Goal: Information Seeking & Learning: Learn about a topic

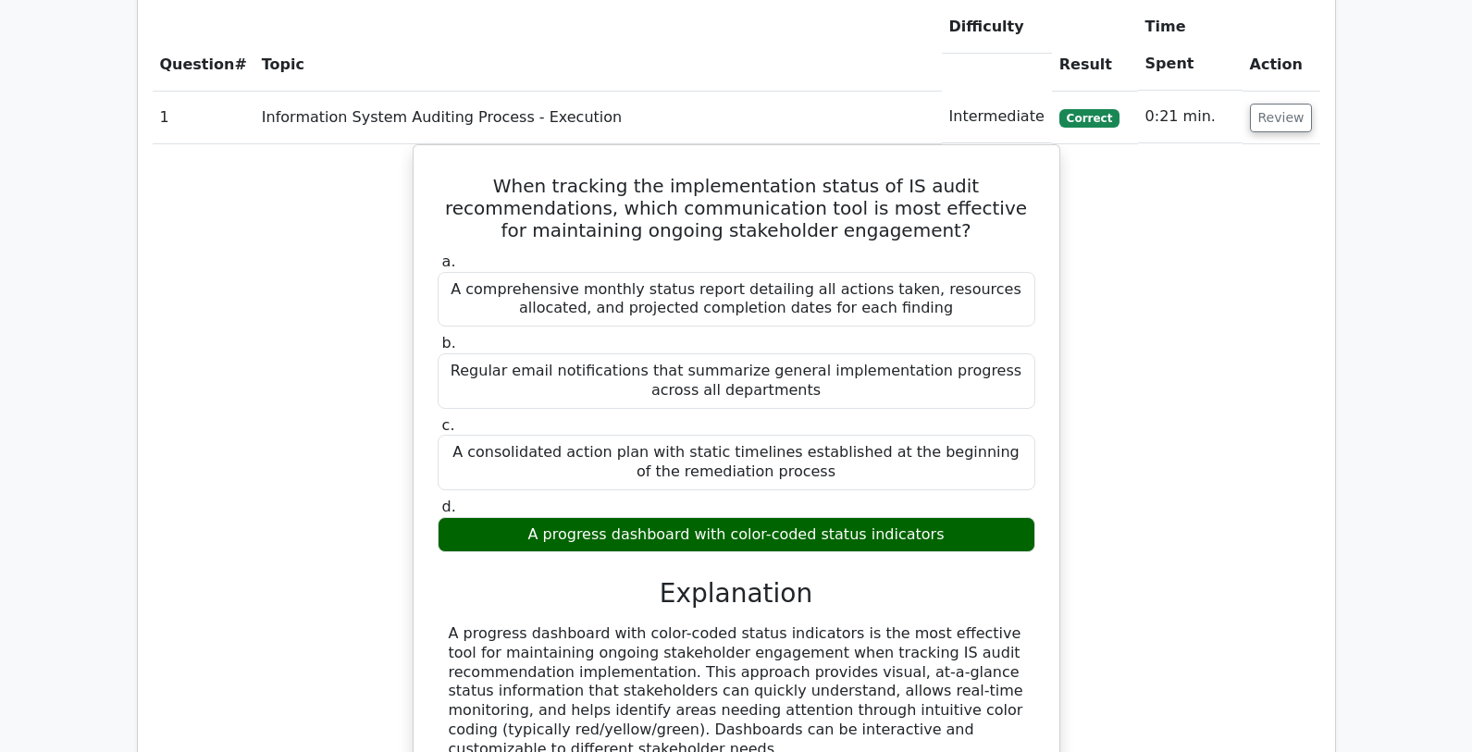
scroll to position [291, 0]
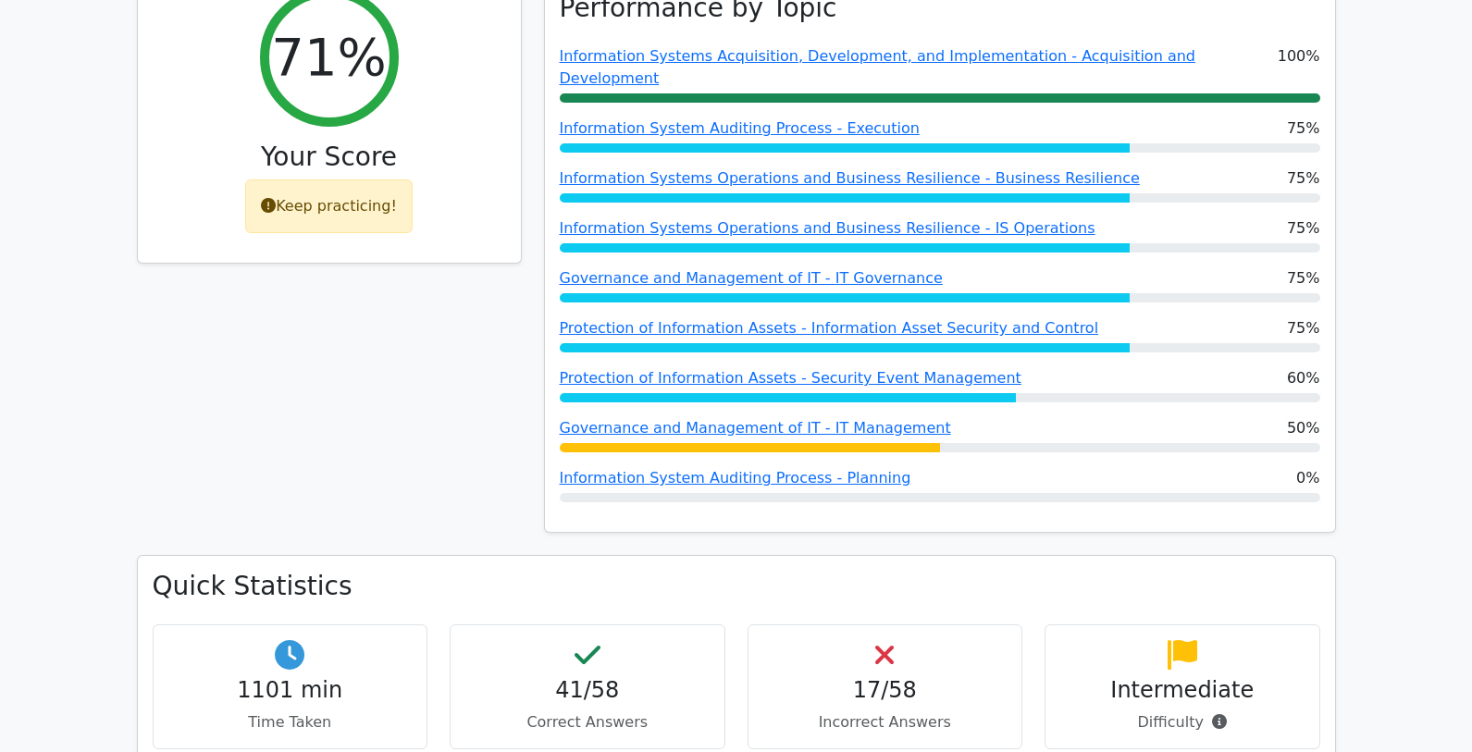
click at [299, 216] on div "Keep practicing!" at bounding box center [328, 206] width 167 height 54
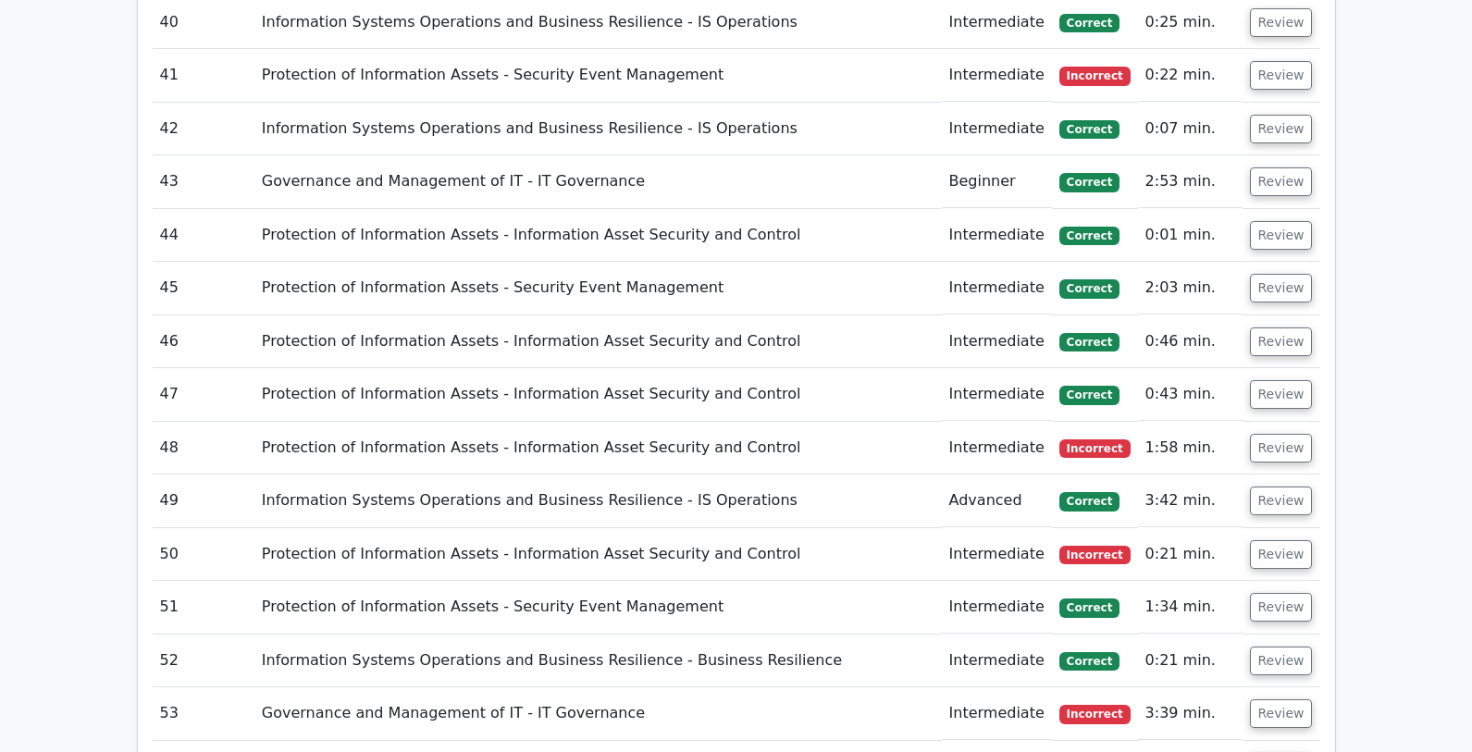
scroll to position [4921, 0]
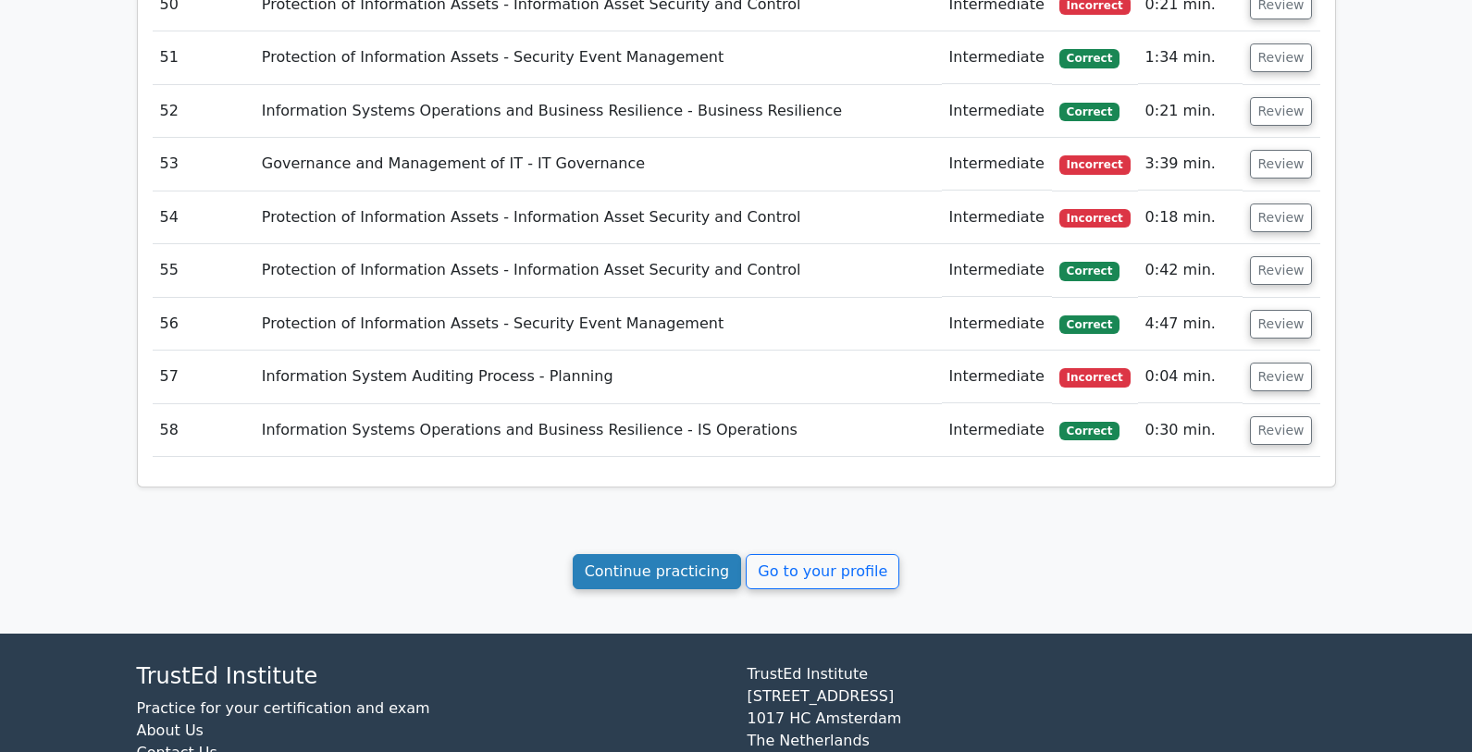
click at [685, 554] on link "Continue practicing" at bounding box center [657, 571] width 169 height 35
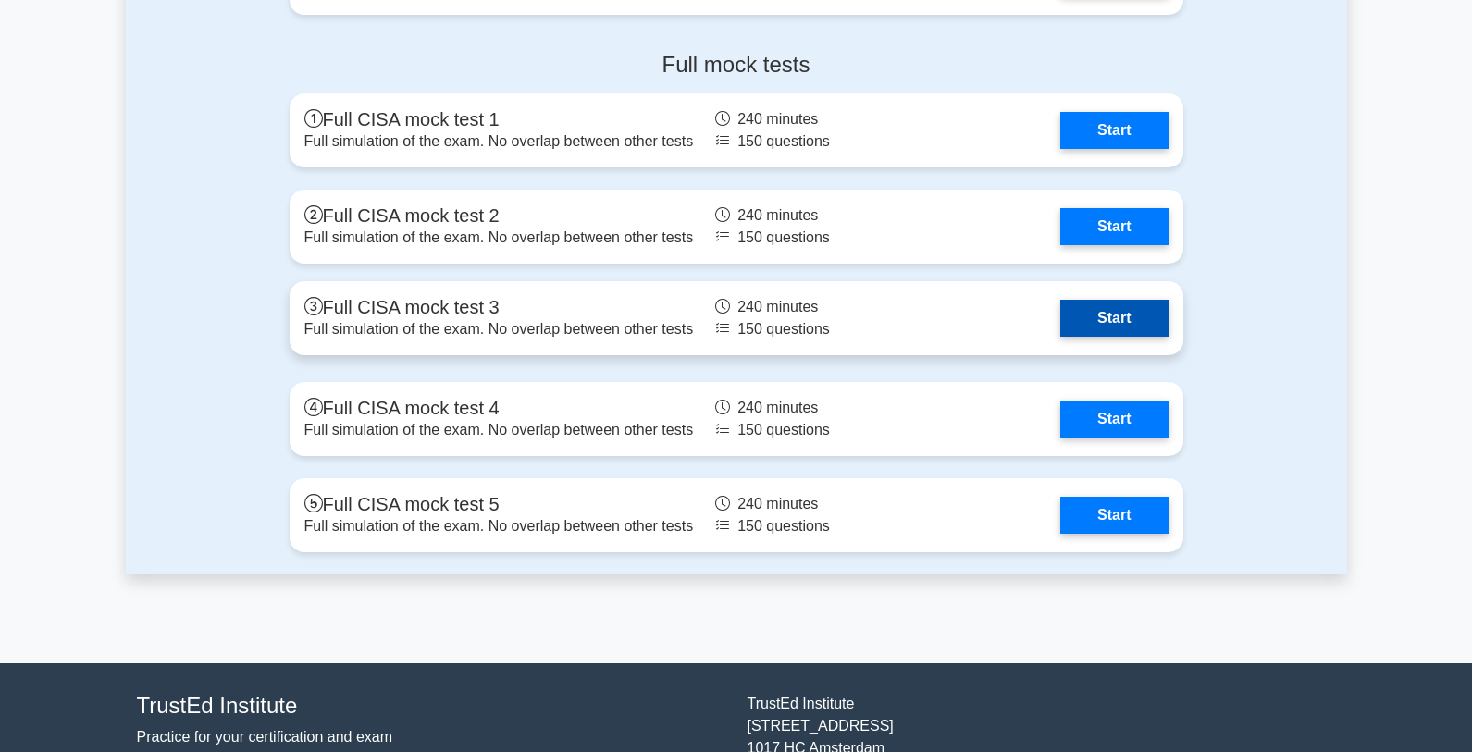
scroll to position [2476, 0]
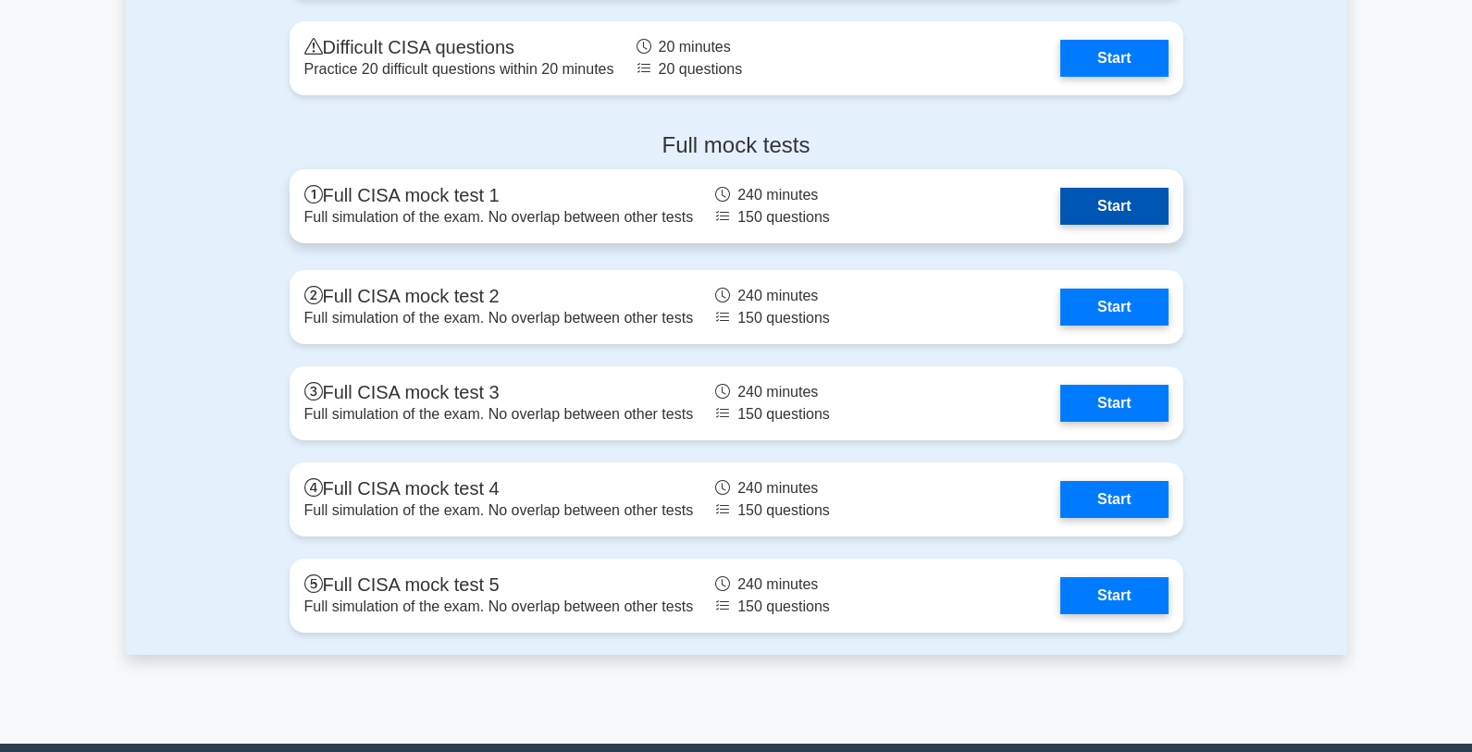
click at [1124, 217] on link "Start" at bounding box center [1113, 206] width 107 height 37
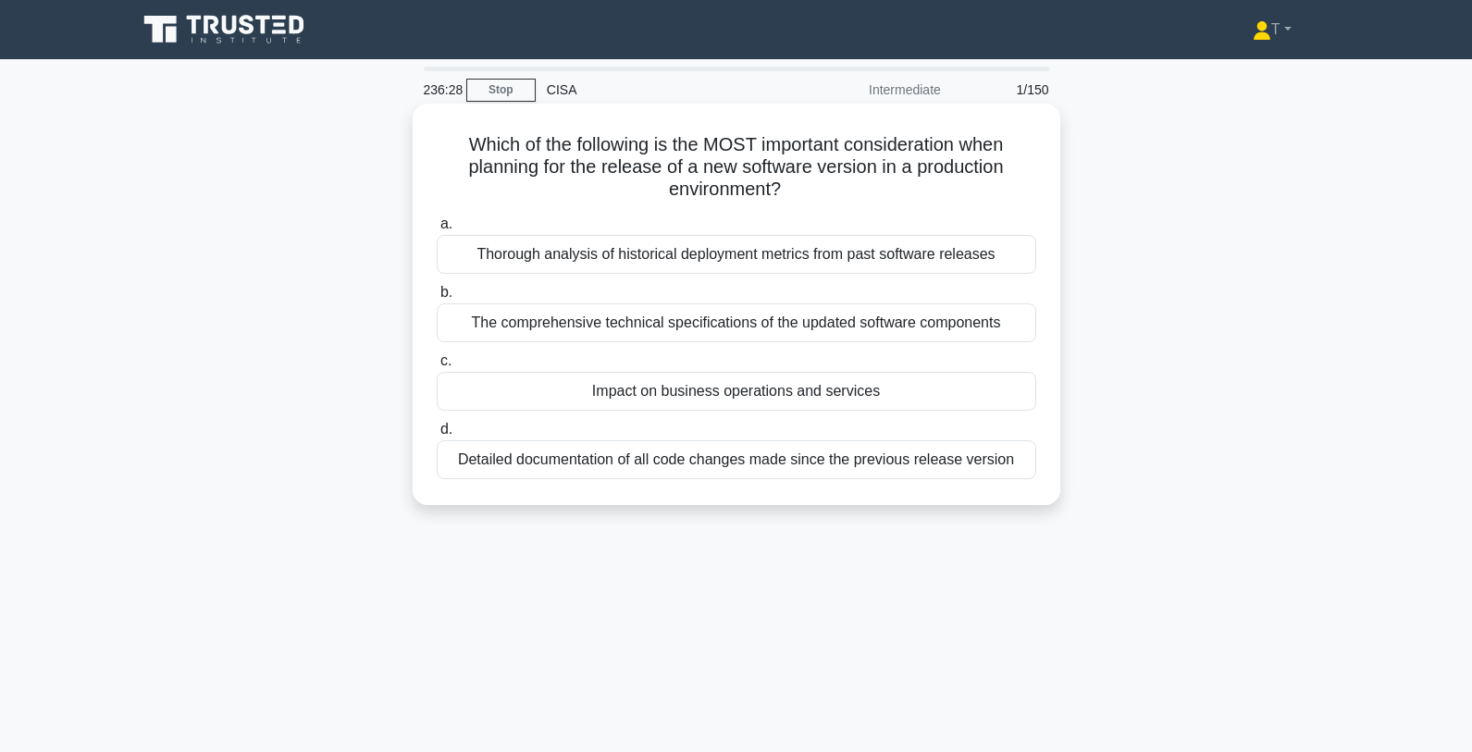
click at [768, 393] on div "Impact on business operations and services" at bounding box center [736, 391] width 599 height 39
click at [437, 367] on input "c. Impact on business operations and services" at bounding box center [437, 361] width 0 height 12
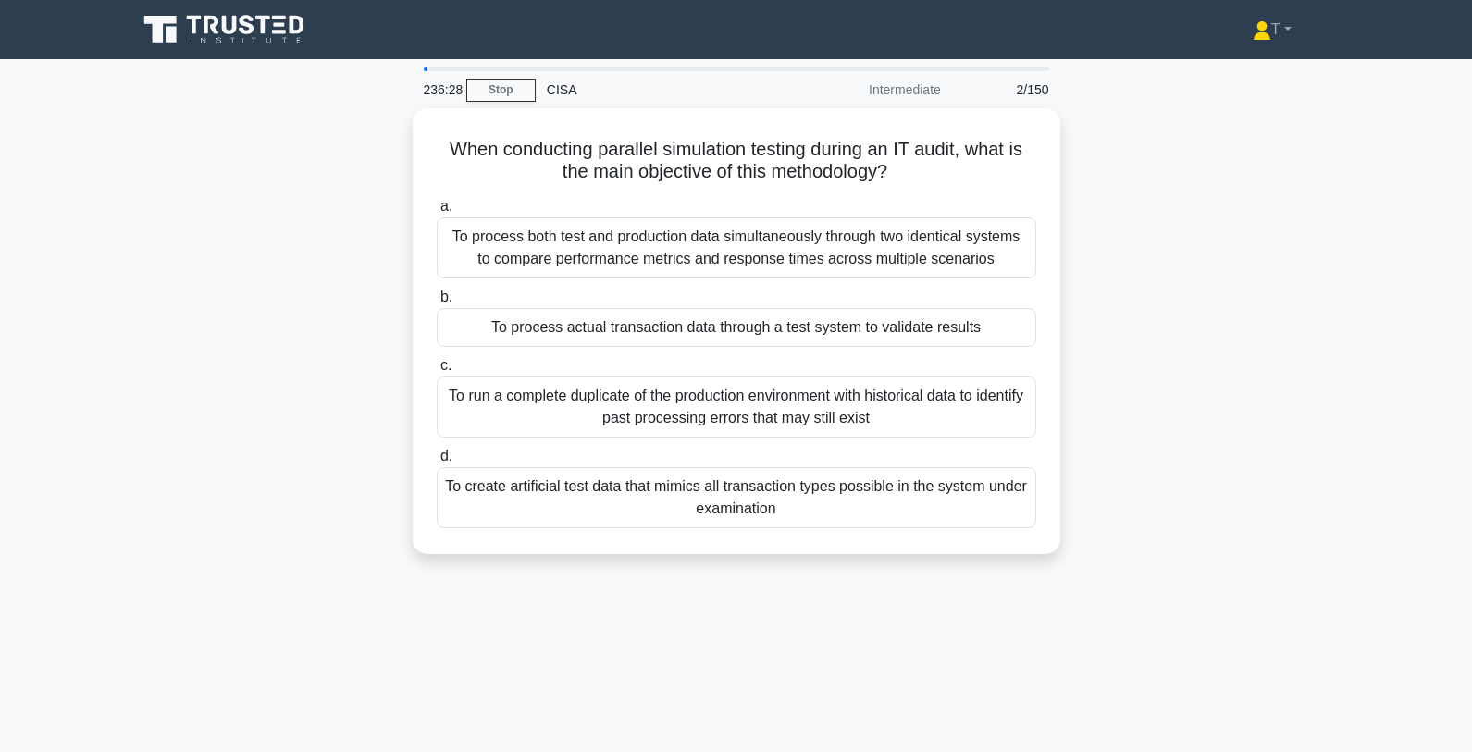
click at [768, 393] on div "To run a complete duplicate of the production environment with historical data …" at bounding box center [736, 406] width 599 height 61
click at [437, 372] on input "c. To run a complete duplicate of the production environment with historical da…" at bounding box center [437, 366] width 0 height 12
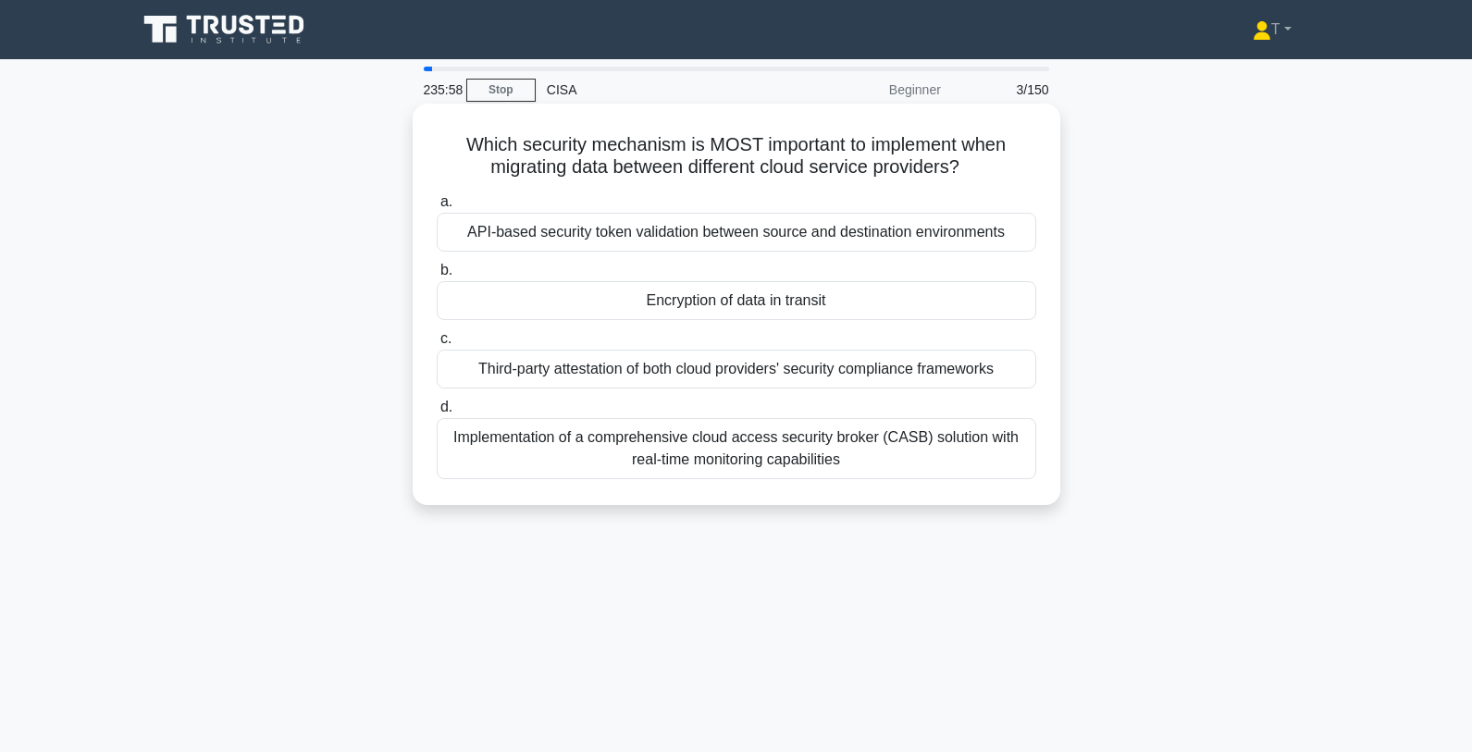
click at [898, 301] on div "Encryption of data in transit" at bounding box center [736, 300] width 599 height 39
click at [437, 277] on input "b. Encryption of data in transit" at bounding box center [437, 271] width 0 height 12
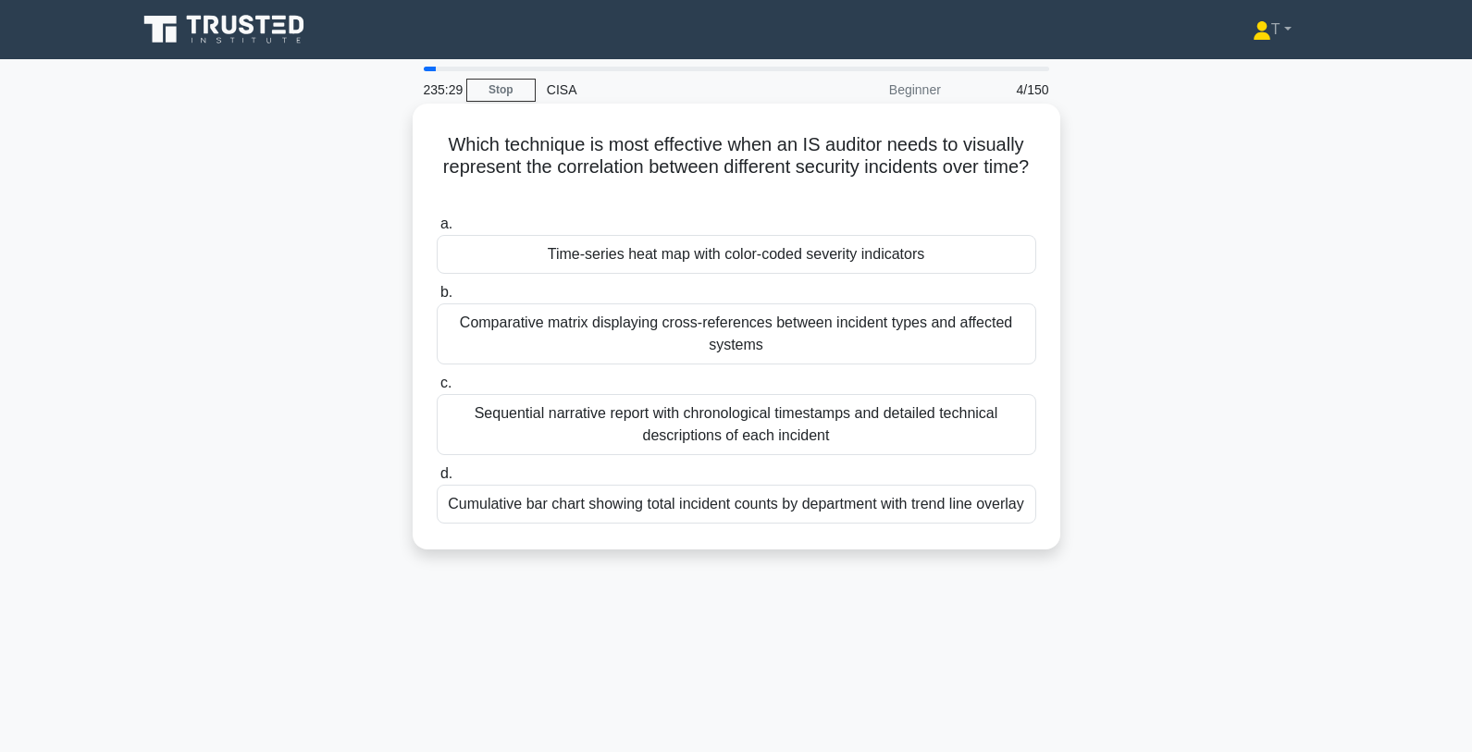
click at [924, 247] on div "Time-series heat map with color-coded severity indicators" at bounding box center [736, 254] width 599 height 39
click at [437, 230] on input "a. Time-series heat map with color-coded severity indicators" at bounding box center [437, 224] width 0 height 12
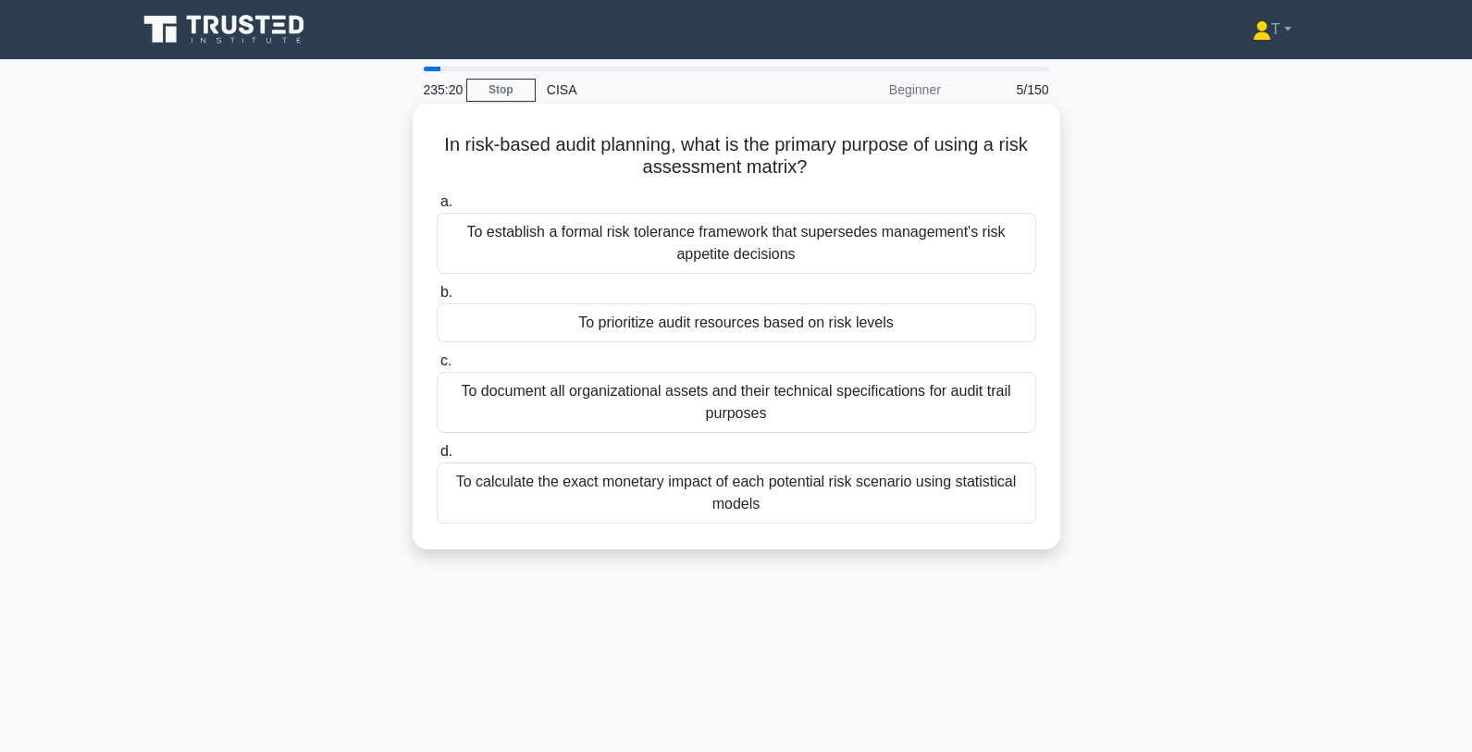
click at [891, 325] on div "To prioritize audit resources based on risk levels" at bounding box center [736, 322] width 599 height 39
click at [437, 299] on input "b. To prioritize audit resources based on risk levels" at bounding box center [437, 293] width 0 height 12
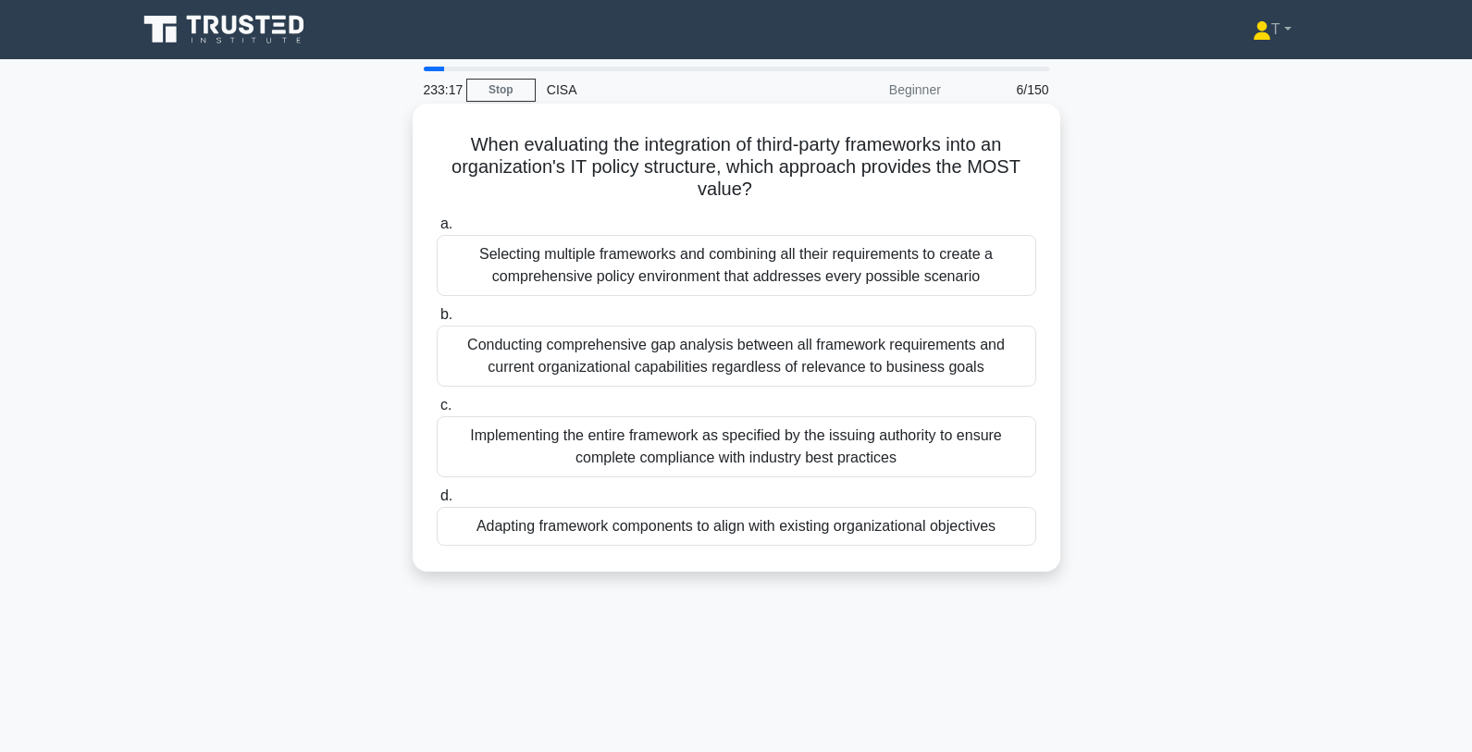
click at [800, 524] on div "Adapting framework components to align with existing organizational objectives" at bounding box center [736, 526] width 599 height 39
click at [437, 502] on input "d. Adapting framework components to align with existing organizational objectiv…" at bounding box center [437, 496] width 0 height 12
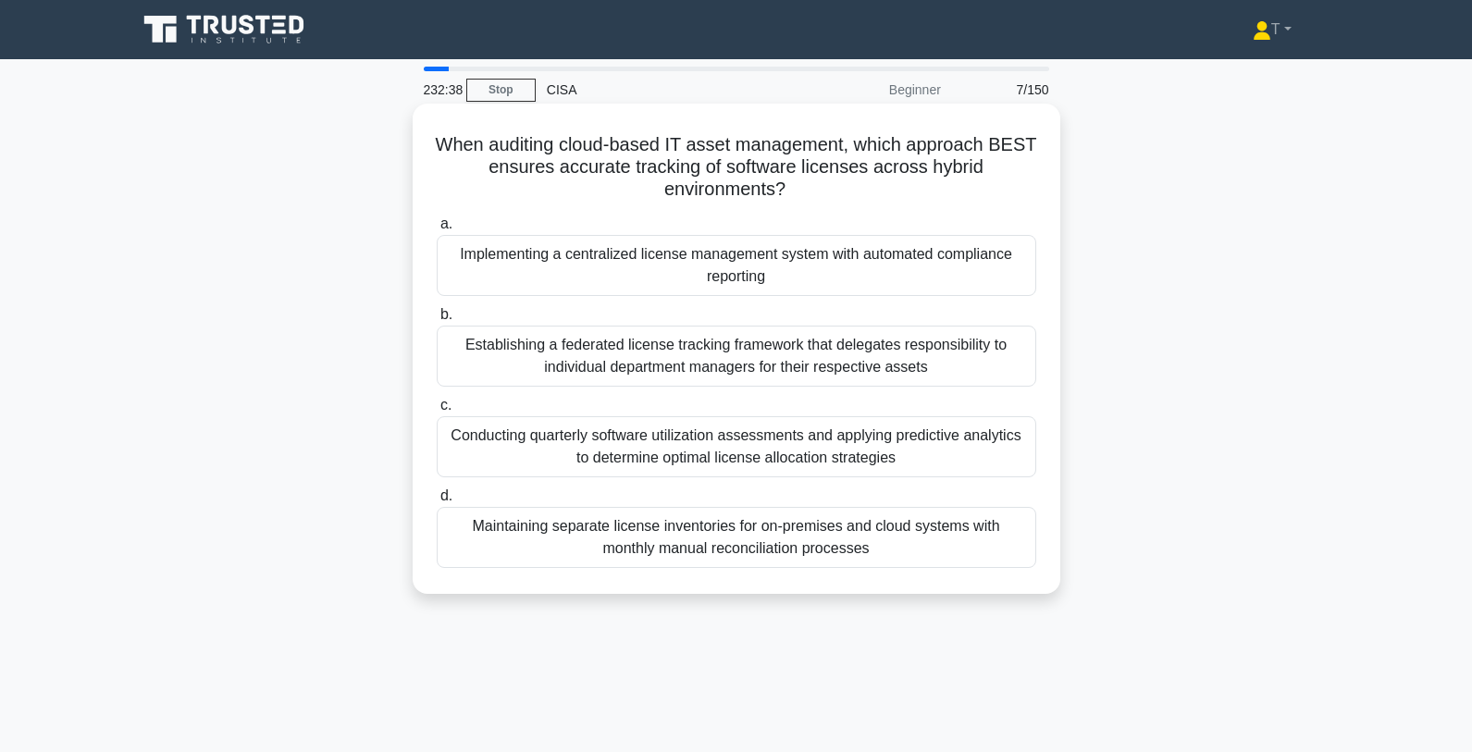
click at [823, 268] on div "Implementing a centralized license management system with automated compliance …" at bounding box center [736, 265] width 599 height 61
click at [437, 230] on input "a. Implementing a centralized license management system with automated complian…" at bounding box center [437, 224] width 0 height 12
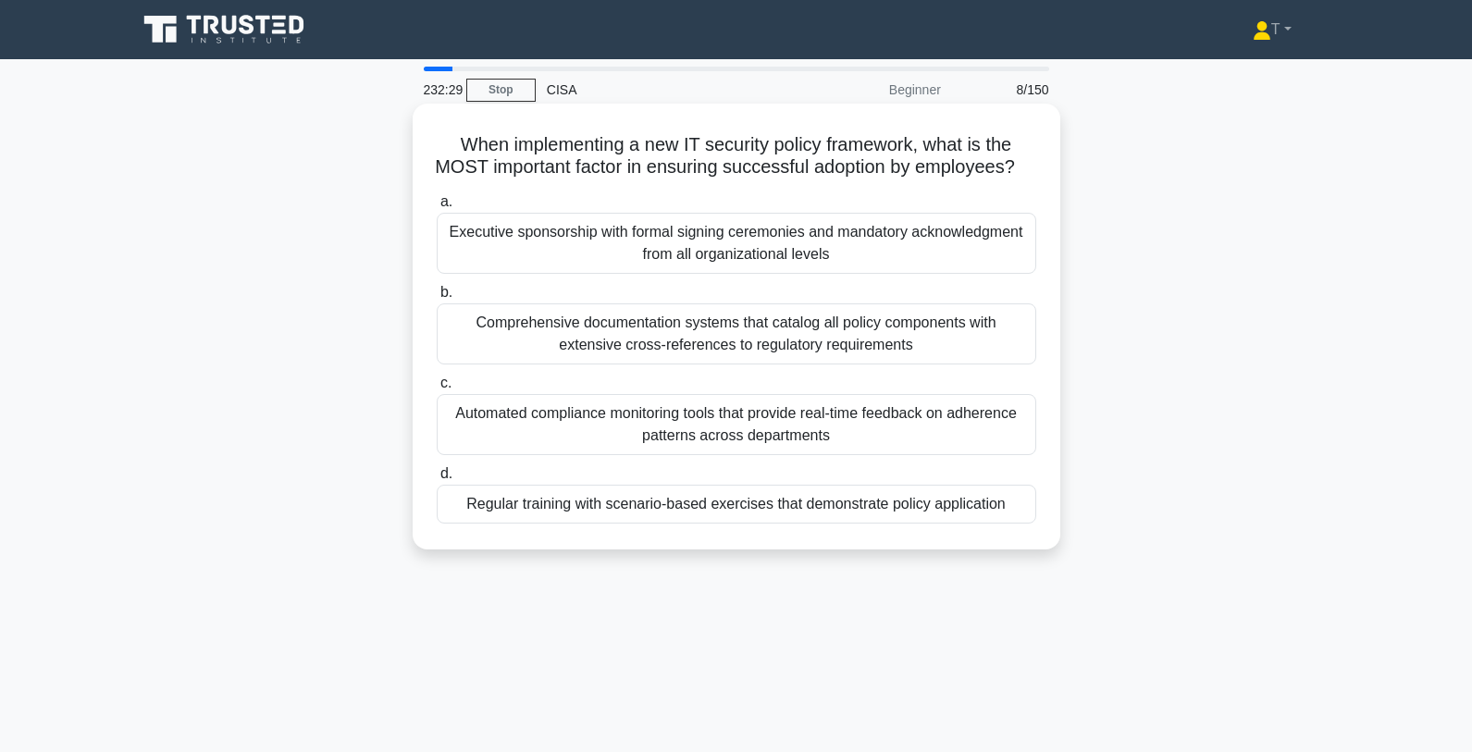
click at [866, 245] on div "Executive sponsorship with formal signing ceremonies and mandatory acknowledgme…" at bounding box center [736, 243] width 599 height 61
click at [437, 208] on input "a. Executive sponsorship with formal signing ceremonies and mandatory acknowled…" at bounding box center [437, 202] width 0 height 12
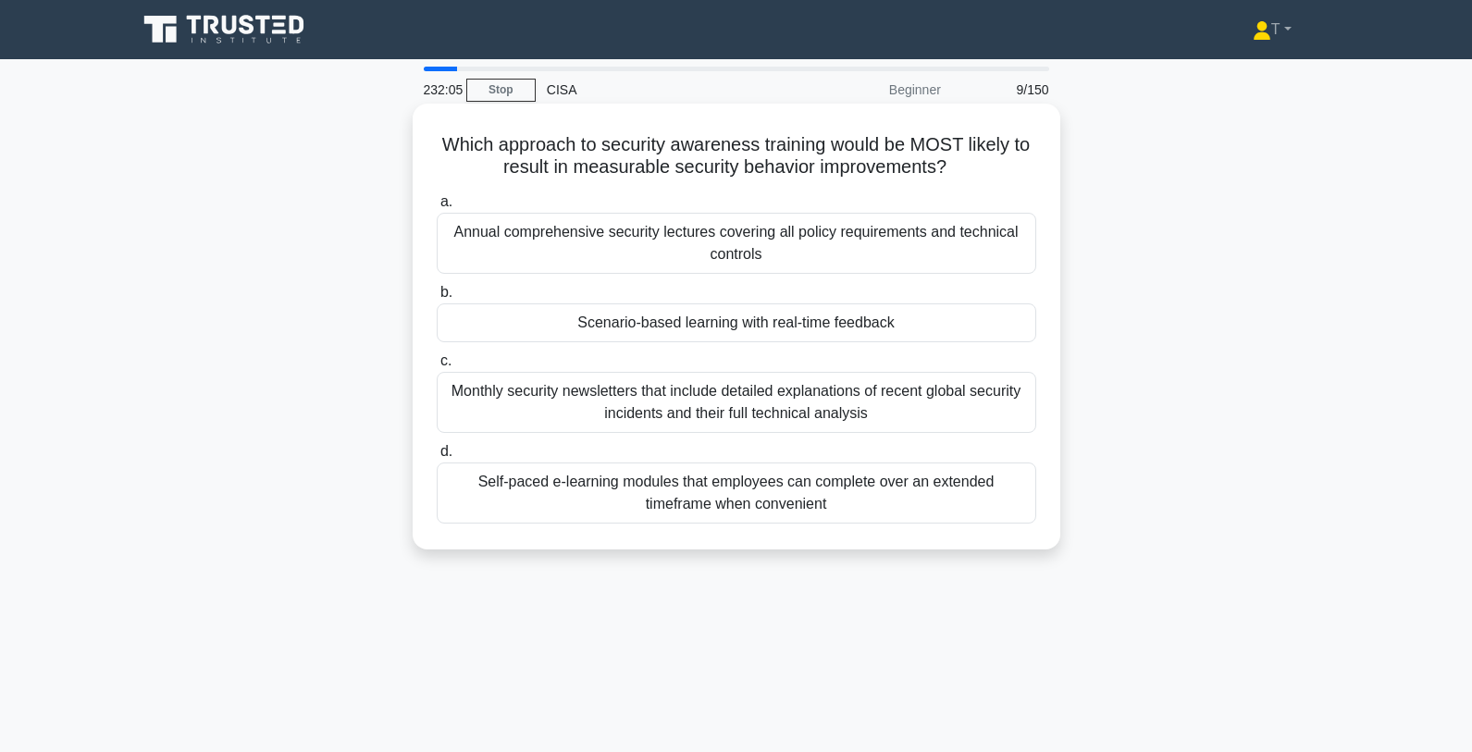
click at [696, 334] on div "Scenario-based learning with real-time feedback" at bounding box center [736, 322] width 599 height 39
click at [437, 299] on input "b. Scenario-based learning with real-time feedback" at bounding box center [437, 293] width 0 height 12
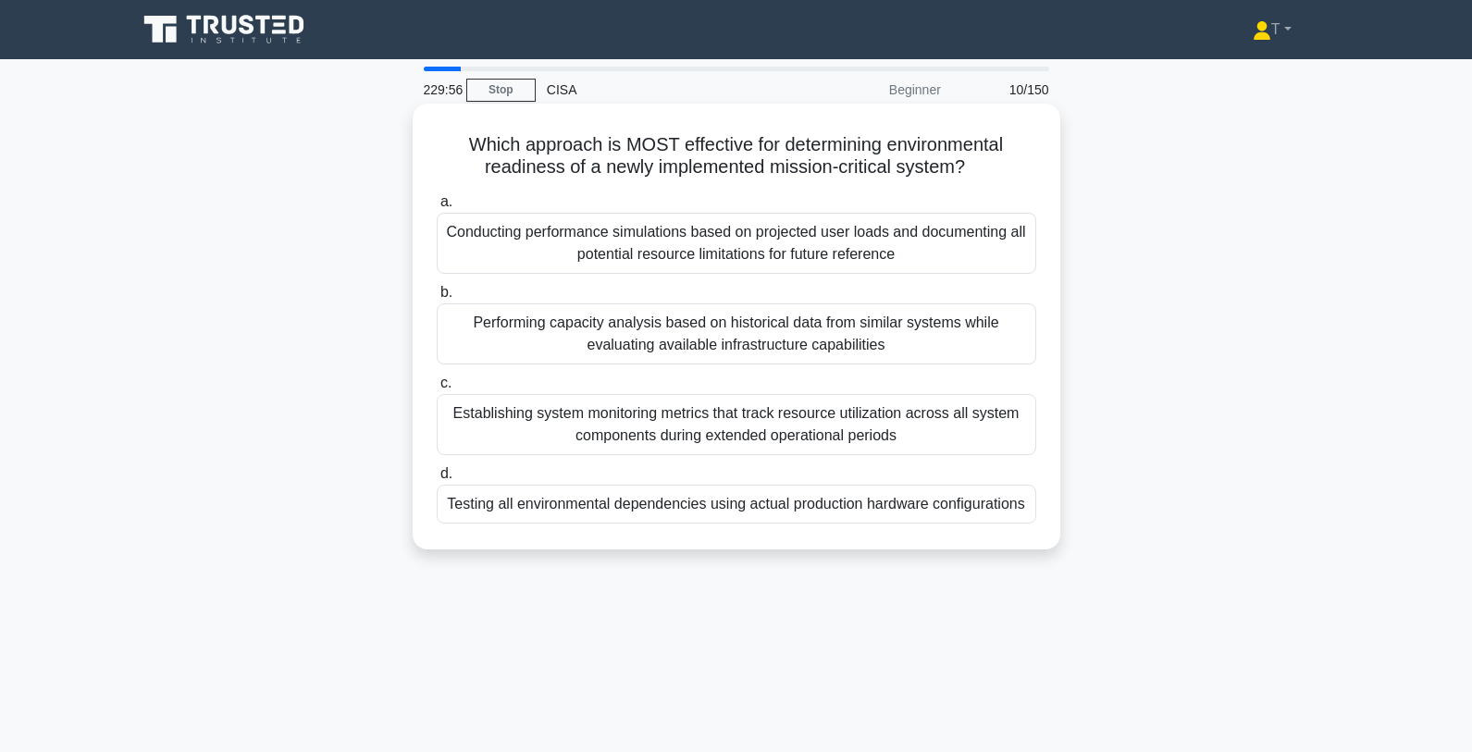
click at [911, 345] on div "Performing capacity analysis based on historical data from similar systems whil…" at bounding box center [736, 333] width 599 height 61
click at [437, 299] on input "b. Performing capacity analysis based on historical data from similar systems w…" at bounding box center [437, 293] width 0 height 12
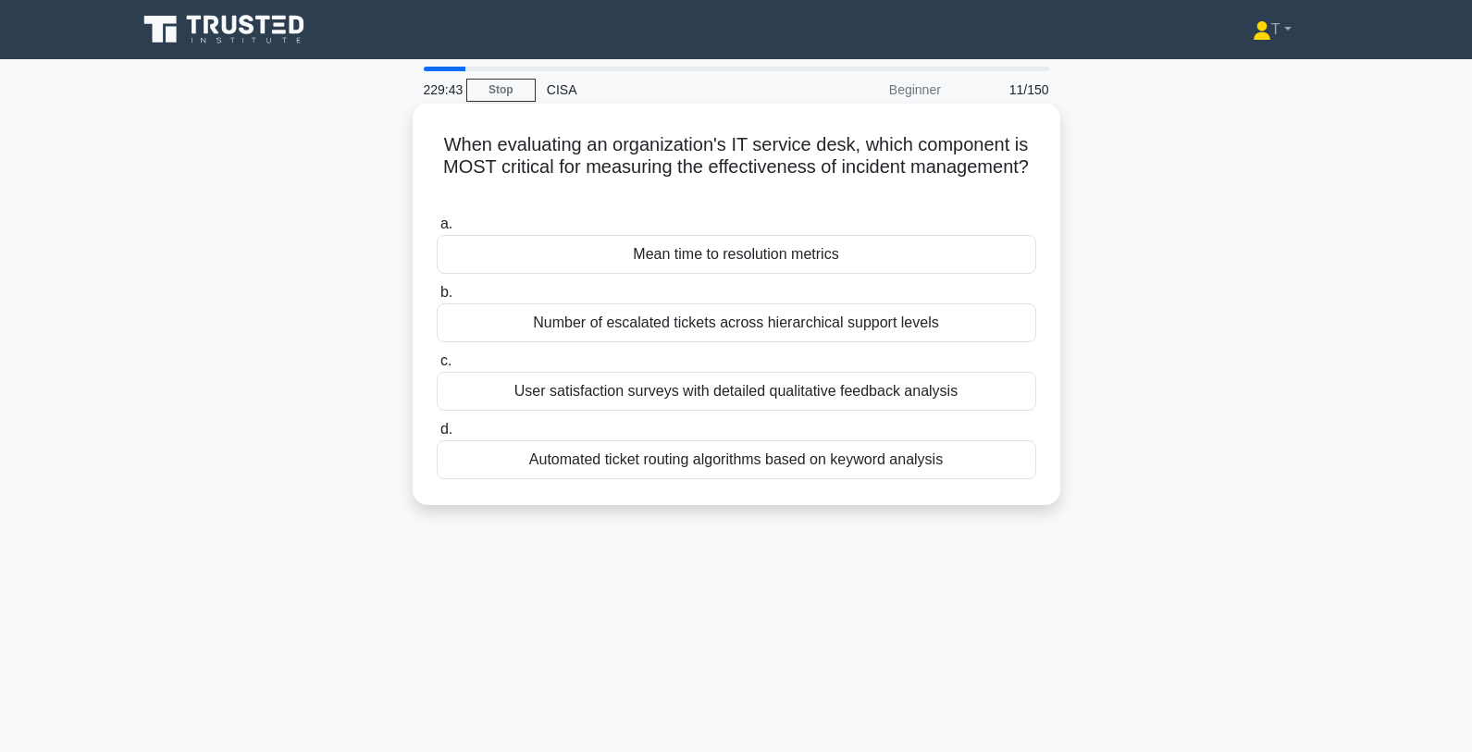
click at [898, 262] on div "Mean time to resolution metrics" at bounding box center [736, 254] width 599 height 39
click at [437, 230] on input "a. Mean time to resolution metrics" at bounding box center [437, 224] width 0 height 12
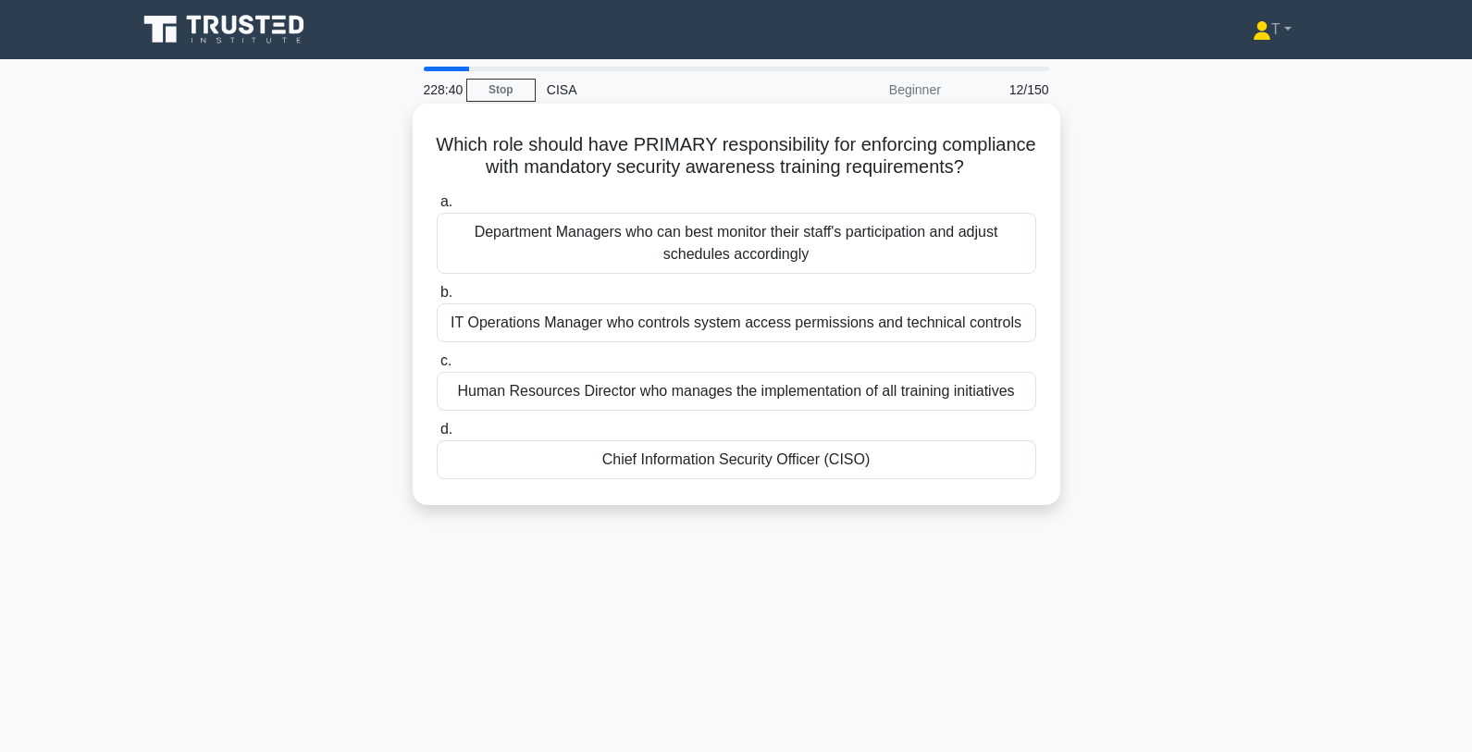
click at [721, 465] on div "Chief Information Security Officer (CISO)" at bounding box center [736, 459] width 599 height 39
click at [437, 436] on input "d. Chief Information Security Officer (CISO)" at bounding box center [437, 430] width 0 height 12
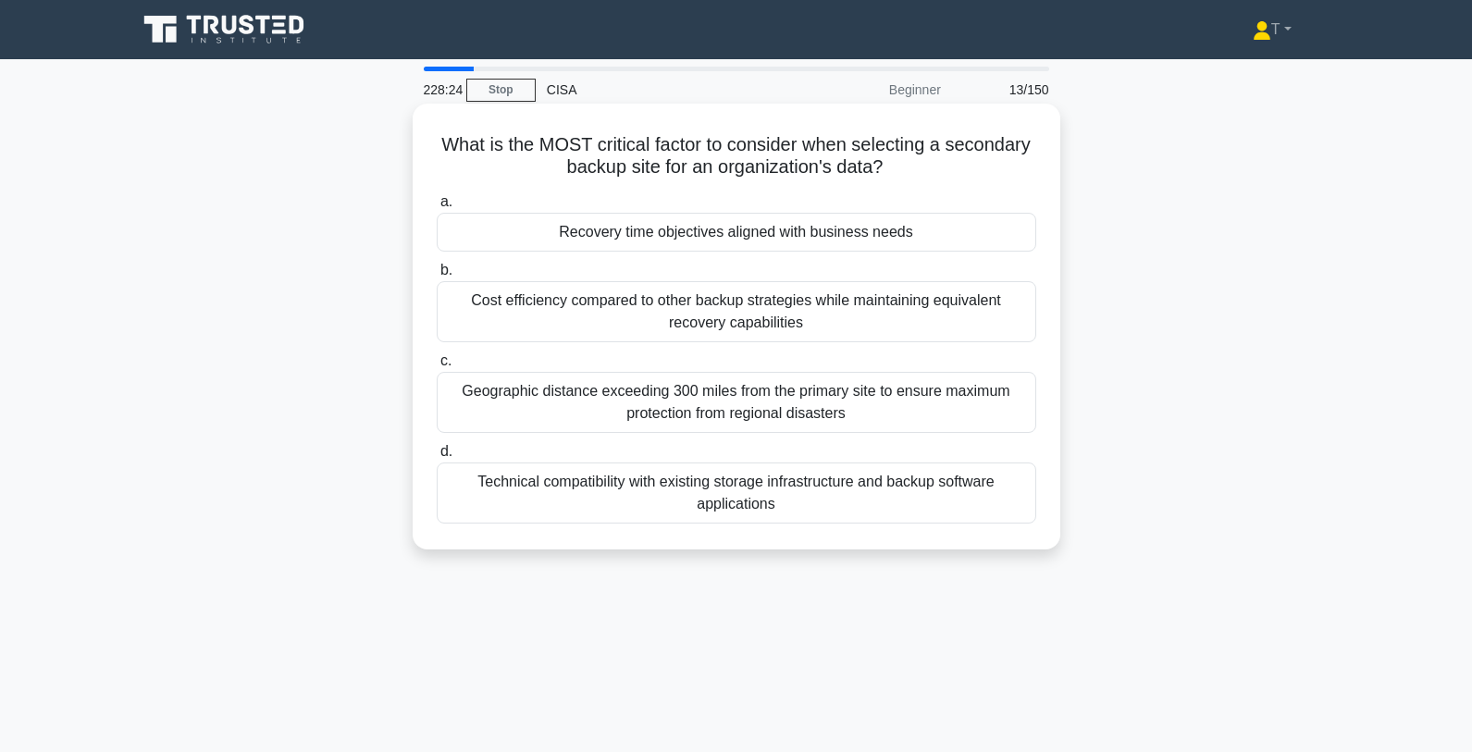
click at [731, 241] on div "Recovery time objectives aligned with business needs" at bounding box center [736, 232] width 599 height 39
click at [437, 208] on input "a. Recovery time objectives aligned with business needs" at bounding box center [437, 202] width 0 height 12
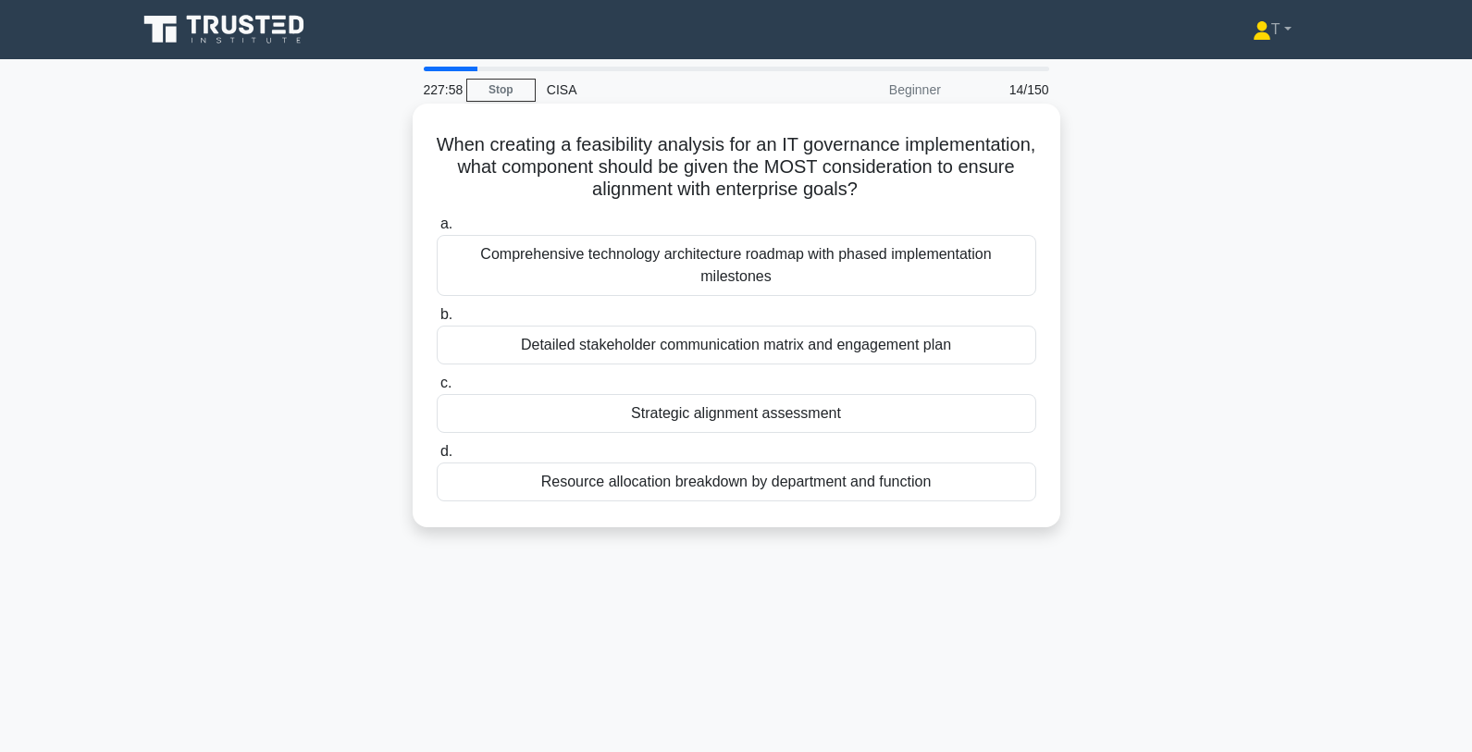
click at [778, 422] on div "Strategic alignment assessment" at bounding box center [736, 413] width 599 height 39
click at [437, 389] on input "c. Strategic alignment assessment" at bounding box center [437, 383] width 0 height 12
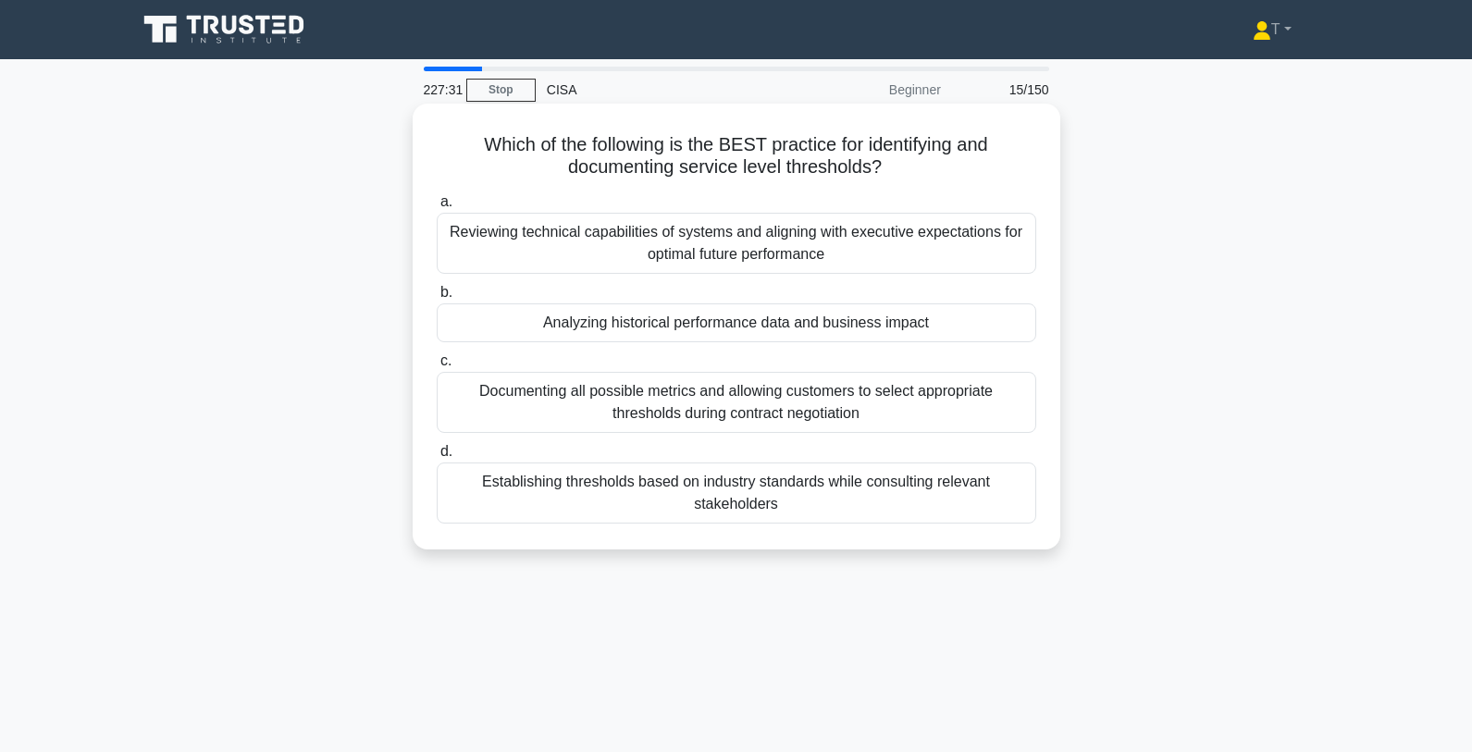
click at [884, 240] on div "Reviewing technical capabilities of systems and aligning with executive expecta…" at bounding box center [736, 243] width 599 height 61
click at [437, 208] on input "a. Reviewing technical capabilities of systems and aligning with executive expe…" at bounding box center [437, 202] width 0 height 12
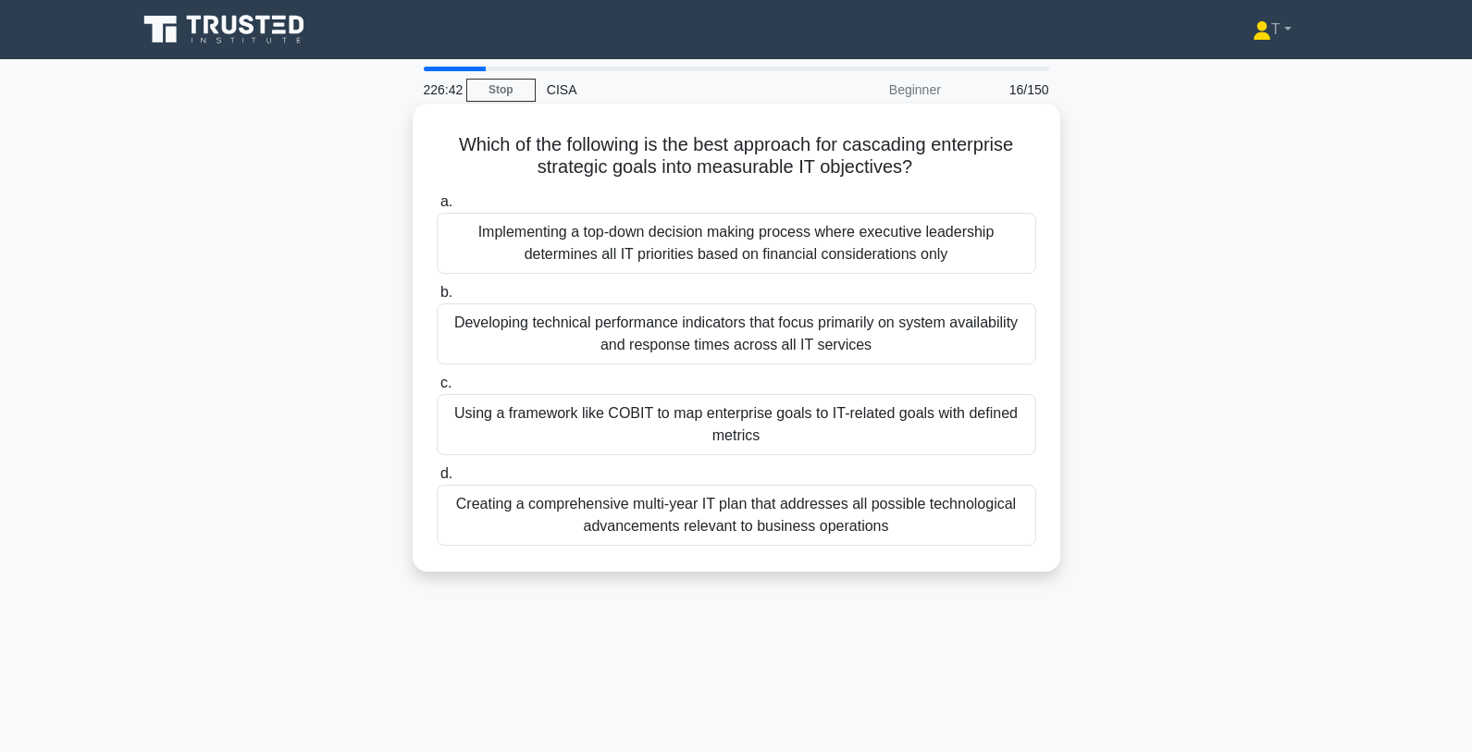
click at [957, 419] on div "Using a framework like COBIT to map enterprise goals to IT-related goals with d…" at bounding box center [736, 424] width 599 height 61
click at [437, 389] on input "c. Using a framework like COBIT to map enterprise goals to IT-related goals wit…" at bounding box center [437, 383] width 0 height 12
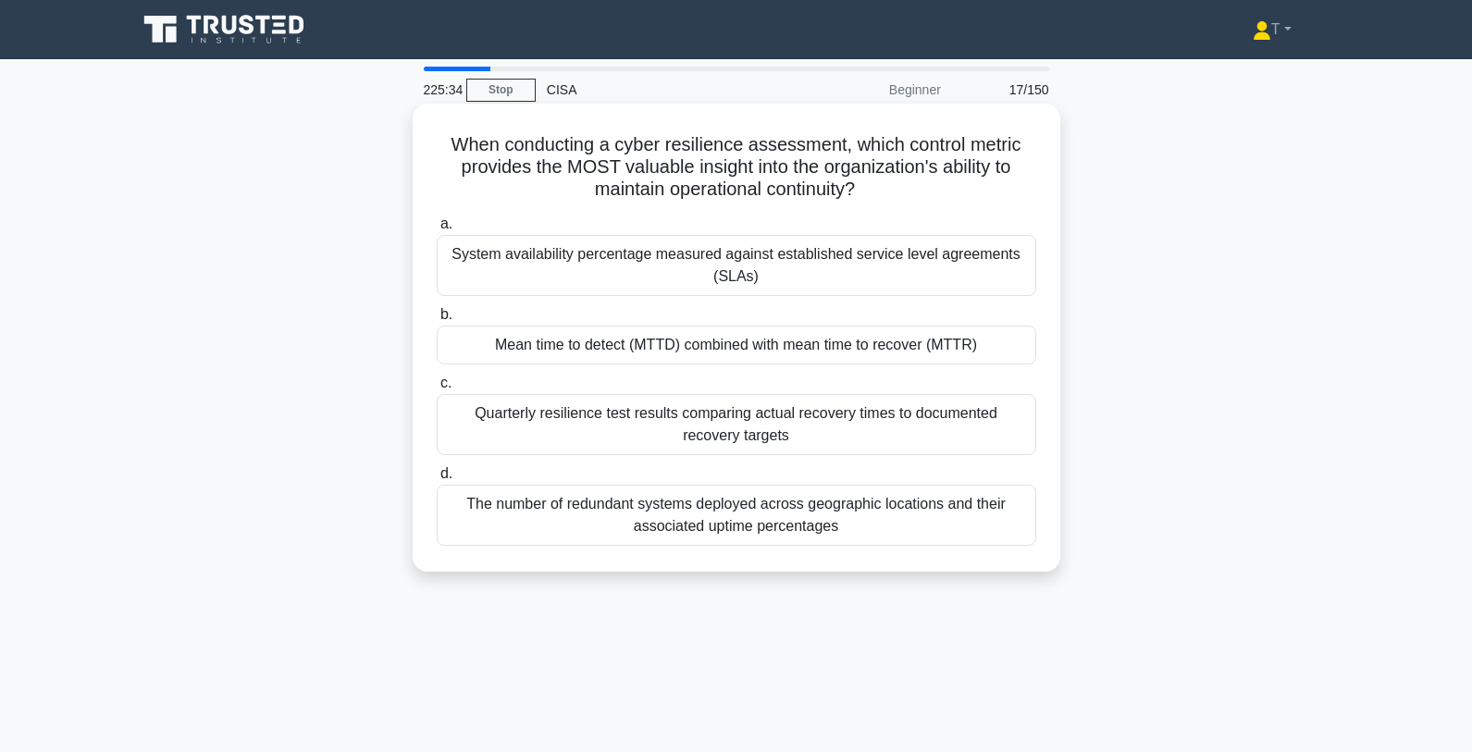
click at [906, 351] on div "Mean time to detect (MTTD) combined with mean time to recover (MTTR)" at bounding box center [736, 345] width 599 height 39
click at [437, 321] on input "b. Mean time to detect (MTTD) combined with mean time to recover (MTTR)" at bounding box center [437, 315] width 0 height 12
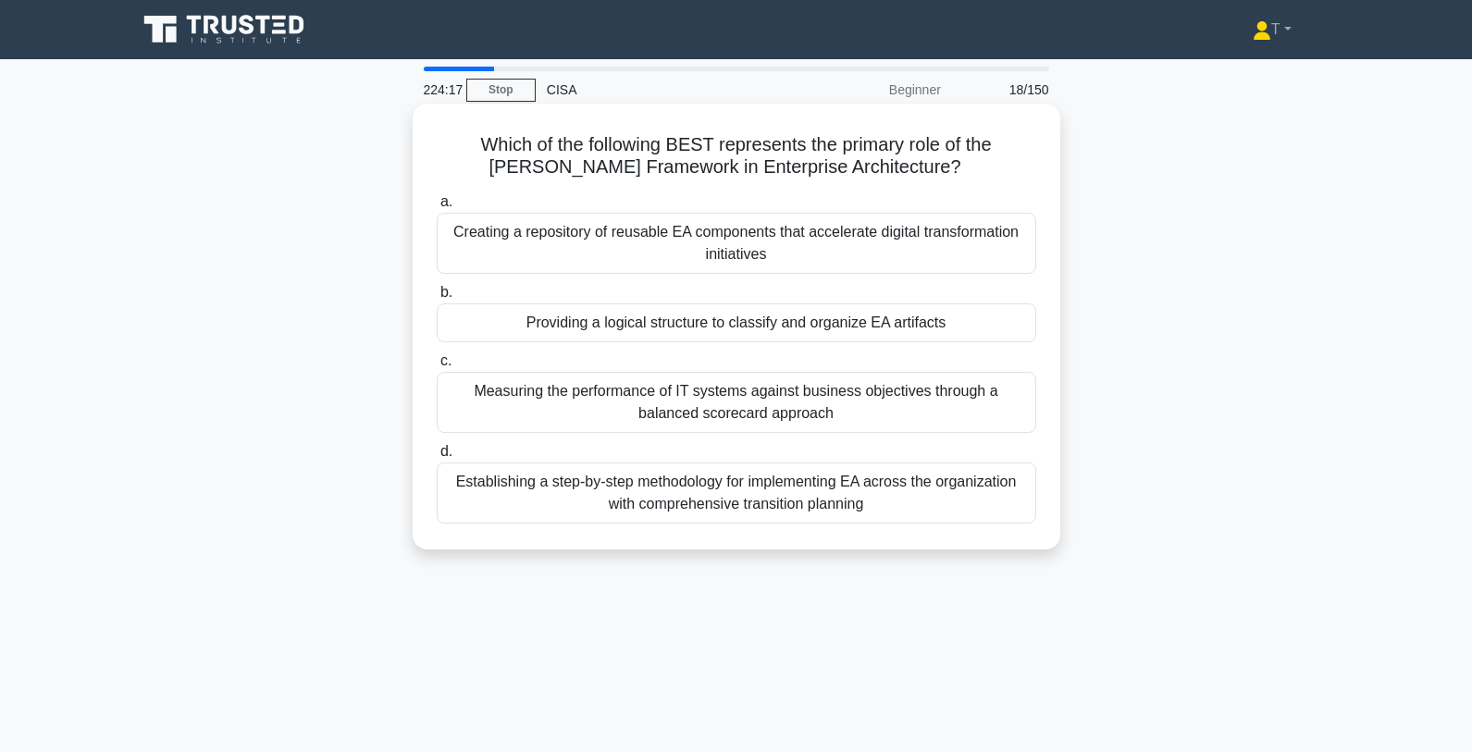
click at [584, 326] on div "Providing a logical structure to classify and organize EA artifacts" at bounding box center [736, 322] width 599 height 39
click at [437, 299] on input "b. Providing a logical structure to classify and organize EA artifacts" at bounding box center [437, 293] width 0 height 12
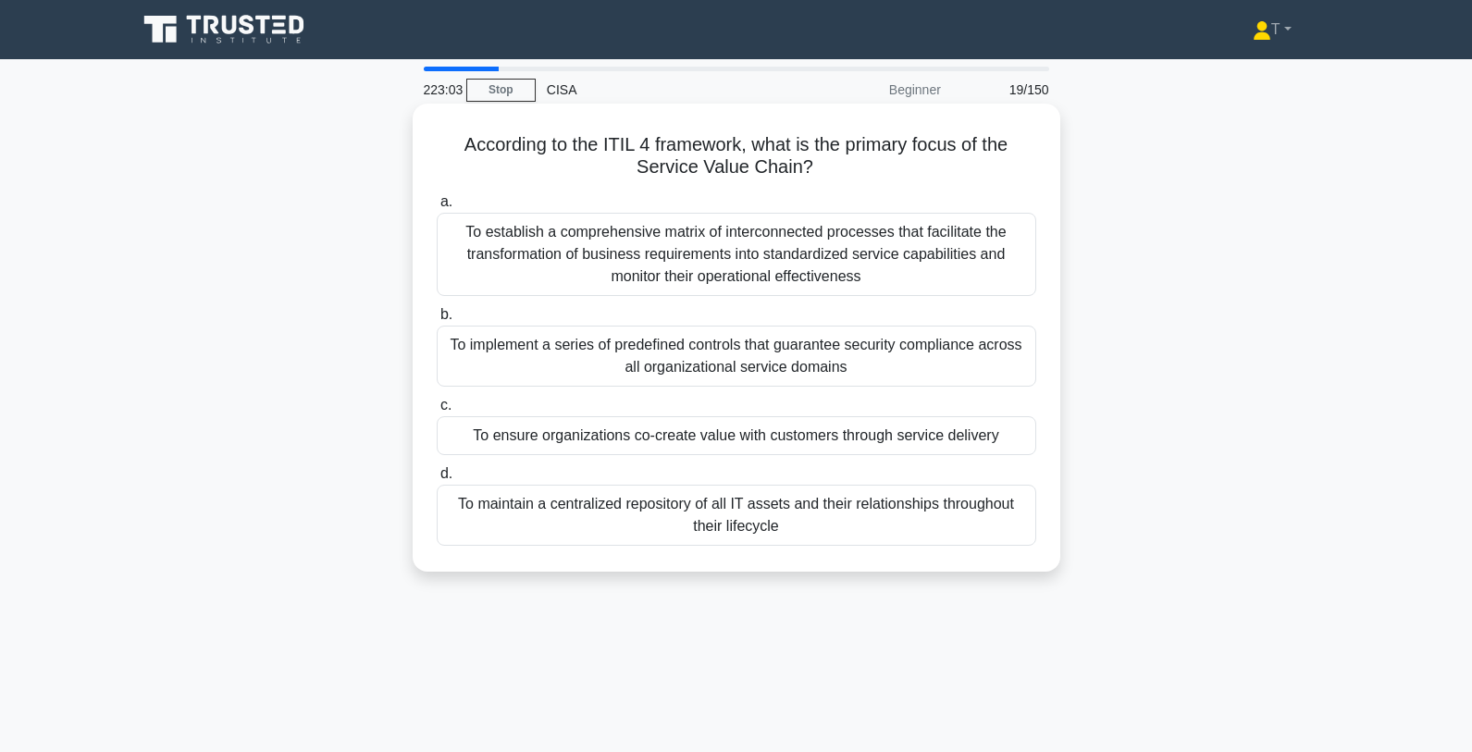
click at [717, 447] on div "To ensure organizations co-create value with customers through service delivery" at bounding box center [736, 435] width 599 height 39
click at [437, 412] on input "c. To ensure organizations co-create value with customers through service deliv…" at bounding box center [437, 406] width 0 height 12
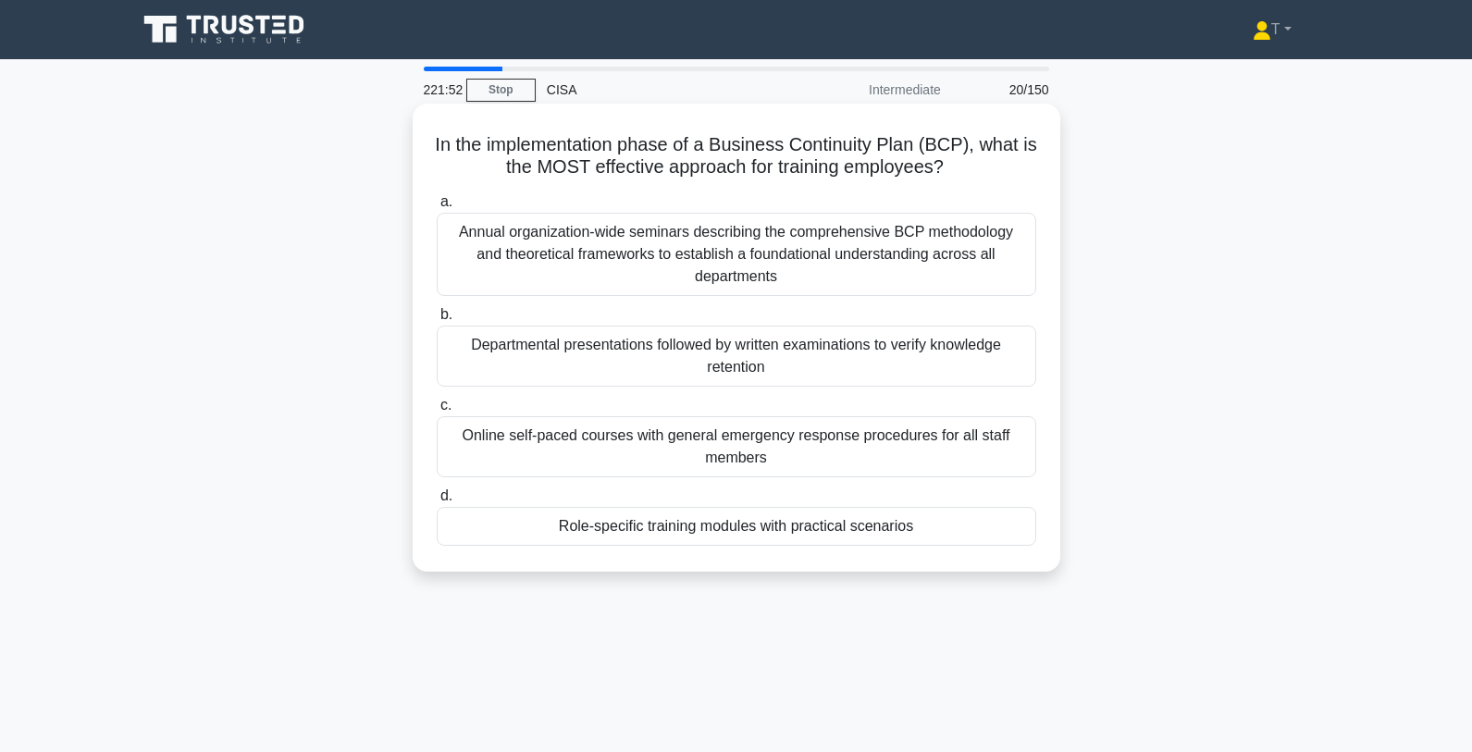
click at [808, 508] on div "Role-specific training modules with practical scenarios" at bounding box center [736, 526] width 599 height 39
click at [437, 502] on input "d. Role-specific training modules with practical scenarios" at bounding box center [437, 496] width 0 height 12
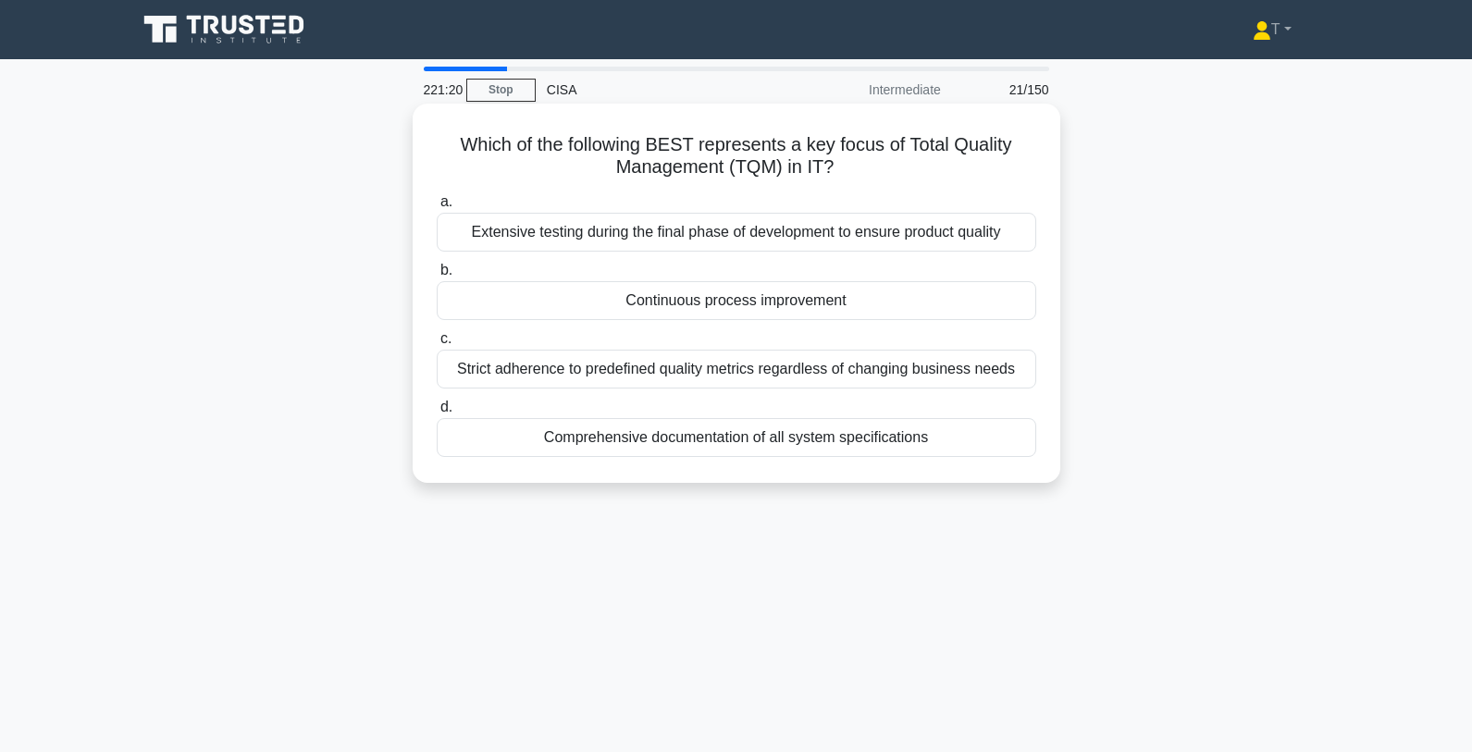
click at [771, 304] on div "Continuous process improvement" at bounding box center [736, 300] width 599 height 39
click at [437, 277] on input "b. Continuous process improvement" at bounding box center [437, 271] width 0 height 12
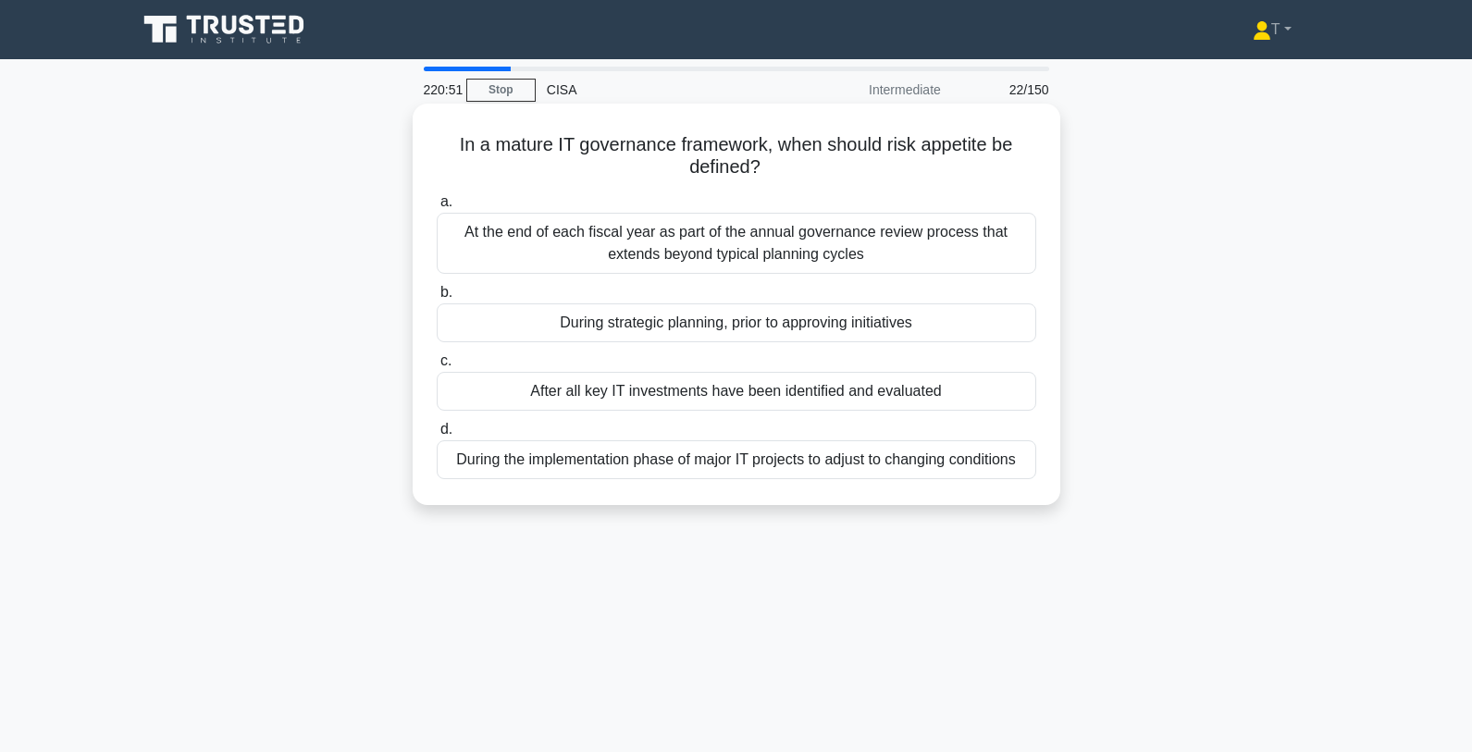
click at [770, 323] on div "During strategic planning, prior to approving initiatives" at bounding box center [736, 322] width 599 height 39
click at [437, 299] on input "b. During strategic planning, prior to approving initiatives" at bounding box center [437, 293] width 0 height 12
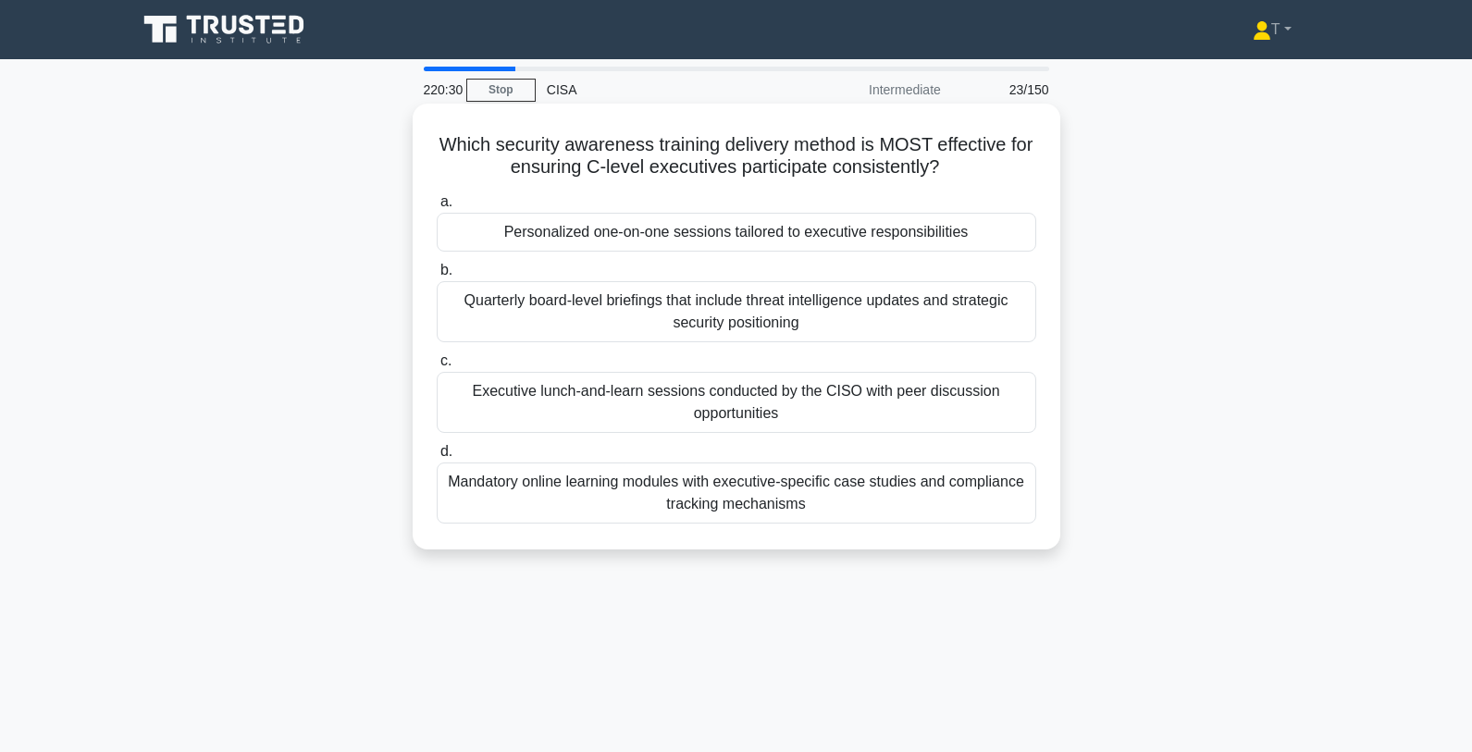
click at [910, 484] on div "Mandatory online learning modules with executive-specific case studies and comp…" at bounding box center [736, 492] width 599 height 61
click at [437, 458] on input "d. Mandatory online learning modules with executive-specific case studies and c…" at bounding box center [437, 452] width 0 height 12
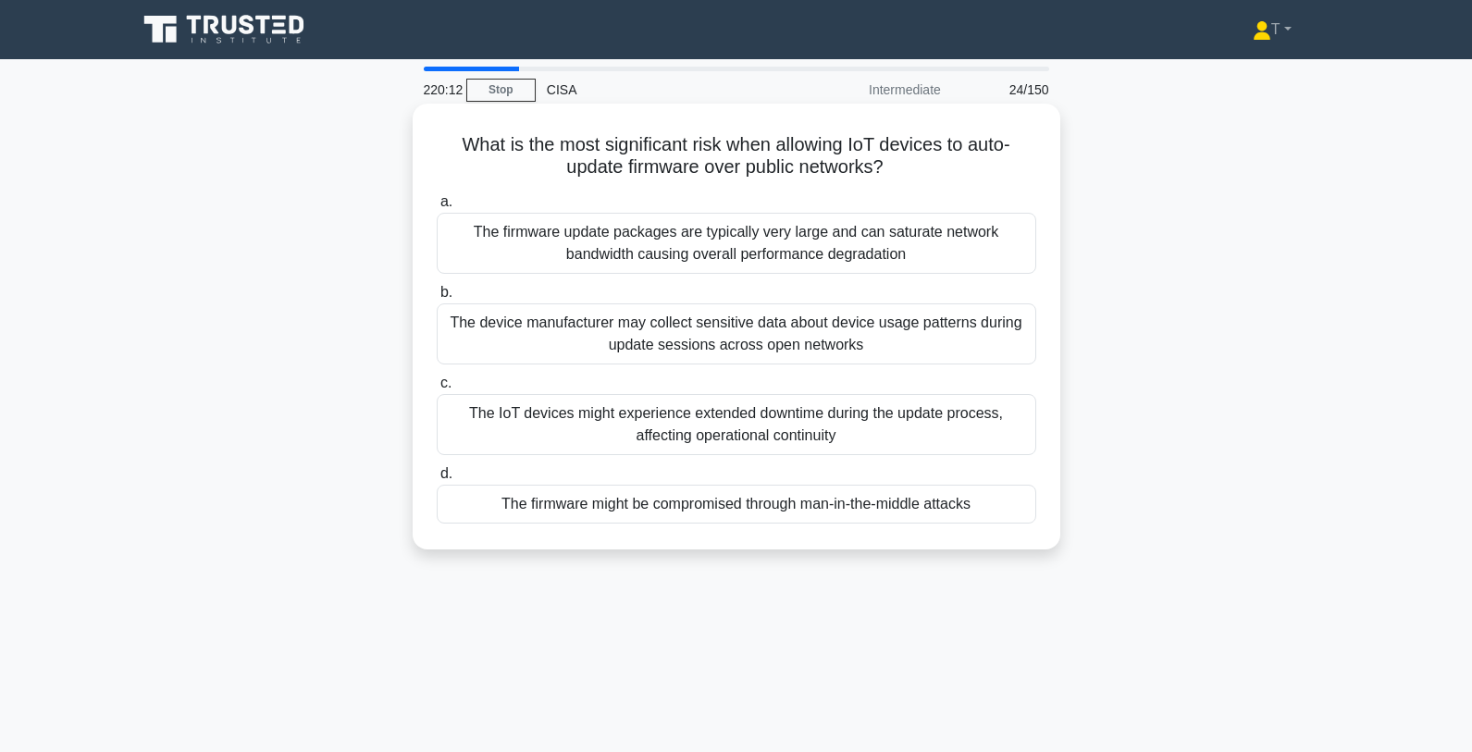
click at [860, 505] on div "The firmware might be compromised through man-in-the-middle attacks" at bounding box center [736, 504] width 599 height 39
click at [437, 480] on input "d. The firmware might be compromised through man-in-the-middle attacks" at bounding box center [437, 474] width 0 height 12
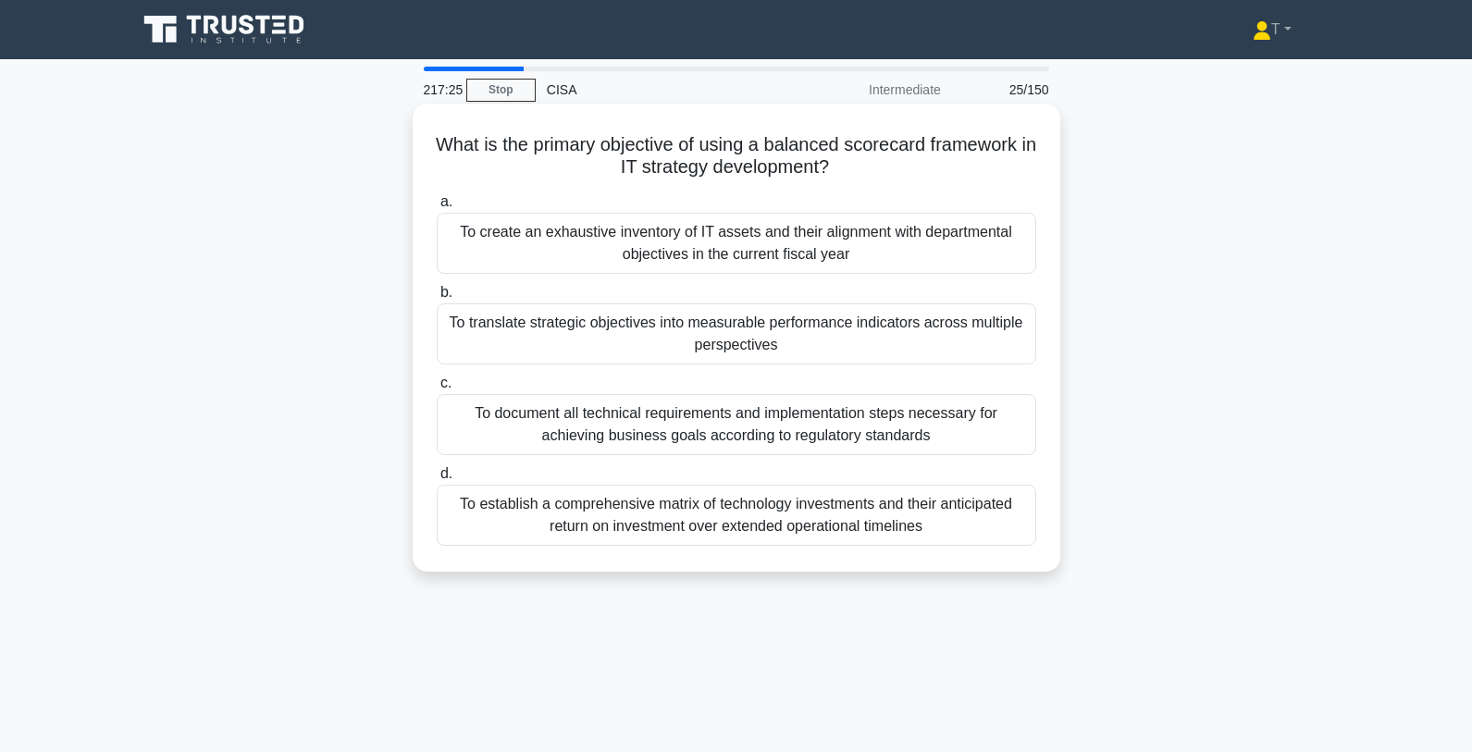
click at [600, 333] on div "To translate strategic objectives into measurable performance indicators across…" at bounding box center [736, 333] width 599 height 61
click at [437, 299] on input "b. To translate strategic objectives into measurable performance indicators acr…" at bounding box center [437, 293] width 0 height 12
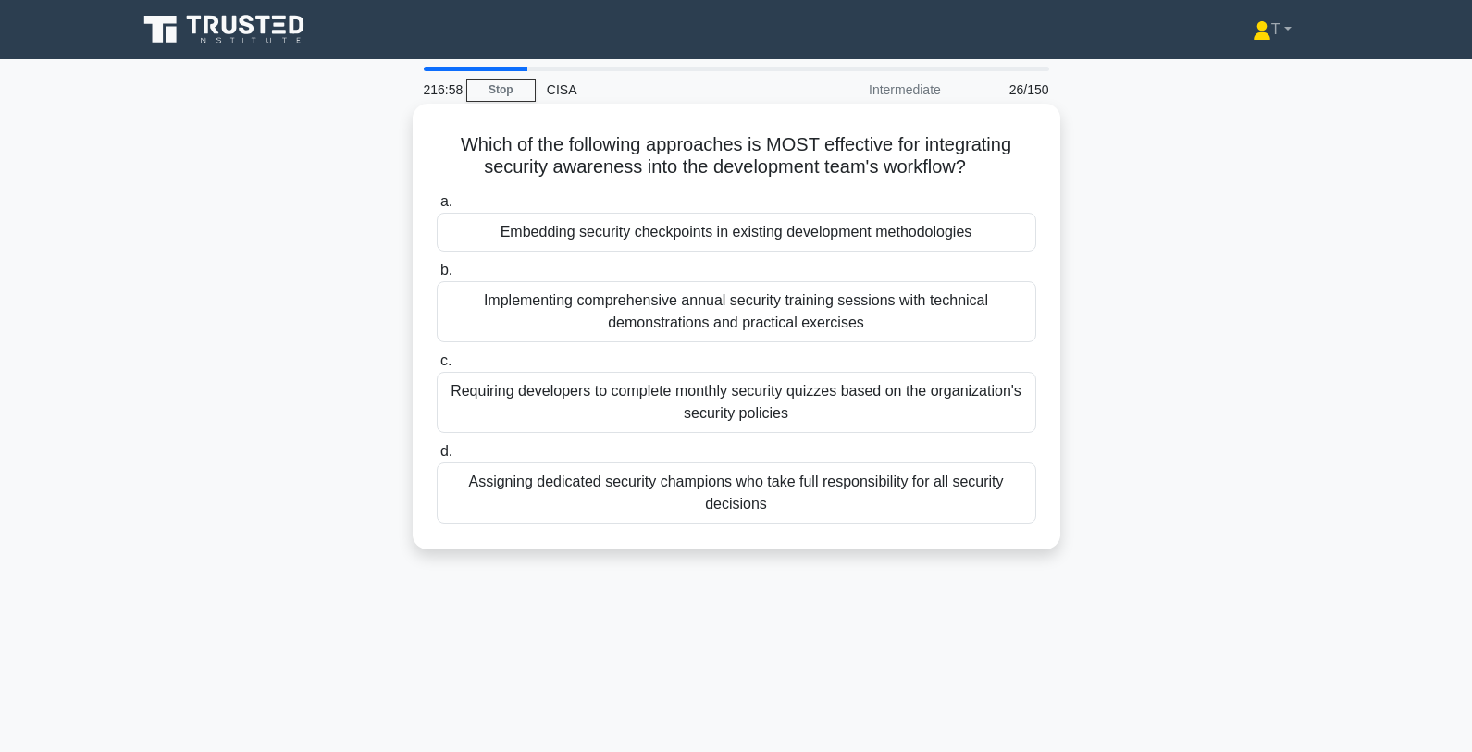
click at [886, 242] on div "Embedding security checkpoints in existing development methodologies" at bounding box center [736, 232] width 599 height 39
click at [437, 208] on input "a. Embedding security checkpoints in existing development methodologies" at bounding box center [437, 202] width 0 height 12
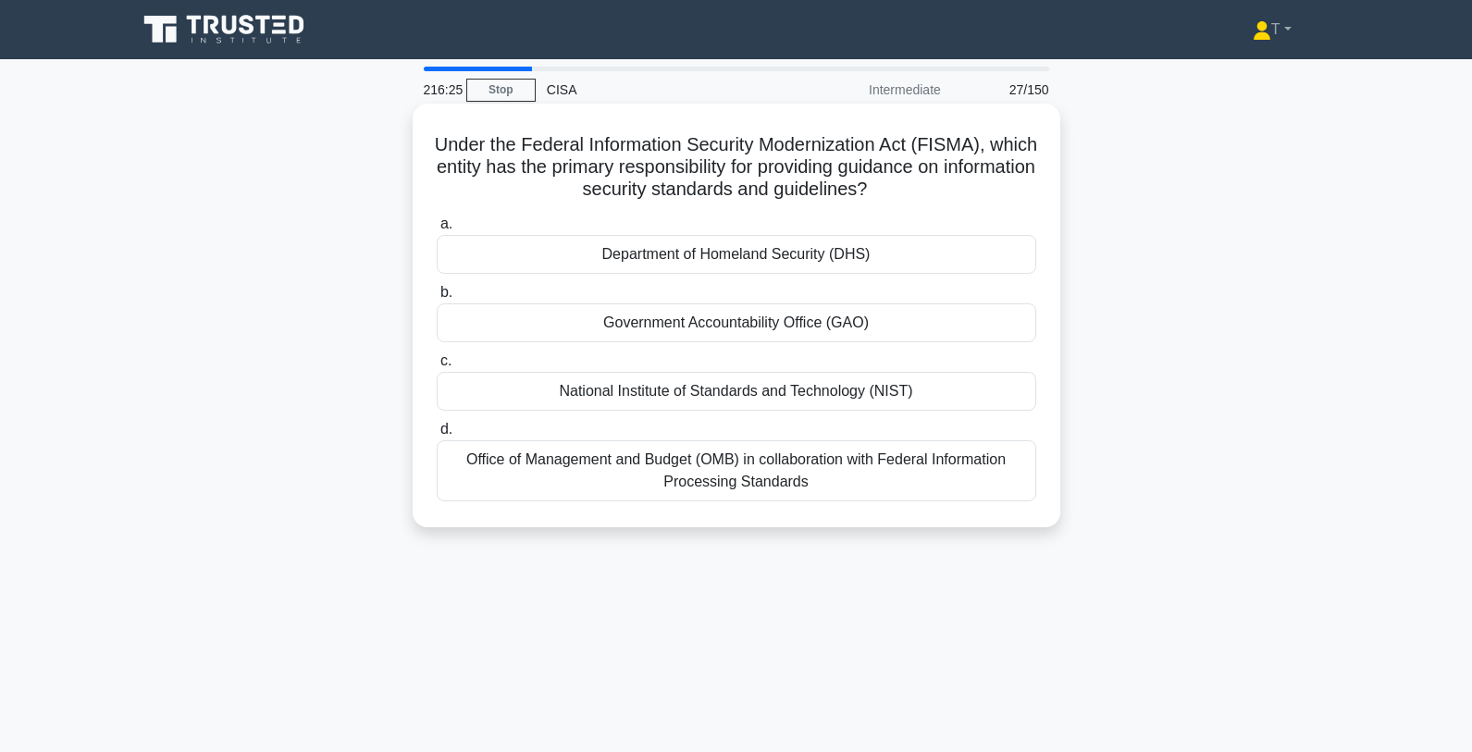
click at [771, 391] on div "National Institute of Standards and Technology (NIST)" at bounding box center [736, 391] width 599 height 39
click at [437, 367] on input "c. National Institute of Standards and Technology (NIST)" at bounding box center [437, 361] width 0 height 12
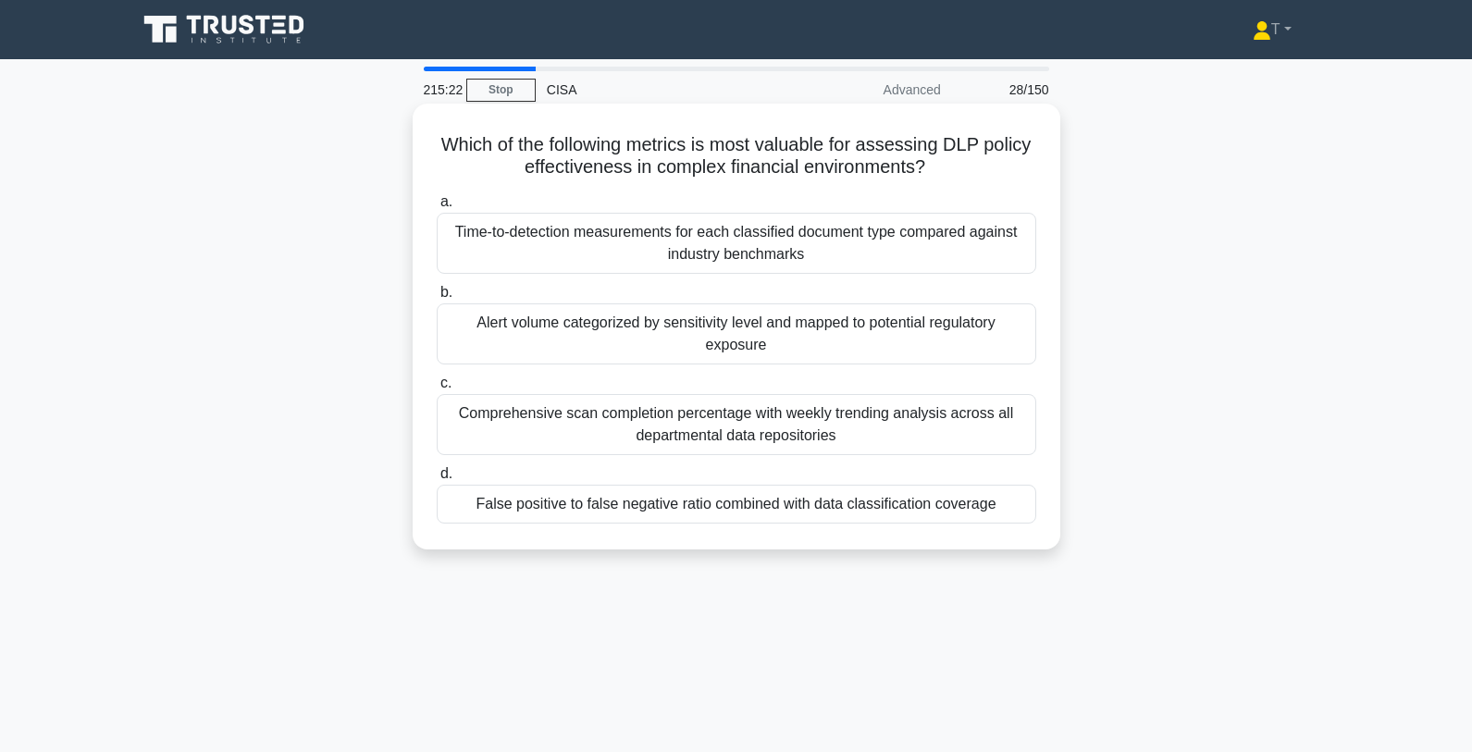
click at [905, 342] on div "Alert volume categorized by sensitivity level and mapped to potential regulator…" at bounding box center [736, 333] width 599 height 61
click at [437, 299] on input "b. Alert volume categorized by sensitivity level and mapped to potential regula…" at bounding box center [437, 293] width 0 height 12
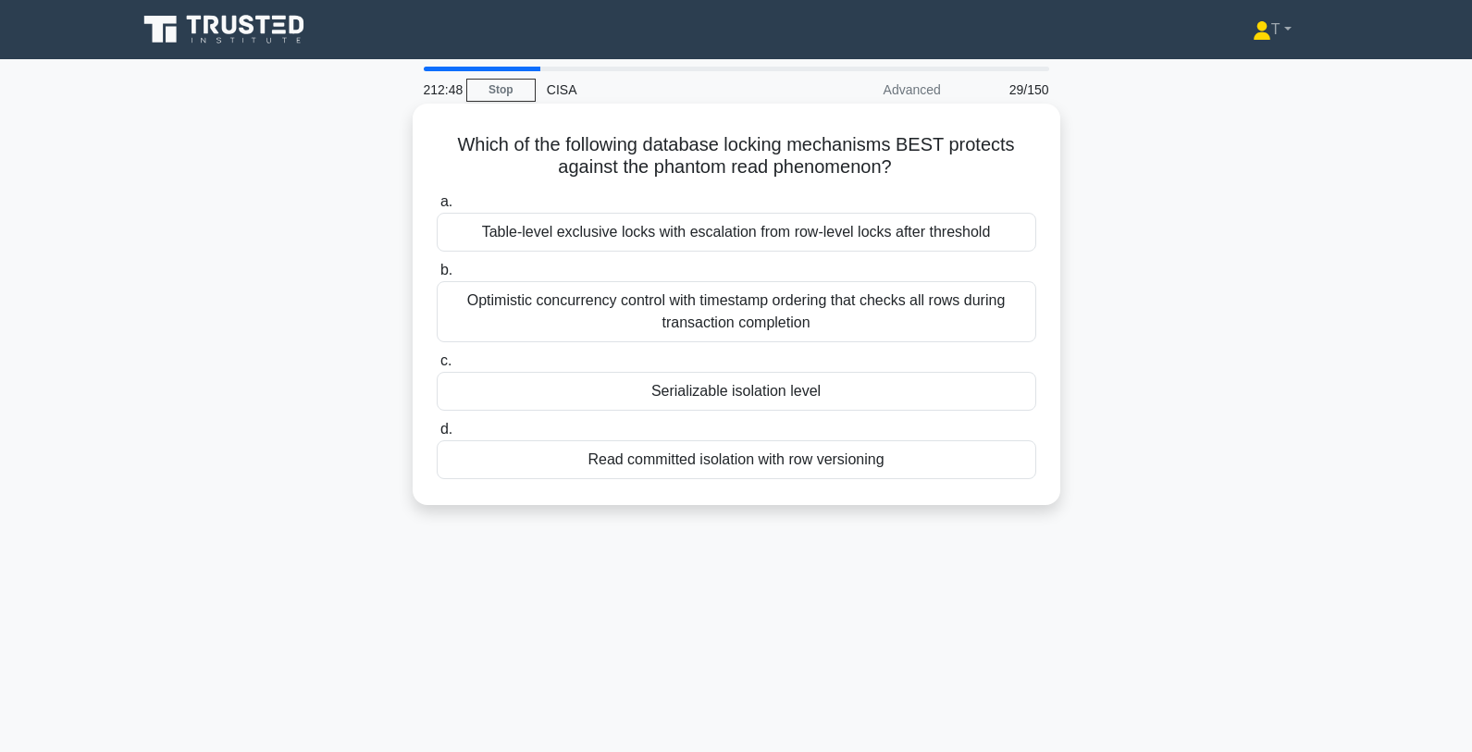
click at [872, 388] on div "Serializable isolation level" at bounding box center [736, 391] width 599 height 39
click at [437, 367] on input "c. Serializable isolation level" at bounding box center [437, 361] width 0 height 12
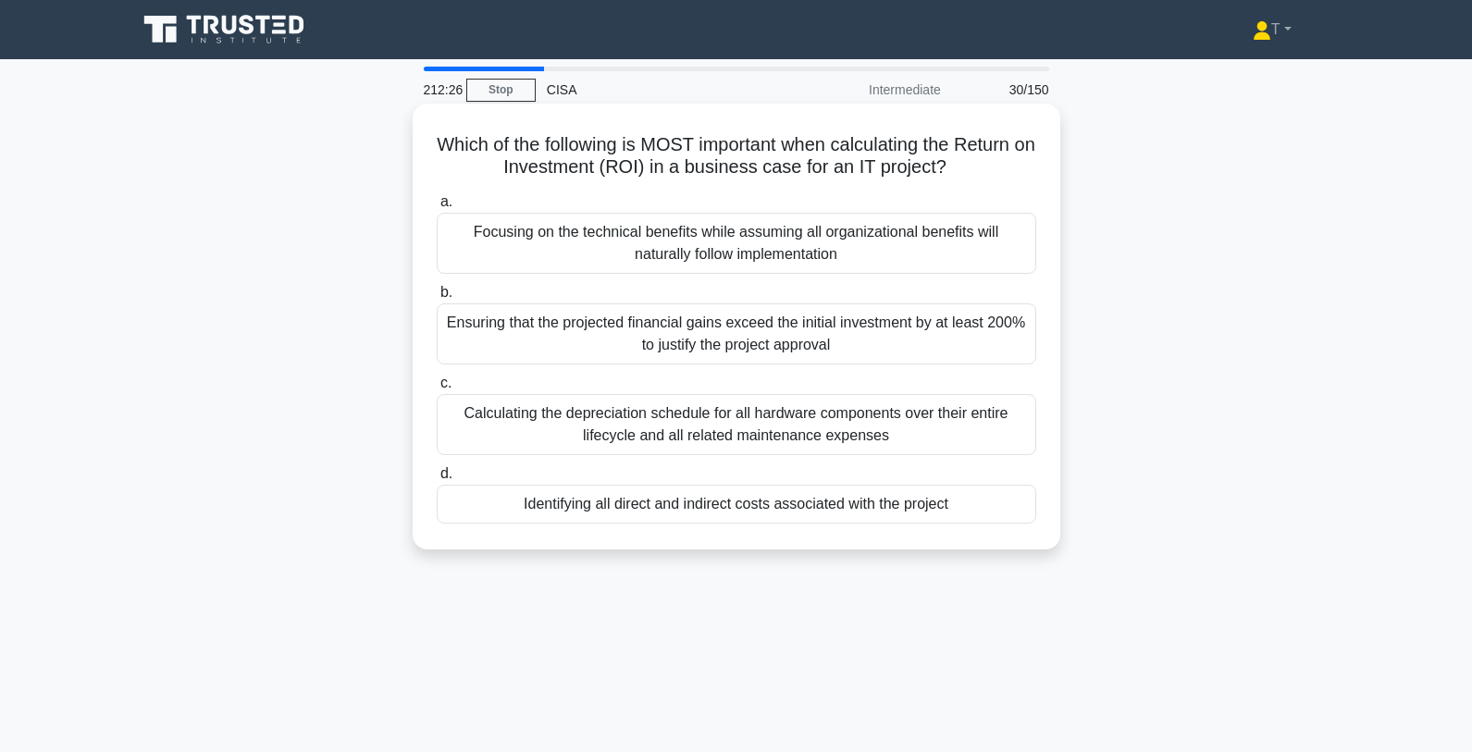
click at [901, 503] on div "Identifying all direct and indirect costs associated with the project" at bounding box center [736, 504] width 599 height 39
click at [437, 480] on input "d. Identifying all direct and indirect costs associated with the project" at bounding box center [437, 474] width 0 height 12
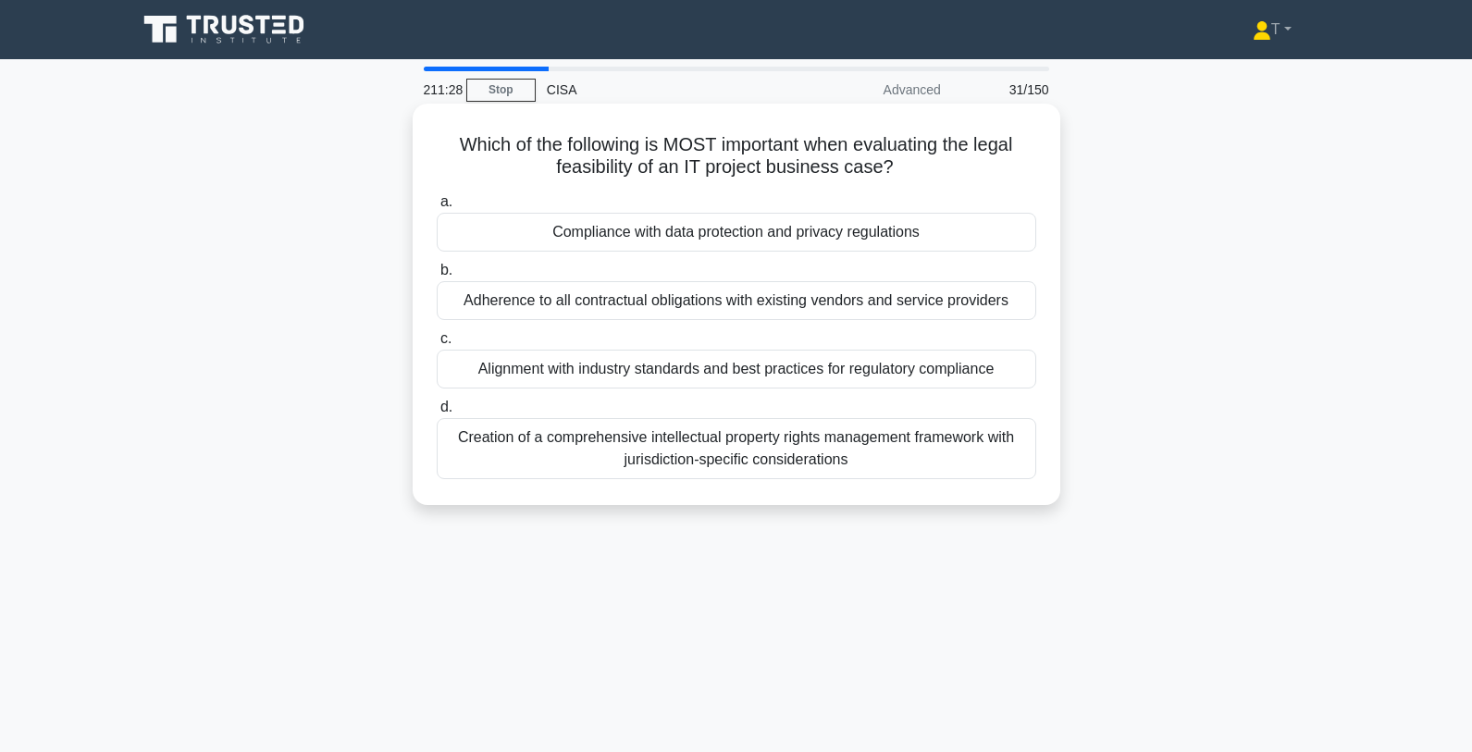
click at [872, 371] on div "Alignment with industry standards and best practices for regulatory compliance" at bounding box center [736, 369] width 599 height 39
click at [437, 345] on input "c. Alignment with industry standards and best practices for regulatory complian…" at bounding box center [437, 339] width 0 height 12
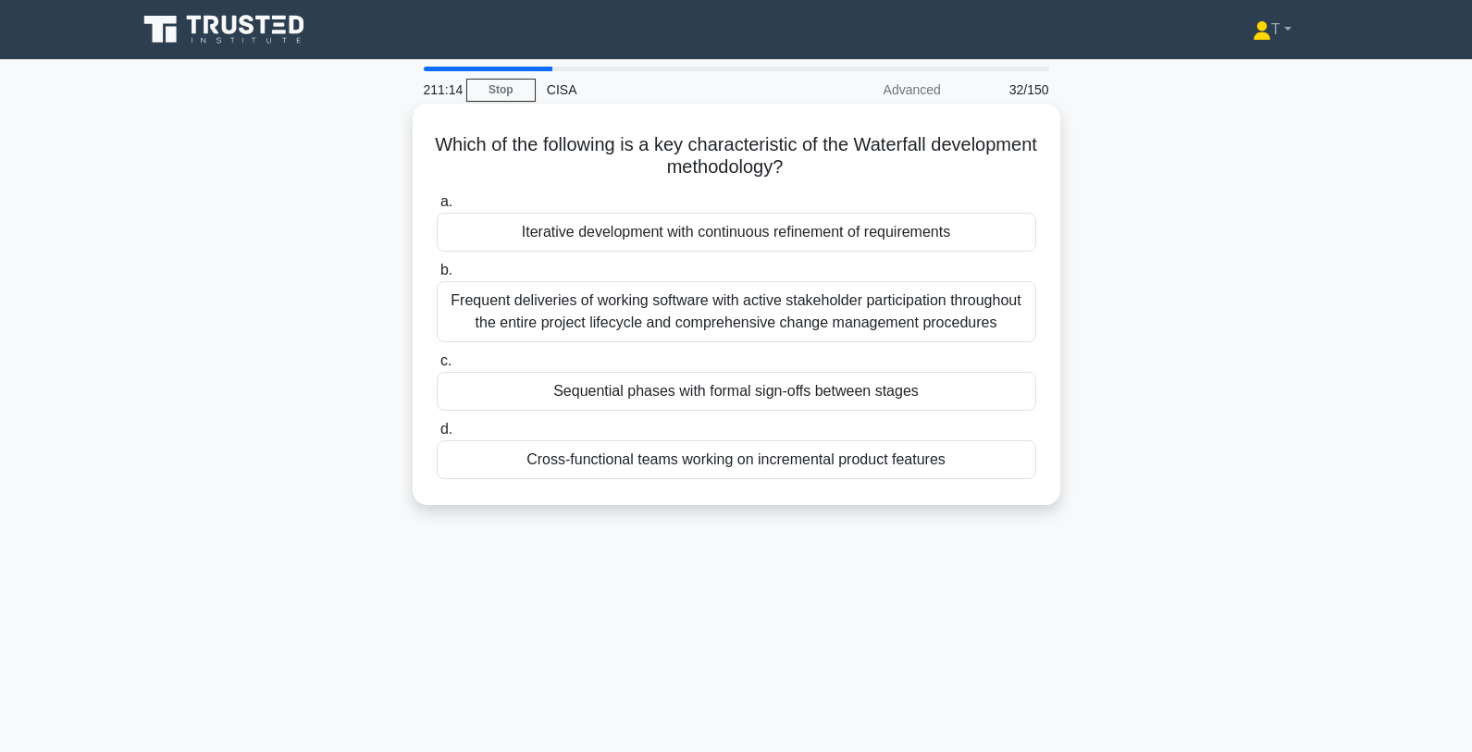
click at [869, 386] on div "Sequential phases with formal sign-offs between stages" at bounding box center [736, 391] width 599 height 39
click at [437, 367] on input "c. Sequential phases with formal sign-offs between stages" at bounding box center [437, 361] width 0 height 12
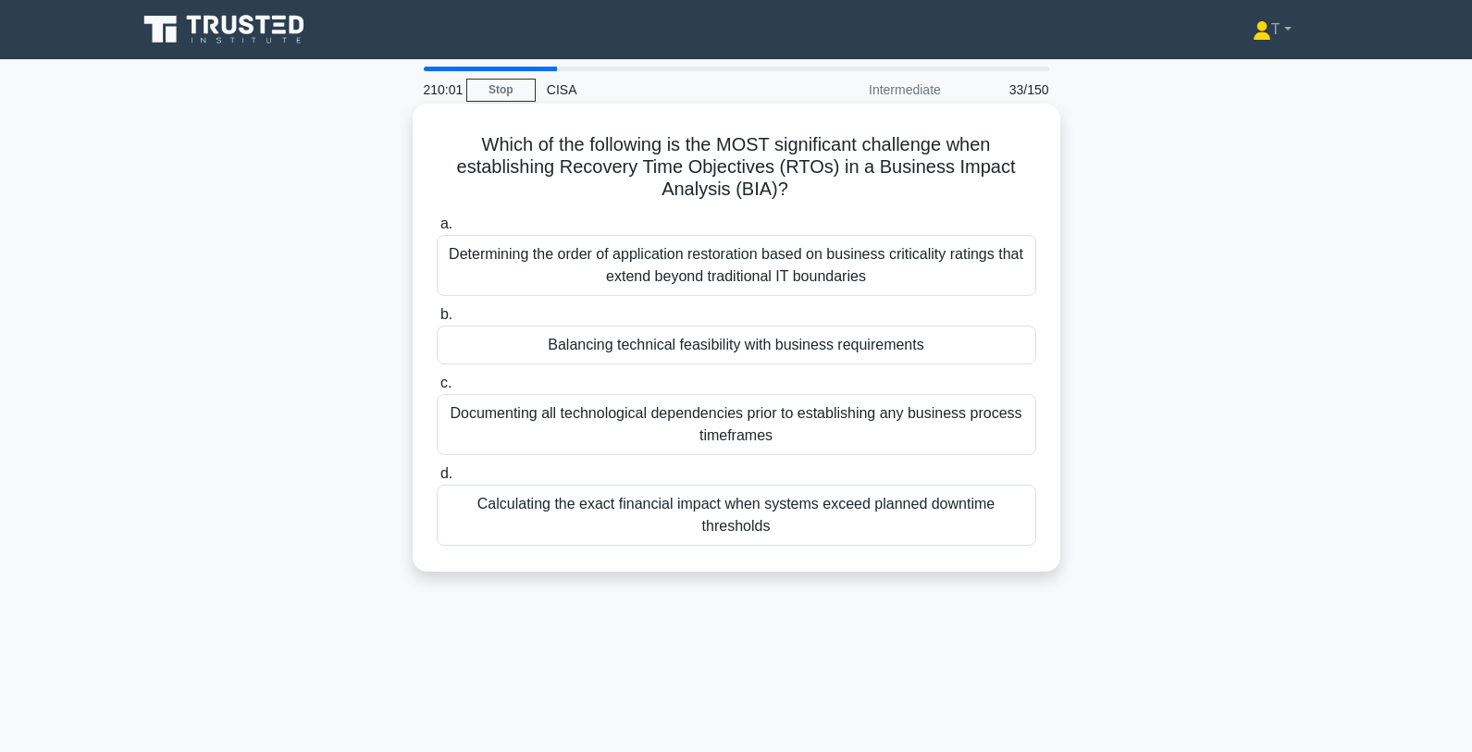
click at [820, 283] on div "Determining the order of application restoration based on business criticality …" at bounding box center [736, 265] width 599 height 61
click at [437, 230] on input "a. Determining the order of application restoration based on business criticali…" at bounding box center [437, 224] width 0 height 12
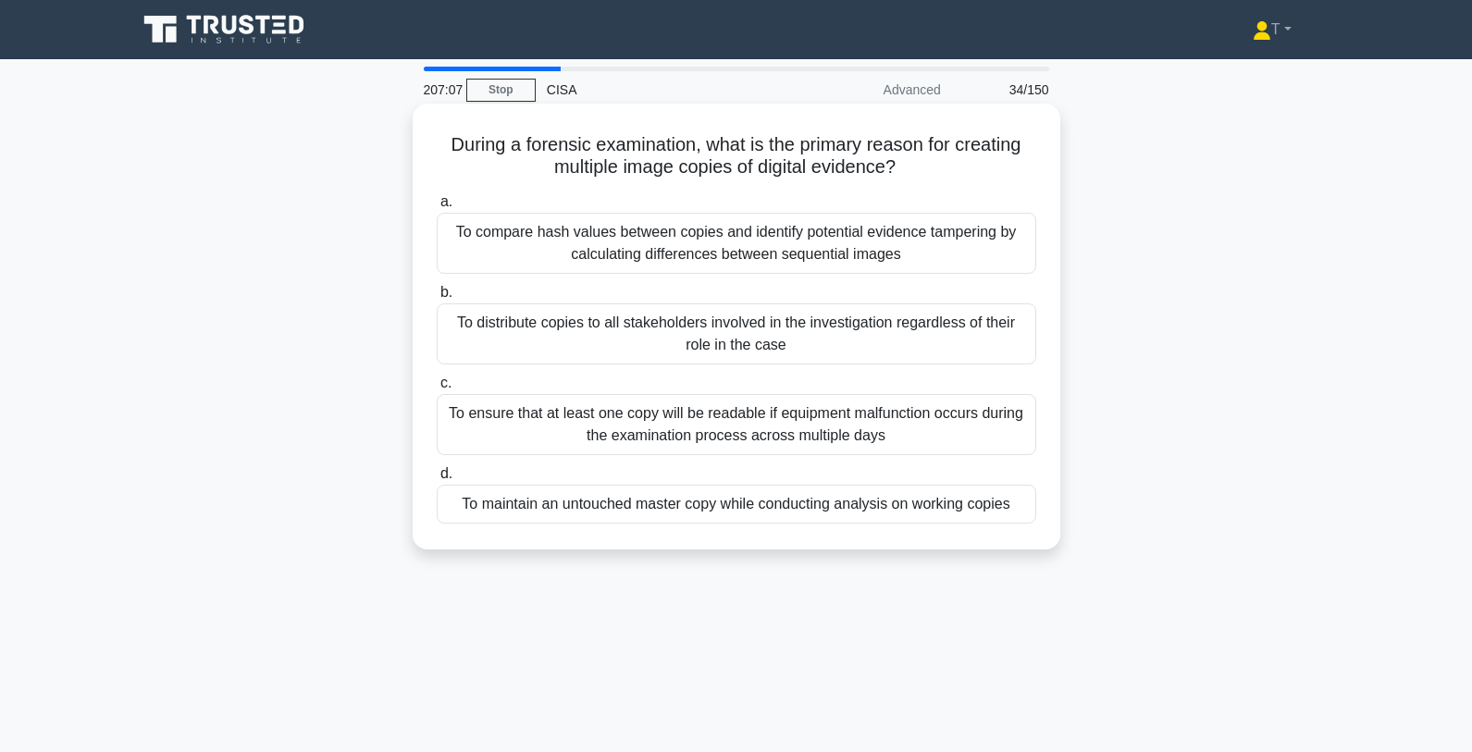
click at [697, 437] on div "To ensure that at least one copy will be readable if equipment malfunction occu…" at bounding box center [736, 424] width 599 height 61
click at [437, 389] on input "c. To ensure that at least one copy will be readable if equipment malfunction o…" at bounding box center [437, 383] width 0 height 12
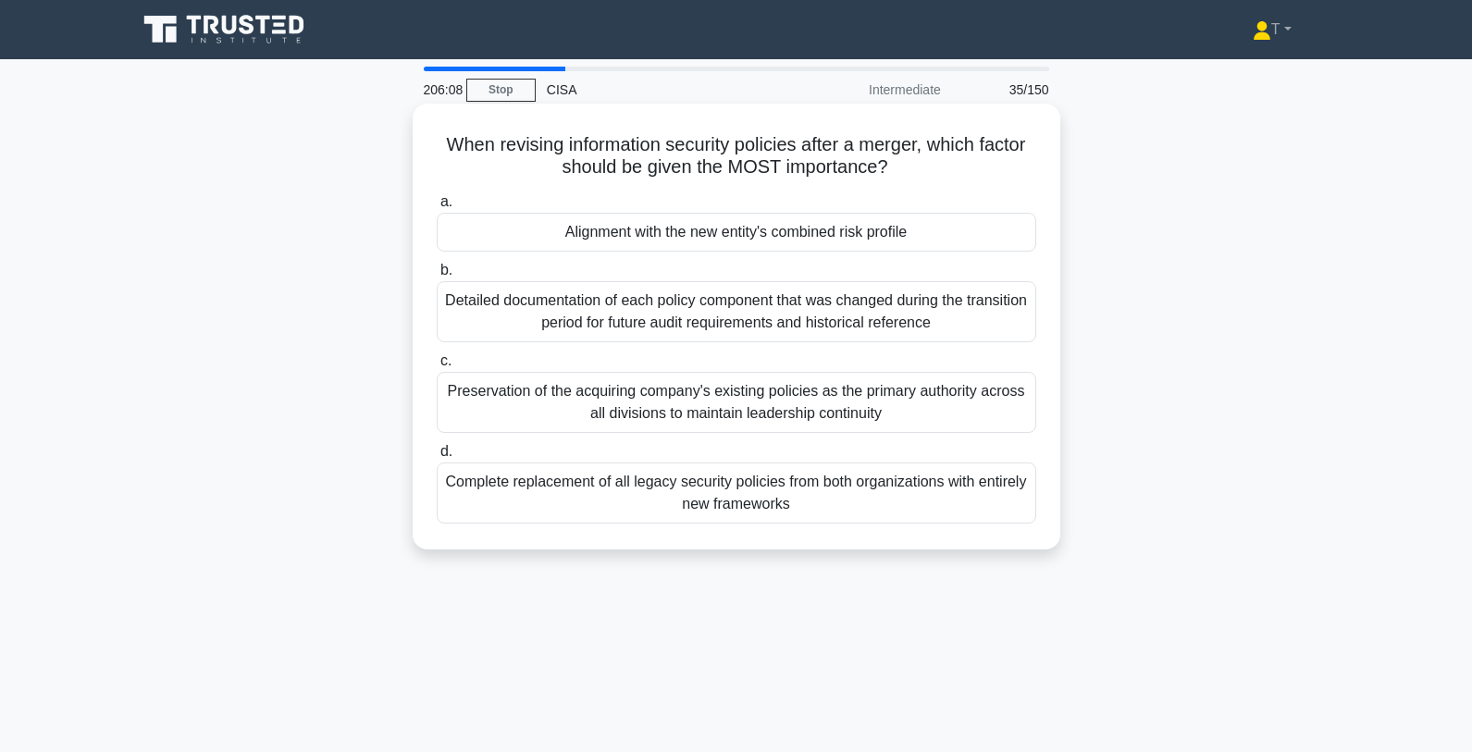
click at [951, 227] on div "Alignment with the new entity's combined risk profile" at bounding box center [736, 232] width 599 height 39
click at [437, 208] on input "a. Alignment with the new entity's combined risk profile" at bounding box center [437, 202] width 0 height 12
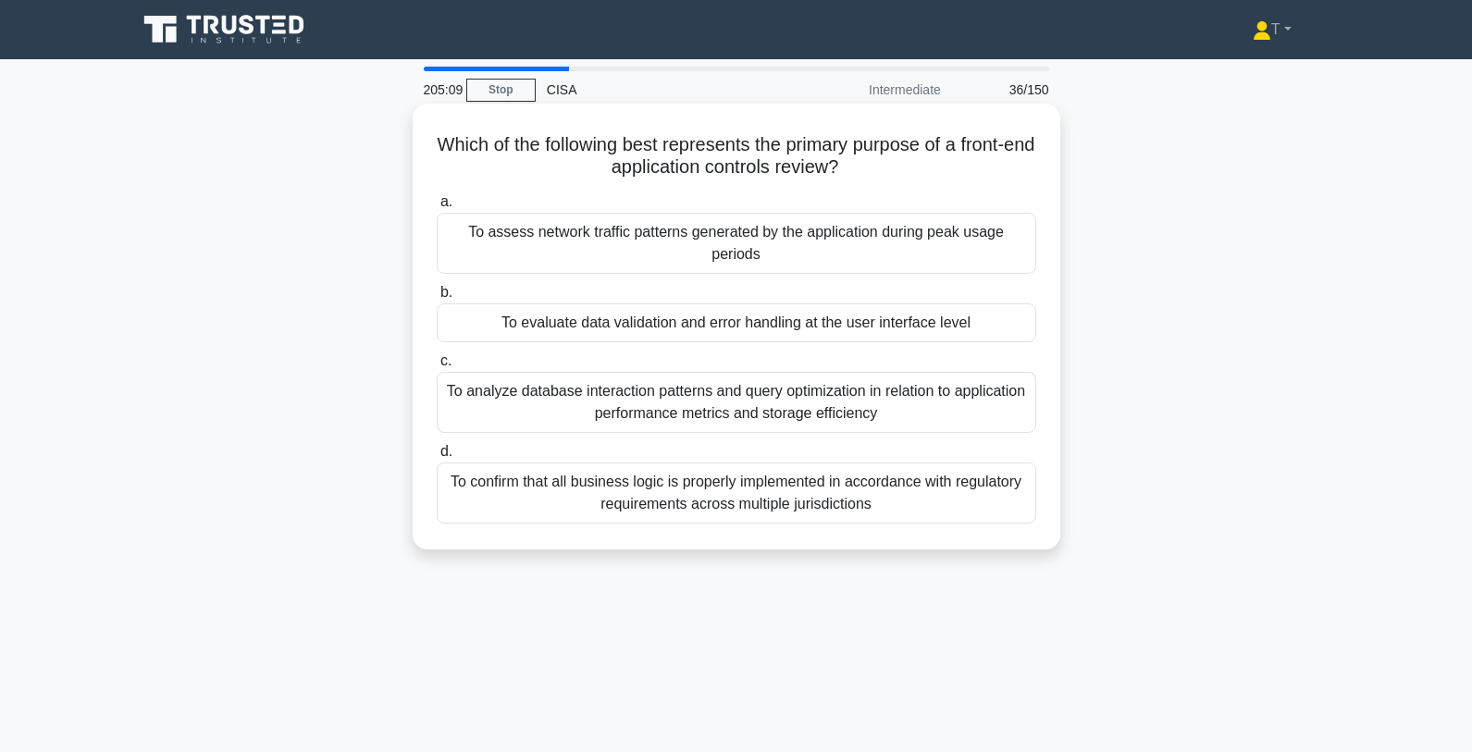
click at [836, 327] on div "To evaluate data validation and error handling at the user interface level" at bounding box center [736, 322] width 599 height 39
click at [437, 299] on input "b. To evaluate data validation and error handling at the user interface level" at bounding box center [437, 293] width 0 height 12
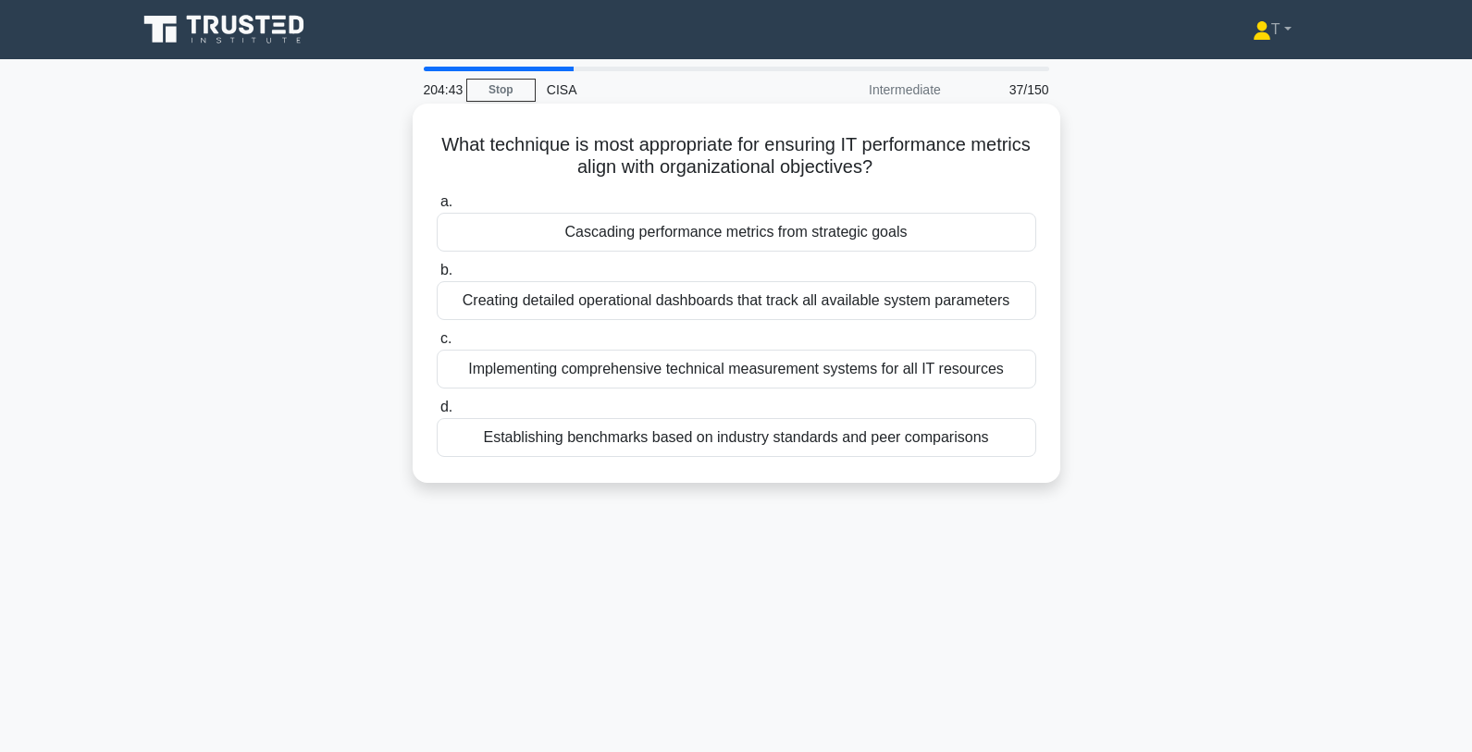
click at [948, 227] on div "Cascading performance metrics from strategic goals" at bounding box center [736, 232] width 599 height 39
click at [437, 208] on input "a. Cascading performance metrics from strategic goals" at bounding box center [437, 202] width 0 height 12
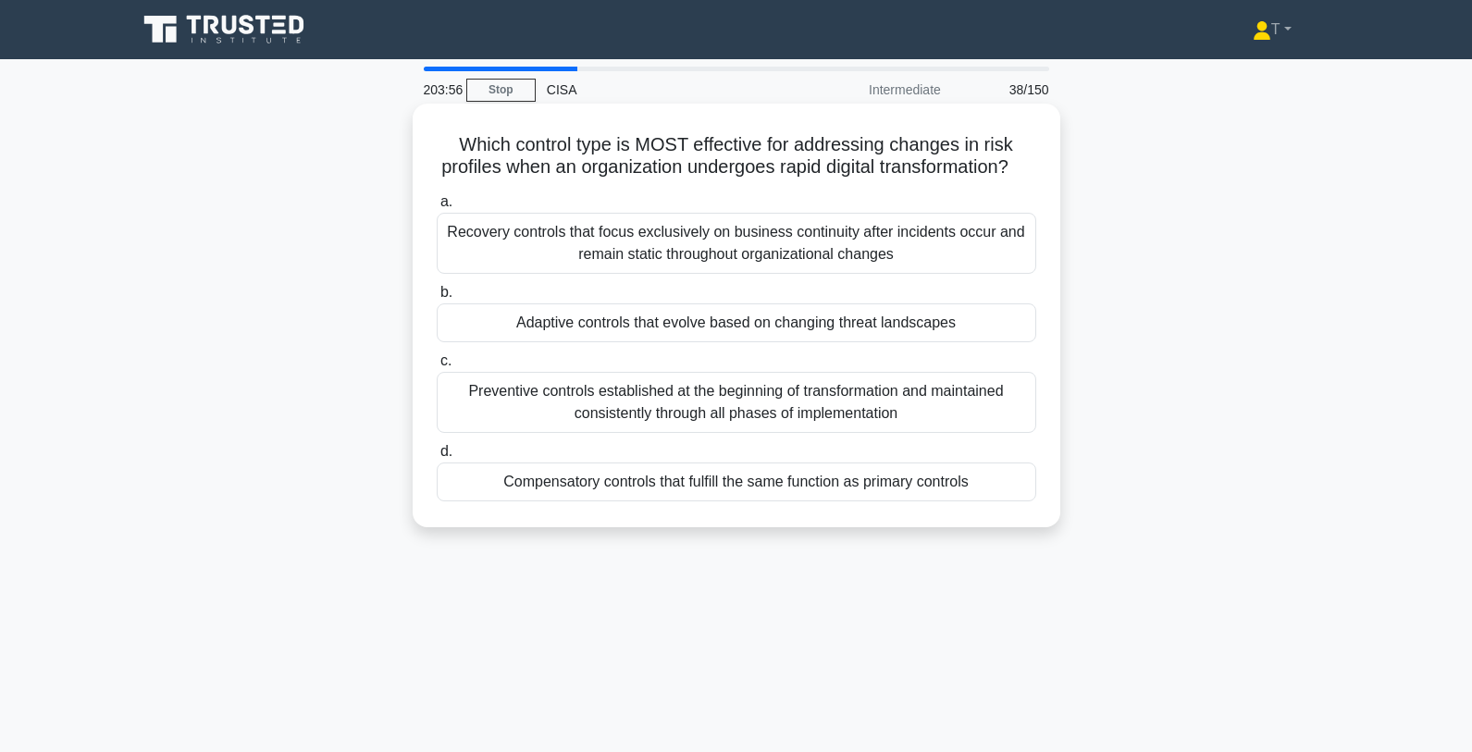
click at [841, 333] on div "Adaptive controls that evolve based on changing threat landscapes" at bounding box center [736, 322] width 599 height 39
click at [437, 299] on input "b. Adaptive controls that evolve based on changing threat landscapes" at bounding box center [437, 293] width 0 height 12
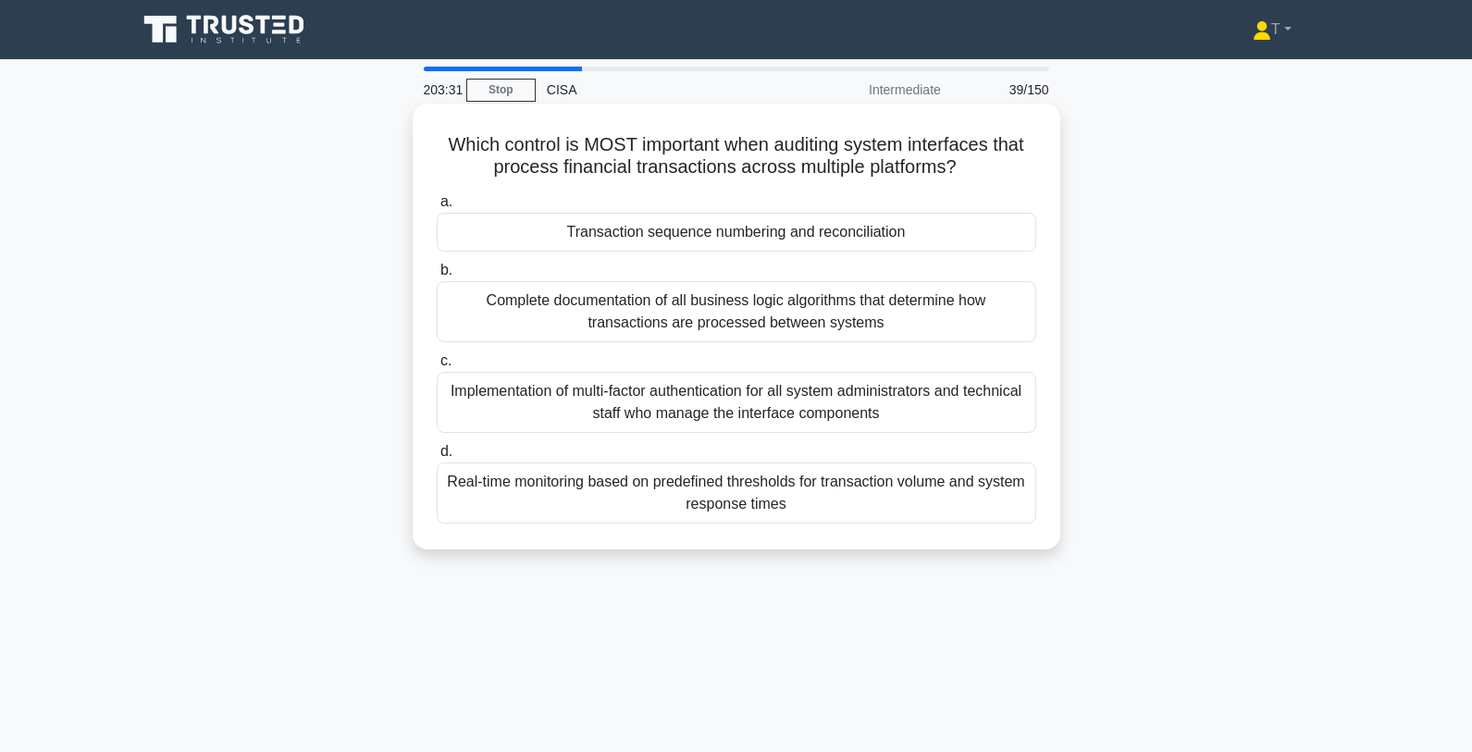
click at [814, 410] on div "Implementation of multi-factor authentication for all system administrators and…" at bounding box center [736, 402] width 599 height 61
click at [437, 367] on input "c. Implementation of multi-factor authentication for all system administrators …" at bounding box center [437, 361] width 0 height 12
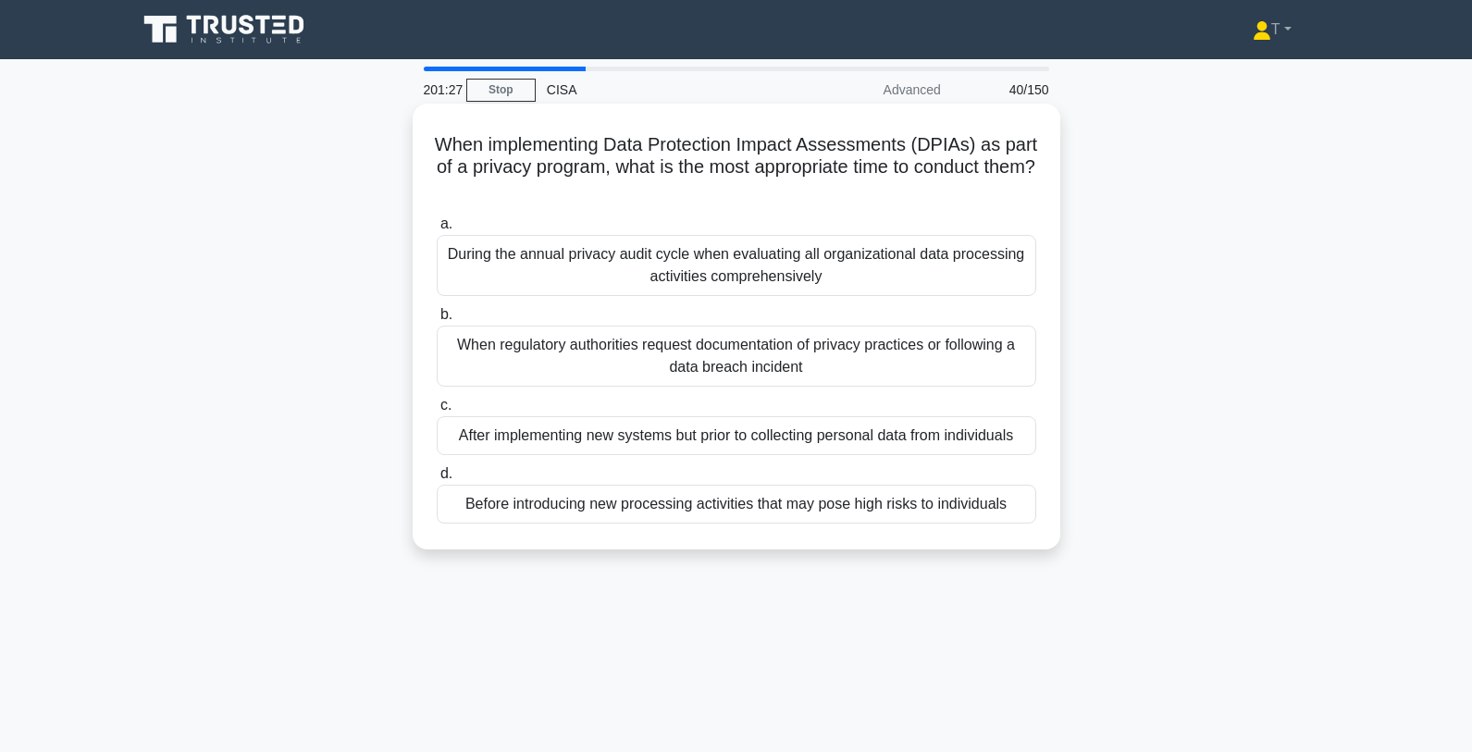
click at [716, 500] on div "Before introducing new processing activities that may pose high risks to indivi…" at bounding box center [736, 504] width 599 height 39
click at [437, 480] on input "d. Before introducing new processing activities that may pose high risks to ind…" at bounding box center [437, 474] width 0 height 12
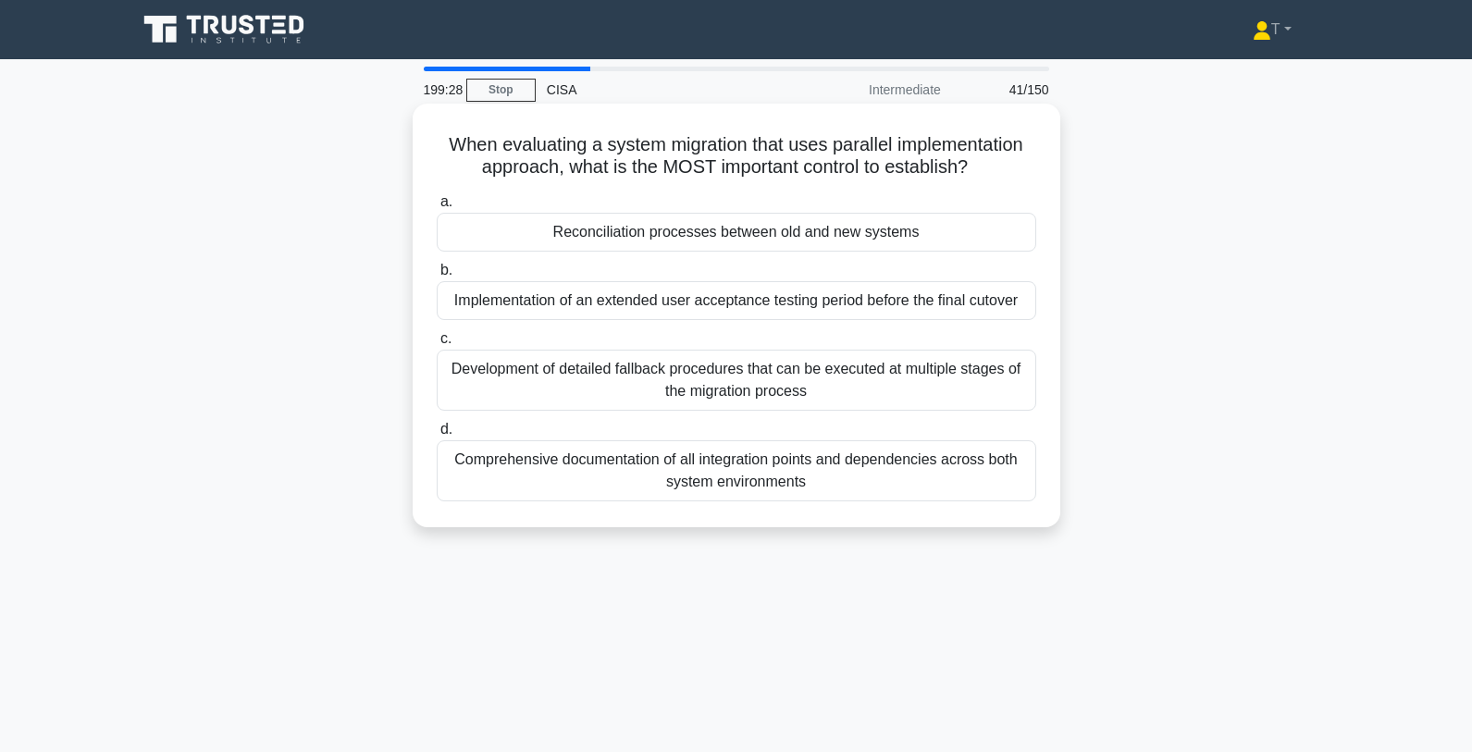
click at [608, 370] on div "Development of detailed fallback procedures that can be executed at multiple st…" at bounding box center [736, 380] width 599 height 61
click at [437, 345] on input "c. Development of detailed fallback procedures that can be executed at multiple…" at bounding box center [437, 339] width 0 height 12
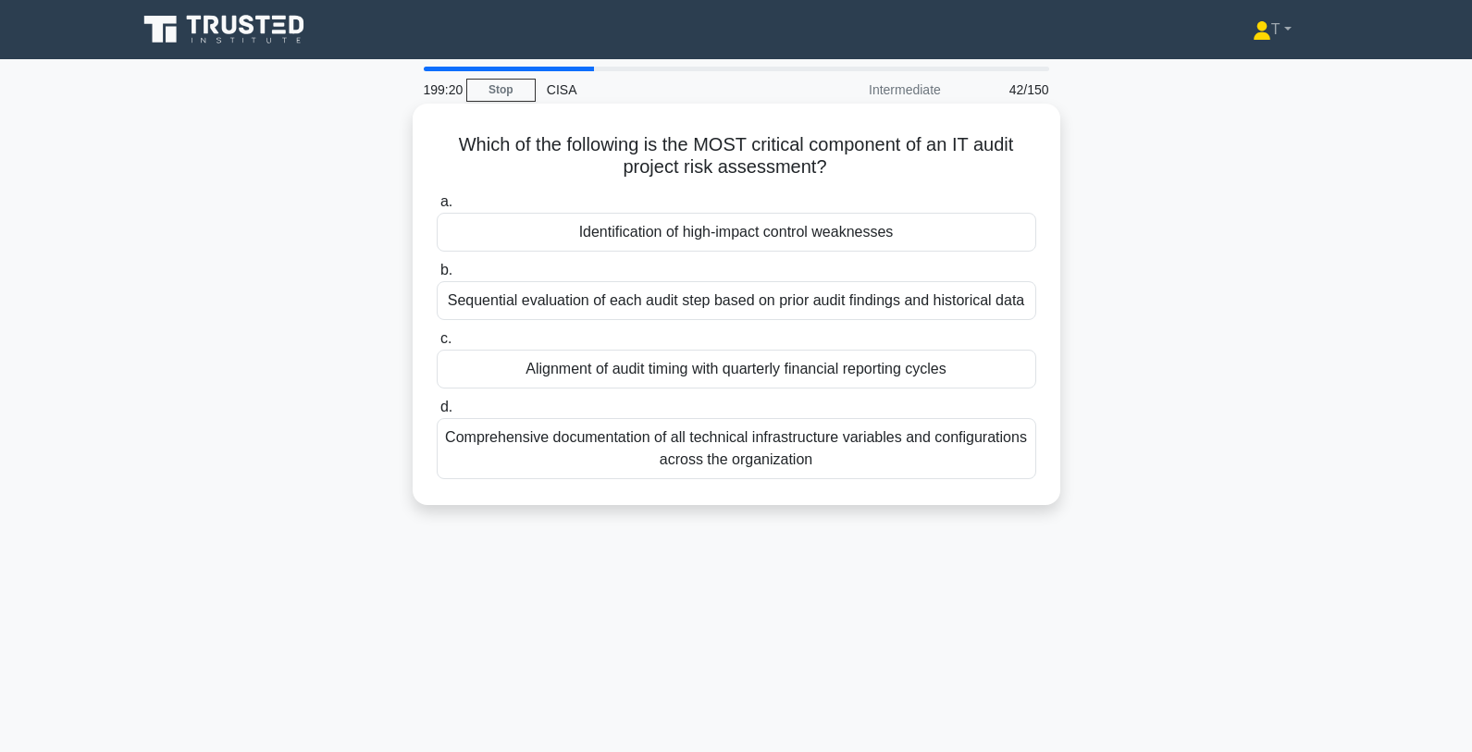
click at [590, 240] on div "Identification of high-impact control weaknesses" at bounding box center [736, 232] width 599 height 39
click at [437, 208] on input "a. Identification of high-impact control weaknesses" at bounding box center [437, 202] width 0 height 12
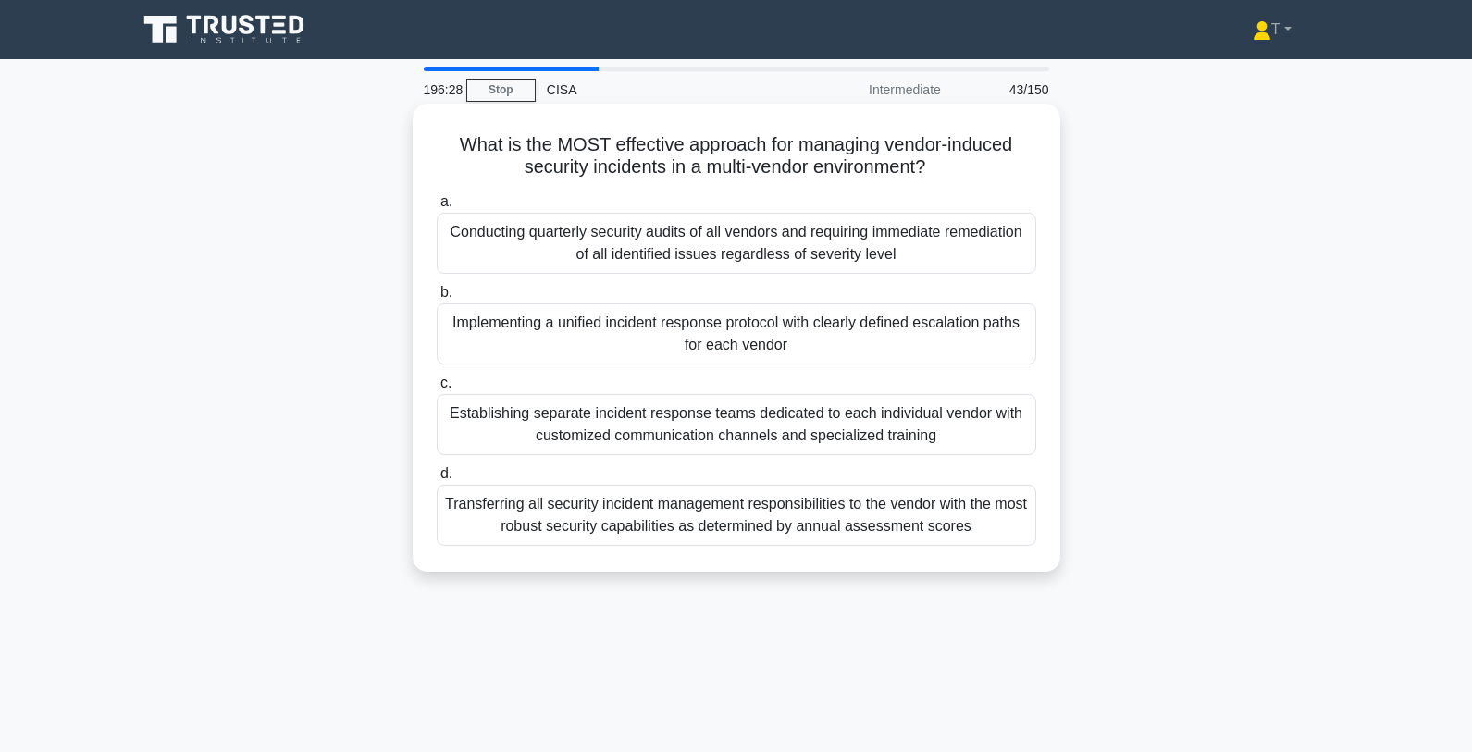
click at [986, 348] on div "Implementing a unified incident response protocol with clearly defined escalati…" at bounding box center [736, 333] width 599 height 61
click at [437, 299] on input "b. Implementing a unified incident response protocol with clearly defined escal…" at bounding box center [437, 293] width 0 height 12
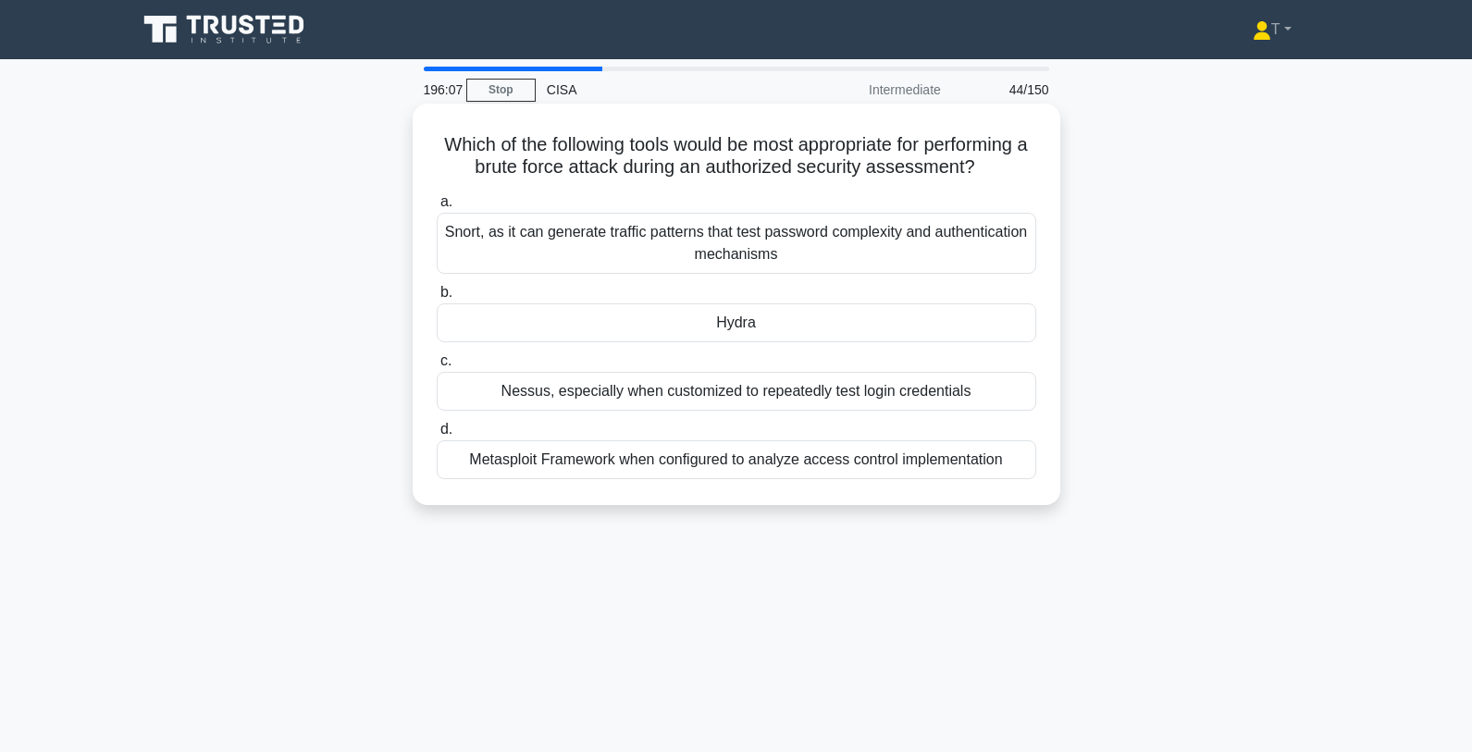
click at [956, 329] on div "Hydra" at bounding box center [736, 322] width 599 height 39
click at [437, 299] on input "b. Hydra" at bounding box center [437, 293] width 0 height 12
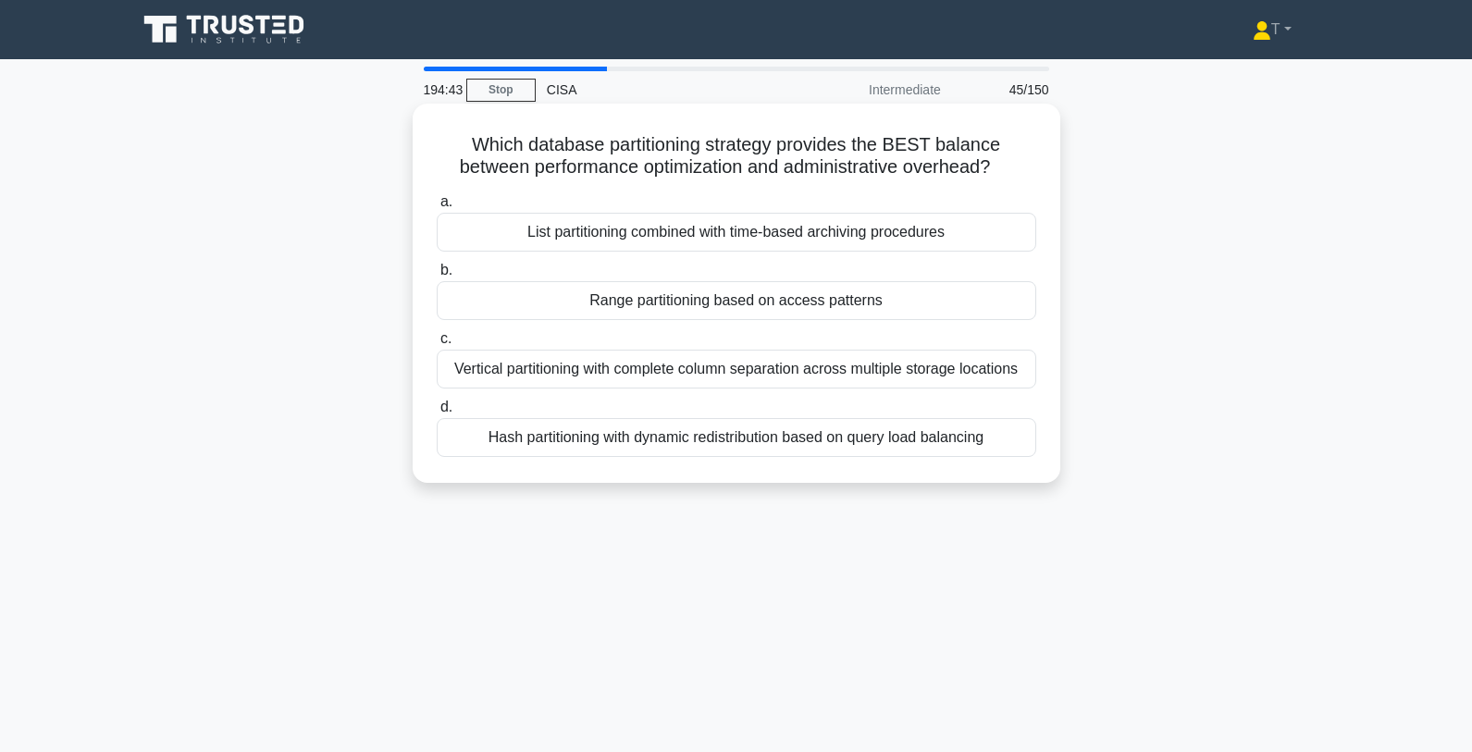
click at [845, 442] on div "Hash partitioning with dynamic redistribution based on query load balancing" at bounding box center [736, 437] width 599 height 39
click at [437, 413] on input "d. Hash partitioning with dynamic redistribution based on query load balancing" at bounding box center [437, 407] width 0 height 12
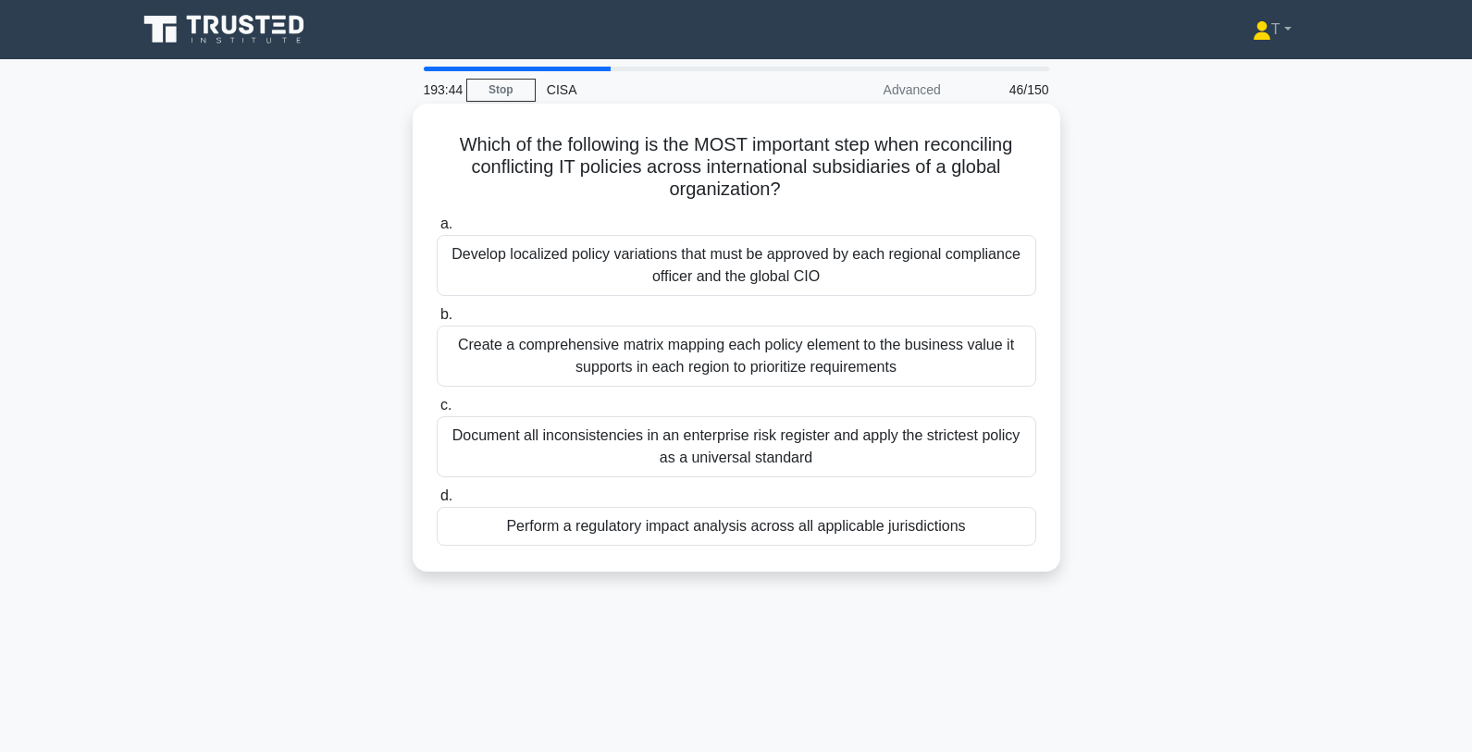
click at [861, 525] on div "Perform a regulatory impact analysis across all applicable jurisdictions" at bounding box center [736, 526] width 599 height 39
click at [437, 502] on input "d. Perform a regulatory impact analysis across all applicable jurisdictions" at bounding box center [437, 496] width 0 height 12
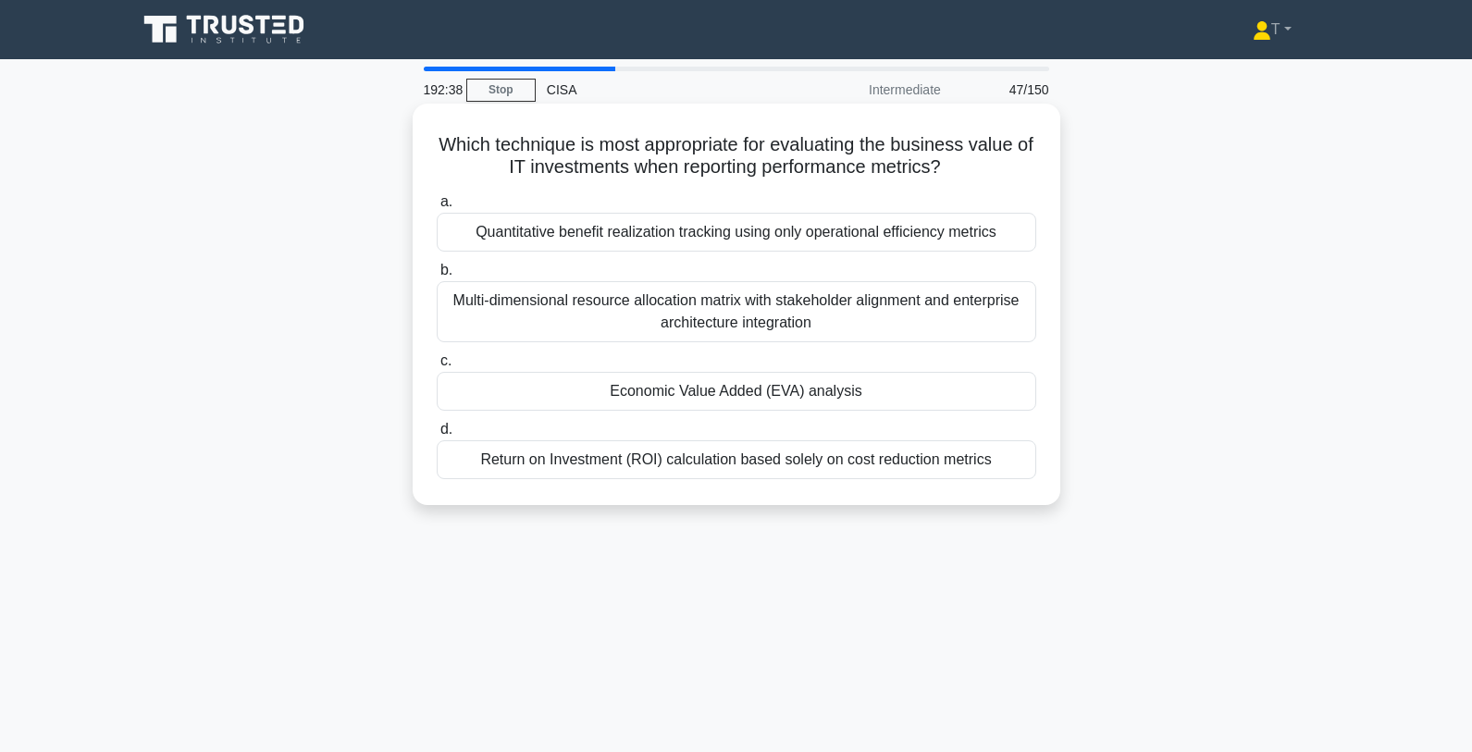
click at [935, 401] on div "Economic Value Added (EVA) analysis" at bounding box center [736, 391] width 599 height 39
click at [437, 367] on input "c. Economic Value Added (EVA) analysis" at bounding box center [437, 361] width 0 height 12
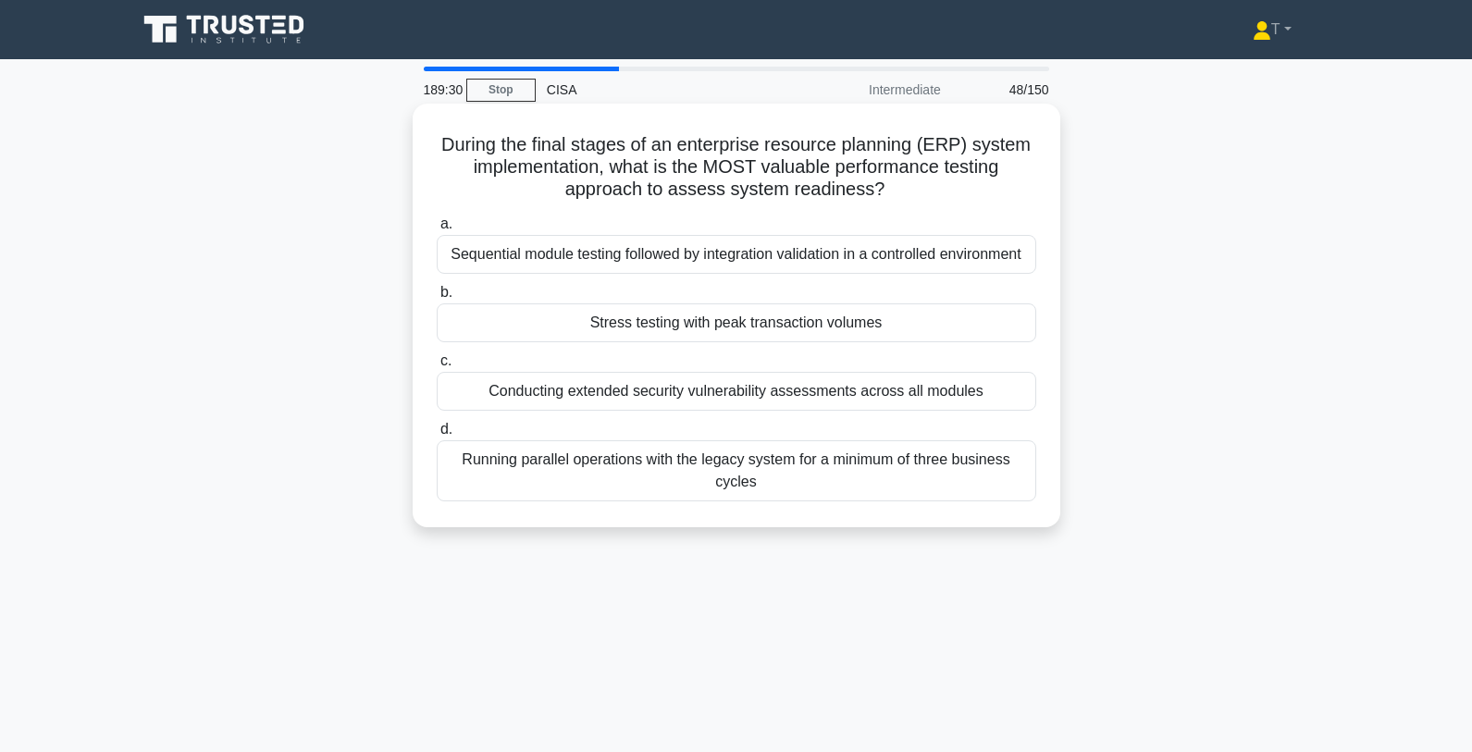
click at [917, 318] on div "Stress testing with peak transaction volumes" at bounding box center [736, 322] width 599 height 39
click at [437, 299] on input "b. Stress testing with peak transaction volumes" at bounding box center [437, 293] width 0 height 12
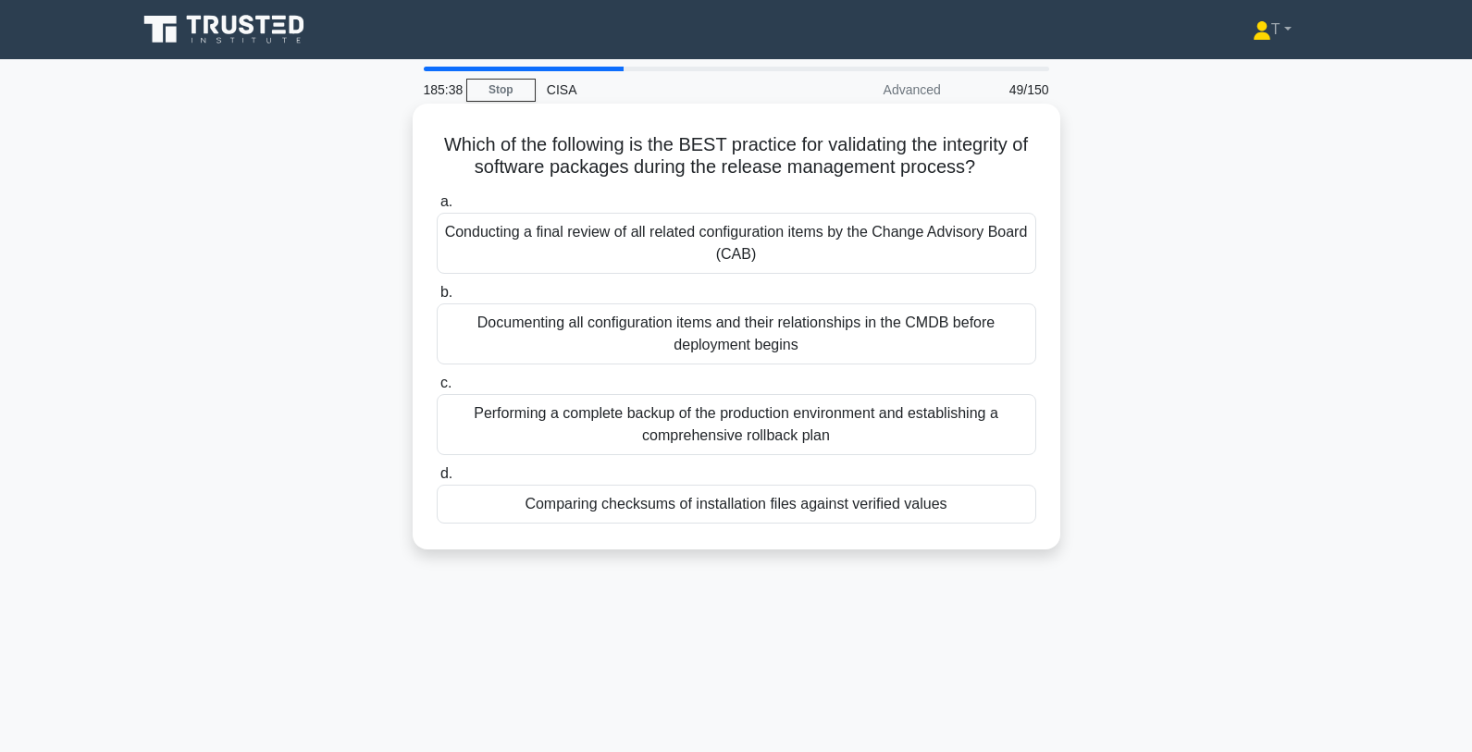
click at [776, 514] on div "Comparing checksums of installation files against verified values" at bounding box center [736, 504] width 599 height 39
click at [437, 480] on input "d. Comparing checksums of installation files against verified values" at bounding box center [437, 474] width 0 height 12
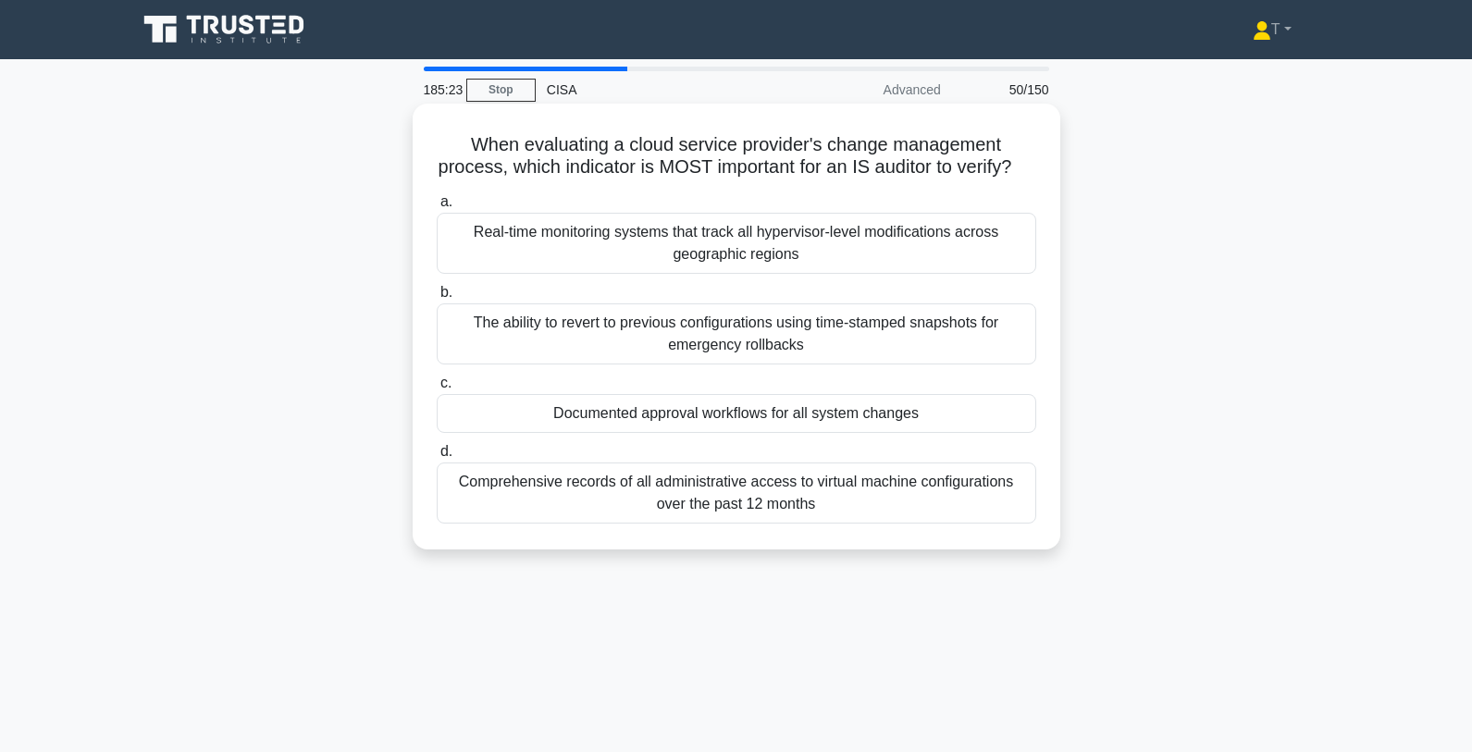
click at [826, 420] on div "Documented approval workflows for all system changes" at bounding box center [736, 413] width 599 height 39
click at [437, 389] on input "c. Documented approval workflows for all system changes" at bounding box center [437, 383] width 0 height 12
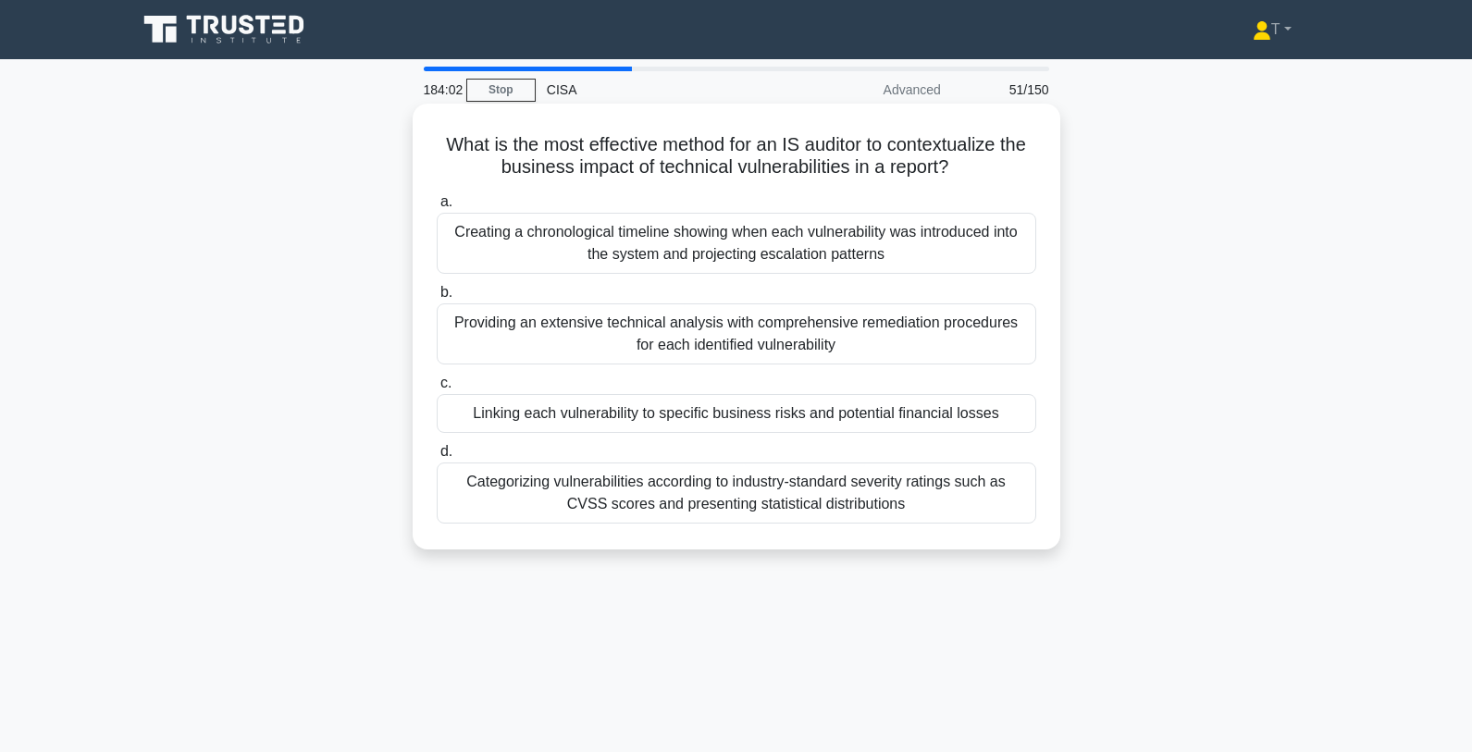
click at [635, 423] on div "Linking each vulnerability to specific business risks and potential financial l…" at bounding box center [736, 413] width 599 height 39
click at [437, 389] on input "c. Linking each vulnerability to specific business risks and potential financia…" at bounding box center [437, 383] width 0 height 12
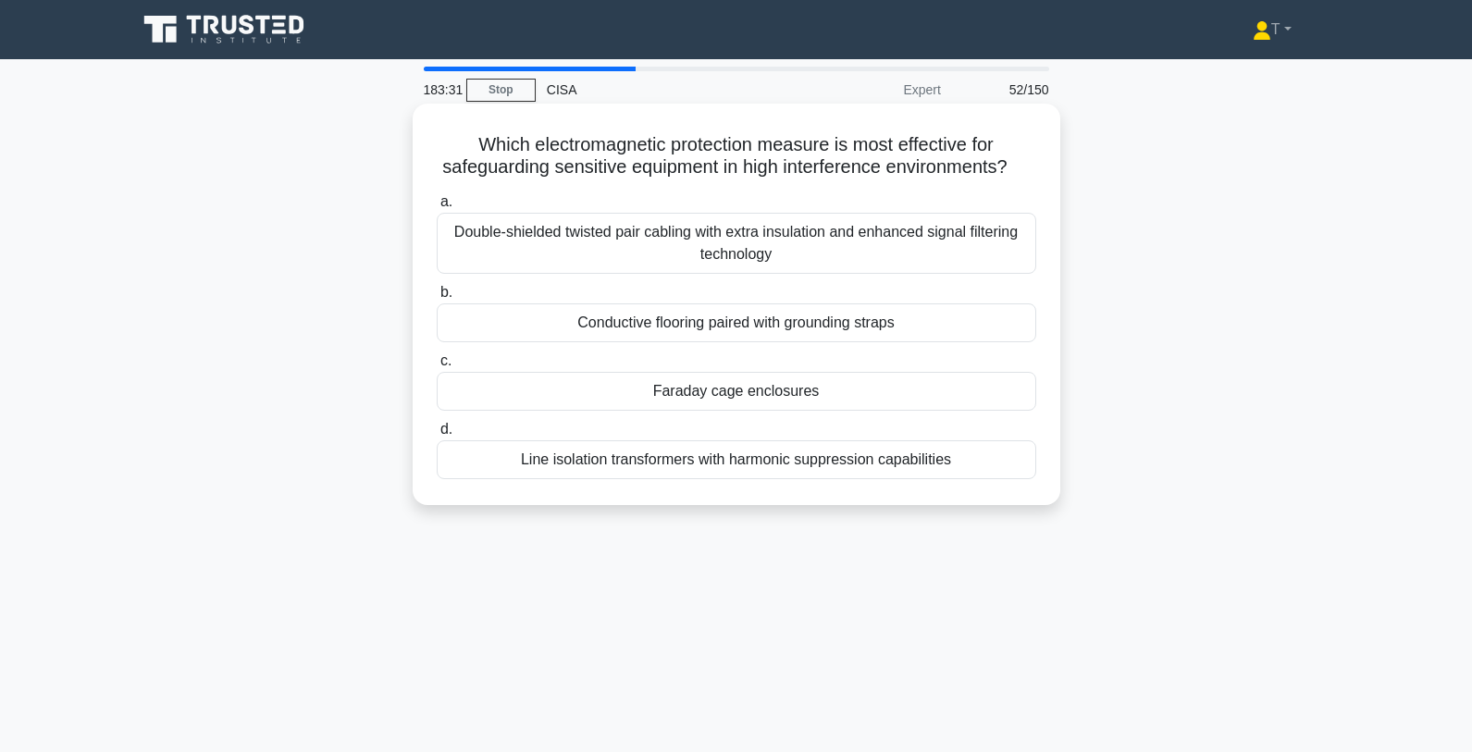
click at [948, 251] on div "Double-shielded twisted pair cabling with extra insulation and enhanced signal …" at bounding box center [736, 243] width 599 height 61
click at [437, 208] on input "a. Double-shielded twisted pair cabling with extra insulation and enhanced sign…" at bounding box center [437, 202] width 0 height 12
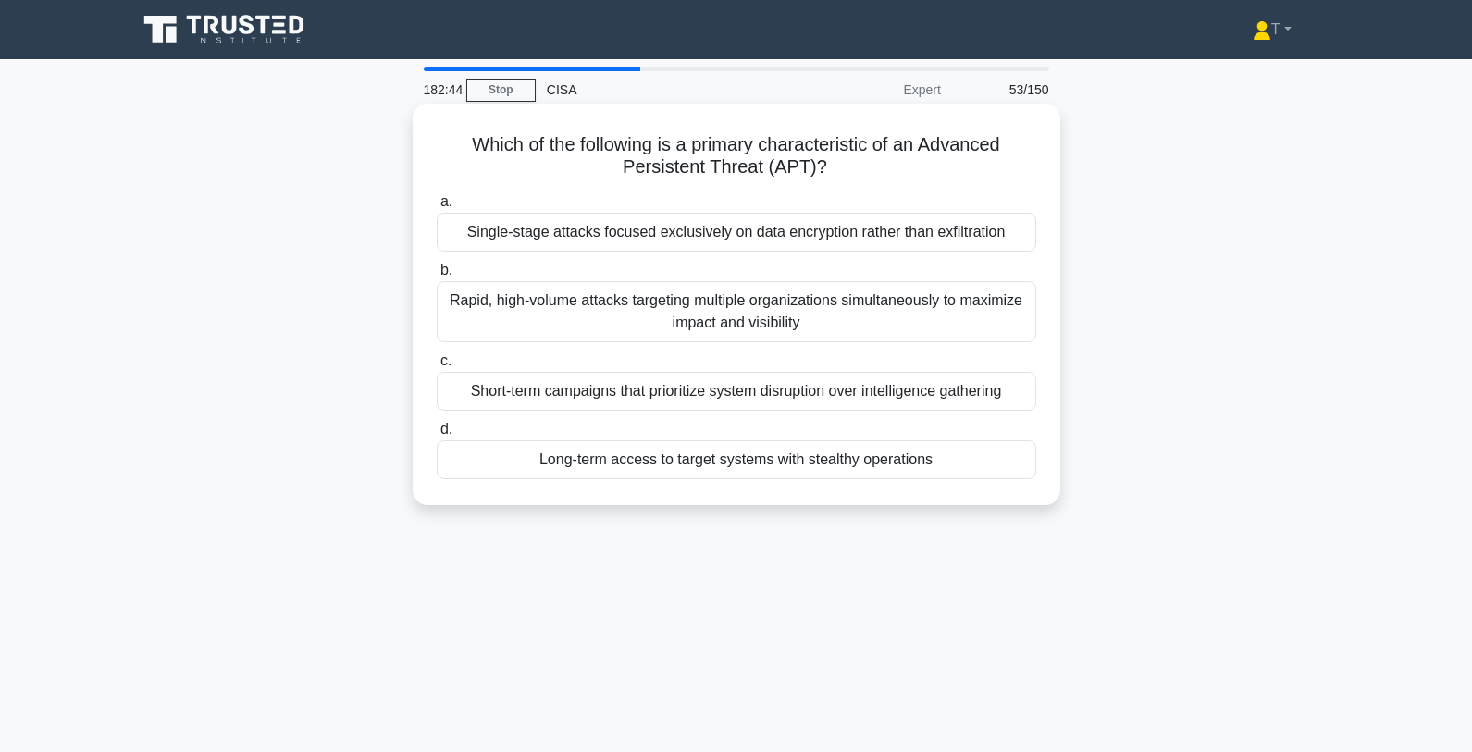
click at [808, 464] on div "Long-term access to target systems with stealthy operations" at bounding box center [736, 459] width 599 height 39
click at [437, 436] on input "d. Long-term access to target systems with stealthy operations" at bounding box center [437, 430] width 0 height 12
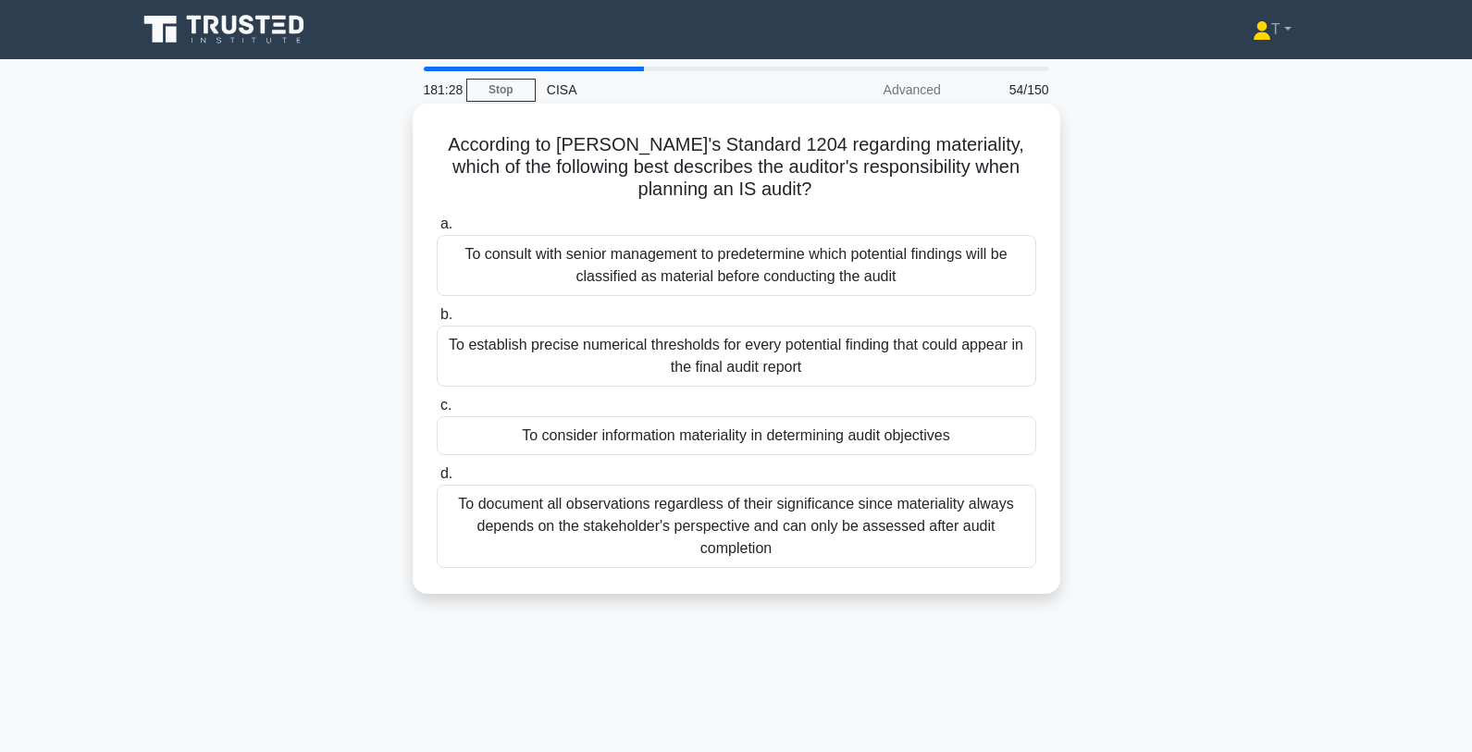
click at [552, 144] on h5 "According to [PERSON_NAME]'s Standard 1204 regarding materiality, which of the …" at bounding box center [736, 167] width 603 height 68
click at [929, 436] on div "To consider information materiality in determining audit objectives" at bounding box center [736, 435] width 599 height 39
click at [437, 412] on input "c. To consider information materiality in determining audit objectives" at bounding box center [437, 406] width 0 height 12
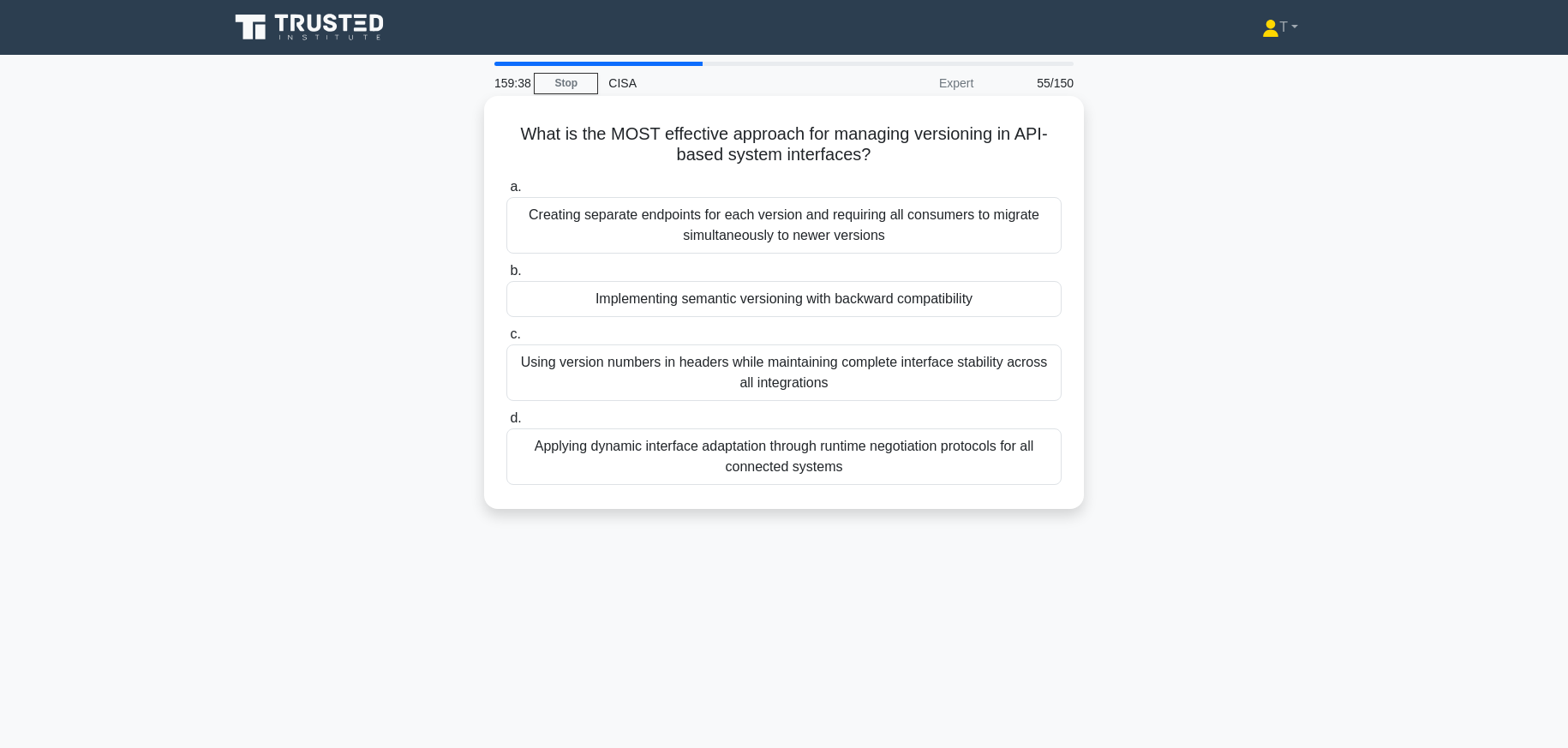
click at [795, 303] on div "Implementing semantic versioning with backward compatibility" at bounding box center [784, 298] width 555 height 36
click at [507, 277] on input "b. Implementing semantic versioning with backward compatibility" at bounding box center [507, 271] width 0 height 11
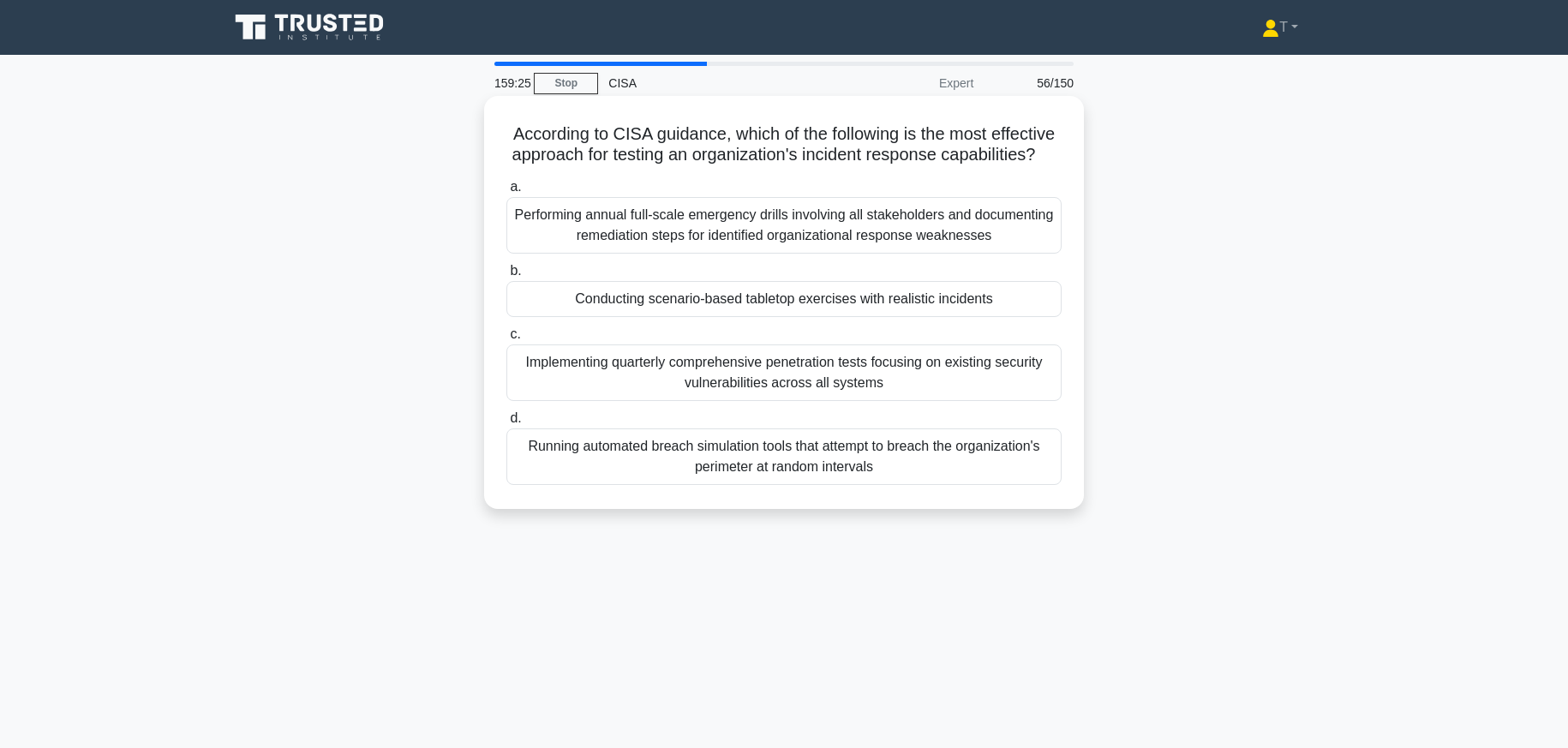
click at [937, 244] on div "Performing annual full-scale emergency drills involving all stakeholders and do…" at bounding box center [784, 225] width 555 height 56
click at [507, 193] on input "a. Performing annual full-scale emergency drills involving all stakeholders and…" at bounding box center [507, 187] width 0 height 11
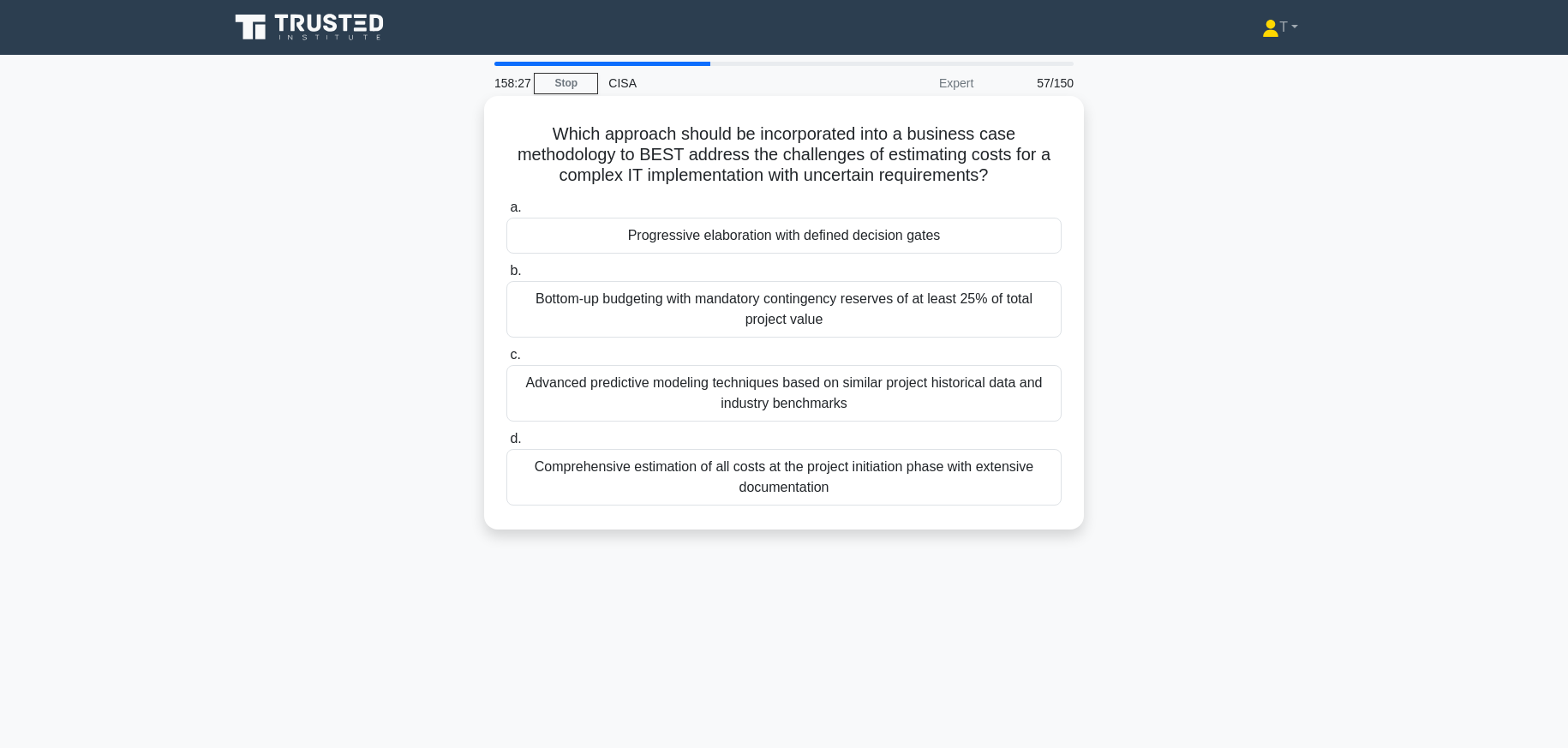
click at [885, 398] on div "Advanced predictive modeling techniques based on similar project historical dat…" at bounding box center [784, 393] width 555 height 56
click at [507, 360] on input "c. Advanced predictive modeling techniques based on similar project historical …" at bounding box center [507, 355] width 0 height 11
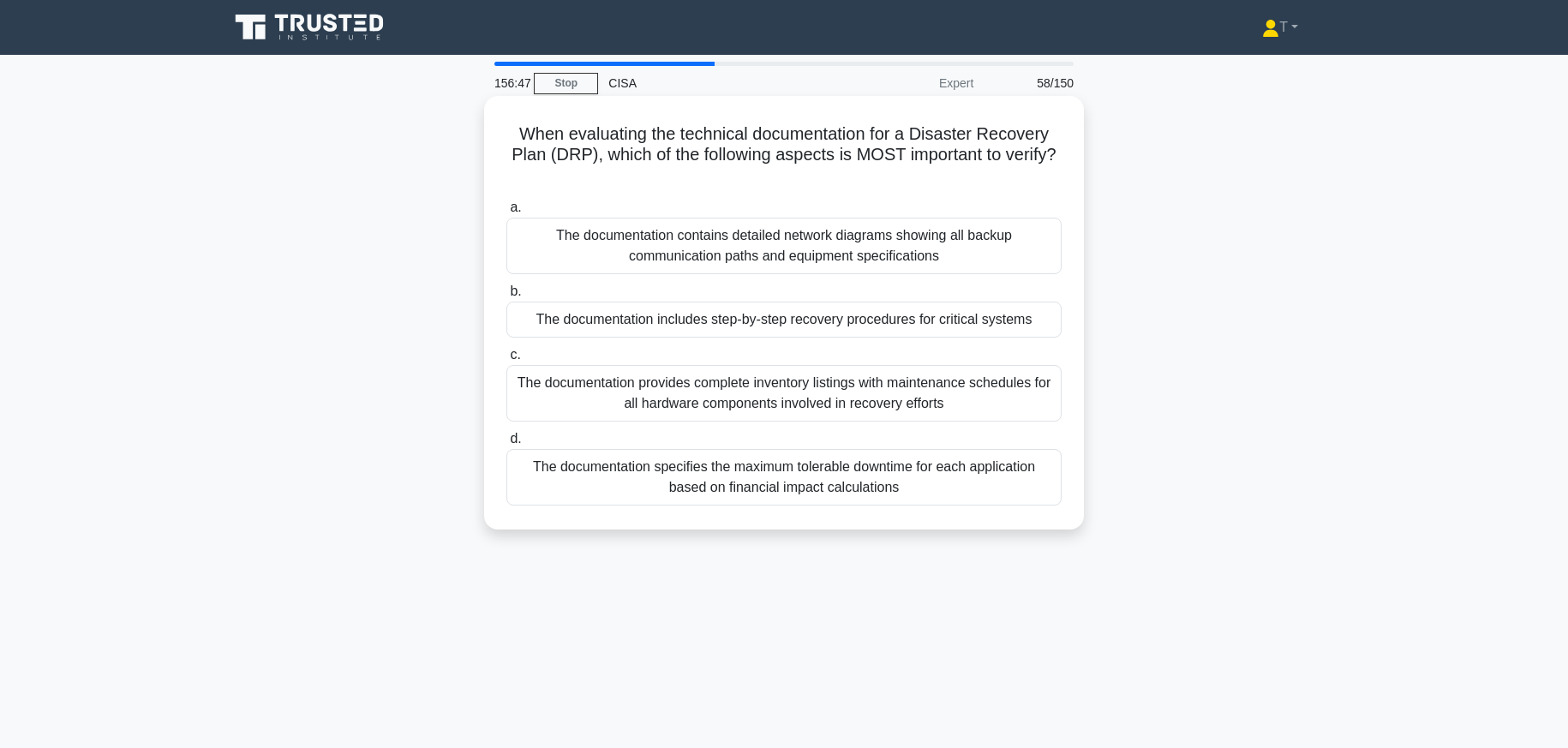
click at [1035, 400] on div "The documentation provides complete inventory listings with maintenance schedul…" at bounding box center [784, 393] width 555 height 56
click at [507, 360] on input "c. The documentation provides complete inventory listings with maintenance sche…" at bounding box center [507, 355] width 0 height 11
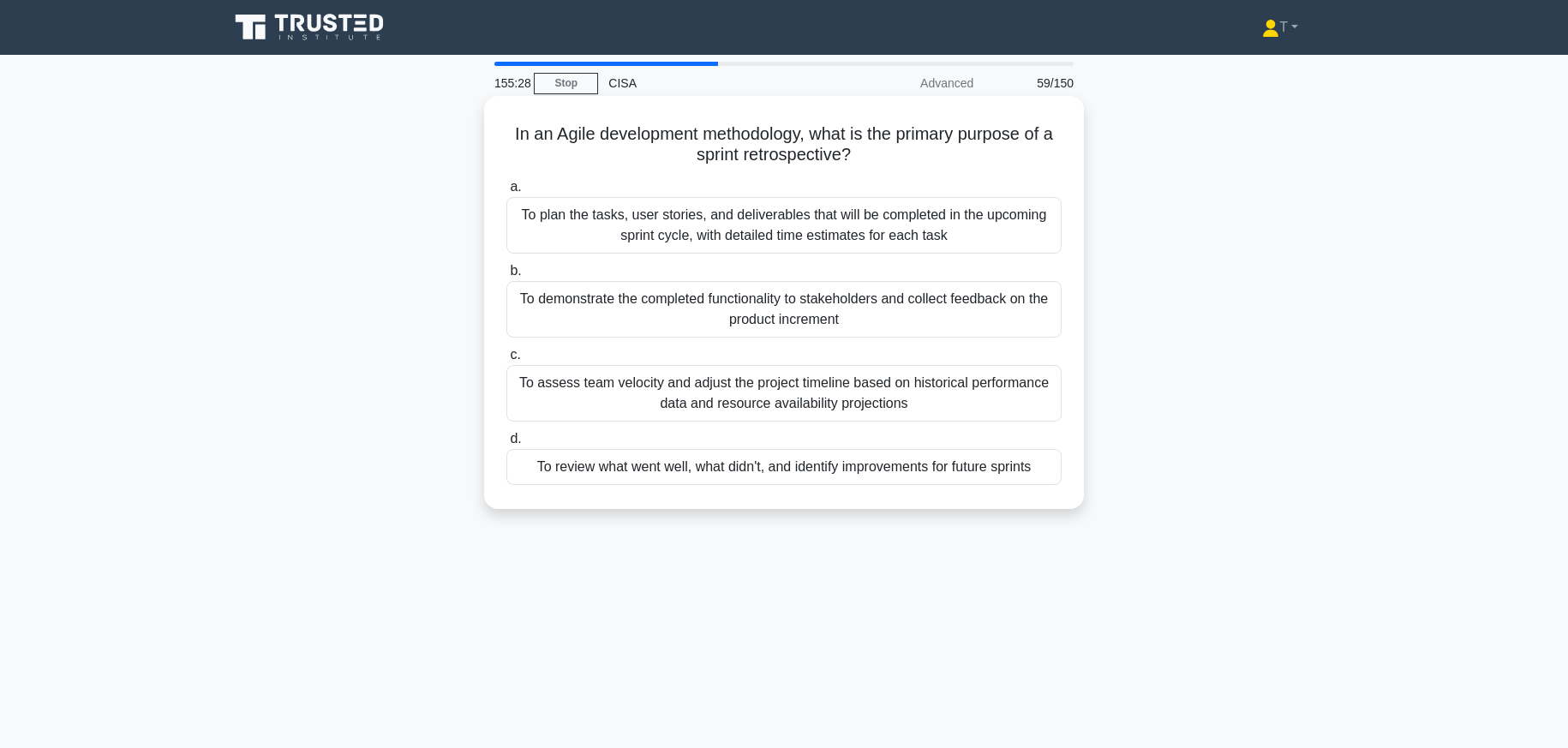
click at [906, 473] on div "To review what went well, what didn't, and identify improvements for future spr…" at bounding box center [784, 467] width 555 height 36
click at [507, 444] on input "d. To review what went well, what didn't, and identify improvements for future …" at bounding box center [507, 439] width 0 height 11
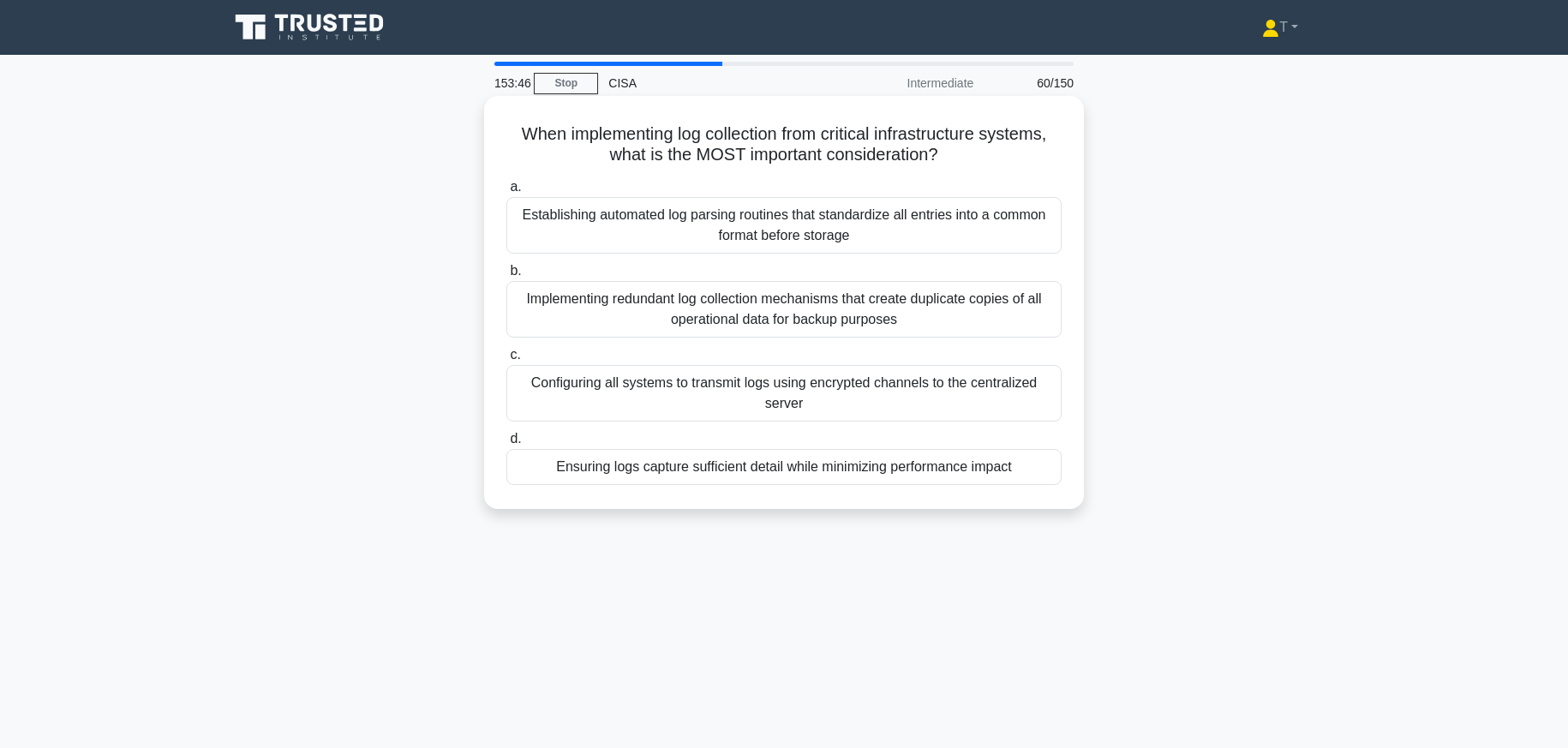
click at [640, 477] on div "Ensuring logs capture sufficient detail while minimizing performance impact" at bounding box center [784, 467] width 555 height 36
click at [507, 444] on input "d. Ensuring logs capture sufficient detail while minimizing performance impact" at bounding box center [507, 439] width 0 height 11
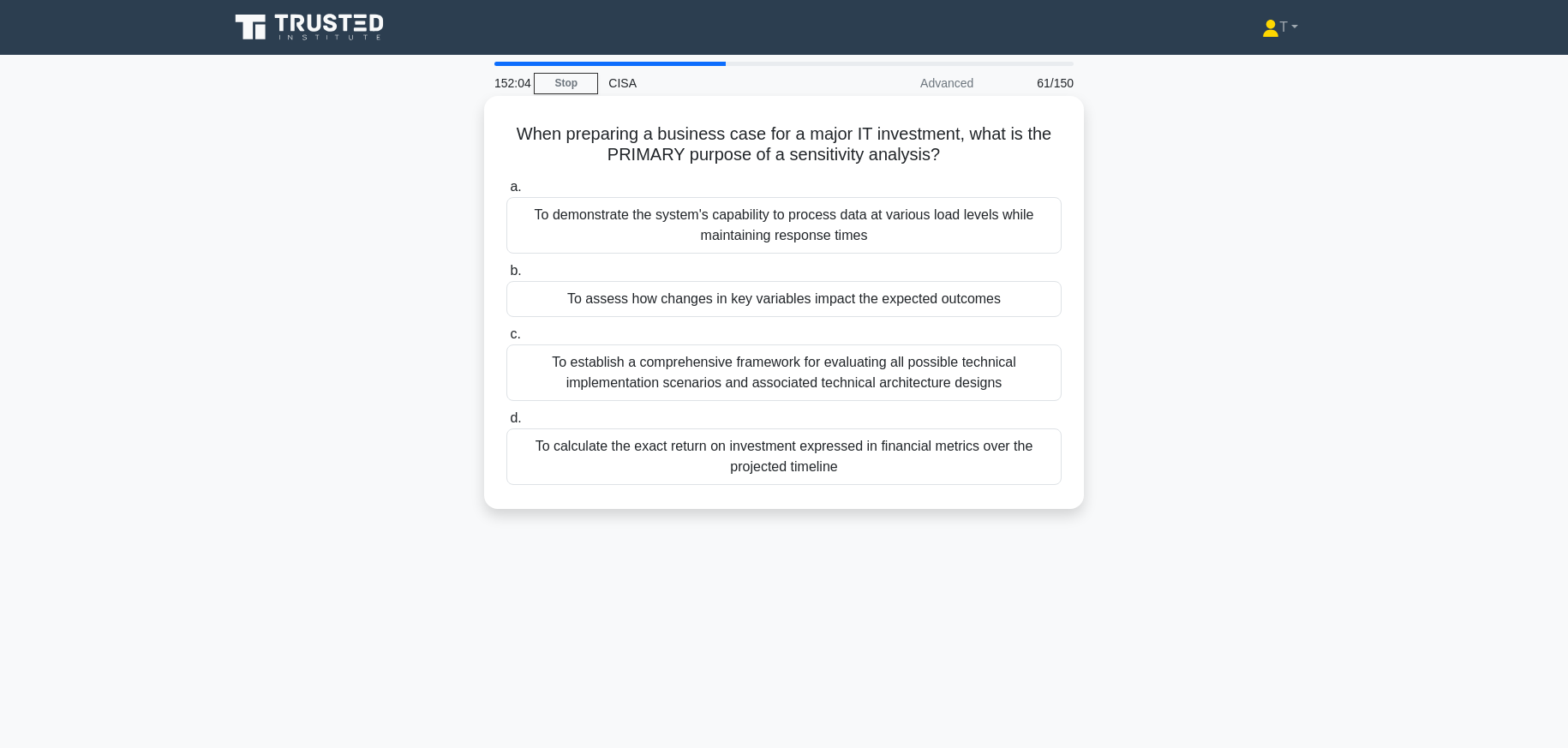
click at [803, 301] on div "To assess how changes in key variables impact the expected outcomes" at bounding box center [784, 298] width 555 height 36
click at [507, 277] on input "b. To assess how changes in key variables impact the expected outcomes" at bounding box center [507, 271] width 0 height 11
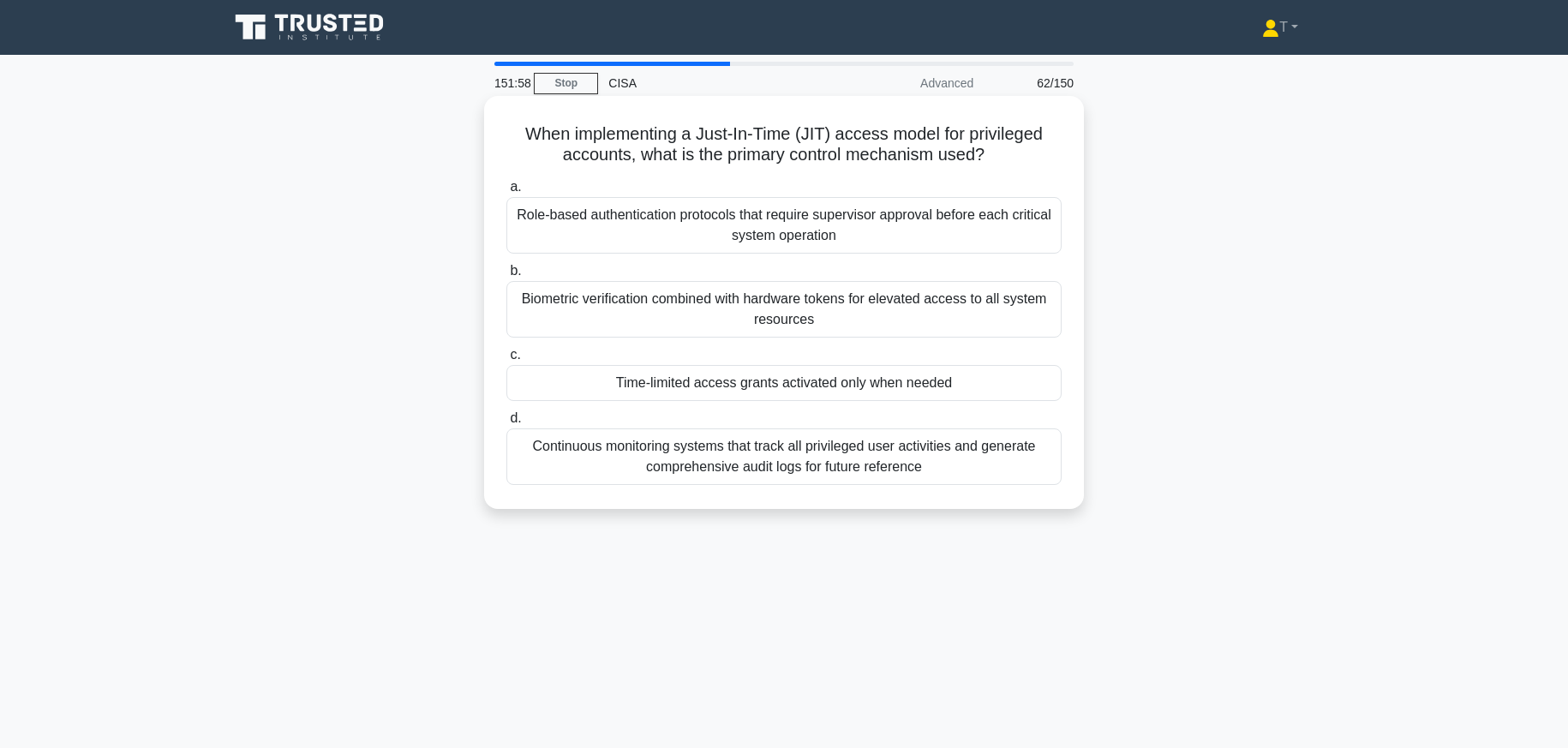
click at [952, 382] on div "Time-limited access grants activated only when needed" at bounding box center [784, 382] width 555 height 36
click at [507, 360] on input "c. Time-limited access grants activated only when needed" at bounding box center [507, 355] width 0 height 11
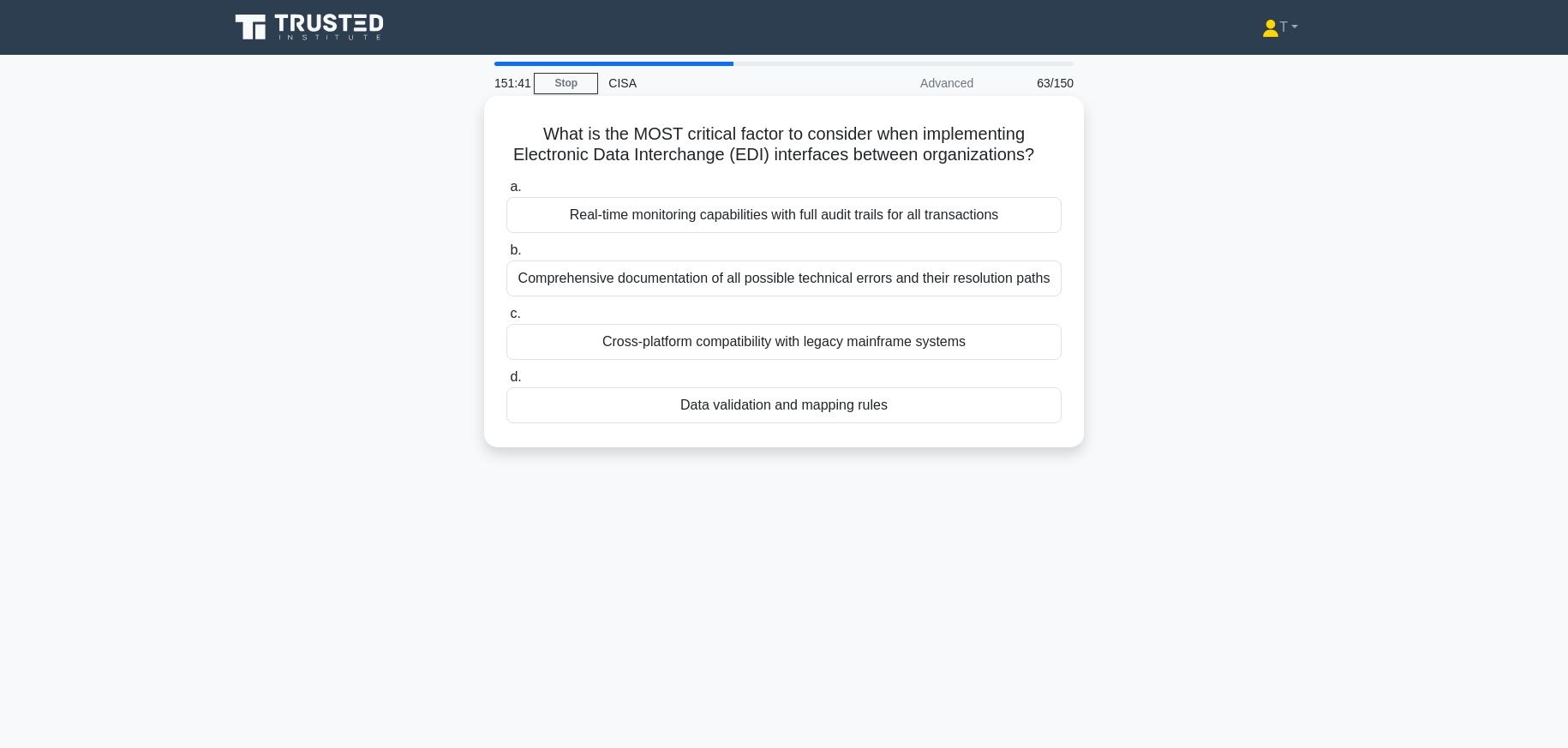
click at [976, 339] on div "Cross-platform compatibility with legacy mainframe systems" at bounding box center [784, 342] width 555 height 36
click at [507, 319] on input "c. Cross-platform compatibility with legacy mainframe systems" at bounding box center [507, 314] width 0 height 11
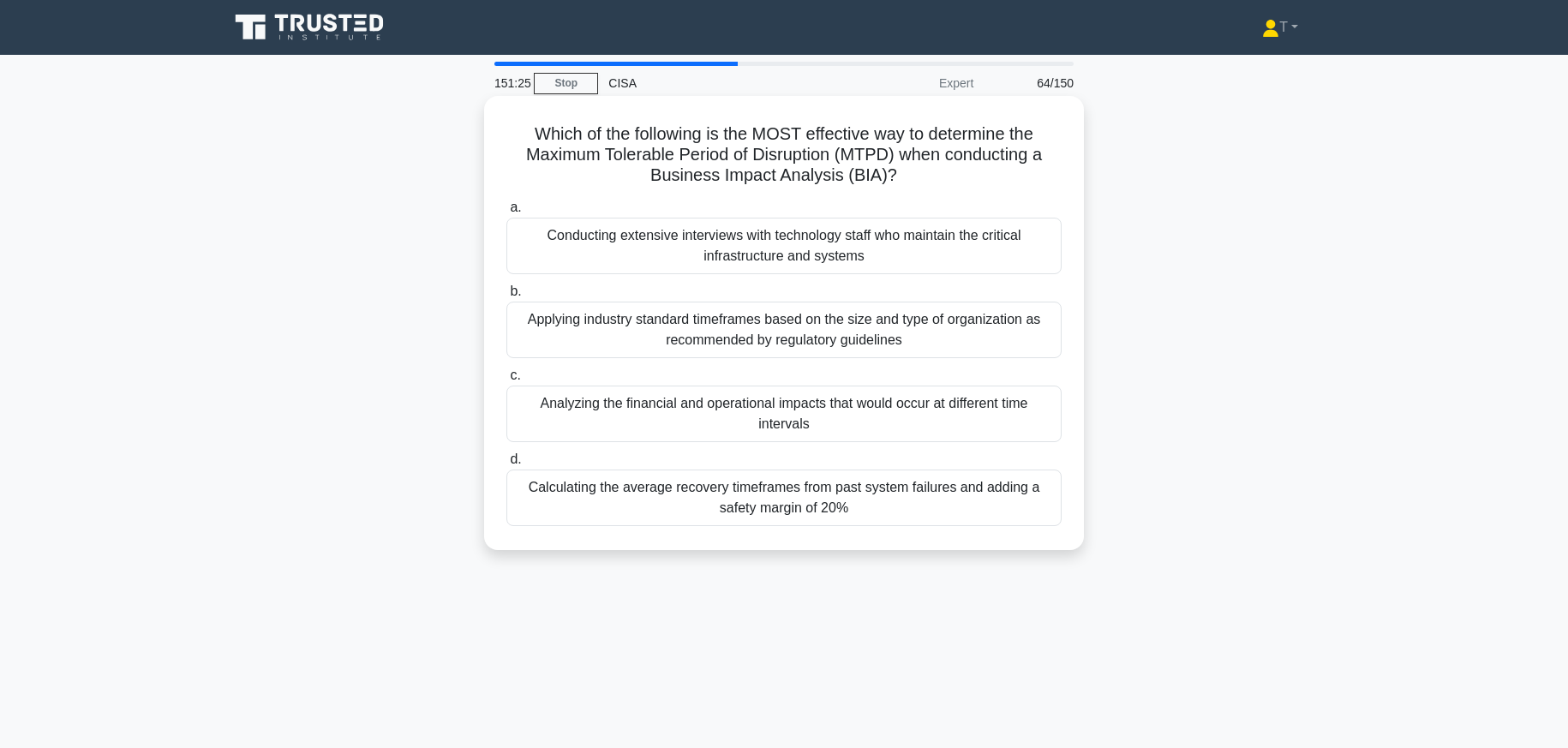
click at [701, 418] on div "Analyzing the financial and operational impacts that would occur at different t…" at bounding box center [784, 413] width 555 height 56
click at [507, 381] on input "c. Analyzing the financial and operational impacts that would occur at differen…" at bounding box center [507, 376] width 0 height 11
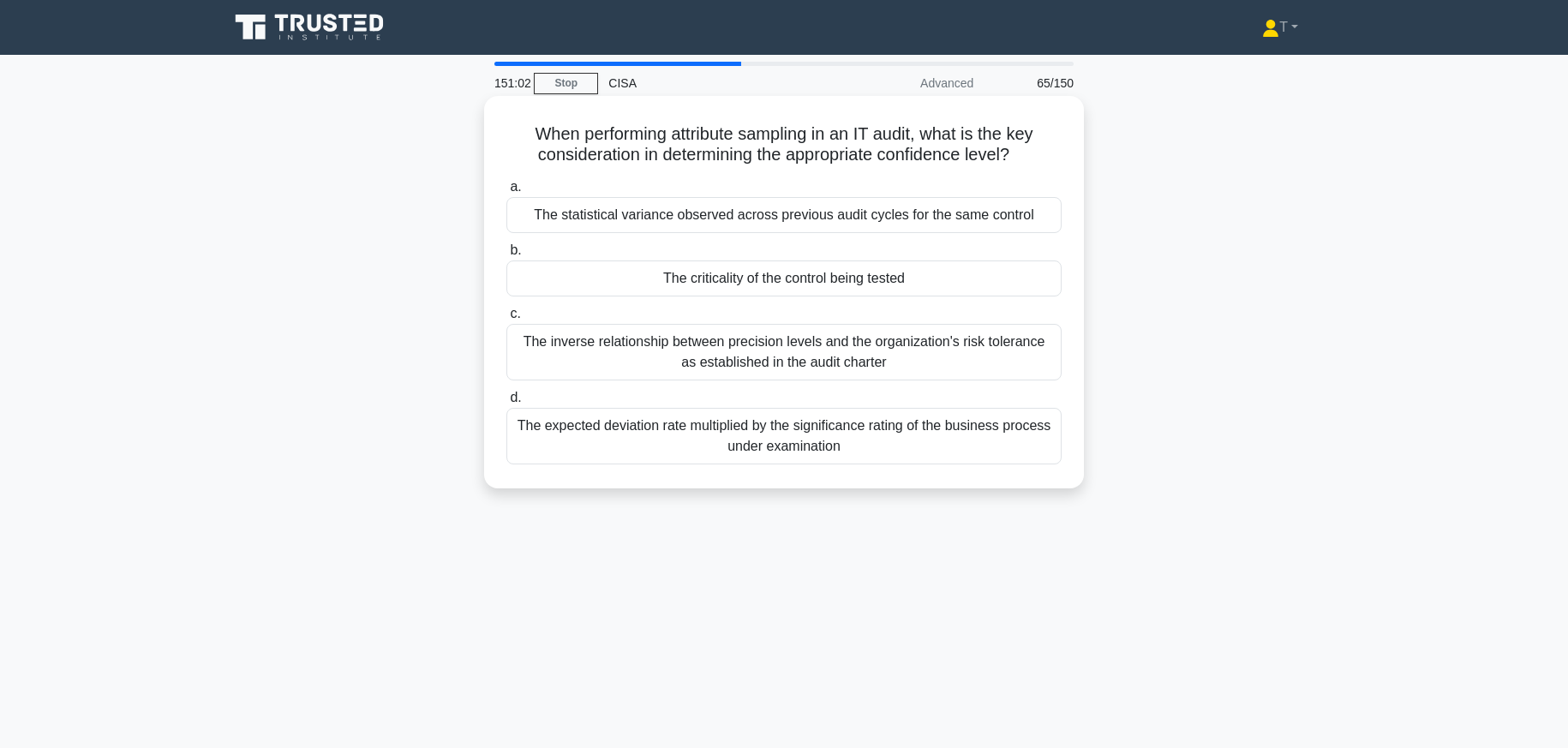
click at [738, 282] on div "The criticality of the control being tested" at bounding box center [784, 278] width 555 height 36
click at [507, 256] on input "b. The criticality of the control being tested" at bounding box center [507, 251] width 0 height 11
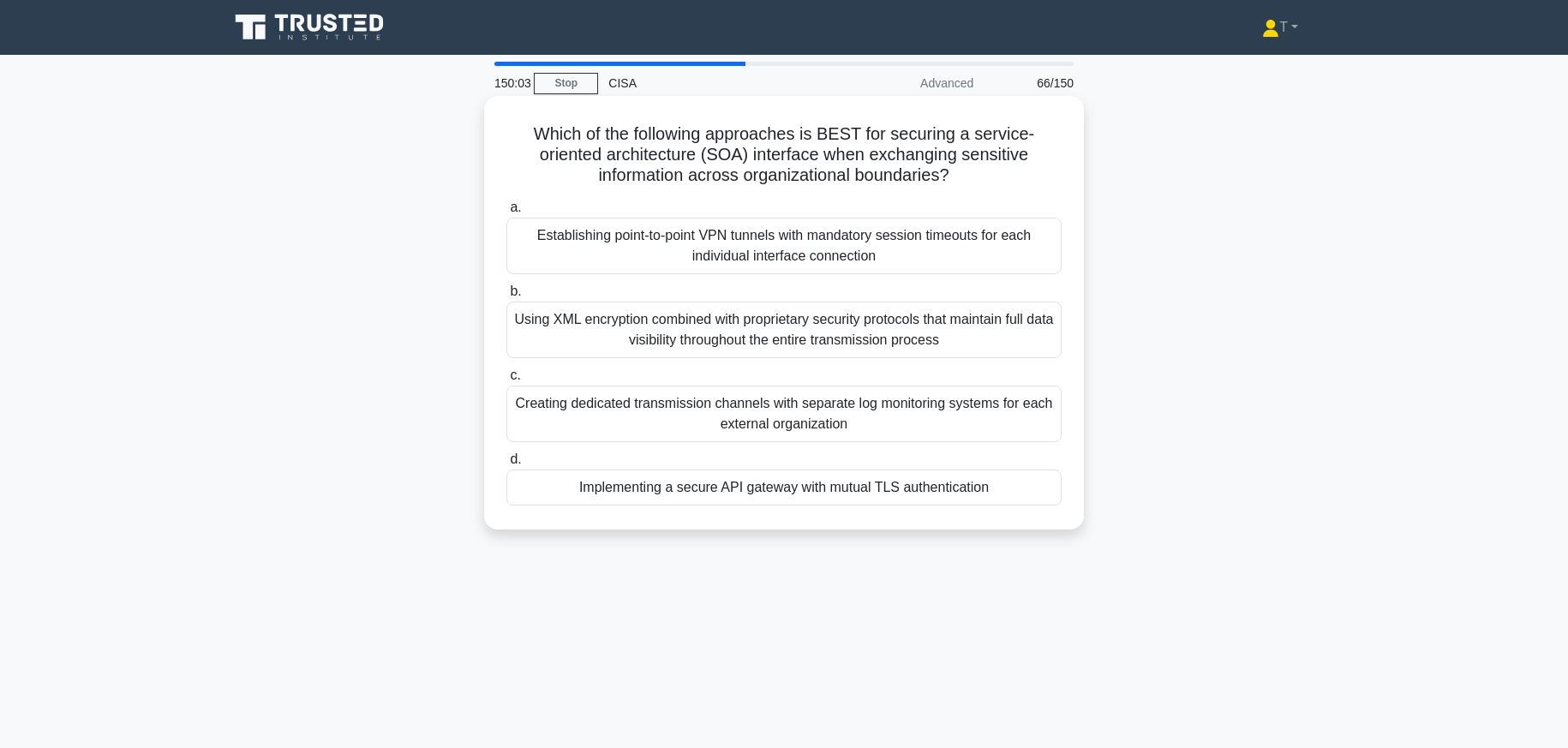
click at [901, 326] on div "Using XML encryption combined with proprietary security protocols that maintain…" at bounding box center [784, 330] width 555 height 56
click at [507, 297] on input "b. Using XML encryption combined with proprietary security protocols that maint…" at bounding box center [507, 292] width 0 height 11
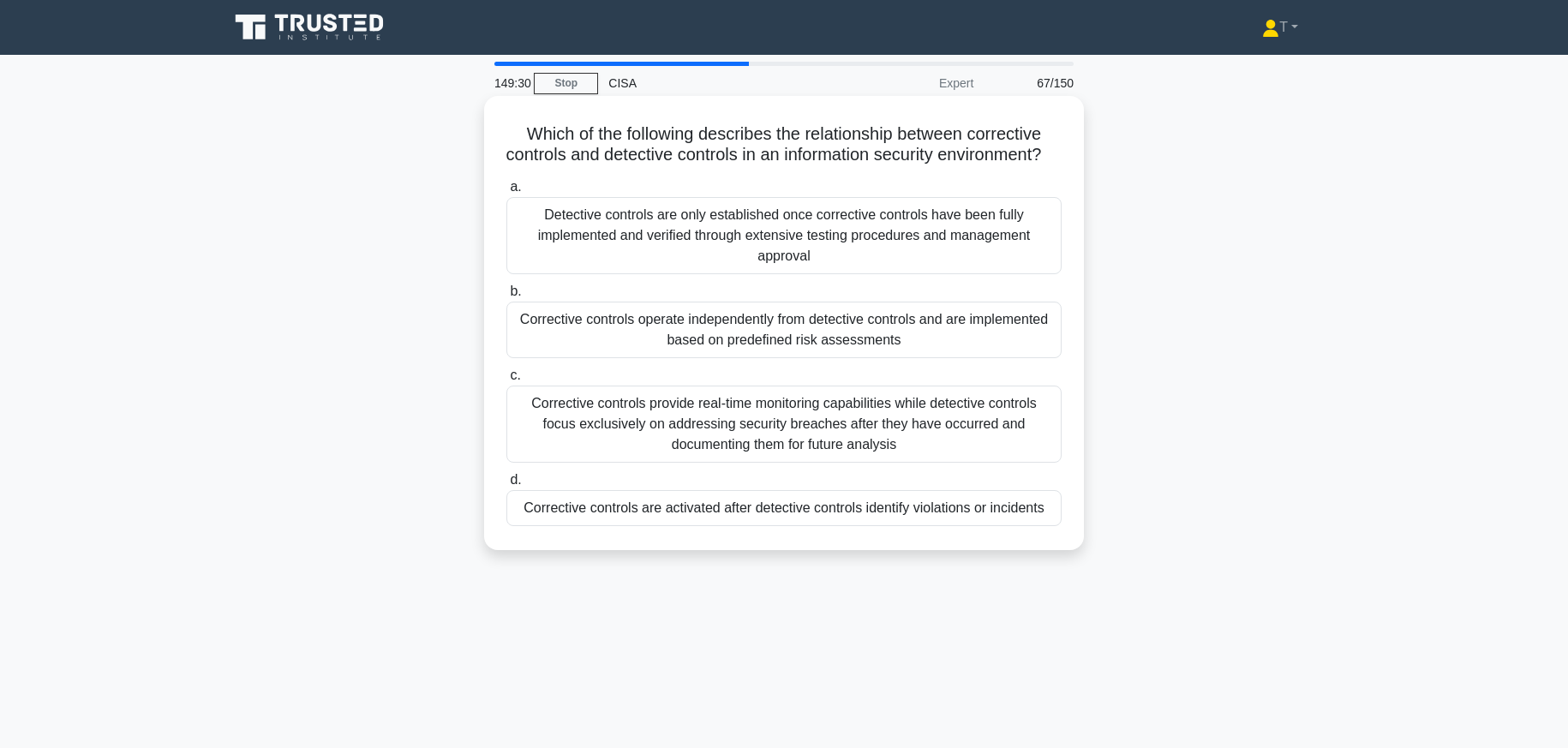
click at [817, 526] on div "Corrective controls are activated after detective controls identify violations …" at bounding box center [784, 507] width 555 height 36
click at [507, 485] on input "d. Corrective controls are activated after detective controls identify violatio…" at bounding box center [507, 480] width 0 height 11
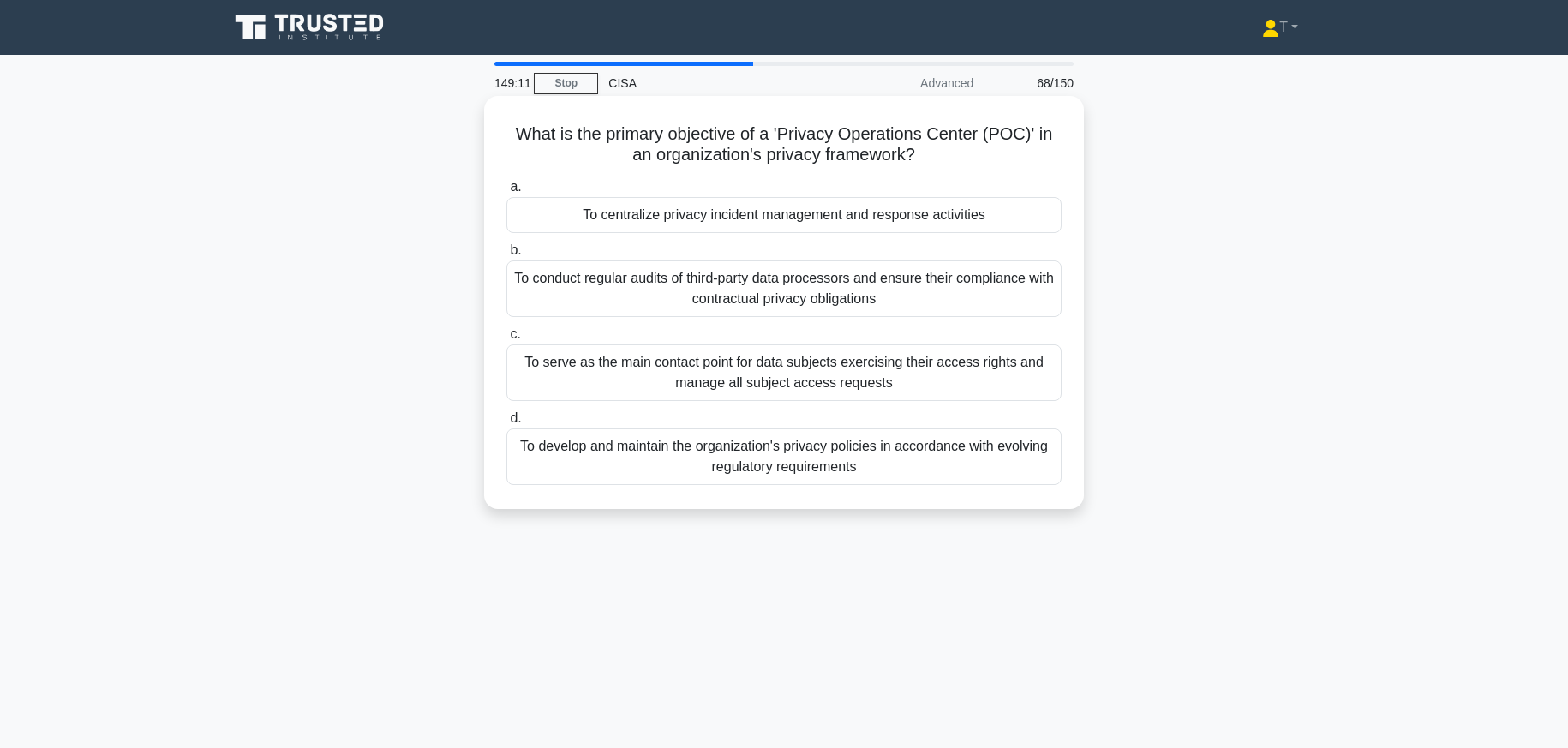
click at [1029, 220] on div "To centralize privacy incident management and response activities" at bounding box center [784, 215] width 555 height 36
click at [507, 193] on input "a. To centralize privacy incident management and response activities" at bounding box center [507, 187] width 0 height 11
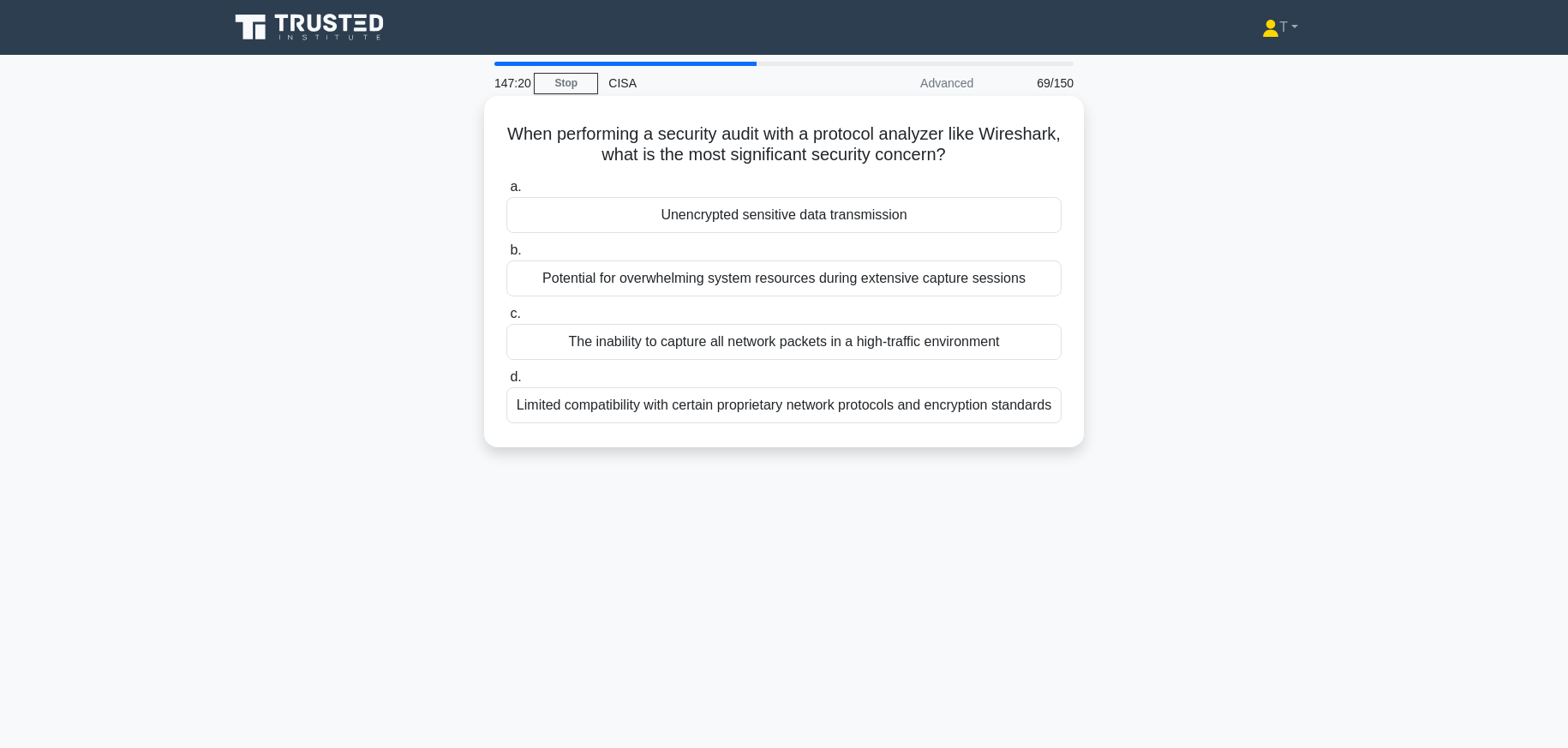
click at [964, 417] on div "Limited compatibility with certain proprietary network protocols and encryption…" at bounding box center [784, 405] width 555 height 36
click at [507, 382] on input "d. Limited compatibility with certain proprietary network protocols and encrypt…" at bounding box center [507, 377] width 0 height 11
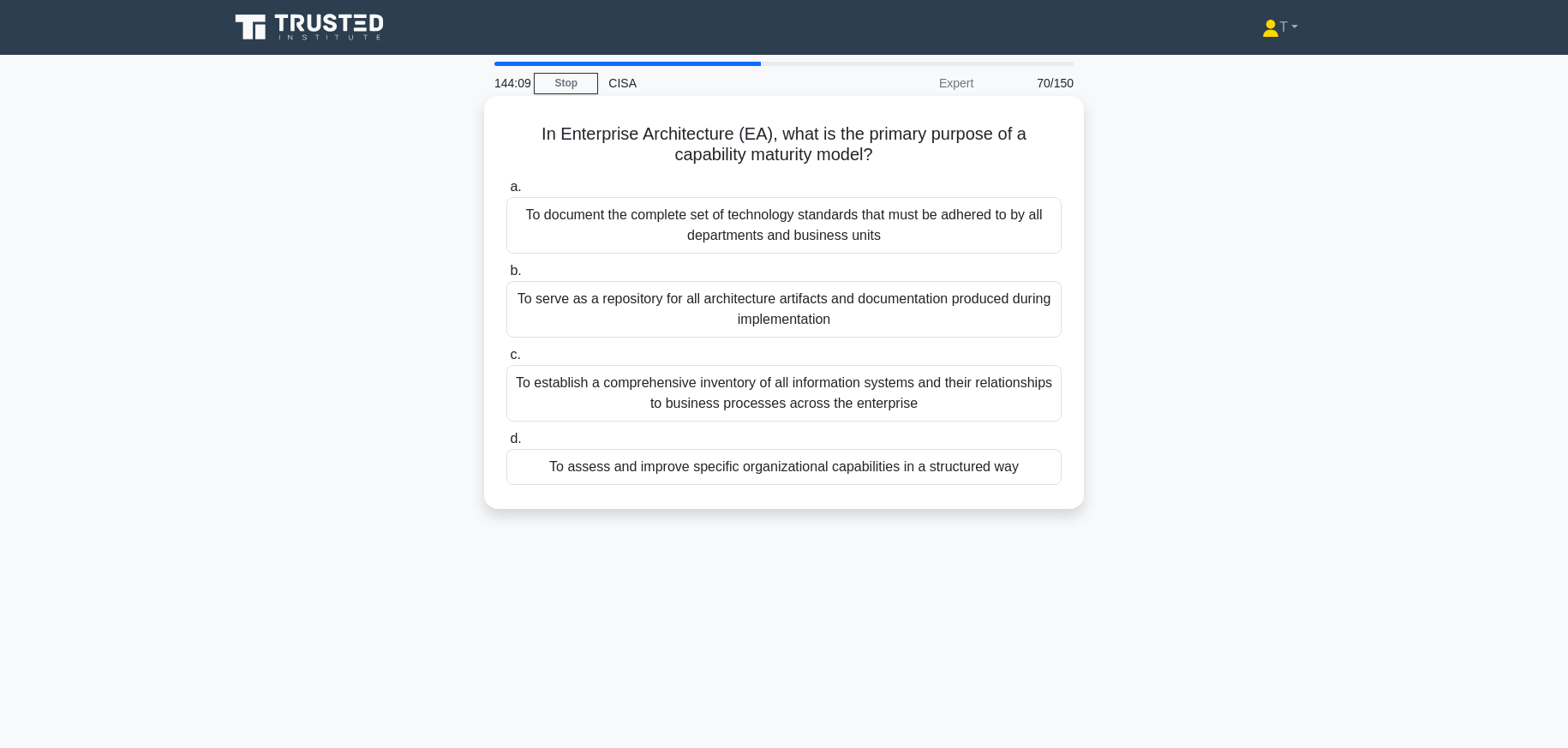
click at [642, 465] on div "To assess and improve specific organizational capabilities in a structured way" at bounding box center [784, 467] width 555 height 36
click at [507, 444] on input "d. To assess and improve specific organizational capabilities in a structured w…" at bounding box center [507, 439] width 0 height 11
click at [942, 468] on div "To ensure jobs execute in the proper sequence based on their relationships" at bounding box center [784, 467] width 555 height 36
click at [507, 444] on input "d. To ensure jobs execute in the proper sequence based on their relationships" at bounding box center [507, 439] width 0 height 11
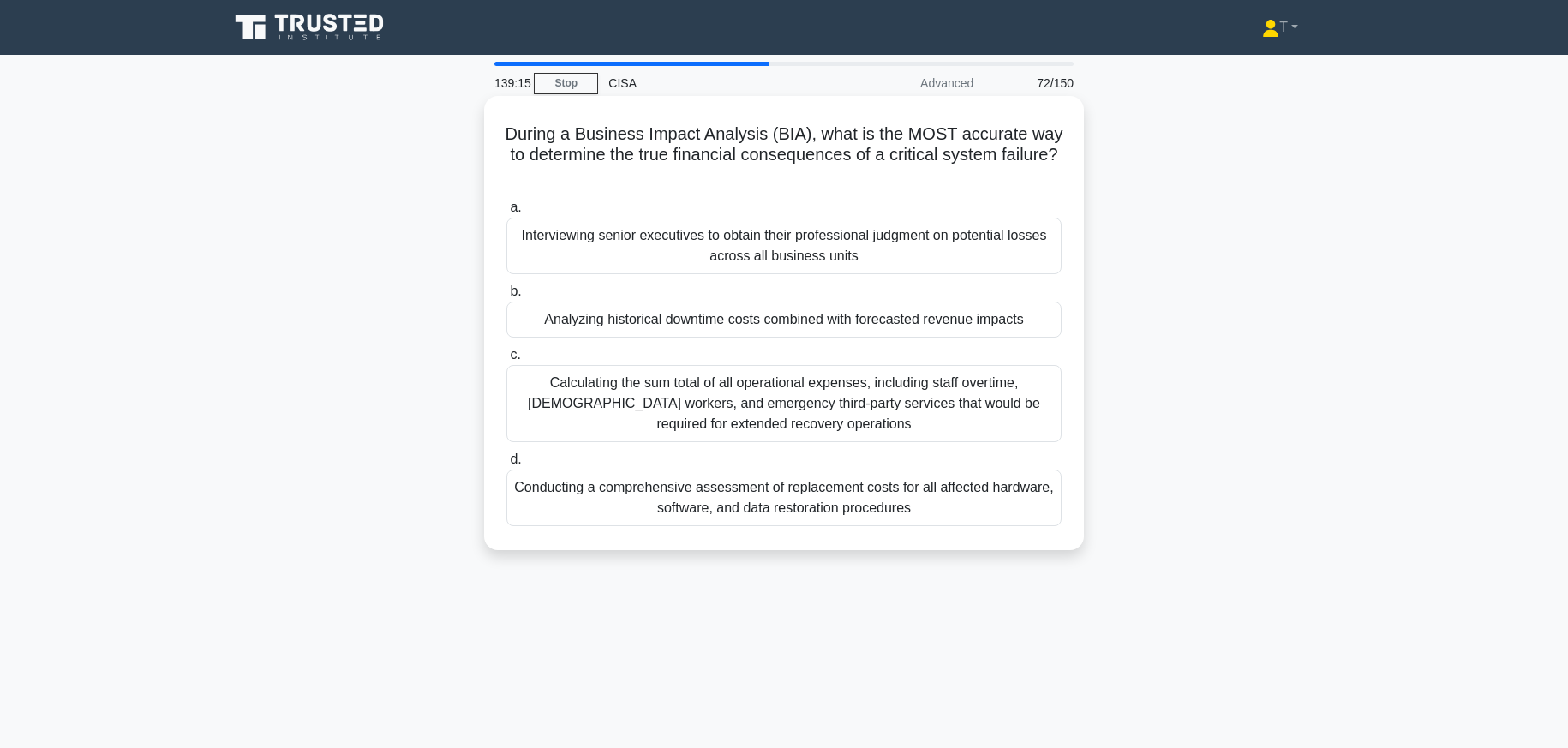
click at [713, 414] on div "Calculating the sum total of all operational expenses, including staff overtime…" at bounding box center [784, 403] width 555 height 77
click at [507, 360] on input "c. Calculating the sum total of all operational expenses, including staff overt…" at bounding box center [507, 355] width 0 height 11
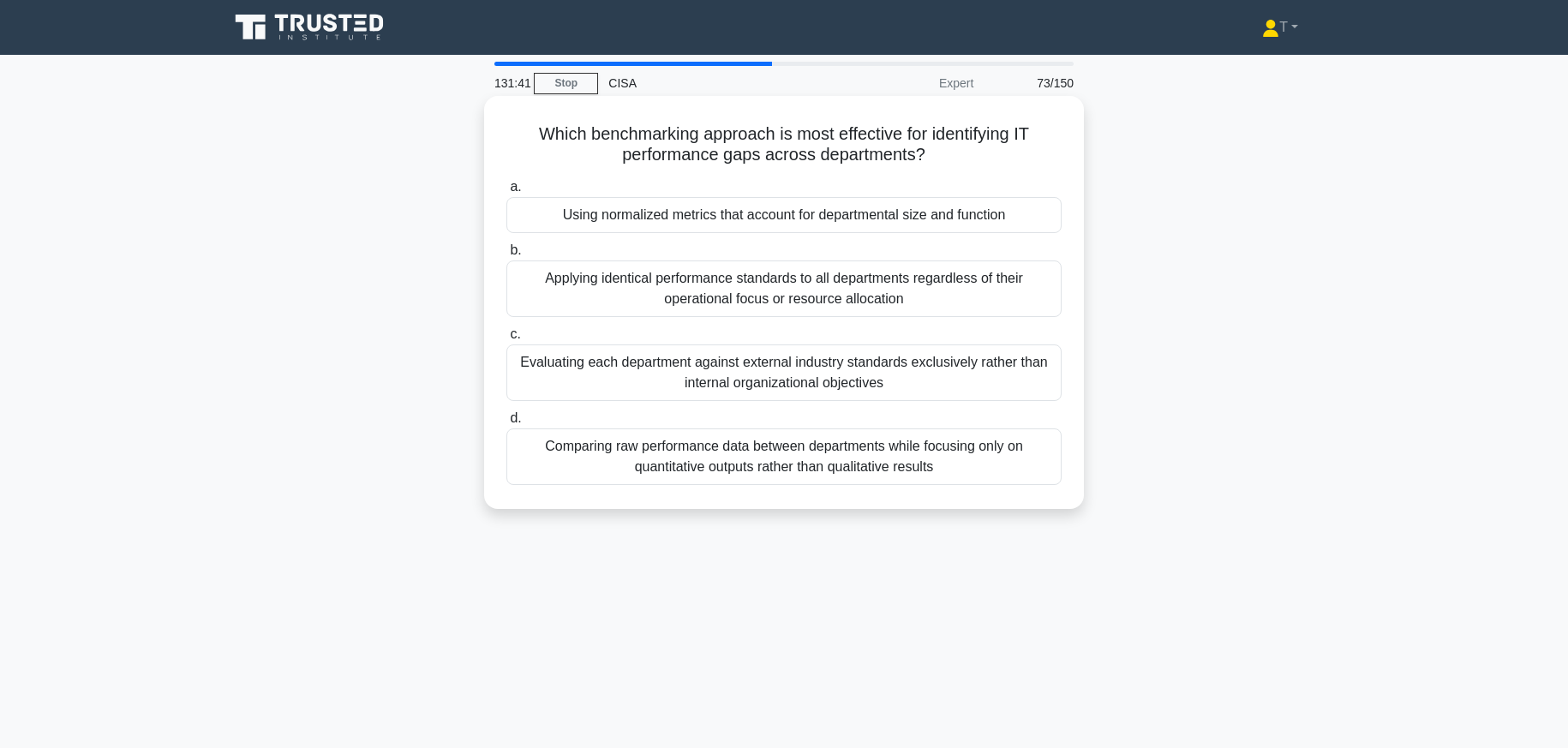
click at [947, 223] on div "Using normalized metrics that account for departmental size and function" at bounding box center [784, 215] width 555 height 36
click at [507, 193] on input "a. Using normalized metrics that account for departmental size and function" at bounding box center [507, 187] width 0 height 11
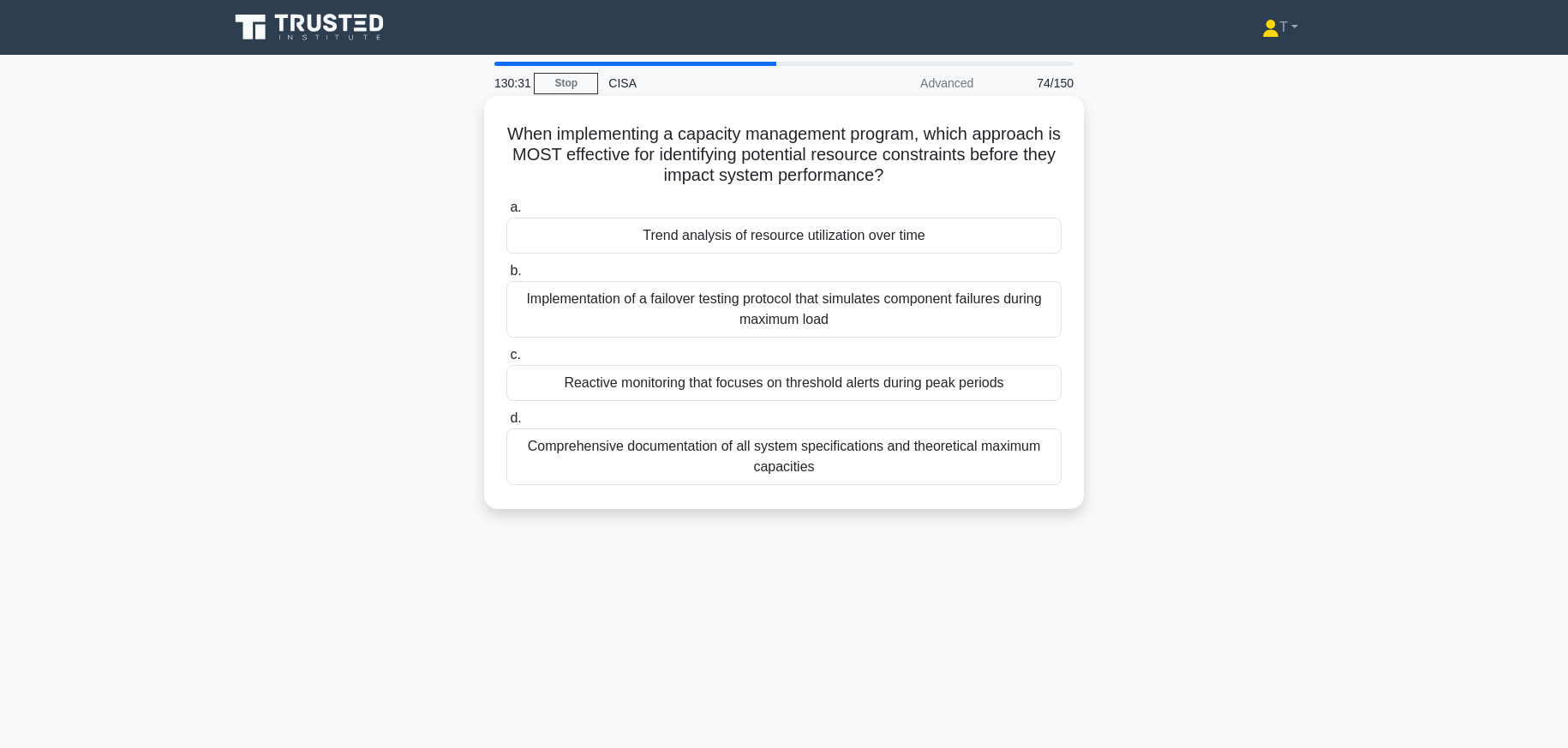
click at [571, 382] on div "Reactive monitoring that focuses on threshold alerts during peak periods" at bounding box center [784, 382] width 555 height 36
click at [507, 360] on input "c. Reactive monitoring that focuses on threshold alerts during peak periods" at bounding box center [507, 355] width 0 height 11
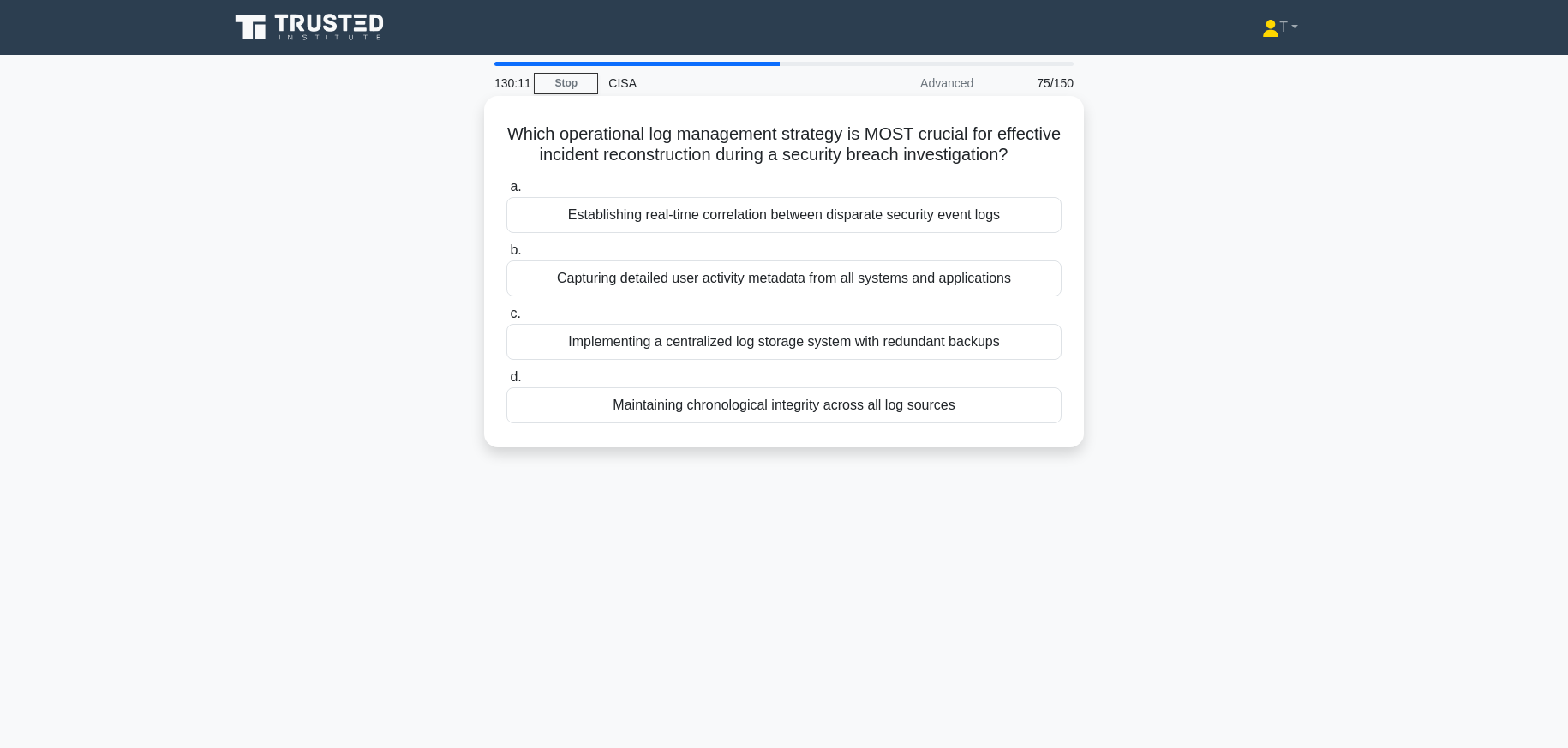
click at [635, 280] on div "Capturing detailed user activity metadata from all systems and applications" at bounding box center [784, 278] width 555 height 36
click at [507, 256] on input "b. Capturing detailed user activity metadata from all systems and applications" at bounding box center [507, 251] width 0 height 11
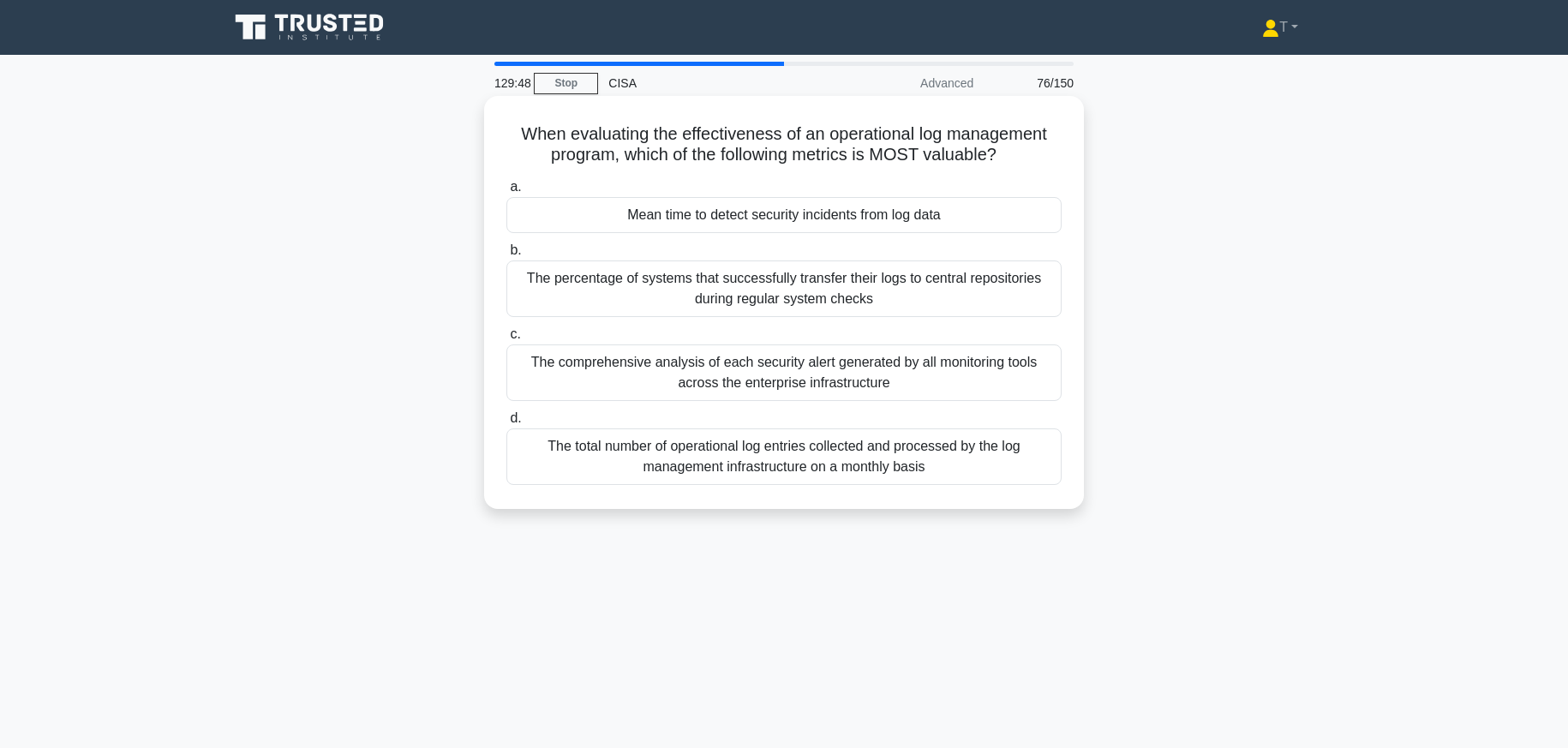
click at [707, 224] on div "Mean time to detect security incidents from log data" at bounding box center [784, 215] width 555 height 36
click at [507, 193] on input "a. Mean time to detect security incidents from log data" at bounding box center [507, 187] width 0 height 11
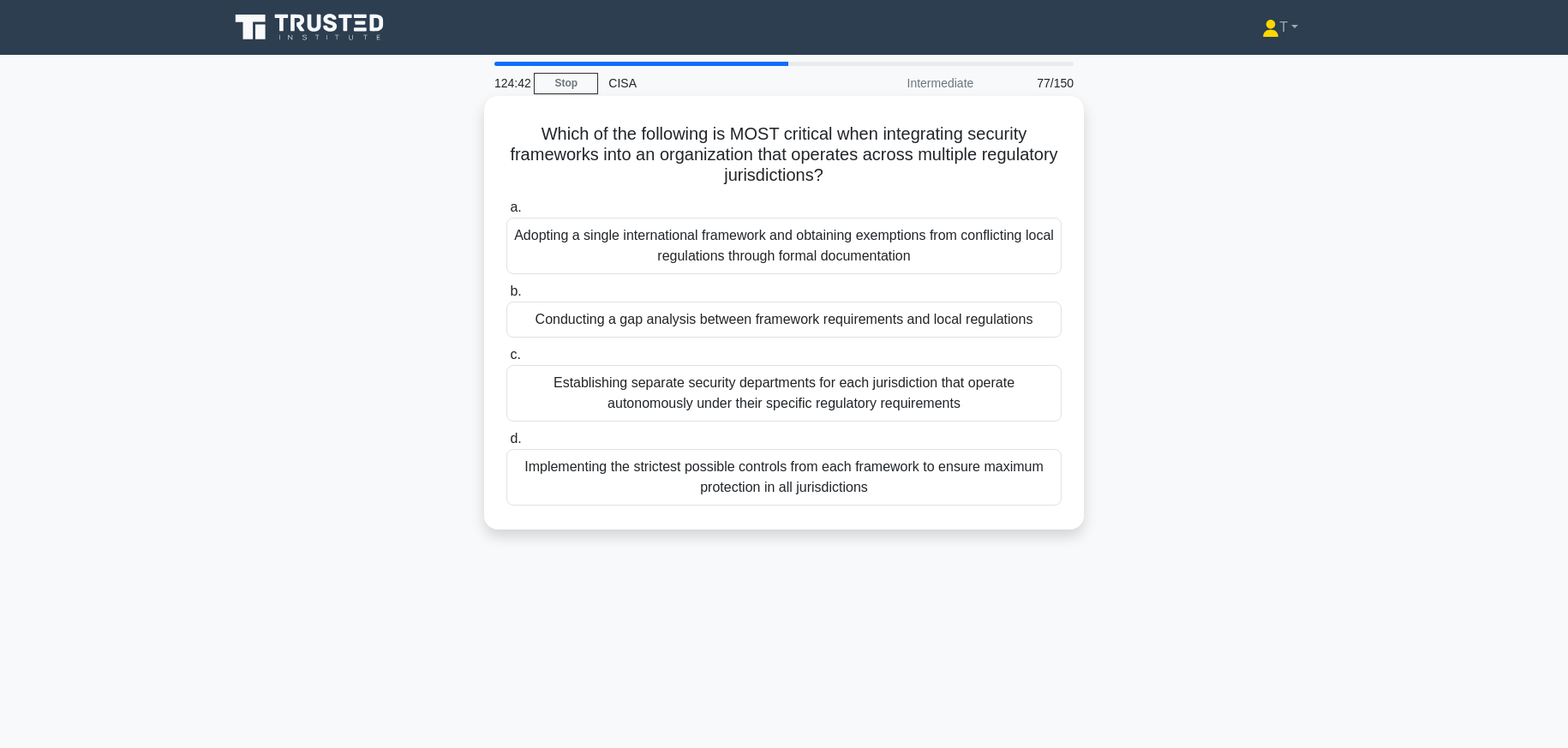
click at [861, 390] on div "Establishing separate security departments for each jurisdiction that operate a…" at bounding box center [784, 393] width 555 height 56
click at [507, 360] on input "c. Establishing separate security departments for each jurisdiction that operat…" at bounding box center [507, 355] width 0 height 11
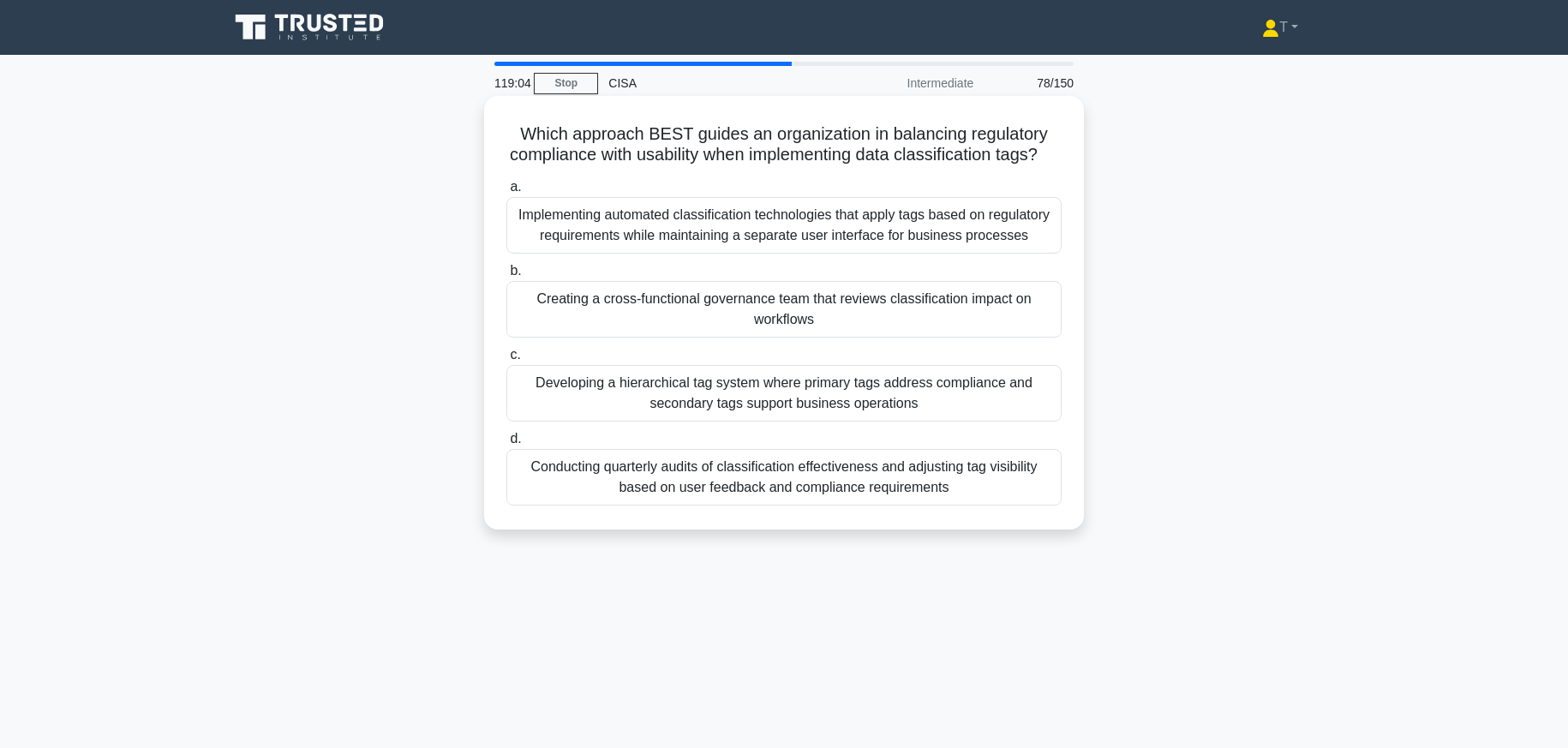
click at [895, 326] on div "Creating a cross-functional governance team that reviews classification impact …" at bounding box center [784, 308] width 555 height 56
click at [507, 277] on input "b. Creating a cross-functional governance team that reviews classification impa…" at bounding box center [507, 271] width 0 height 11
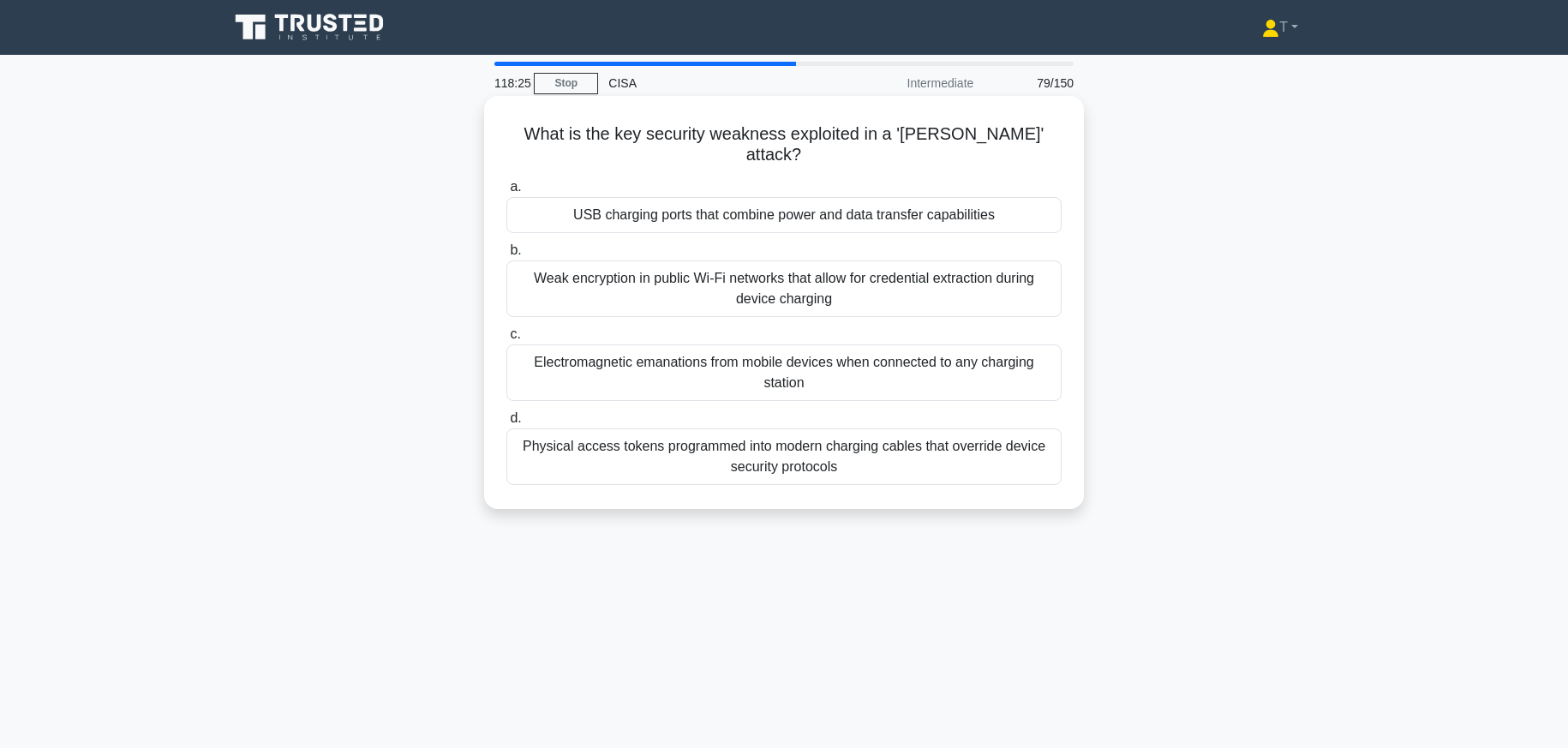
click at [937, 225] on div "USB charging ports that combine power and data transfer capabilities" at bounding box center [784, 215] width 555 height 36
click at [507, 193] on input "a. USB charging ports that combine power and data transfer capabilities" at bounding box center [507, 187] width 0 height 11
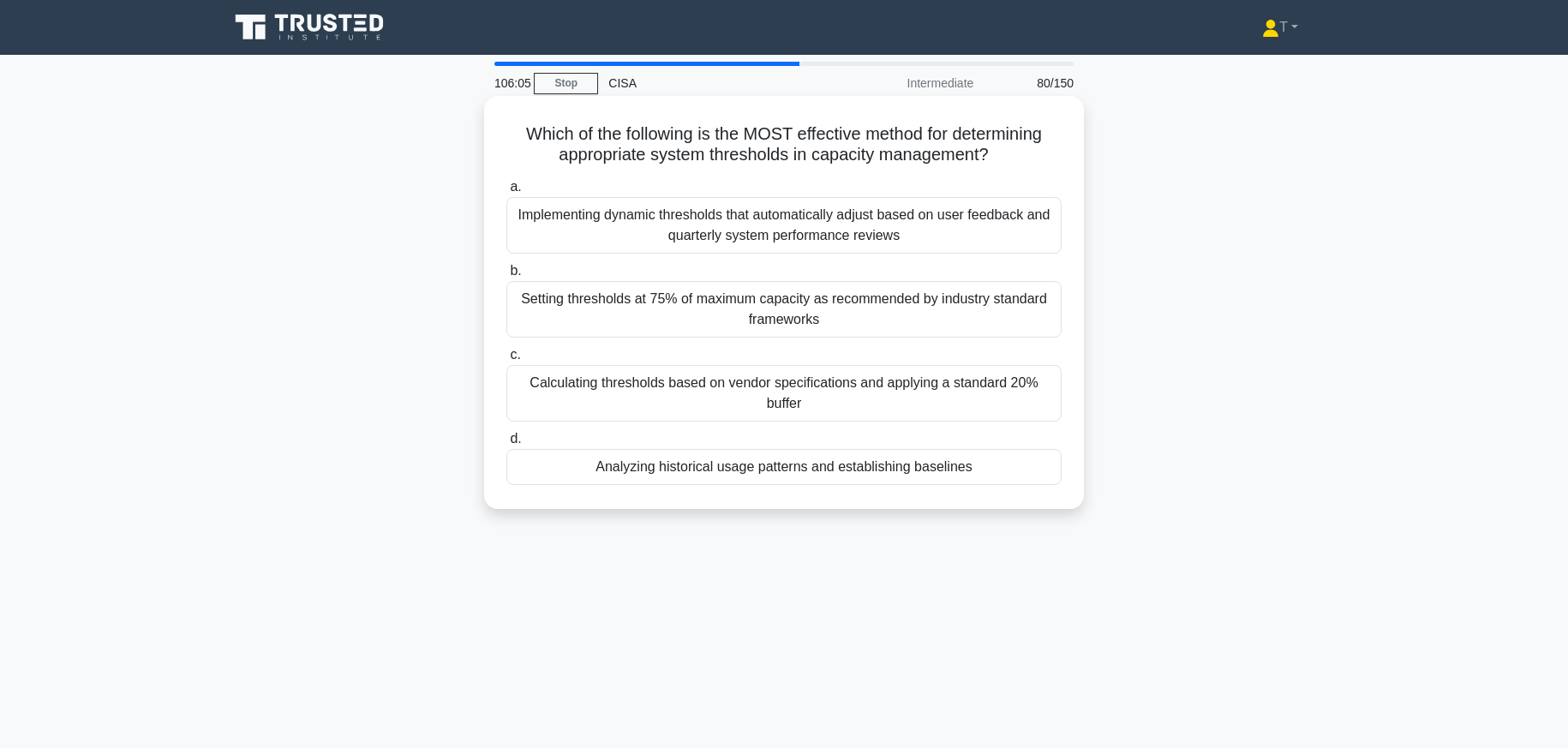
click at [764, 476] on div "Analyzing historical usage patterns and establishing baselines" at bounding box center [784, 467] width 555 height 36
click at [507, 444] on input "d. Analyzing historical usage patterns and establishing baselines" at bounding box center [507, 439] width 0 height 11
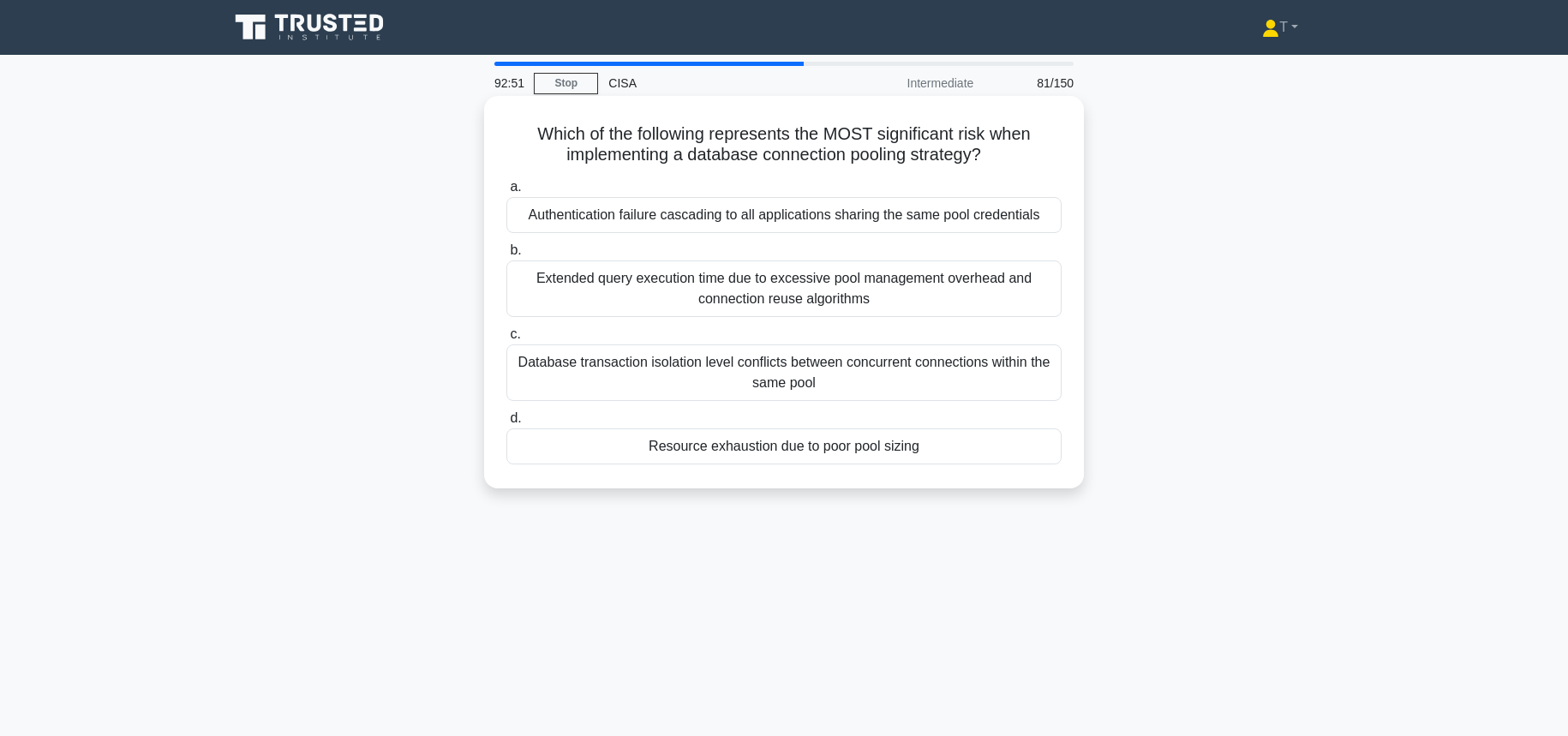
click at [891, 374] on div "Database transaction isolation level conflicts between concurrent connections w…" at bounding box center [784, 372] width 555 height 56
click at [507, 340] on input "c. Database transaction isolation level conflicts between concurrent connection…" at bounding box center [507, 334] width 0 height 11
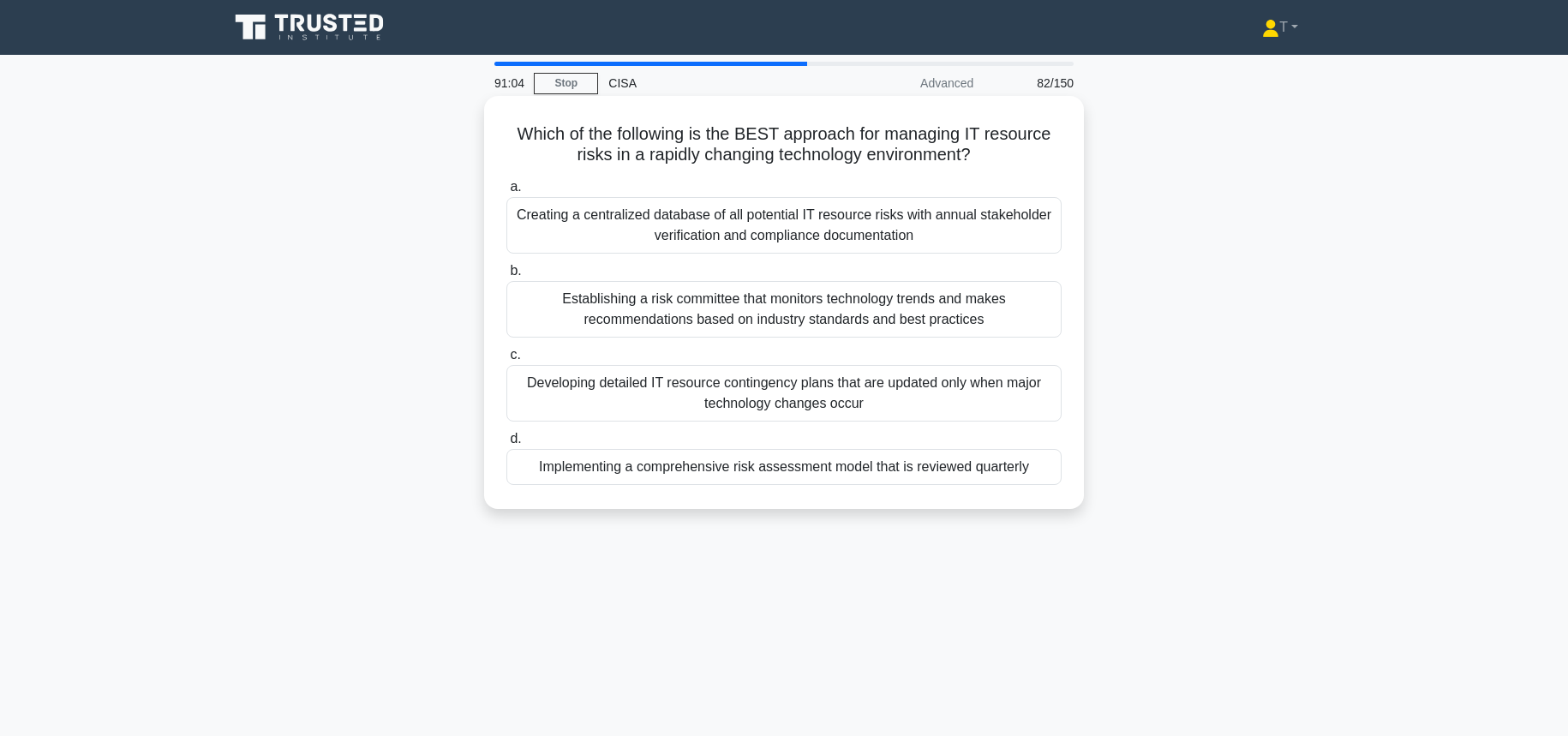
click at [841, 479] on div "Implementing a comprehensive risk assessment model that is reviewed quarterly" at bounding box center [784, 467] width 555 height 36
click at [507, 444] on input "d. Implementing a comprehensive risk assessment model that is reviewed quarterly" at bounding box center [507, 439] width 0 height 11
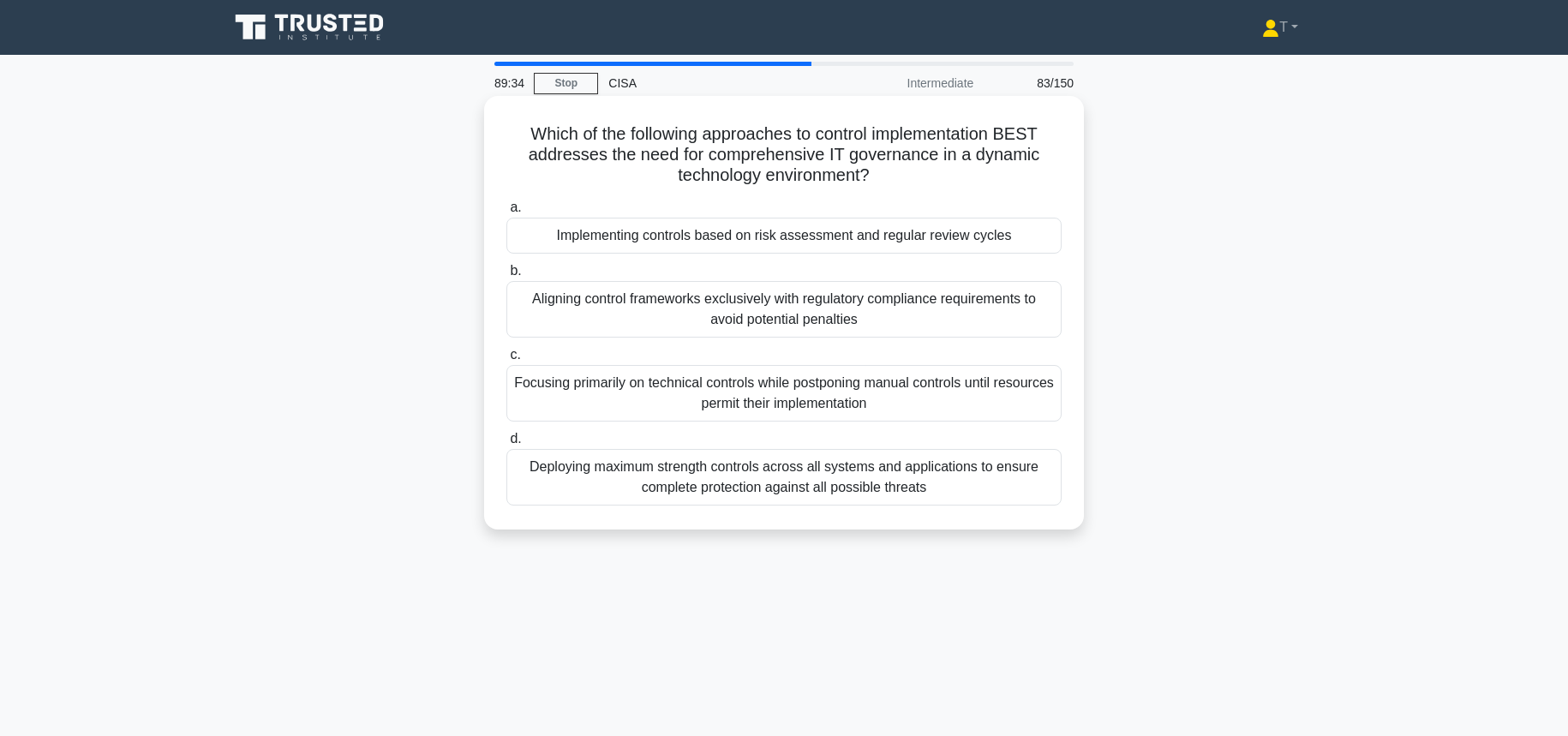
click at [884, 239] on div "Implementing controls based on risk assessment and regular review cycles" at bounding box center [784, 235] width 555 height 36
click at [507, 213] on input "a. Implementing controls based on risk assessment and regular review cycles" at bounding box center [507, 207] width 0 height 11
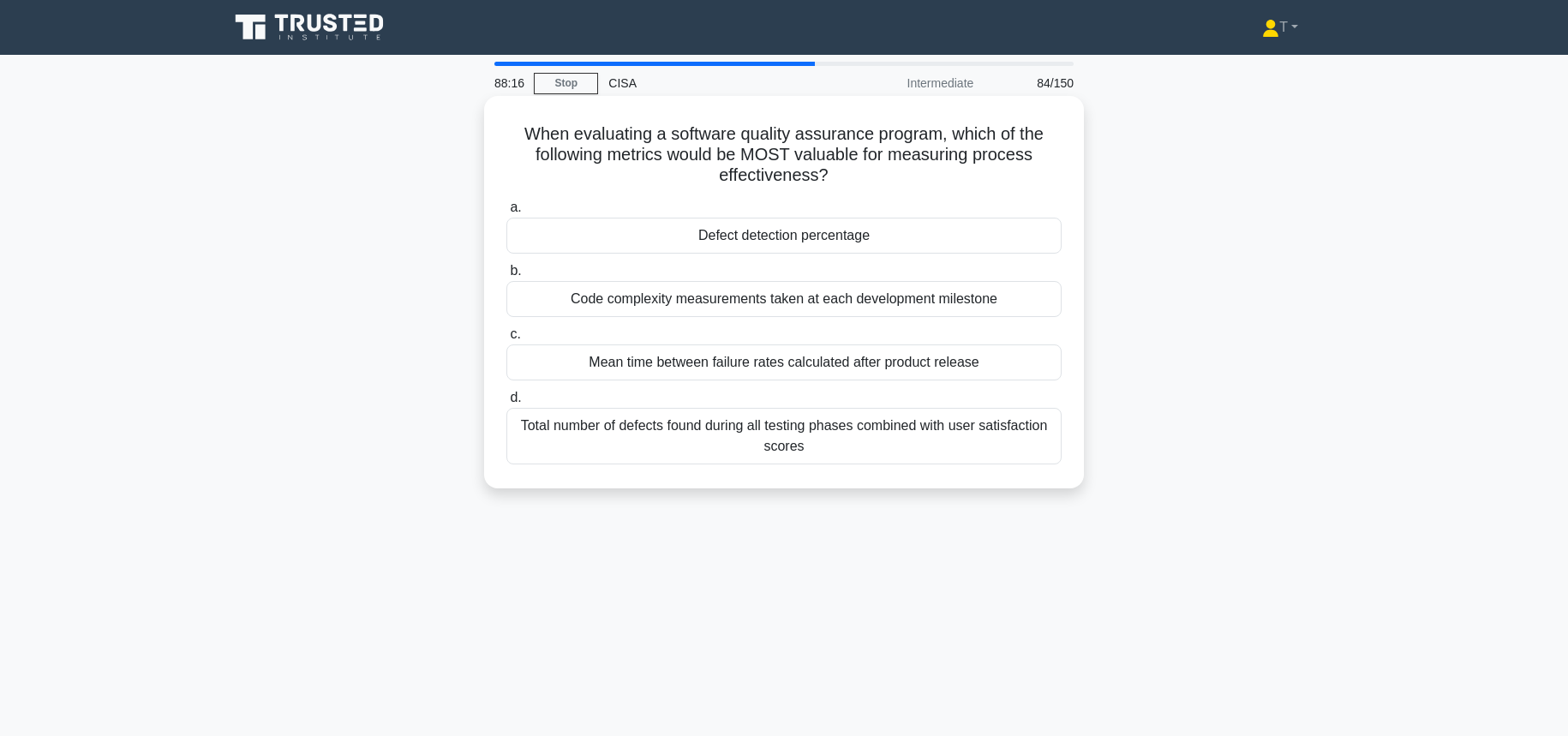
click at [834, 440] on div "Total number of defects found during all testing phases combined with user sati…" at bounding box center [784, 435] width 555 height 56
click at [507, 404] on input "d. Total number of defects found during all testing phases combined with user s…" at bounding box center [507, 398] width 0 height 11
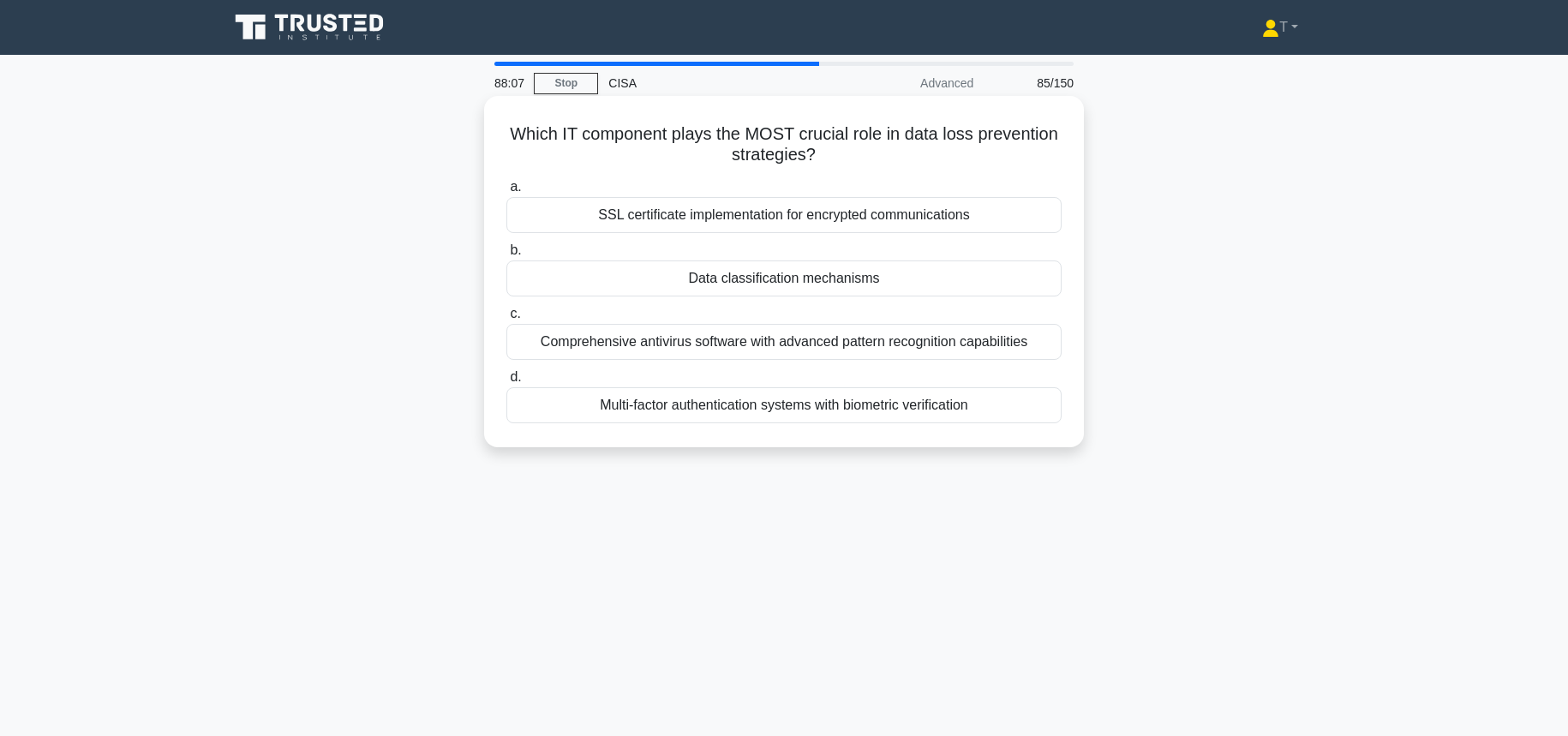
click at [877, 403] on div "Multi-factor authentication systems with biometric verification" at bounding box center [784, 405] width 555 height 36
click at [507, 382] on input "d. Multi-factor authentication systems with biometric verification" at bounding box center [507, 377] width 0 height 11
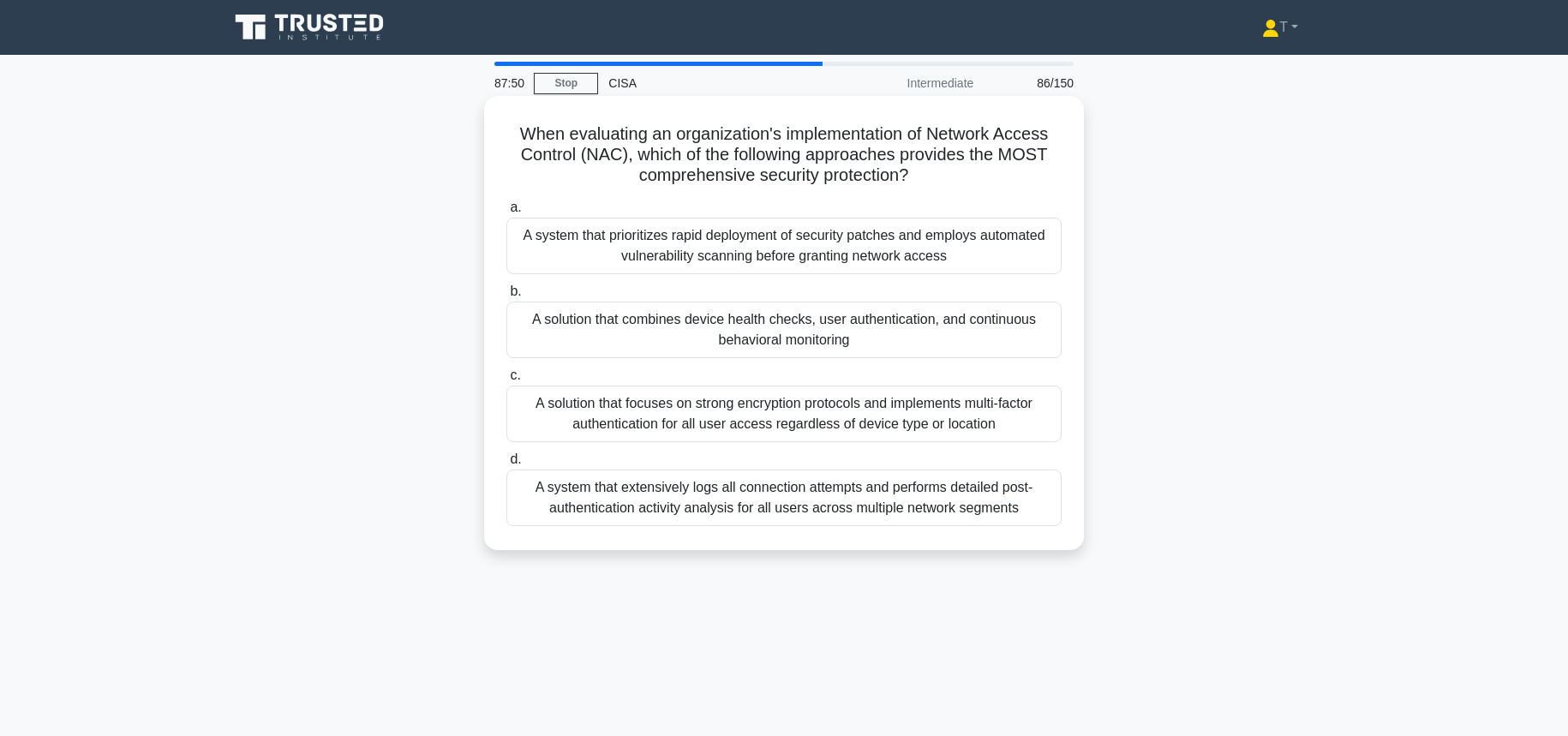
scroll to position [4, 0]
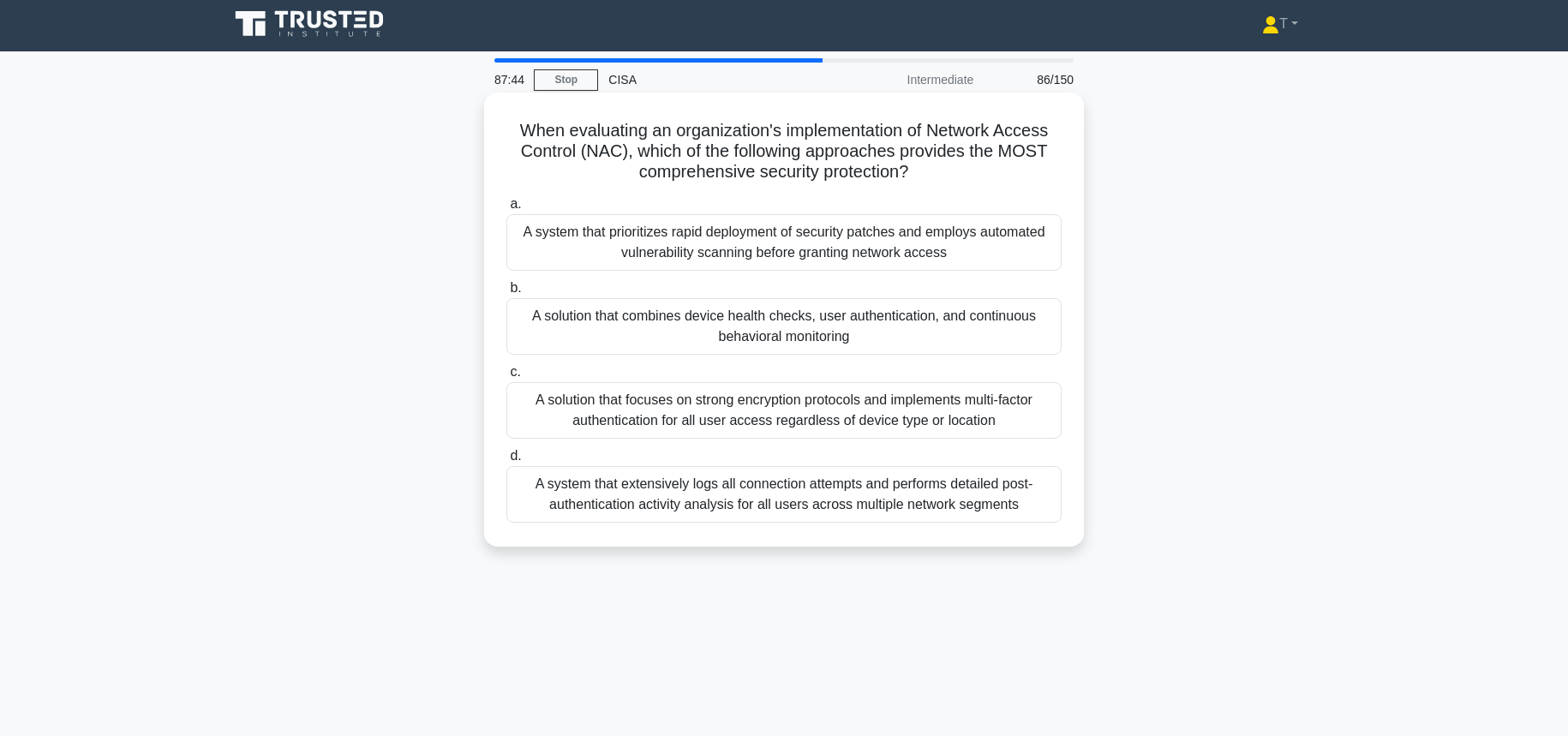
click at [784, 427] on div "A solution that focuses on strong encryption protocols and implements multi-fac…" at bounding box center [784, 410] width 555 height 56
click at [507, 378] on input "c. A solution that focuses on strong encryption protocols and implements multi-…" at bounding box center [507, 372] width 0 height 11
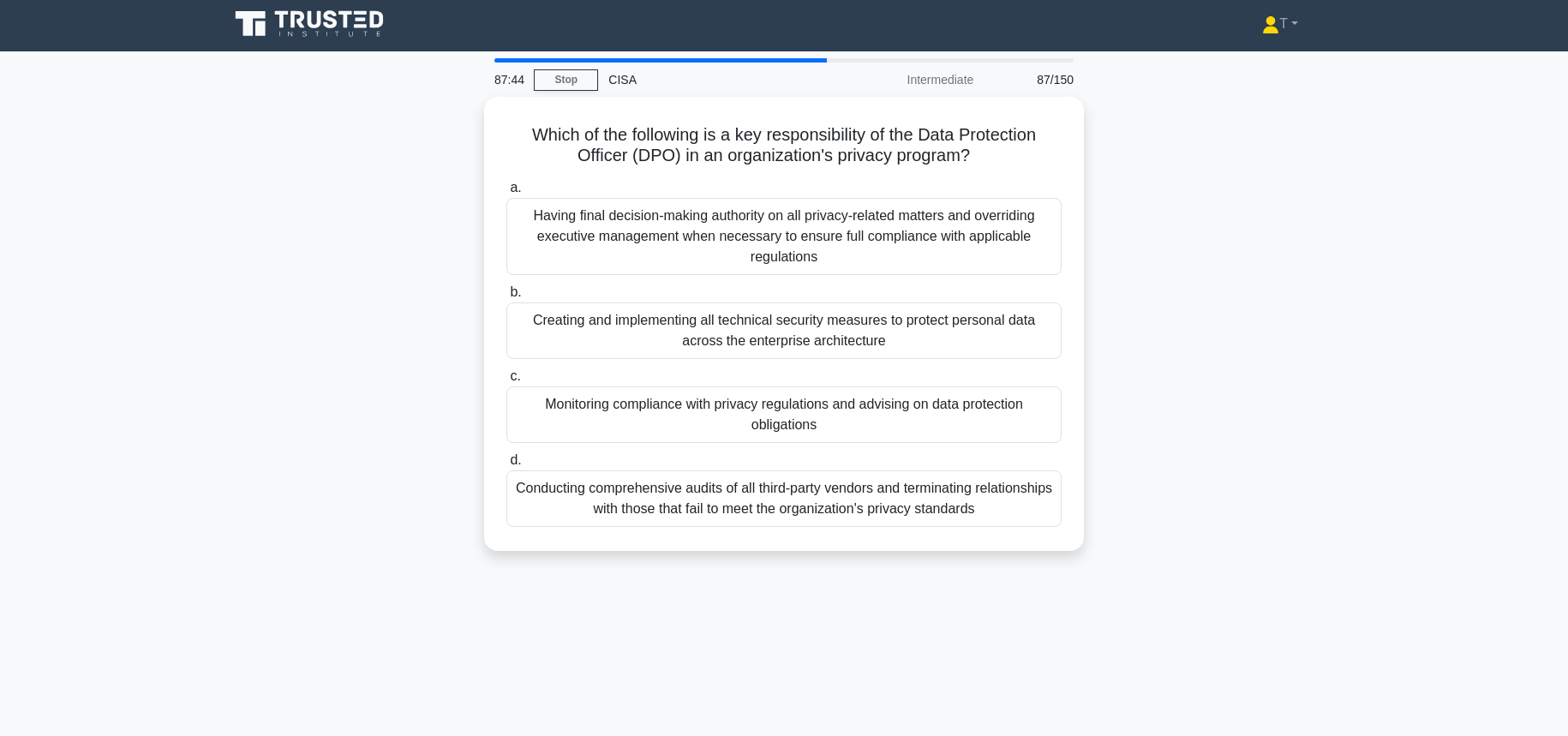
scroll to position [0, 0]
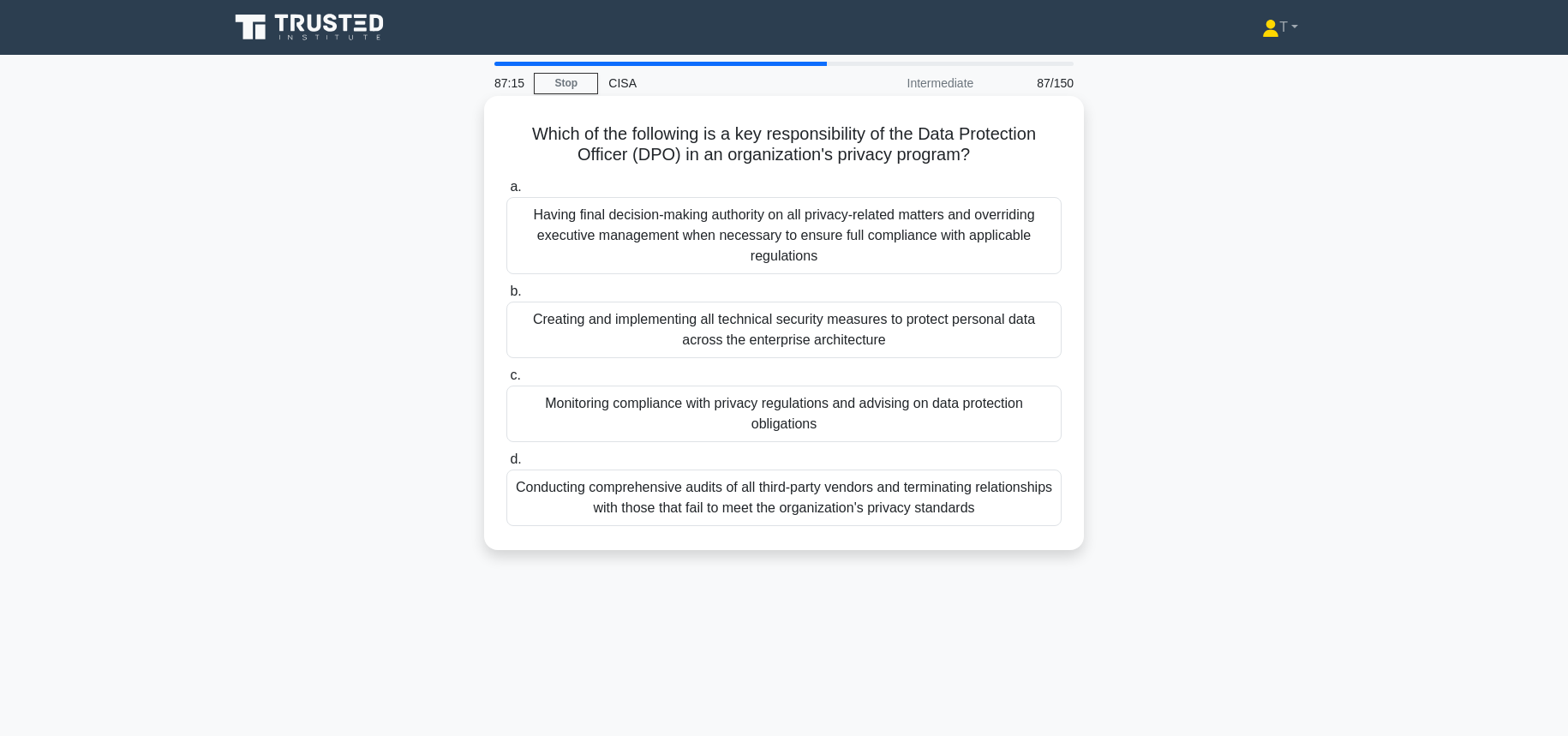
click at [869, 407] on div "Monitoring compliance with privacy regulations and advising on data protection …" at bounding box center [784, 413] width 555 height 56
click at [507, 381] on input "c. Monitoring compliance with privacy regulations and advising on data protecti…" at bounding box center [507, 376] width 0 height 11
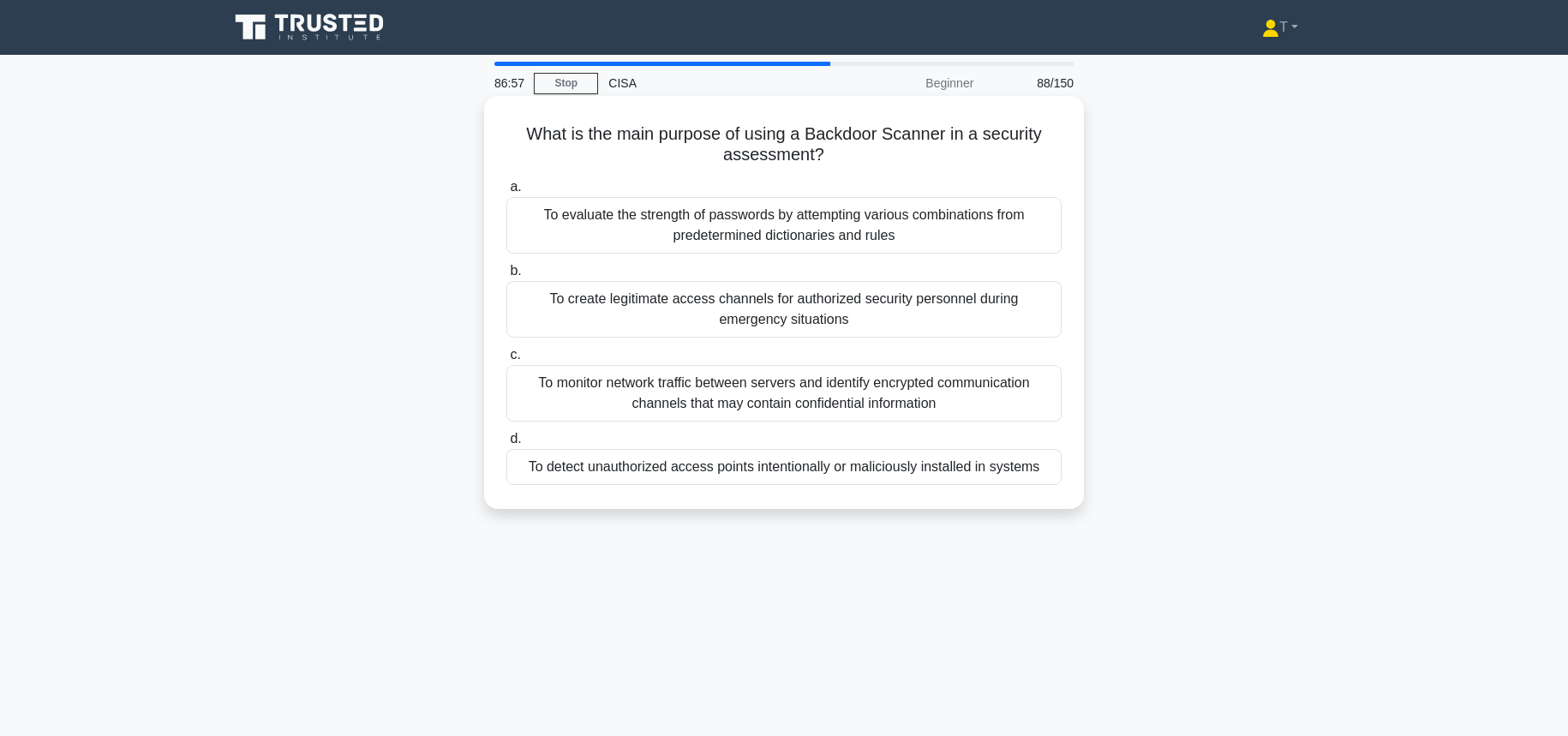
click at [878, 468] on div "To detect unauthorized access points intentionally or maliciously installed in …" at bounding box center [784, 467] width 555 height 36
click at [507, 444] on input "d. To detect unauthorized access points intentionally or maliciously installed …" at bounding box center [507, 439] width 0 height 11
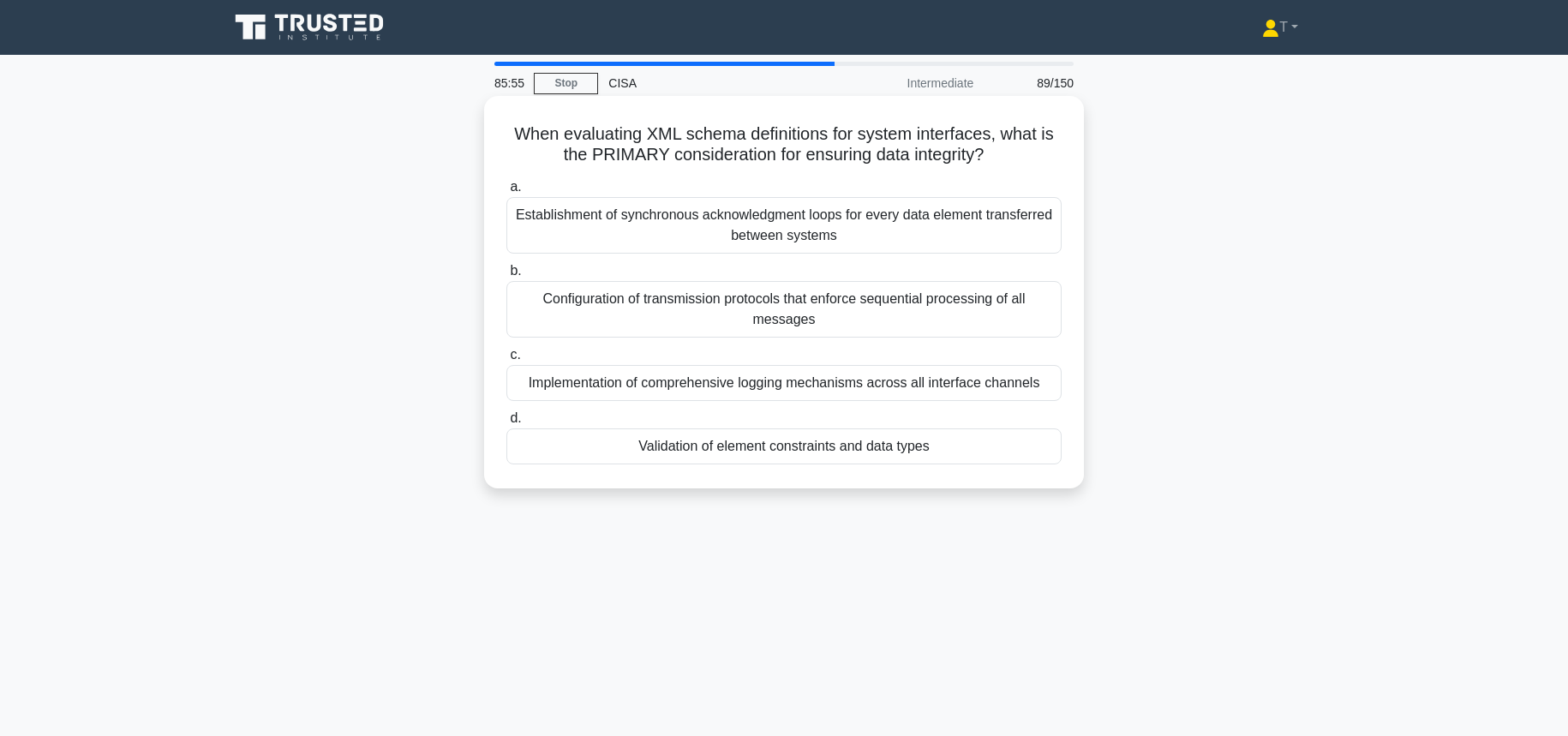
click at [947, 452] on div "Validation of element constraints and data types" at bounding box center [784, 445] width 555 height 36
click at [507, 424] on input "d. Validation of element constraints and data types" at bounding box center [507, 418] width 0 height 11
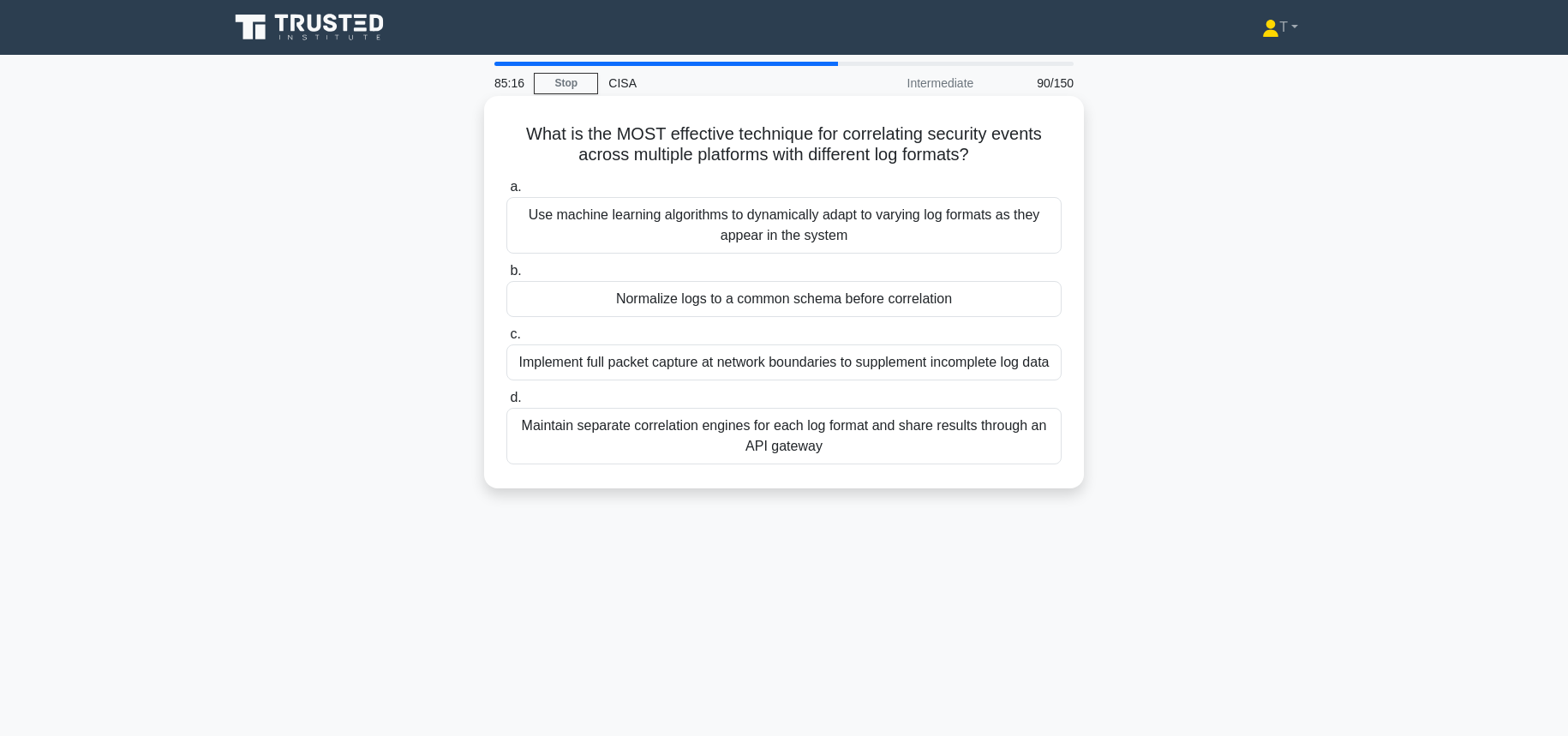
click at [942, 297] on div "Normalize logs to a common schema before correlation" at bounding box center [784, 298] width 555 height 36
click at [507, 277] on input "b. Normalize logs to a common schema before correlation" at bounding box center [507, 271] width 0 height 11
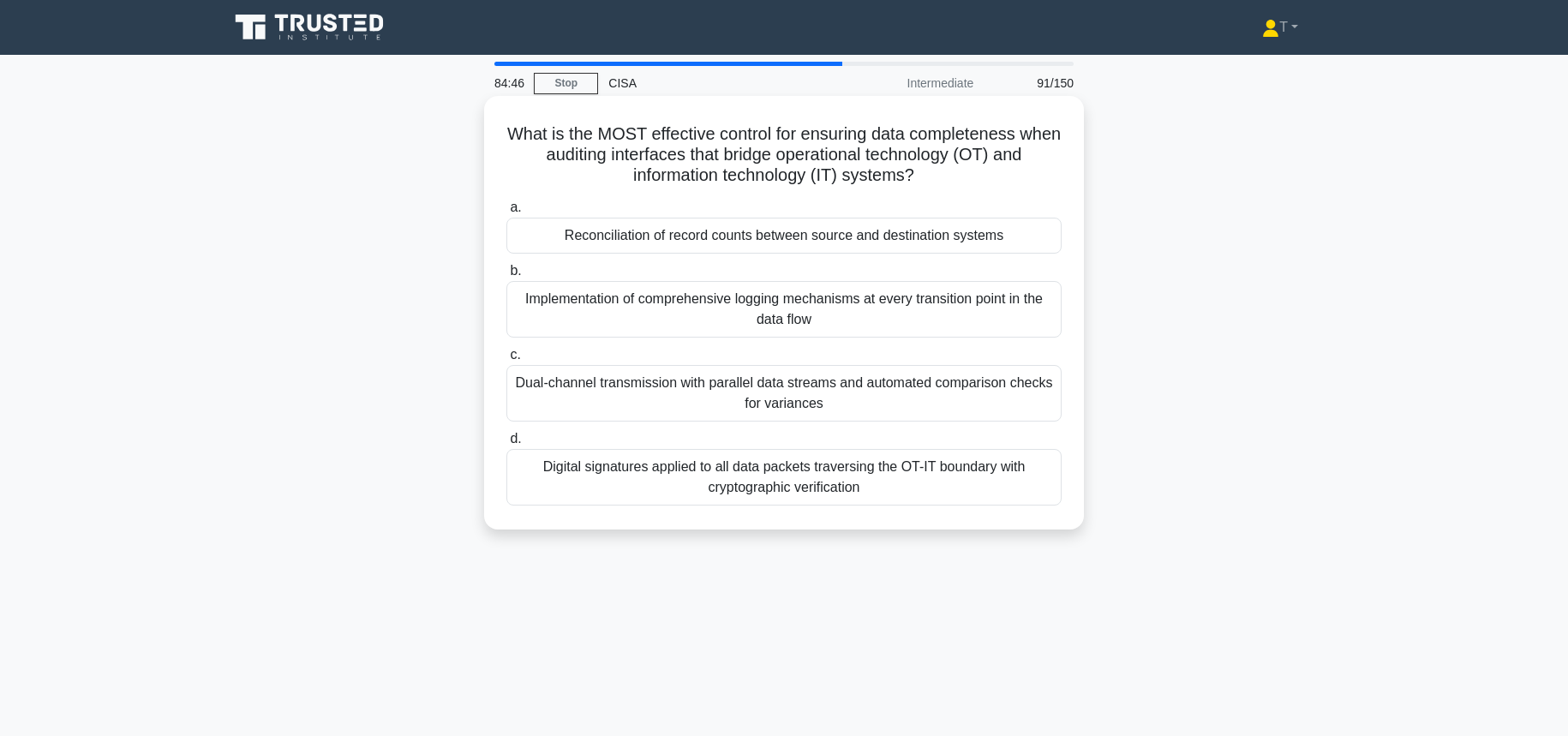
click at [935, 226] on div "Reconciliation of record counts between source and destination systems" at bounding box center [784, 235] width 555 height 36
click at [507, 213] on input "a. Reconciliation of record counts between source and destination systems" at bounding box center [507, 207] width 0 height 11
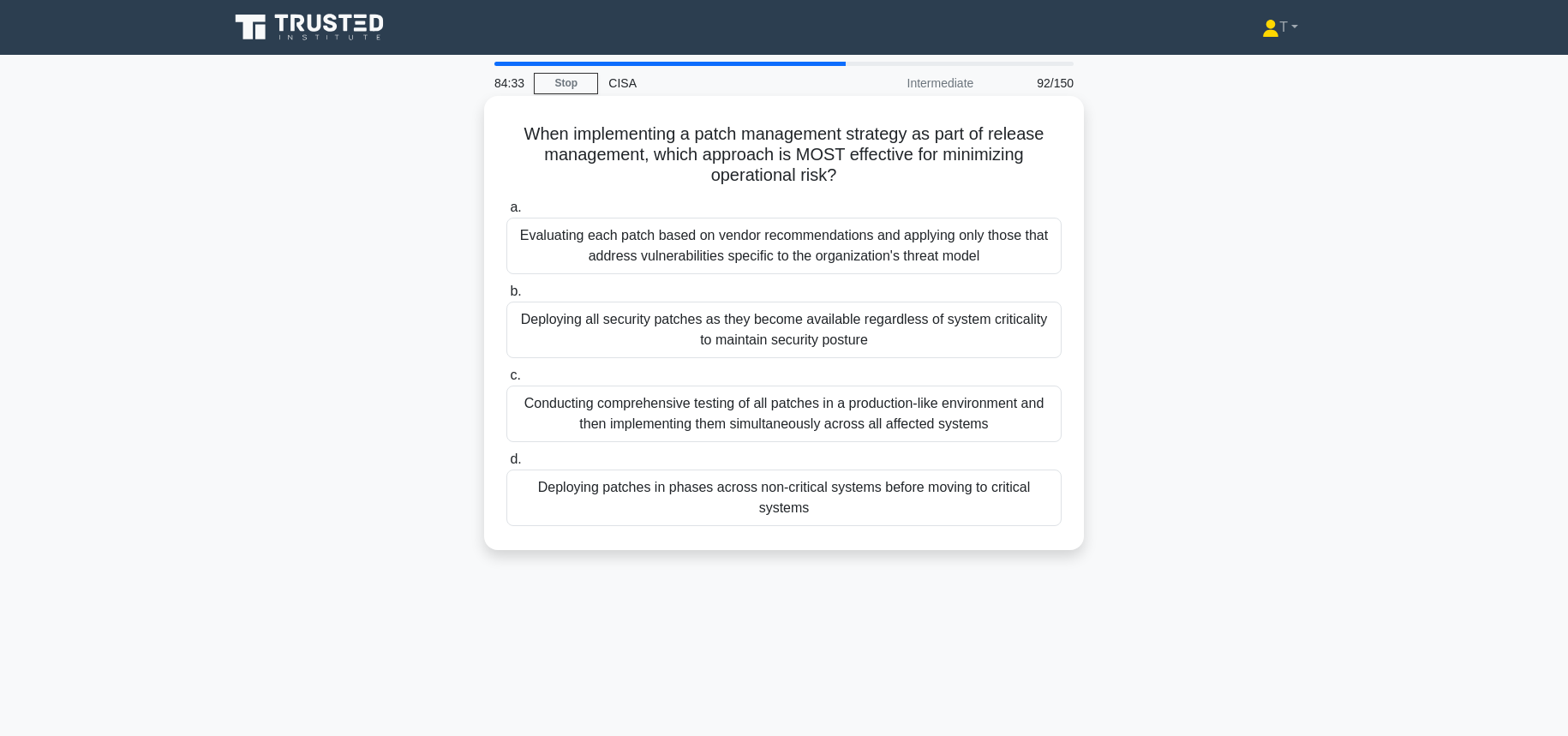
click at [965, 427] on div "Conducting comprehensive testing of all patches in a production-like environmen…" at bounding box center [784, 413] width 555 height 56
click at [507, 381] on input "c. Conducting comprehensive testing of all patches in a production-like environ…" at bounding box center [507, 376] width 0 height 11
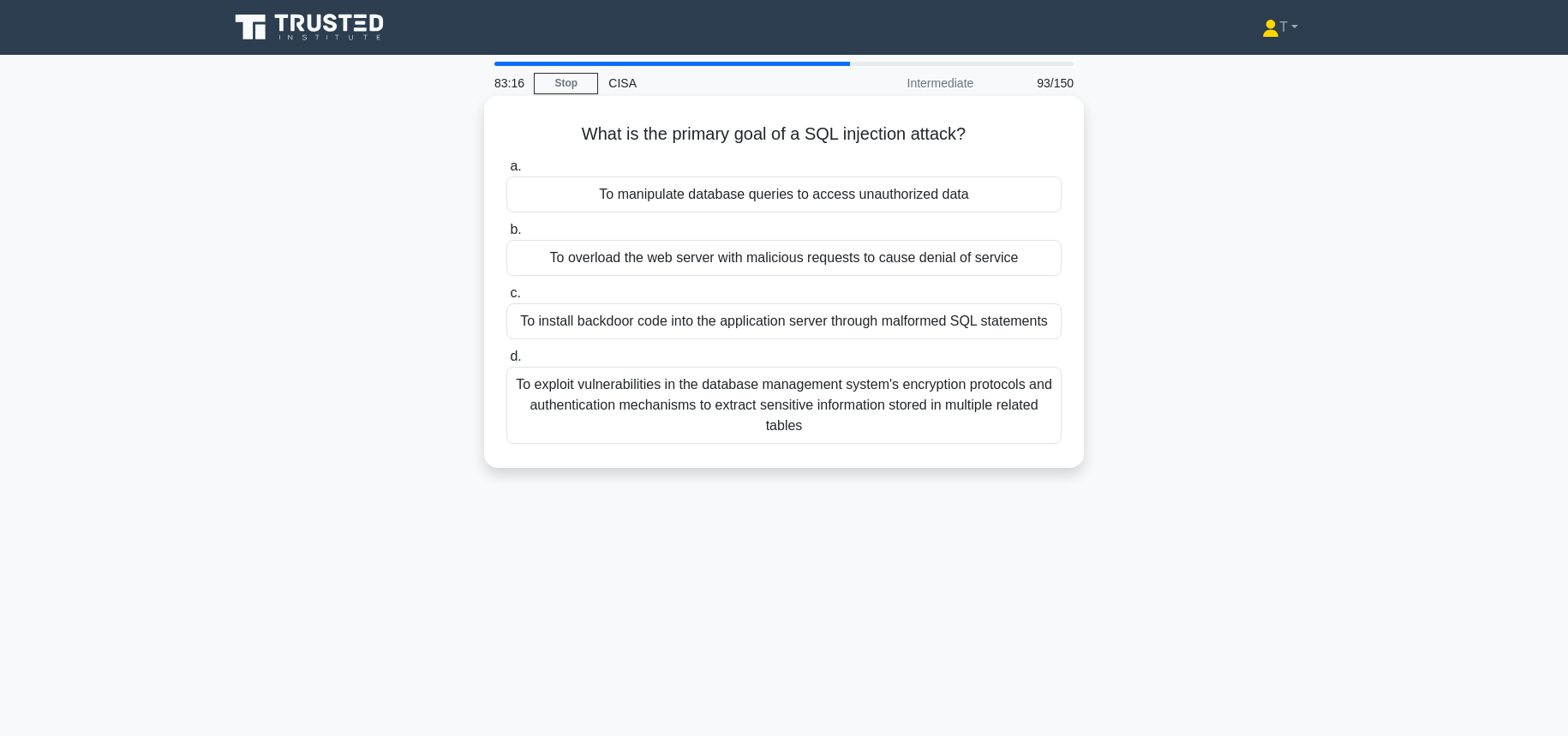
click at [938, 325] on div "To install backdoor code into the application server through malformed SQL stat…" at bounding box center [784, 320] width 555 height 36
click at [507, 299] on input "c. To install backdoor code into the application server through malformed SQL s…" at bounding box center [507, 293] width 0 height 11
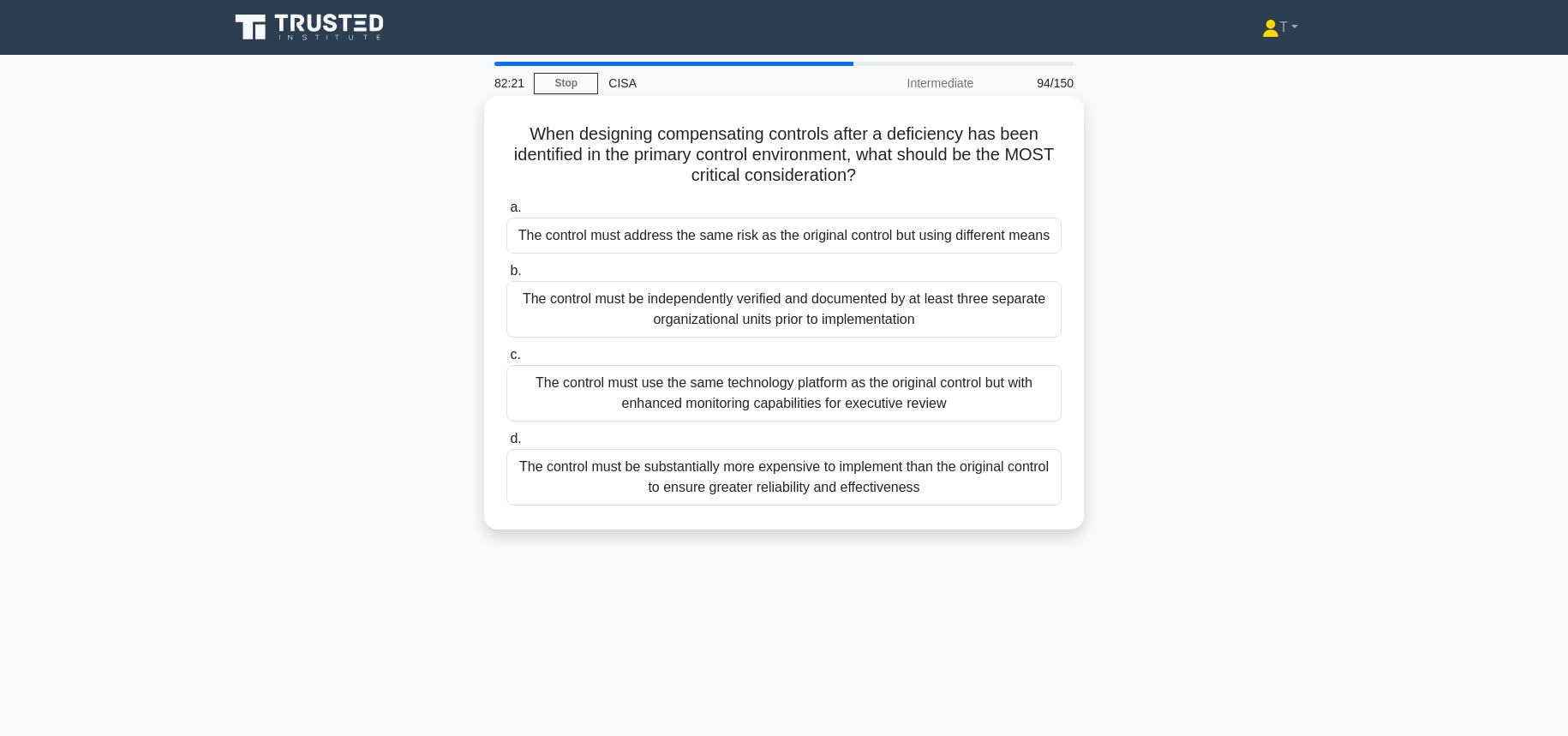
click at [908, 245] on div "The control must address the same risk as the original control but using differ…" at bounding box center [784, 235] width 555 height 36
click at [507, 213] on input "a. The control must address the same risk as the original control but using dif…" at bounding box center [507, 207] width 0 height 11
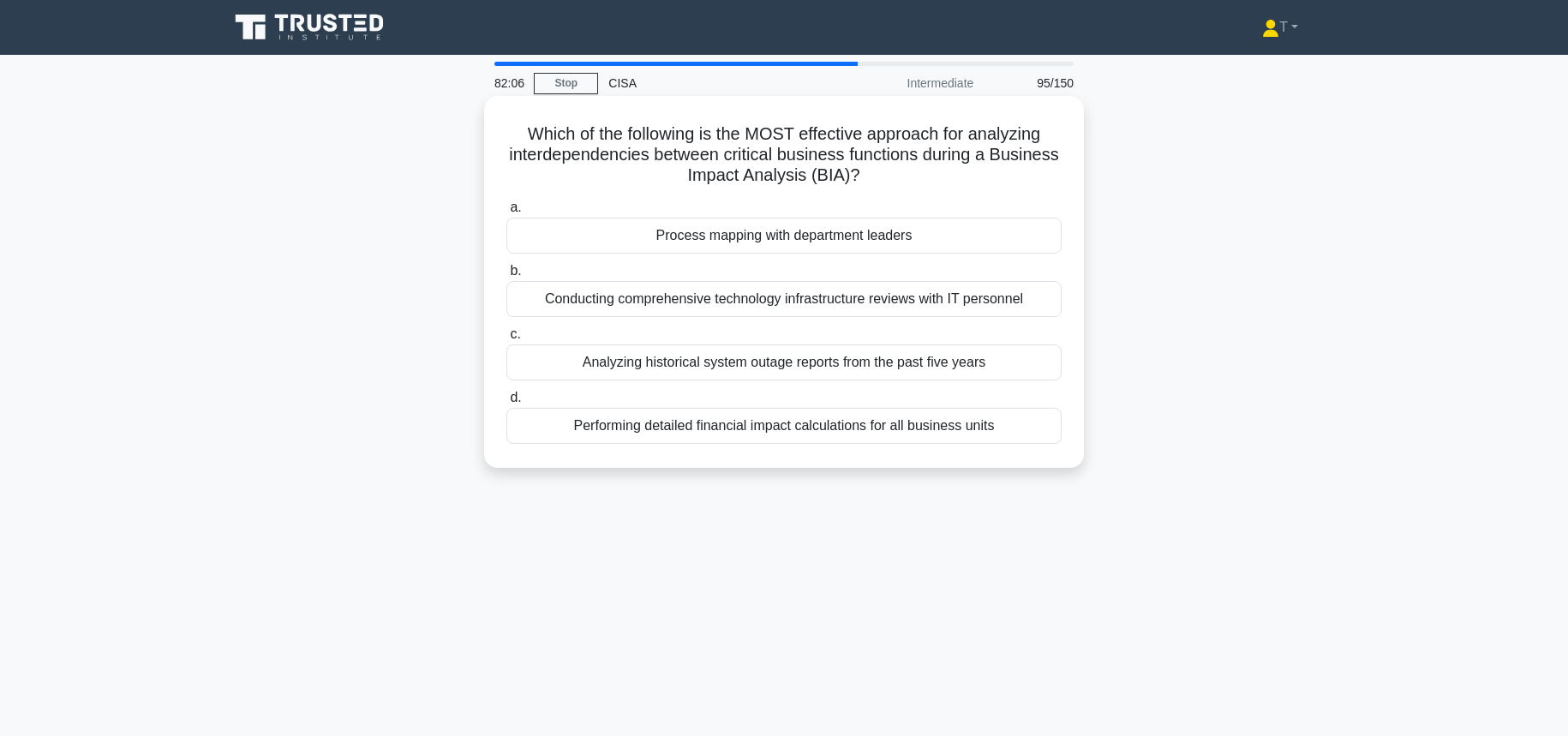
click at [909, 240] on div "Process mapping with department leaders" at bounding box center [784, 235] width 555 height 36
click at [507, 213] on input "a. Process mapping with department leaders" at bounding box center [507, 207] width 0 height 11
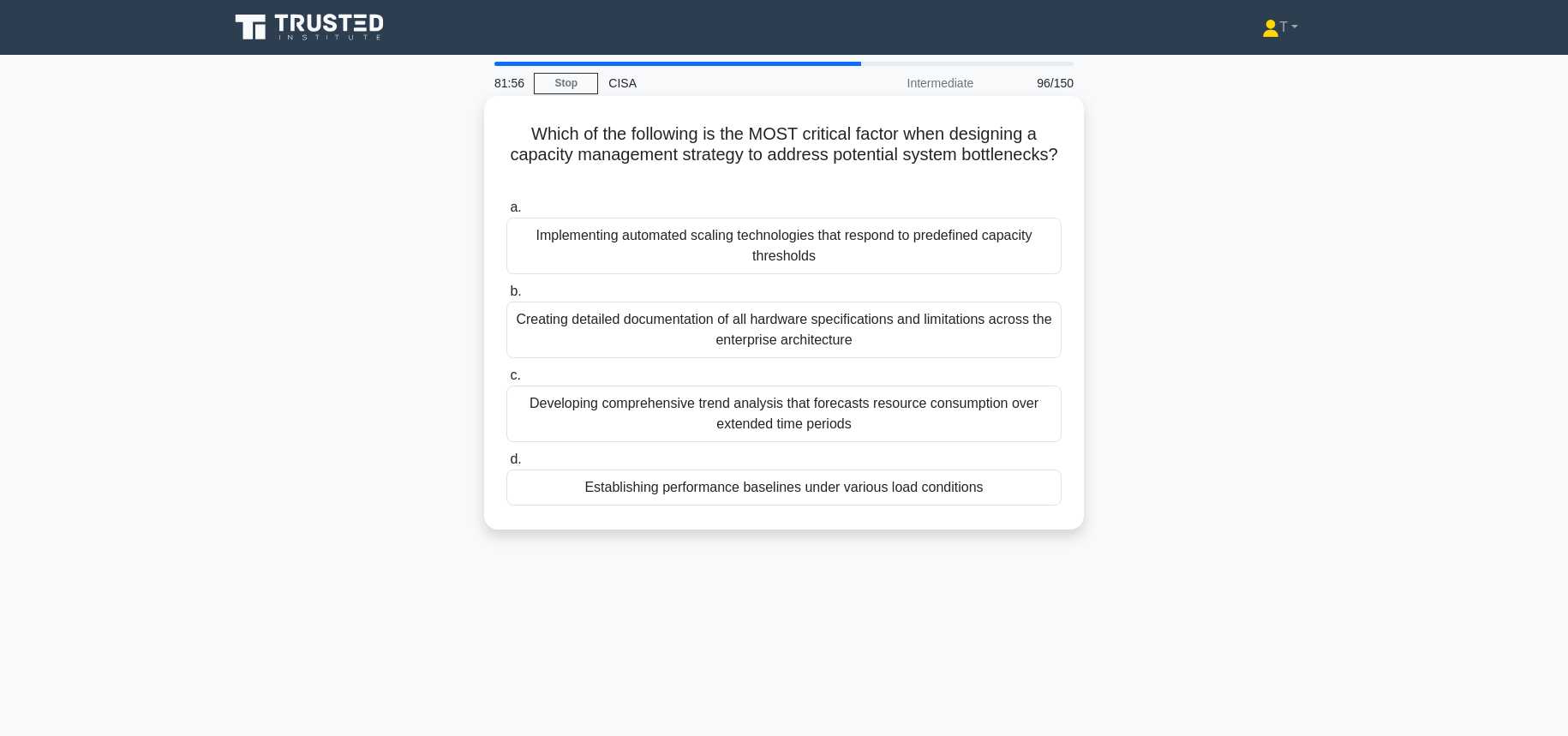
click at [770, 492] on div "Establishing performance baselines under various load conditions" at bounding box center [784, 487] width 555 height 36
click at [507, 465] on input "d. Establishing performance baselines under various load conditions" at bounding box center [507, 459] width 0 height 11
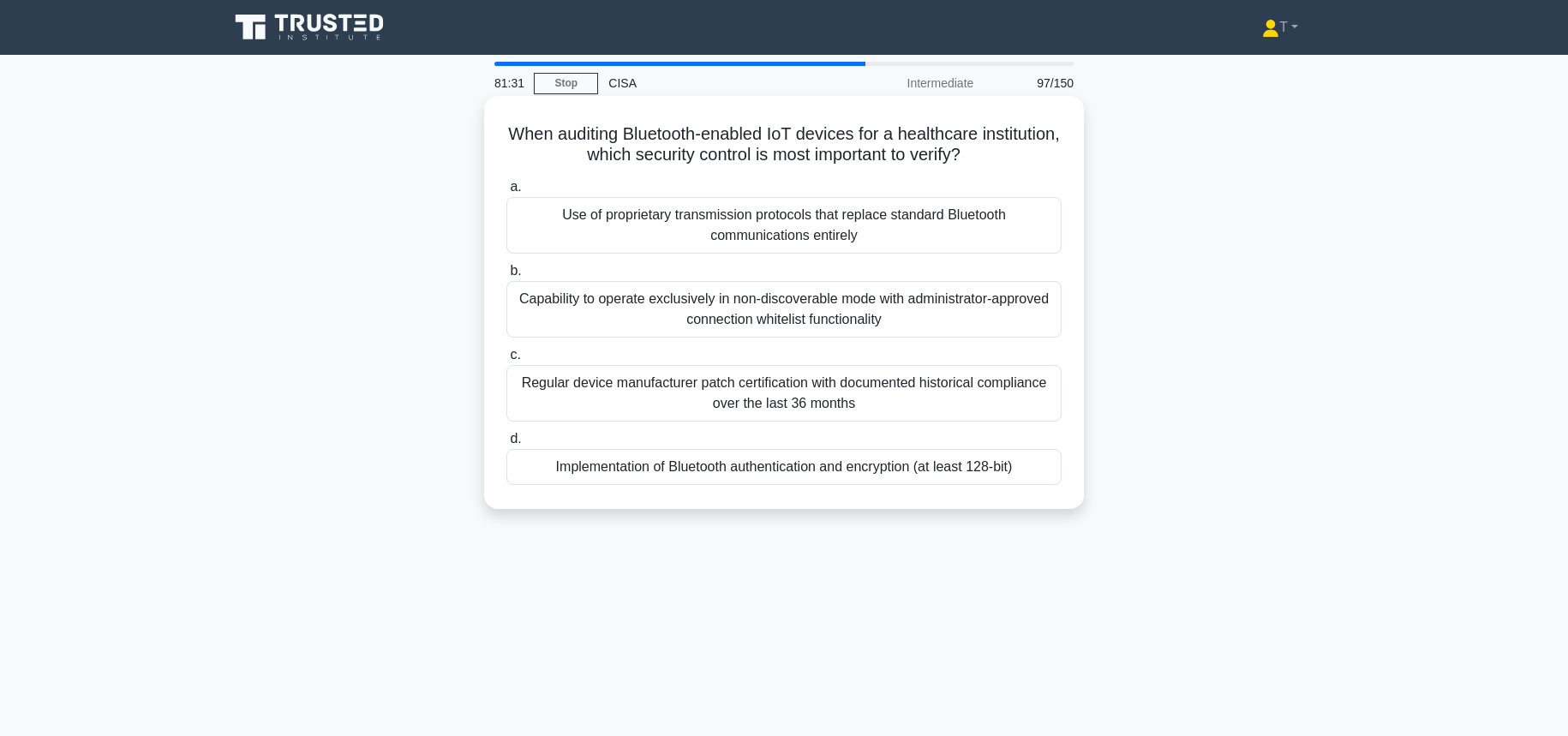
click at [904, 468] on div "Implementation of Bluetooth authentication and encryption (at least 128-bit)" at bounding box center [784, 467] width 555 height 36
click at [507, 444] on input "d. Implementation of Bluetooth authentication and encryption (at least 128-bit)" at bounding box center [507, 439] width 0 height 11
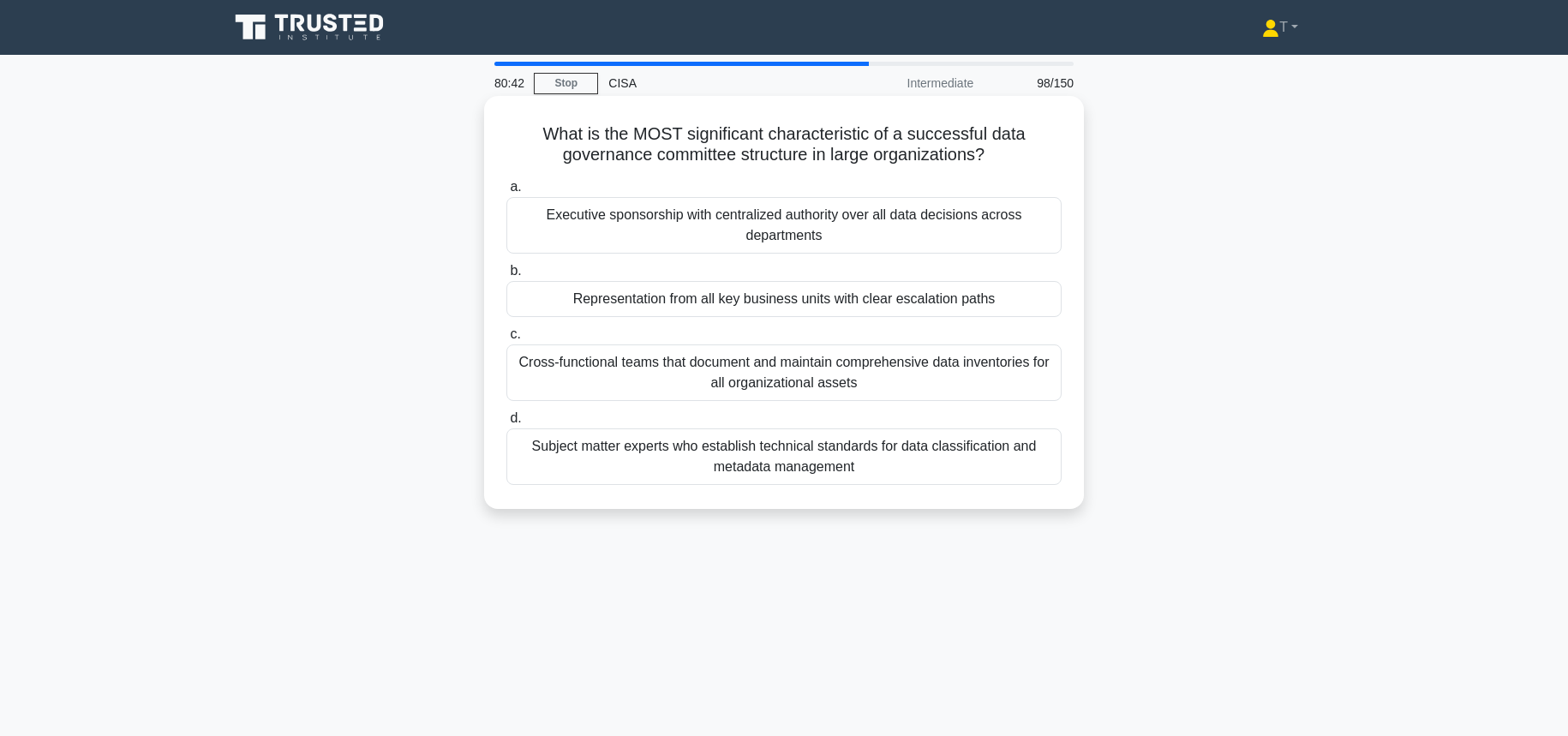
click at [931, 239] on div "Executive sponsorship with centralized authority over all data decisions across…" at bounding box center [784, 225] width 555 height 56
click at [507, 193] on input "a. Executive sponsorship with centralized authority over all data decisions acr…" at bounding box center [507, 187] width 0 height 11
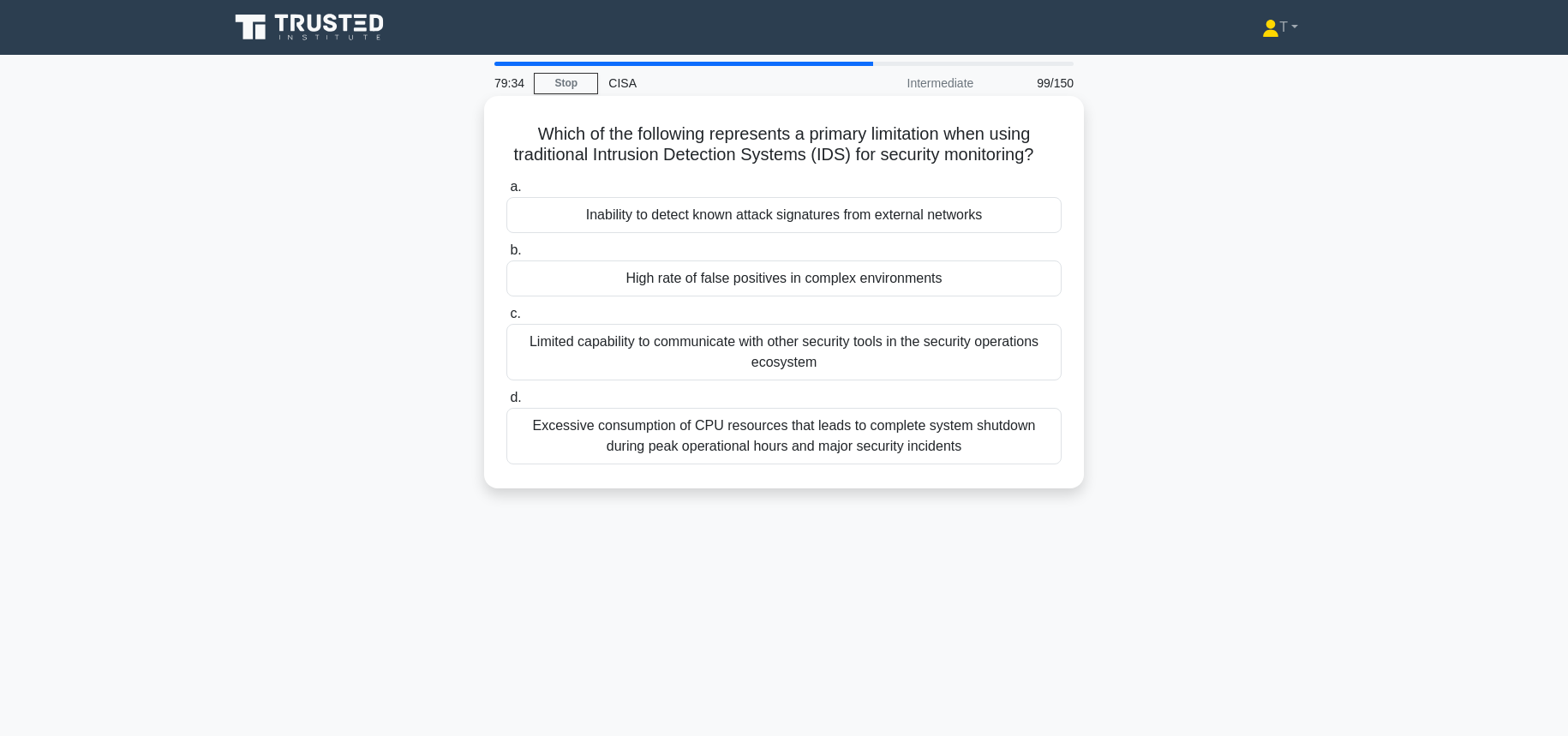
click at [915, 286] on div "High rate of false positives in complex environments" at bounding box center [784, 278] width 555 height 36
click at [507, 256] on input "b. High rate of false positives in complex environments" at bounding box center [507, 251] width 0 height 11
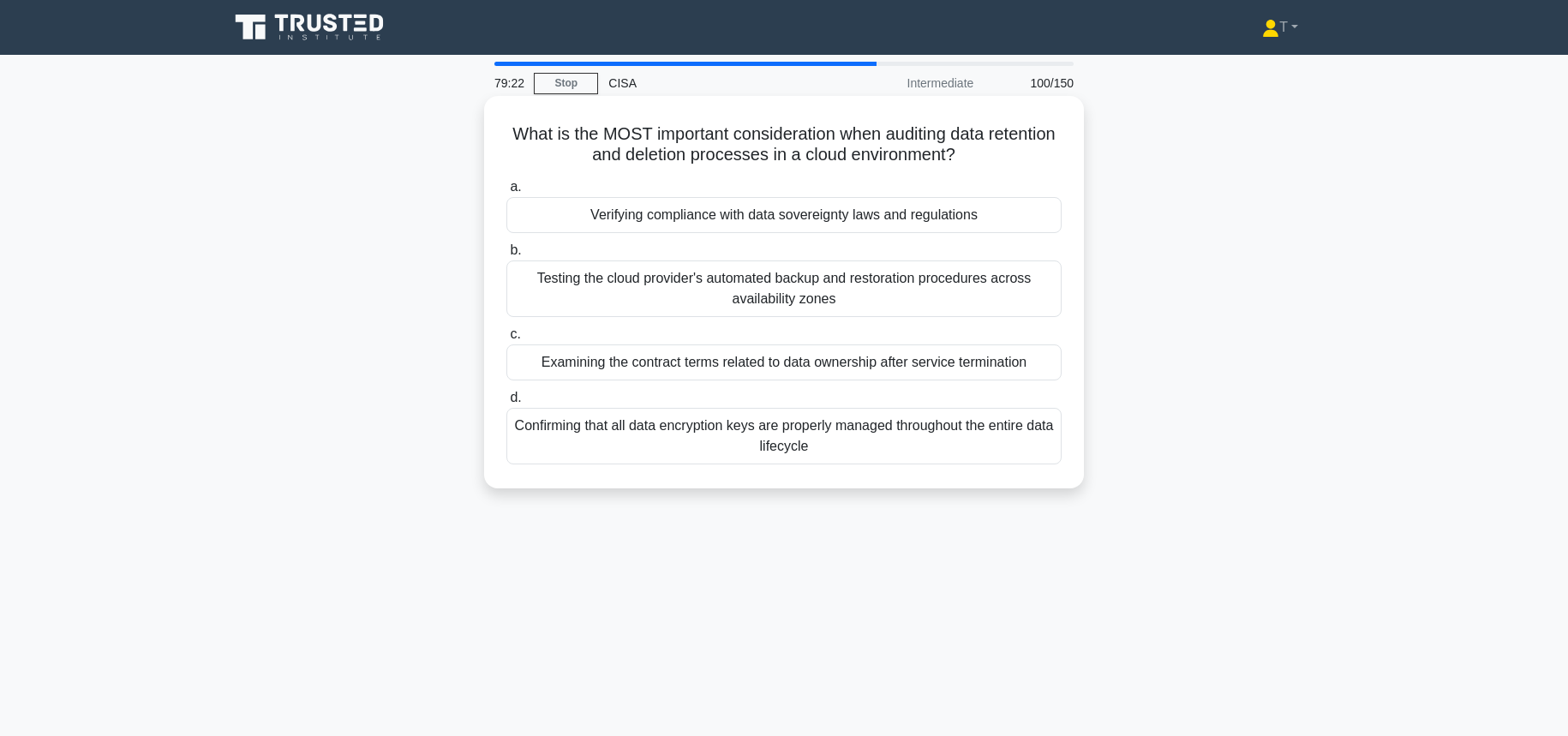
click at [892, 368] on div "Examining the contract terms related to data ownership after service termination" at bounding box center [784, 362] width 555 height 36
click at [507, 340] on input "c. Examining the contract terms related to data ownership after service termina…" at bounding box center [507, 334] width 0 height 11
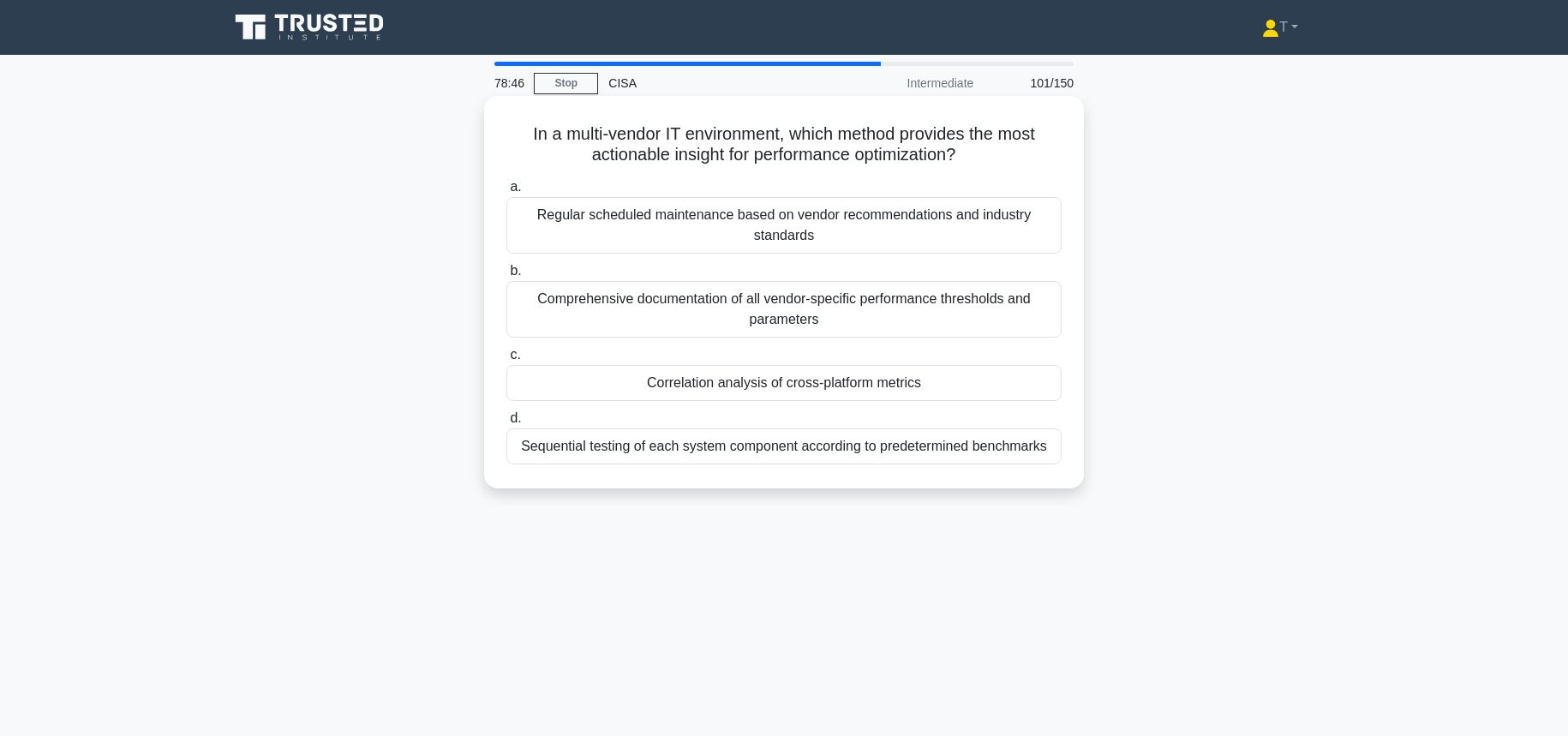
click at [841, 323] on div "Comprehensive documentation of all vendor-specific performance thresholds and p…" at bounding box center [784, 308] width 555 height 56
click at [507, 277] on input "b. Comprehensive documentation of all vendor-specific performance thresholds an…" at bounding box center [507, 271] width 0 height 11
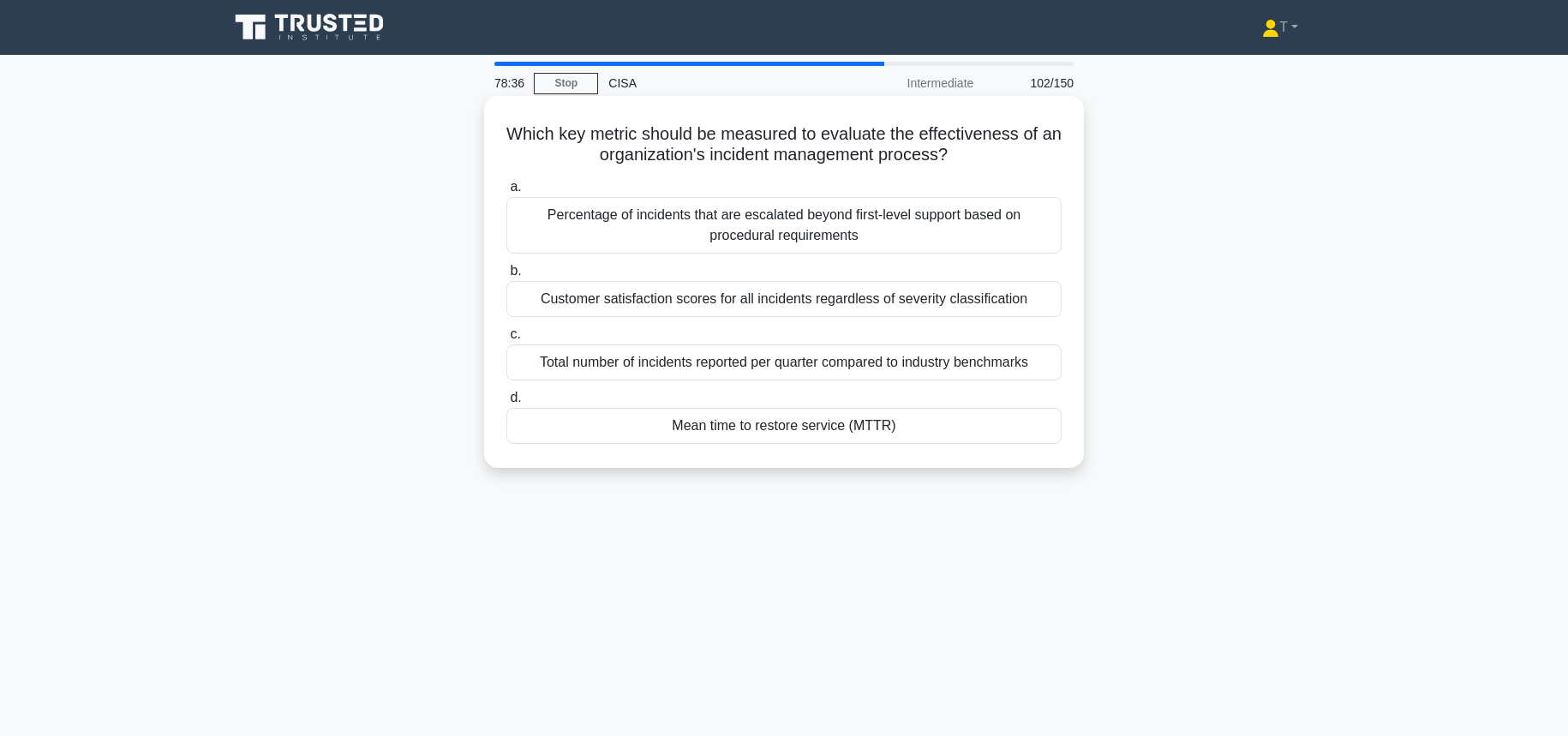
click at [818, 430] on div "Mean time to restore service (MTTR)" at bounding box center [784, 425] width 555 height 36
click at [507, 404] on input "d. Mean time to restore service (MTTR)" at bounding box center [507, 398] width 0 height 11
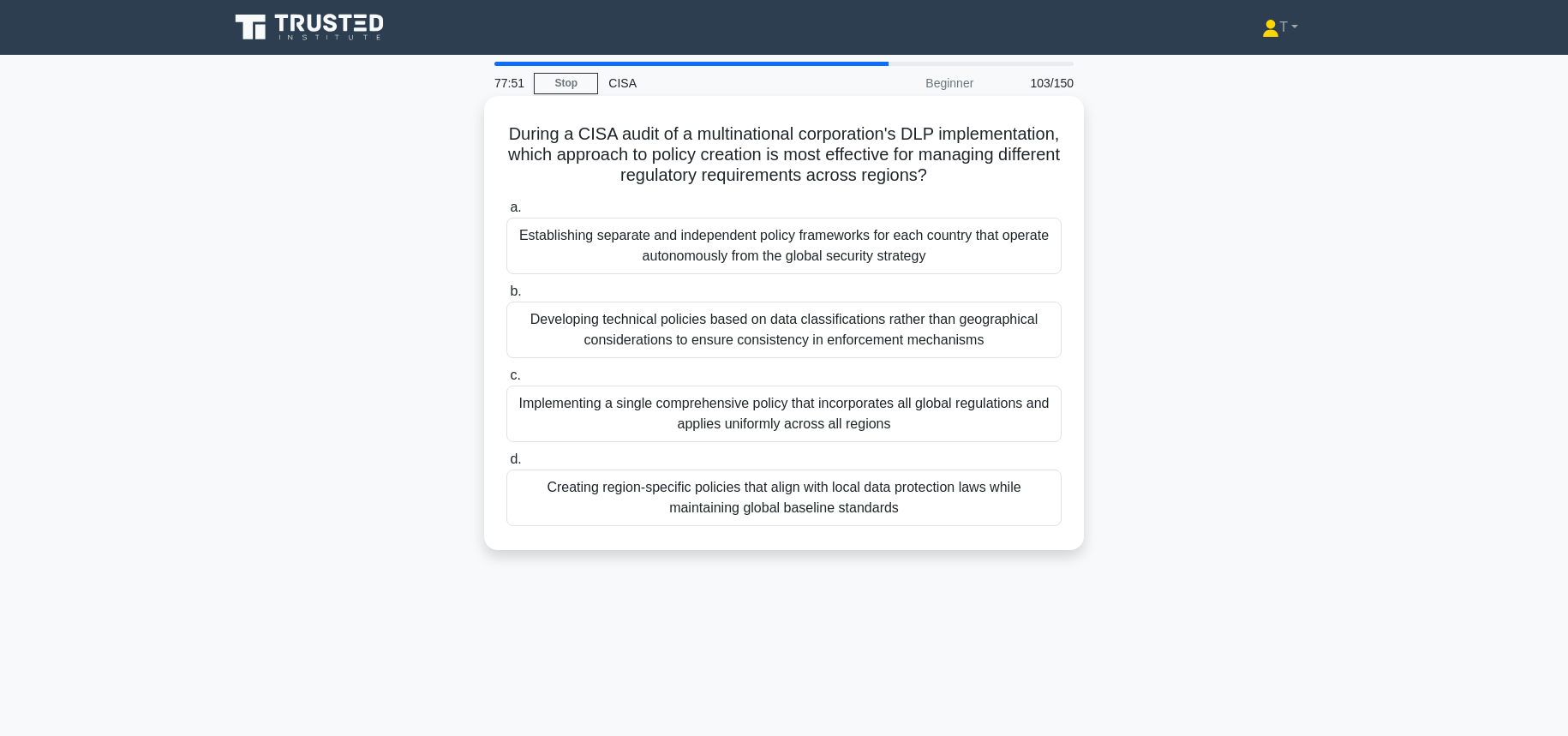
click at [968, 256] on div "Establishing separate and independent policy frameworks for each country that o…" at bounding box center [784, 245] width 555 height 56
click at [507, 213] on input "a. Establishing separate and independent policy frameworks for each country tha…" at bounding box center [507, 207] width 0 height 11
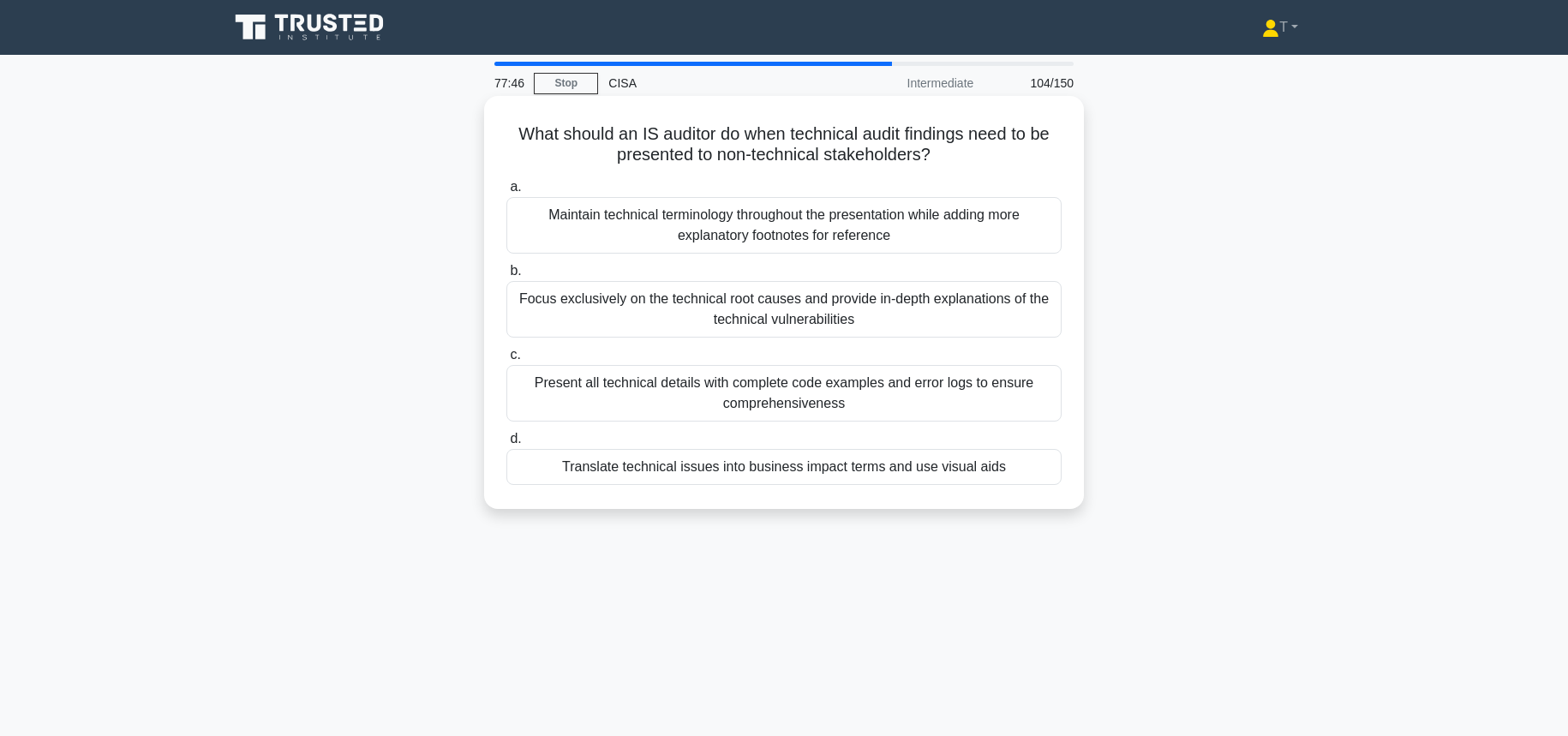
click at [928, 471] on div "Translate technical issues into business impact terms and use visual aids" at bounding box center [784, 467] width 555 height 36
click at [507, 444] on input "d. Translate technical issues into business impact terms and use visual aids" at bounding box center [507, 439] width 0 height 11
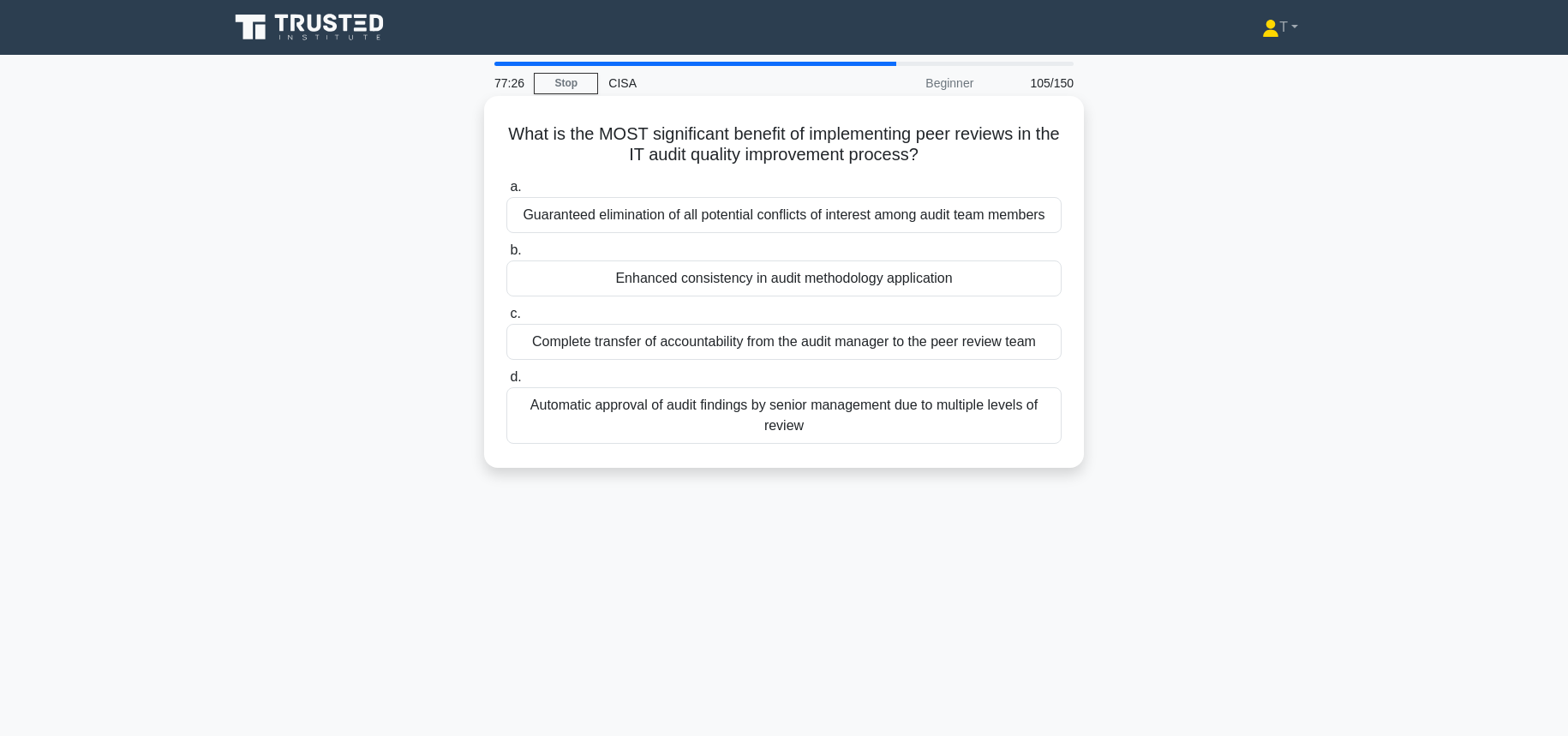
click at [869, 287] on div "Enhanced consistency in audit methodology application" at bounding box center [784, 278] width 555 height 36
click at [507, 256] on input "b. Enhanced consistency in audit methodology application" at bounding box center [507, 251] width 0 height 11
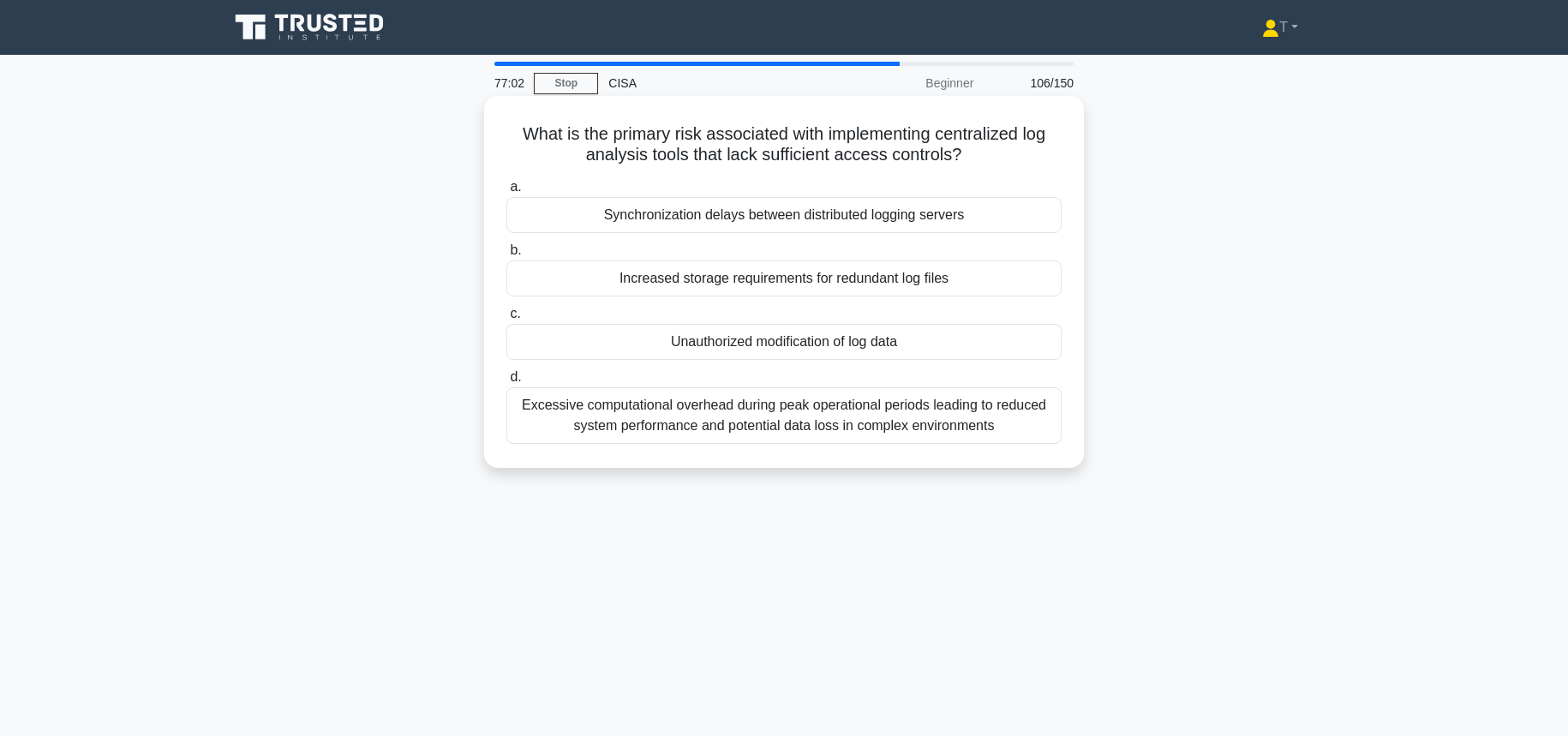
click at [823, 343] on div "Unauthorized modification of log data" at bounding box center [784, 342] width 555 height 36
click at [507, 319] on input "c. Unauthorized modification of log data" at bounding box center [507, 314] width 0 height 11
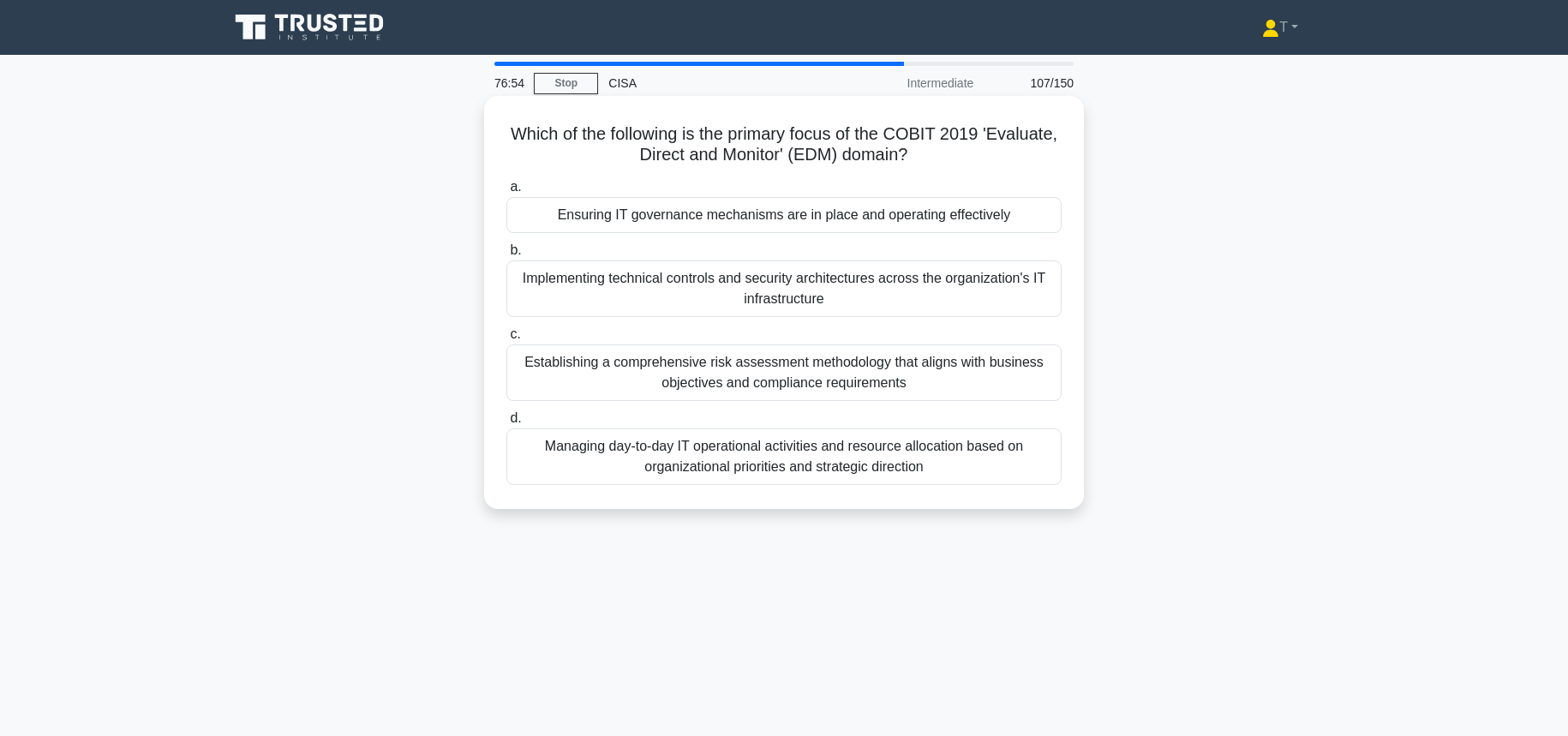
click at [940, 211] on div "Ensuring IT governance mechanisms are in place and operating effectively" at bounding box center [784, 215] width 555 height 36
click at [507, 193] on input "a. Ensuring IT governance mechanisms are in place and operating effectively" at bounding box center [507, 187] width 0 height 11
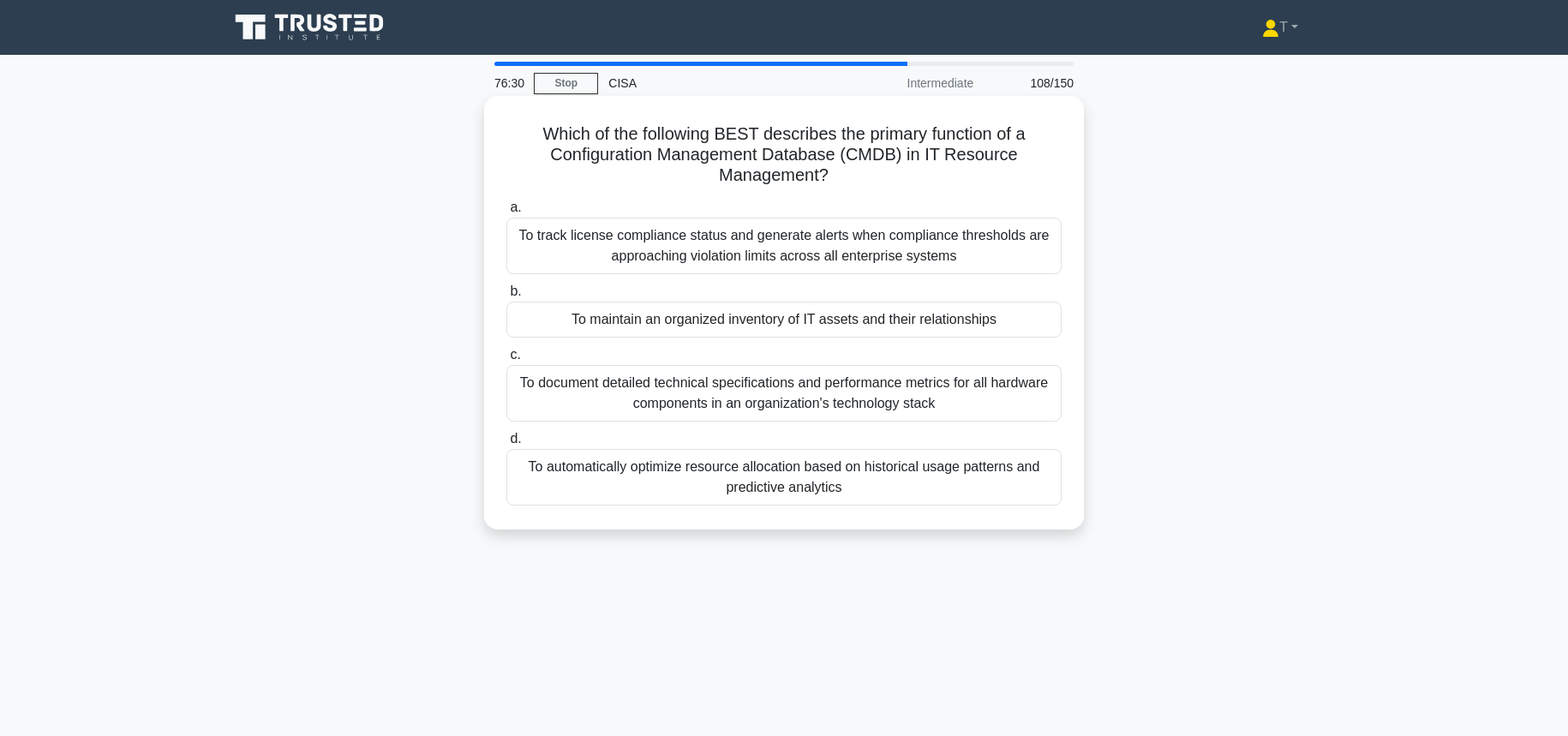
click at [946, 398] on div "To document detailed technical specifications and performance metrics for all h…" at bounding box center [784, 393] width 555 height 56
click at [507, 360] on input "c. To document detailed technical specifications and performance metrics for al…" at bounding box center [507, 355] width 0 height 11
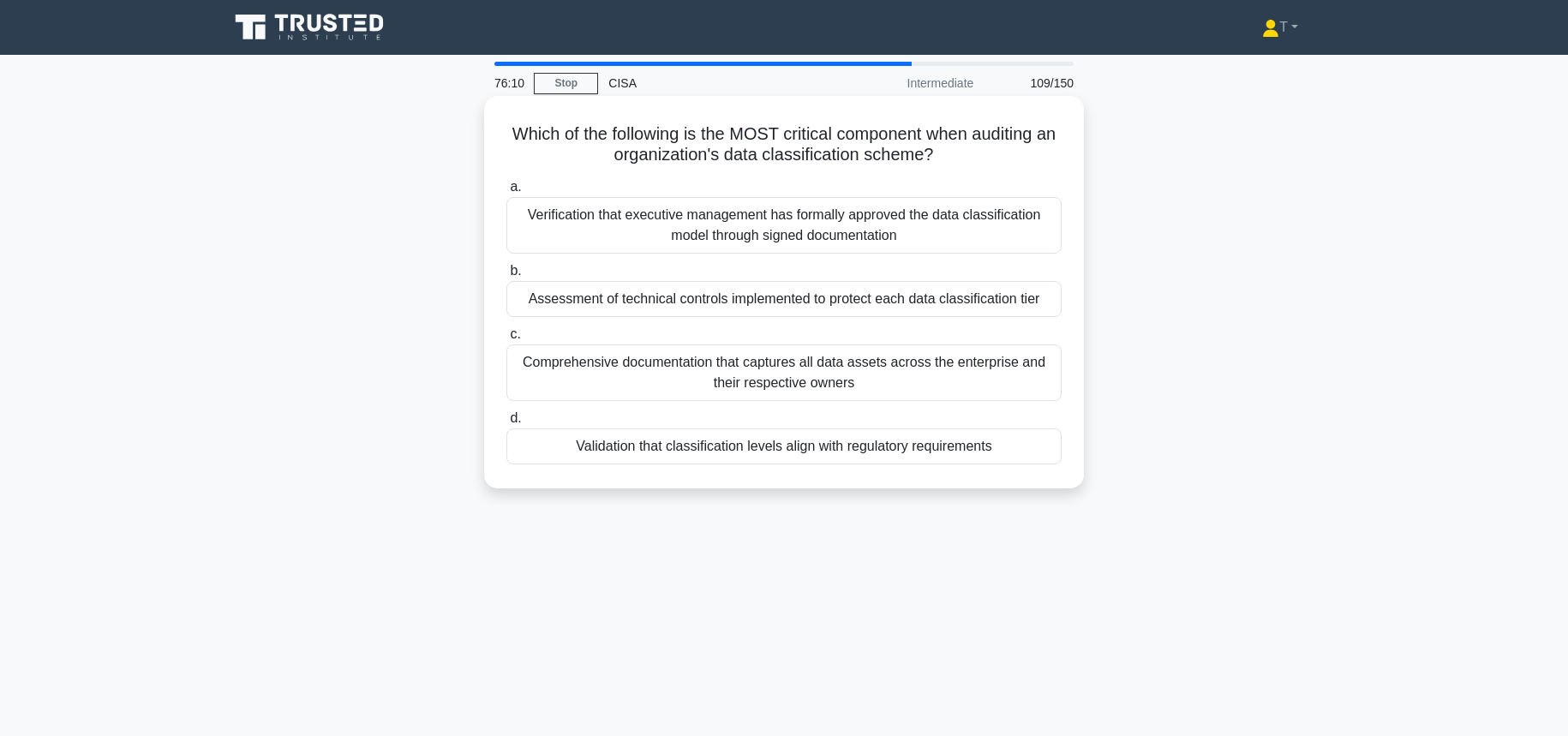
click at [885, 381] on div "Comprehensive documentation that captures all data assets across the enterprise…" at bounding box center [784, 372] width 555 height 56
click at [507, 340] on input "c. Comprehensive documentation that captures all data assets across the enterpr…" at bounding box center [507, 334] width 0 height 11
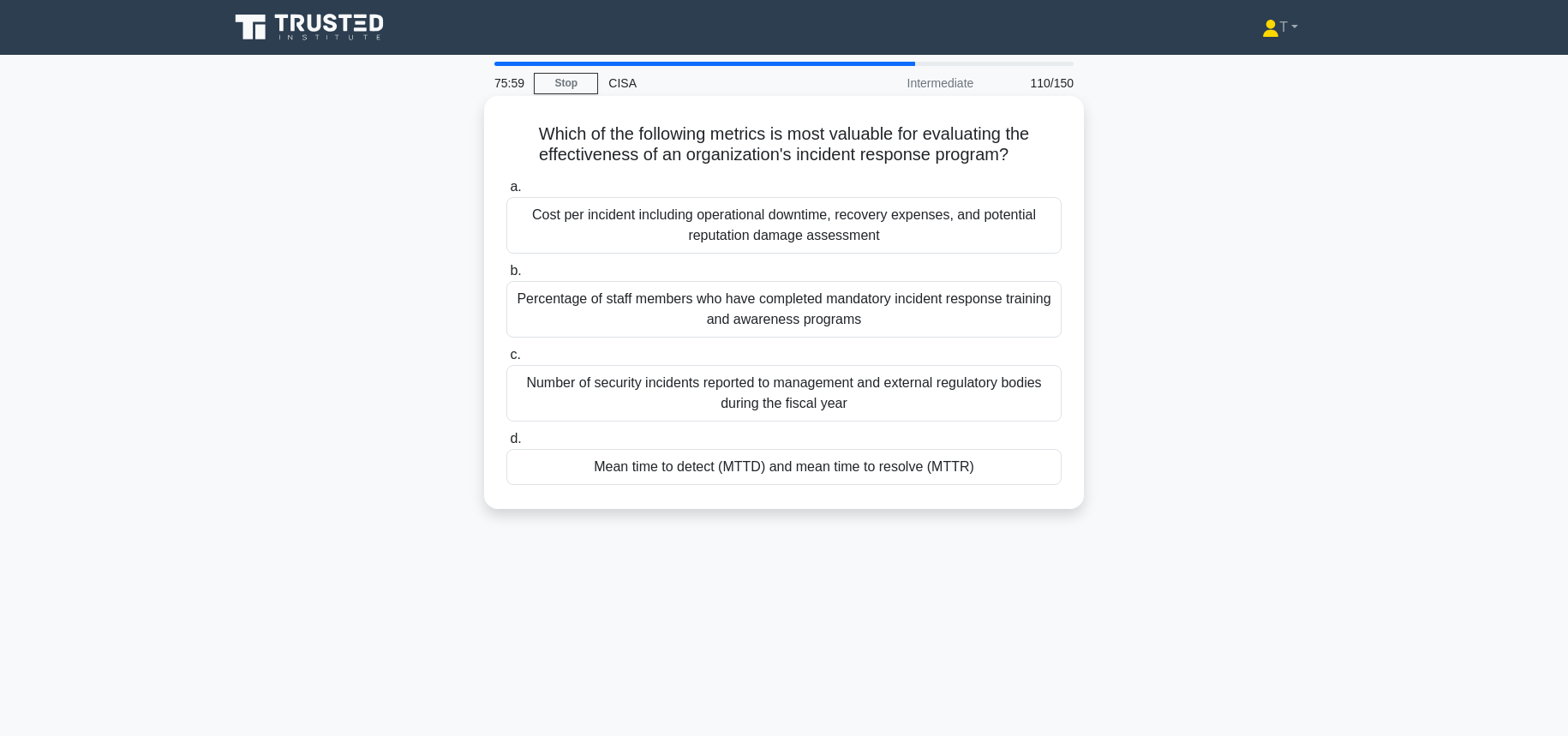
click at [904, 465] on div "Mean time to detect (MTTD) and mean time to resolve (MTTR)" at bounding box center [784, 467] width 555 height 36
click at [507, 444] on input "d. Mean time to detect (MTTD) and mean time to resolve (MTTR)" at bounding box center [507, 439] width 0 height 11
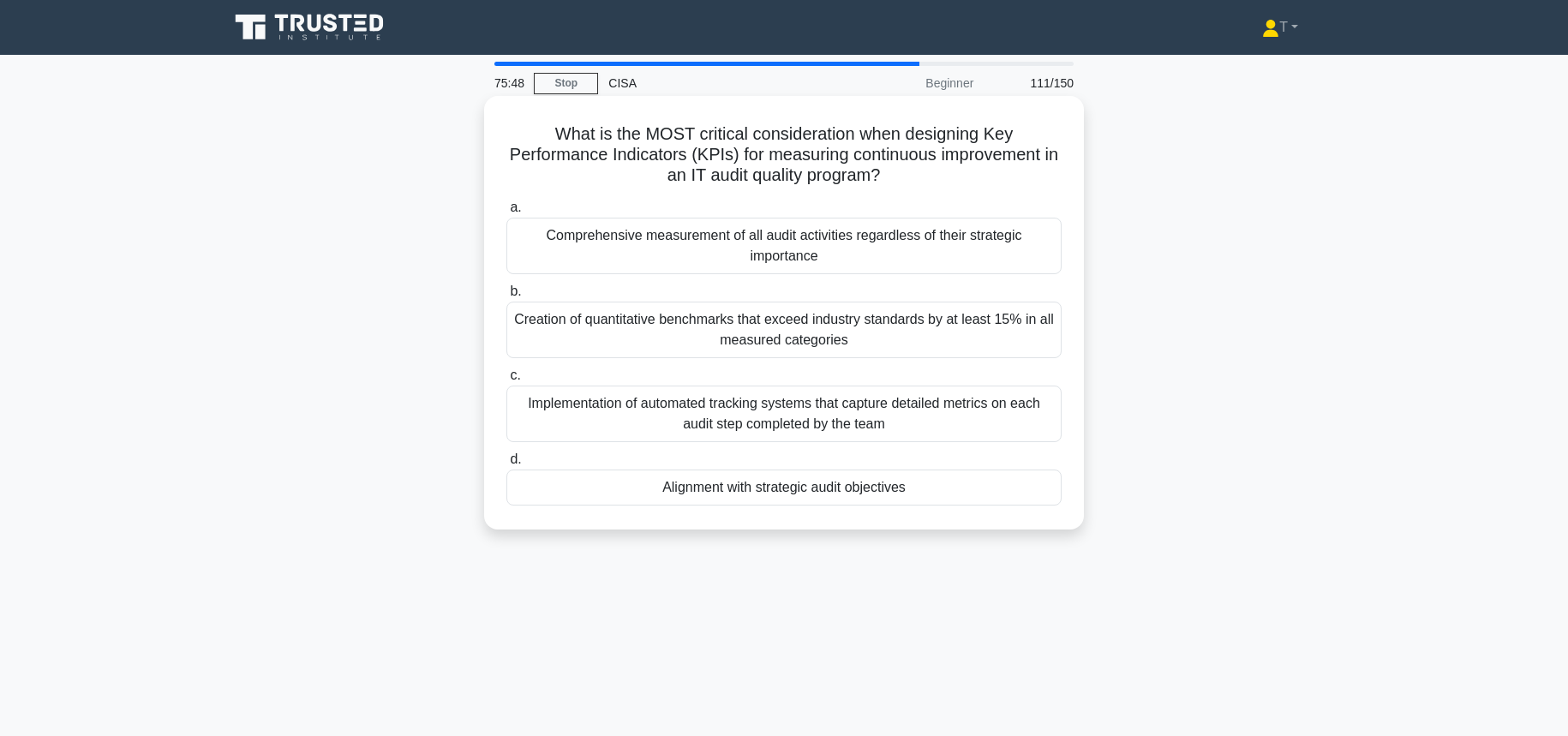
click at [847, 489] on div "Alignment with strategic audit objectives" at bounding box center [784, 487] width 555 height 36
click at [507, 465] on input "d. Alignment with strategic audit objectives" at bounding box center [507, 459] width 0 height 11
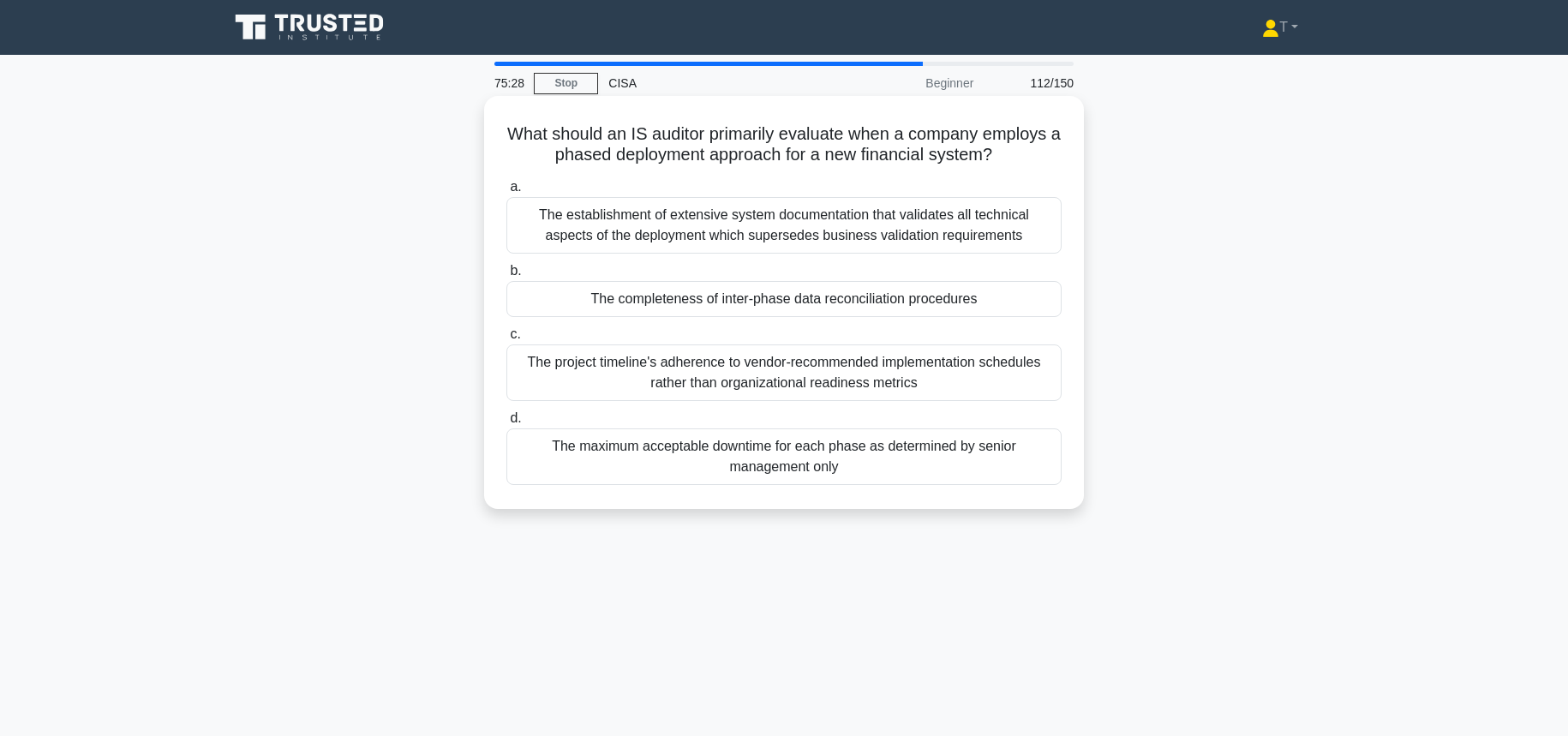
click at [1044, 291] on div "The completeness of inter-phase data reconciliation procedures" at bounding box center [784, 298] width 555 height 36
click at [507, 277] on input "b. The completeness of inter-phase data reconciliation procedures" at bounding box center [507, 271] width 0 height 11
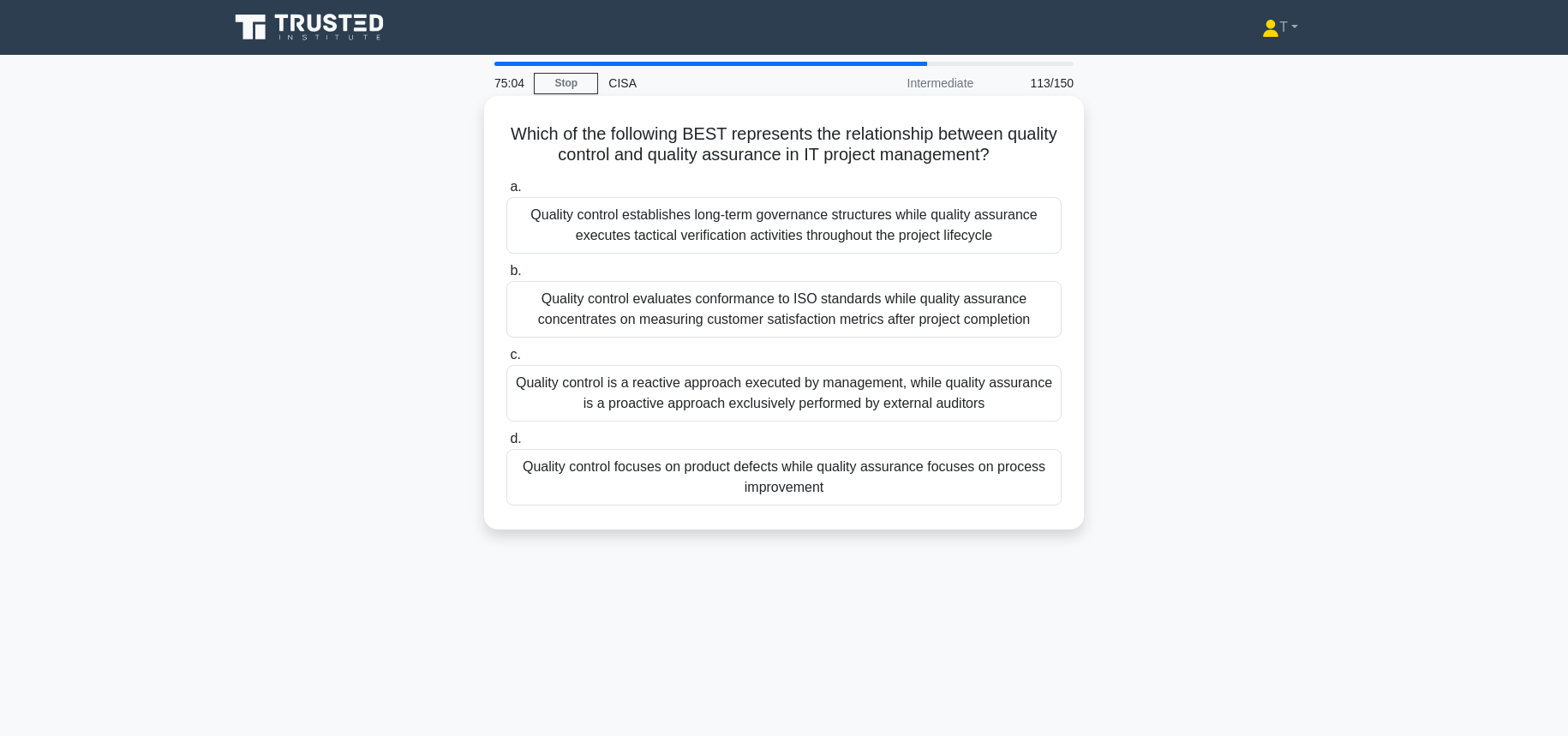
click at [1015, 232] on div "Quality control establishes long-term governance structures while quality assur…" at bounding box center [784, 225] width 555 height 56
click at [507, 193] on input "a. Quality control establishes long-term governance structures while quality as…" at bounding box center [507, 187] width 0 height 11
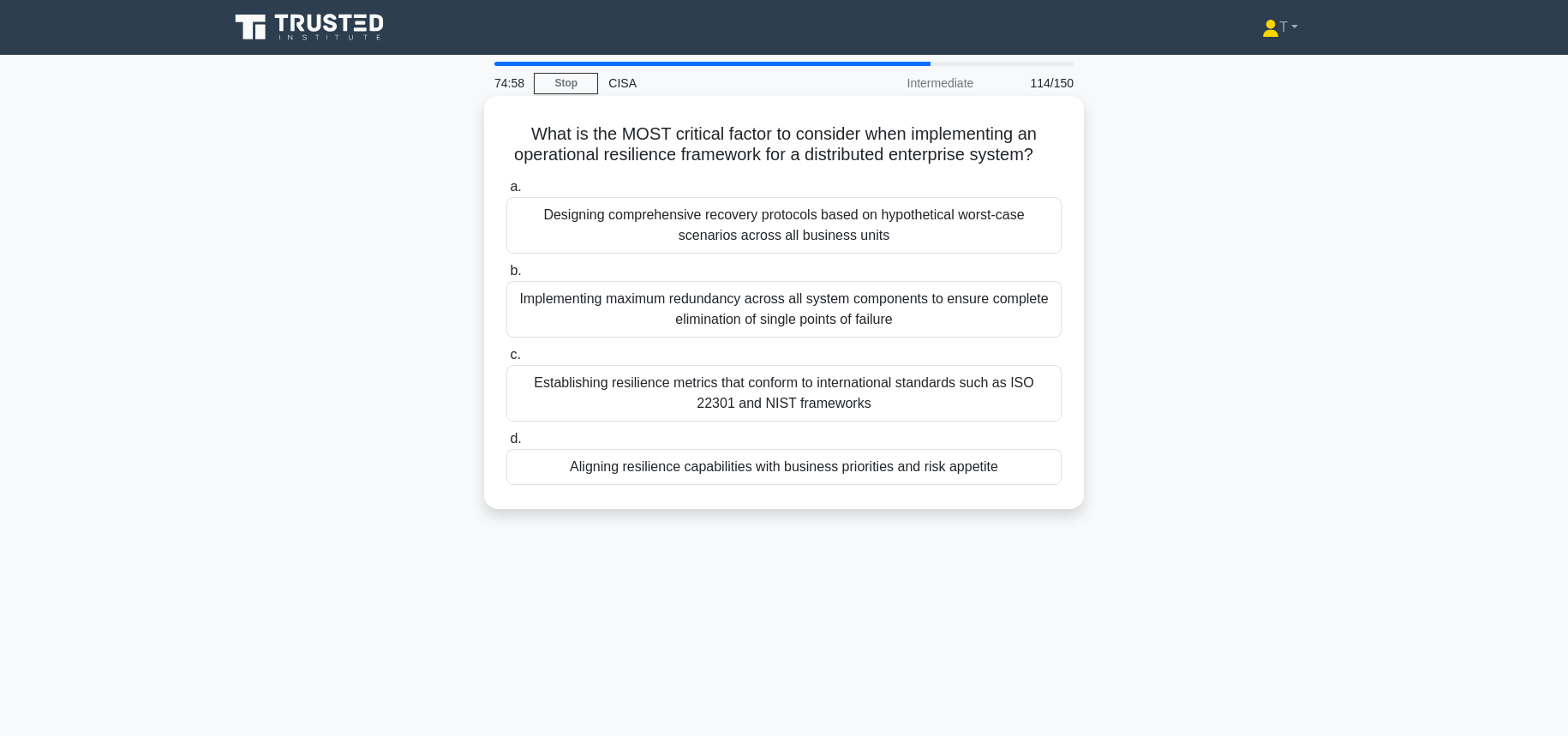
click at [897, 479] on div "Aligning resilience capabilities with business priorities and risk appetite" at bounding box center [784, 467] width 555 height 36
click at [507, 444] on input "d. Aligning resilience capabilities with business priorities and risk appetite" at bounding box center [507, 439] width 0 height 11
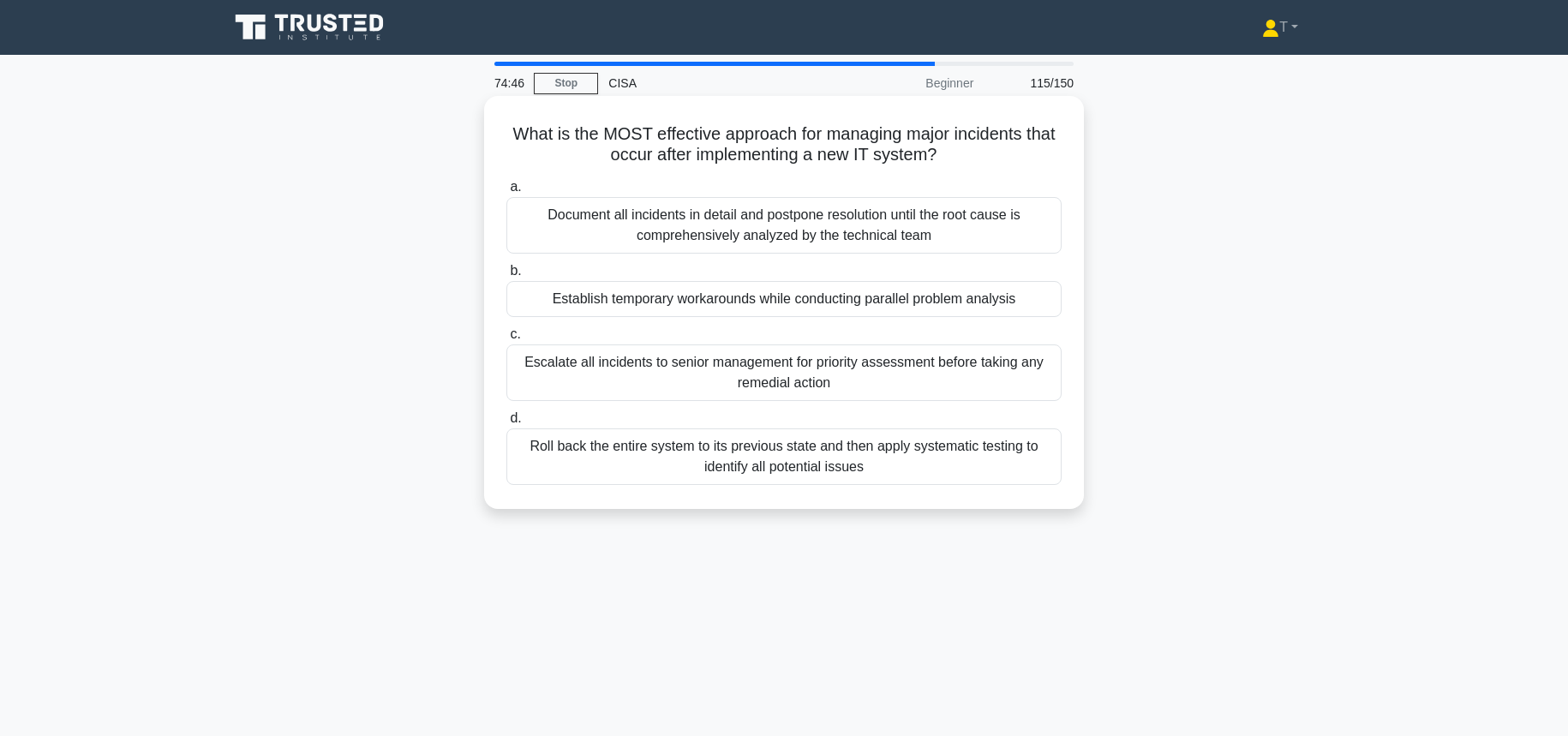
click at [843, 451] on div "Roll back the entire system to its previous state and then apply systematic tes…" at bounding box center [784, 455] width 555 height 56
click at [507, 424] on input "d. Roll back the entire system to its previous state and then apply systematic …" at bounding box center [507, 418] width 0 height 11
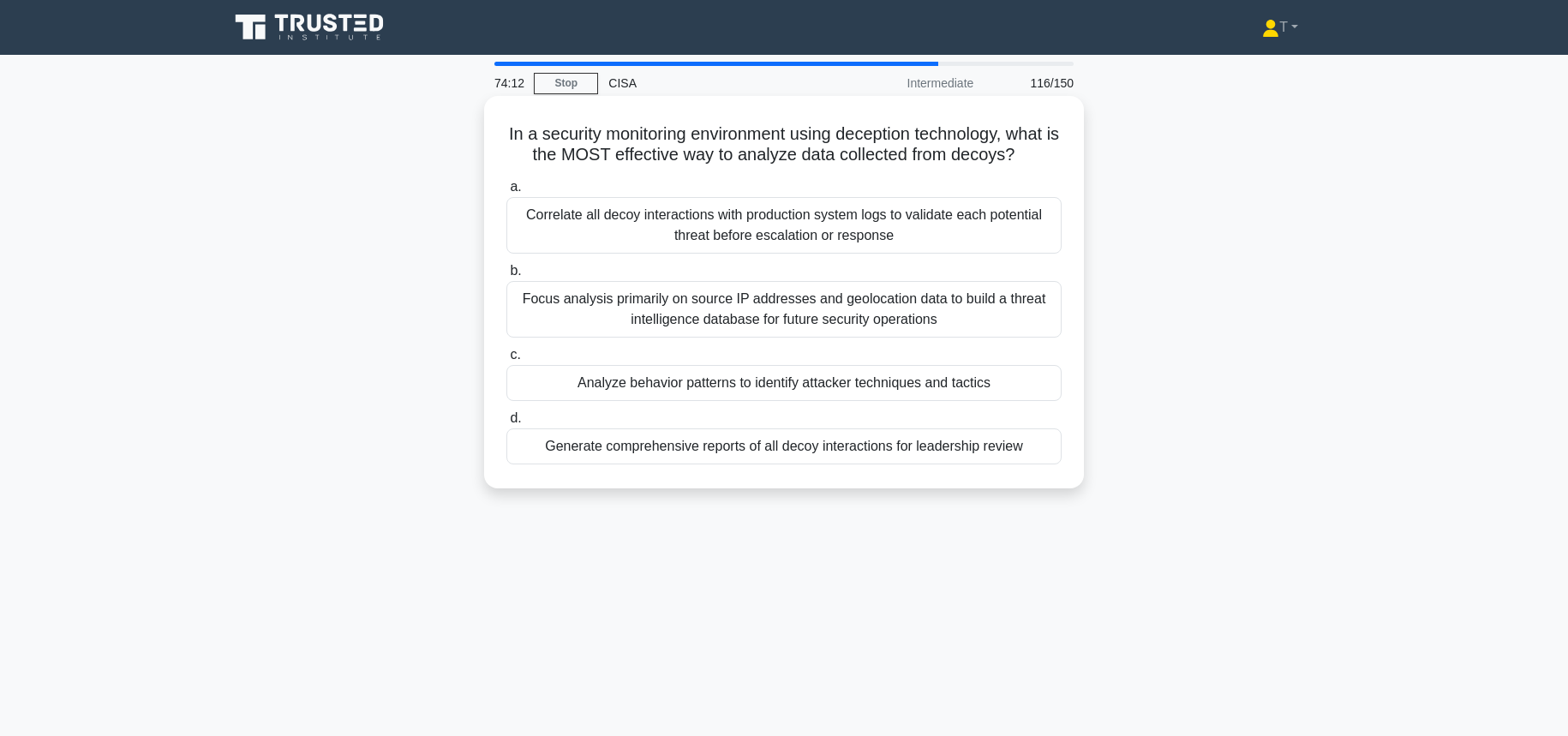
click at [819, 231] on div "Correlate all decoy interactions with production system logs to validate each p…" at bounding box center [784, 225] width 555 height 56
click at [507, 193] on input "a. Correlate all decoy interactions with production system logs to validate eac…" at bounding box center [507, 187] width 0 height 11
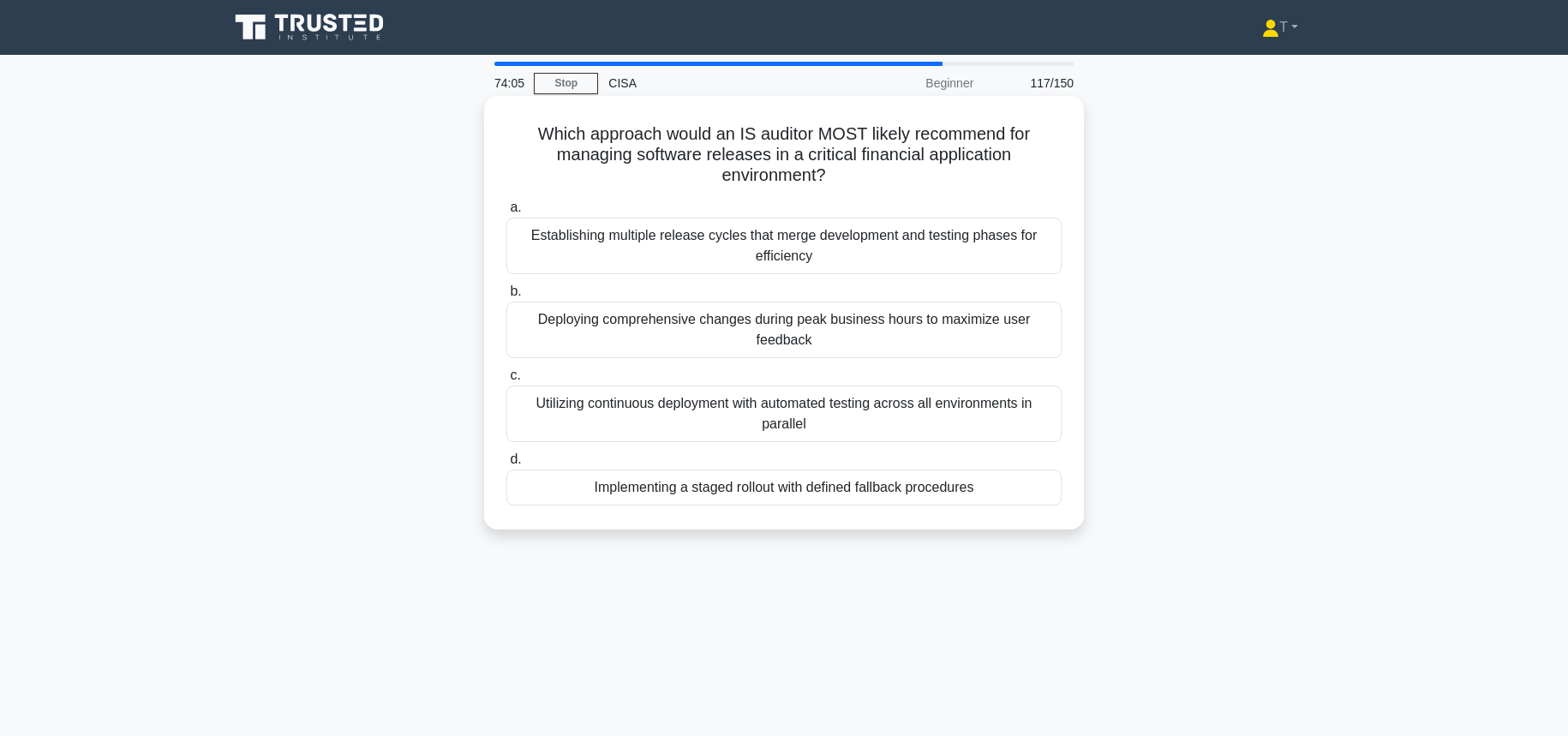
click at [828, 493] on div "Implementing a staged rollout with defined fallback procedures" at bounding box center [784, 487] width 555 height 36
click at [507, 465] on input "d. Implementing a staged rollout with defined fallback procedures" at bounding box center [507, 459] width 0 height 11
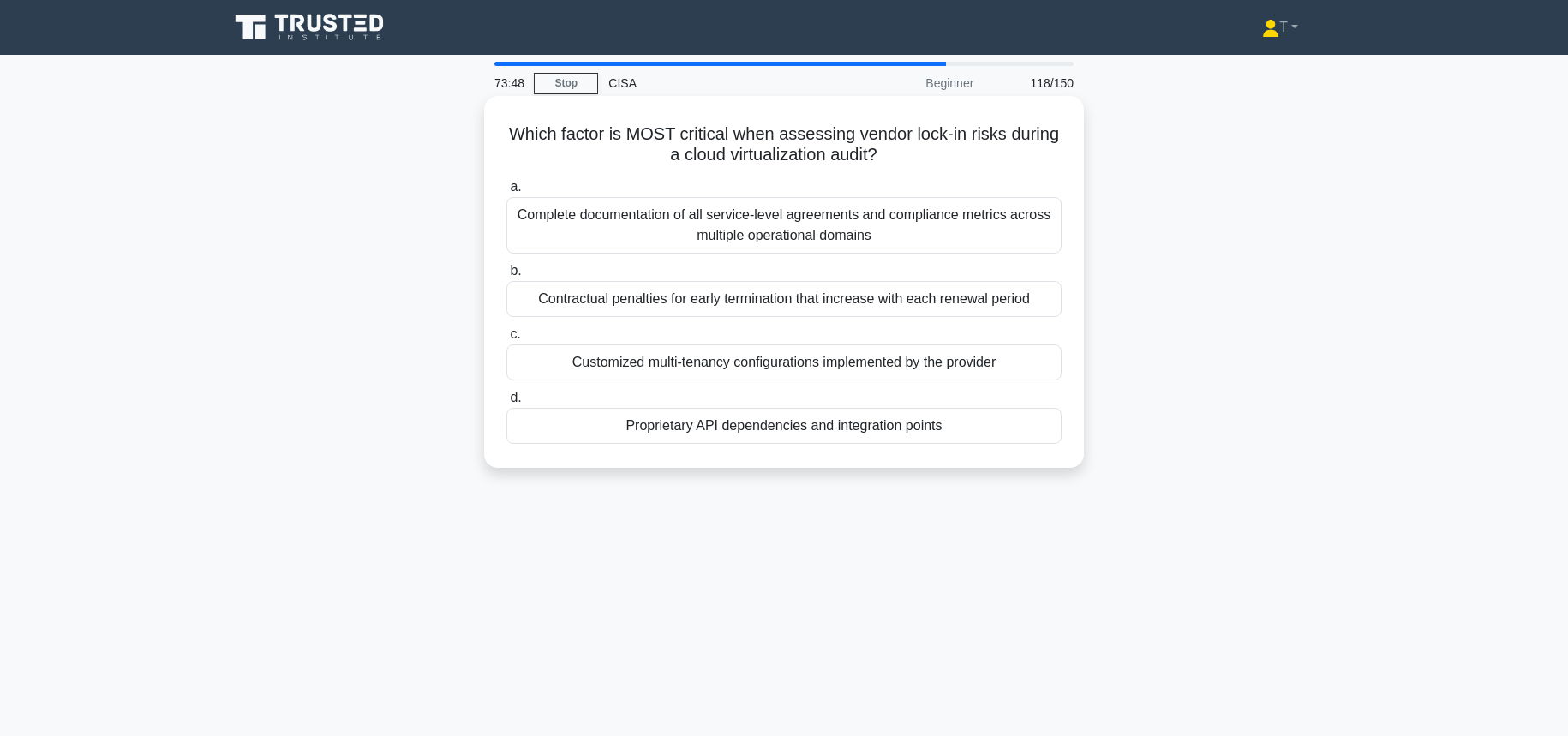
click at [886, 225] on div "Complete documentation of all service-level agreements and compliance metrics a…" at bounding box center [784, 225] width 555 height 56
click at [507, 193] on input "a. Complete documentation of all service-level agreements and compliance metric…" at bounding box center [507, 187] width 0 height 11
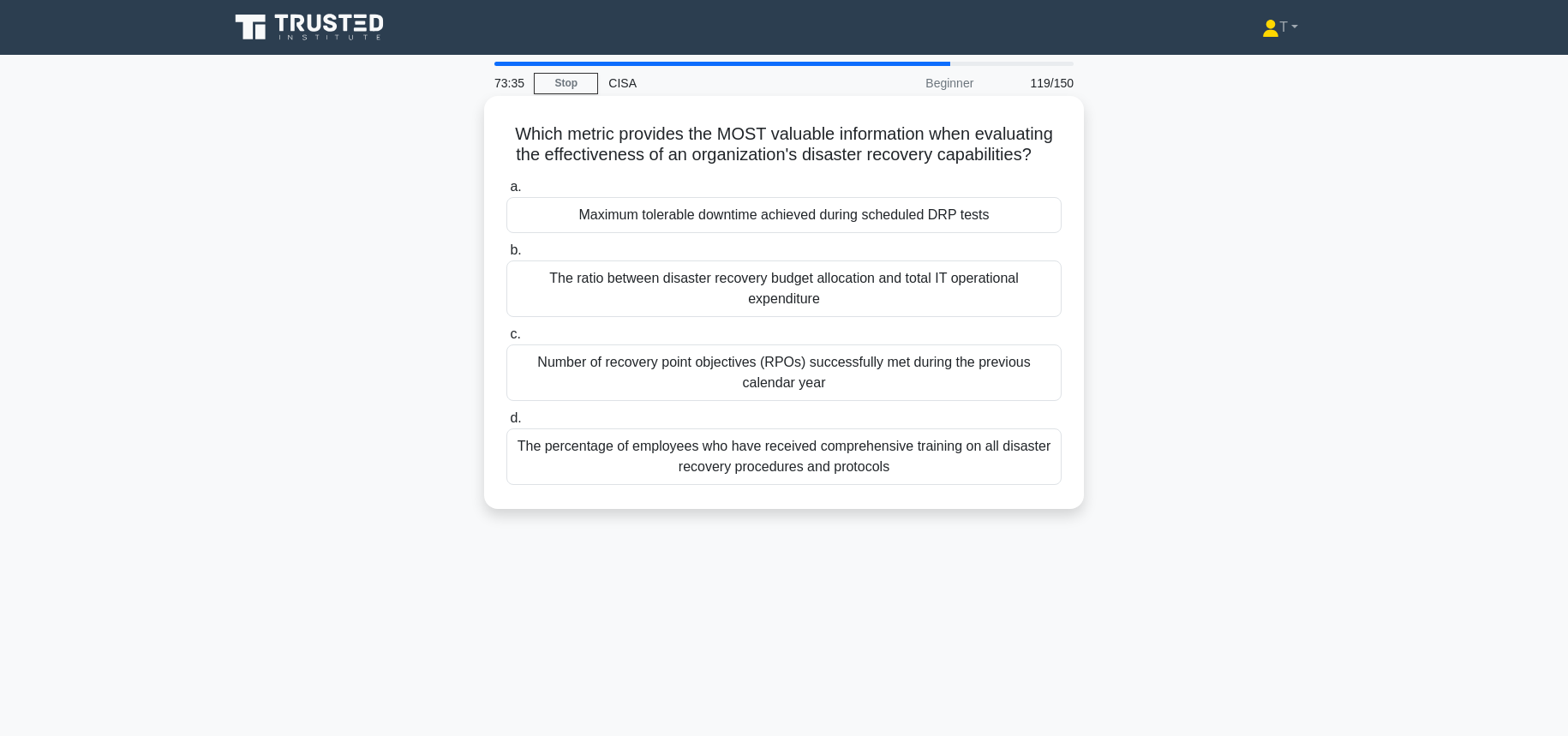
click at [887, 225] on div "Maximum tolerable downtime achieved during scheduled DRP tests" at bounding box center [784, 215] width 555 height 36
click at [507, 193] on input "a. Maximum tolerable downtime achieved during scheduled DRP tests" at bounding box center [507, 187] width 0 height 11
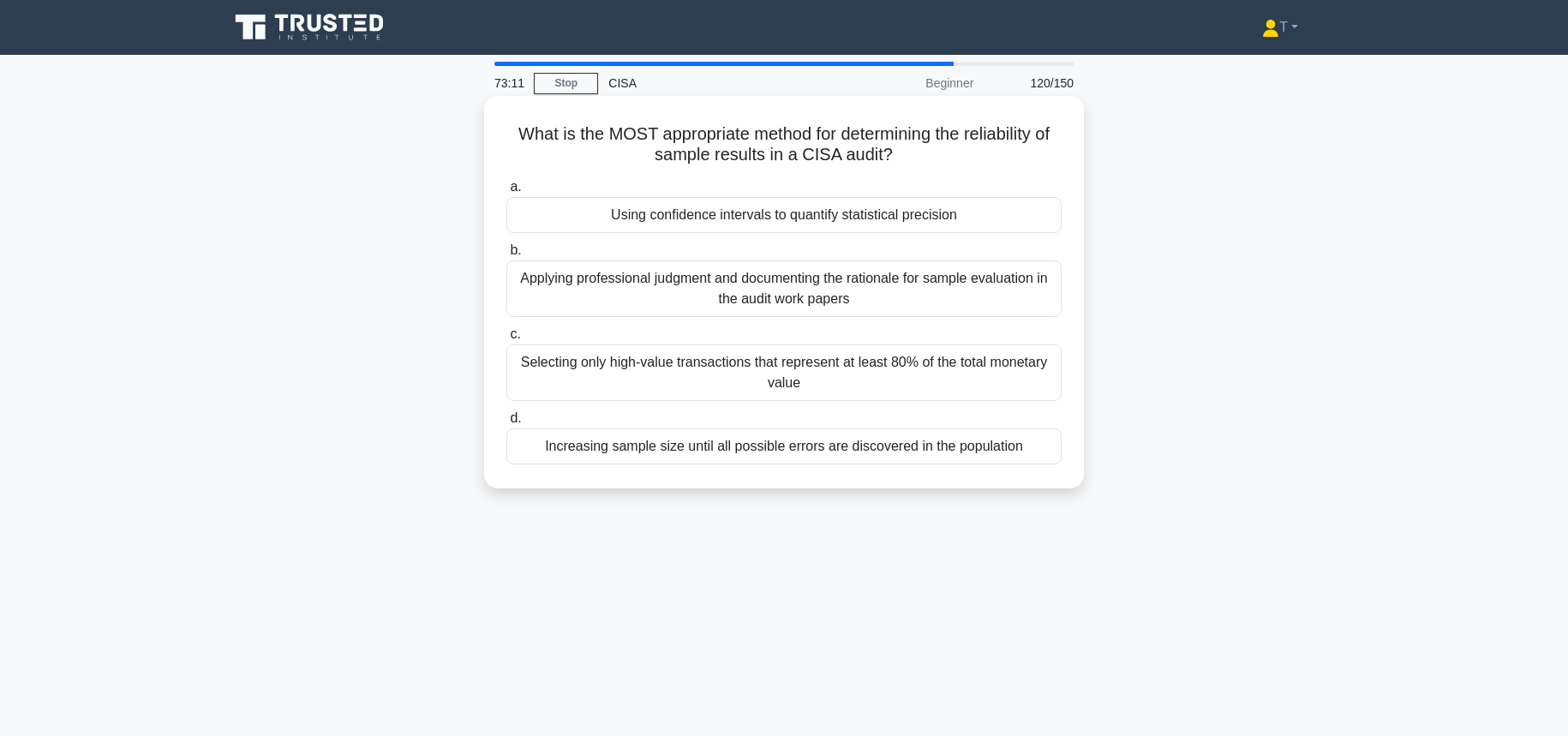
click at [857, 442] on div "Increasing sample size until all possible errors are discovered in the populati…" at bounding box center [784, 445] width 555 height 36
click at [507, 424] on input "d. Increasing sample size until all possible errors are discovered in the popul…" at bounding box center [507, 418] width 0 height 11
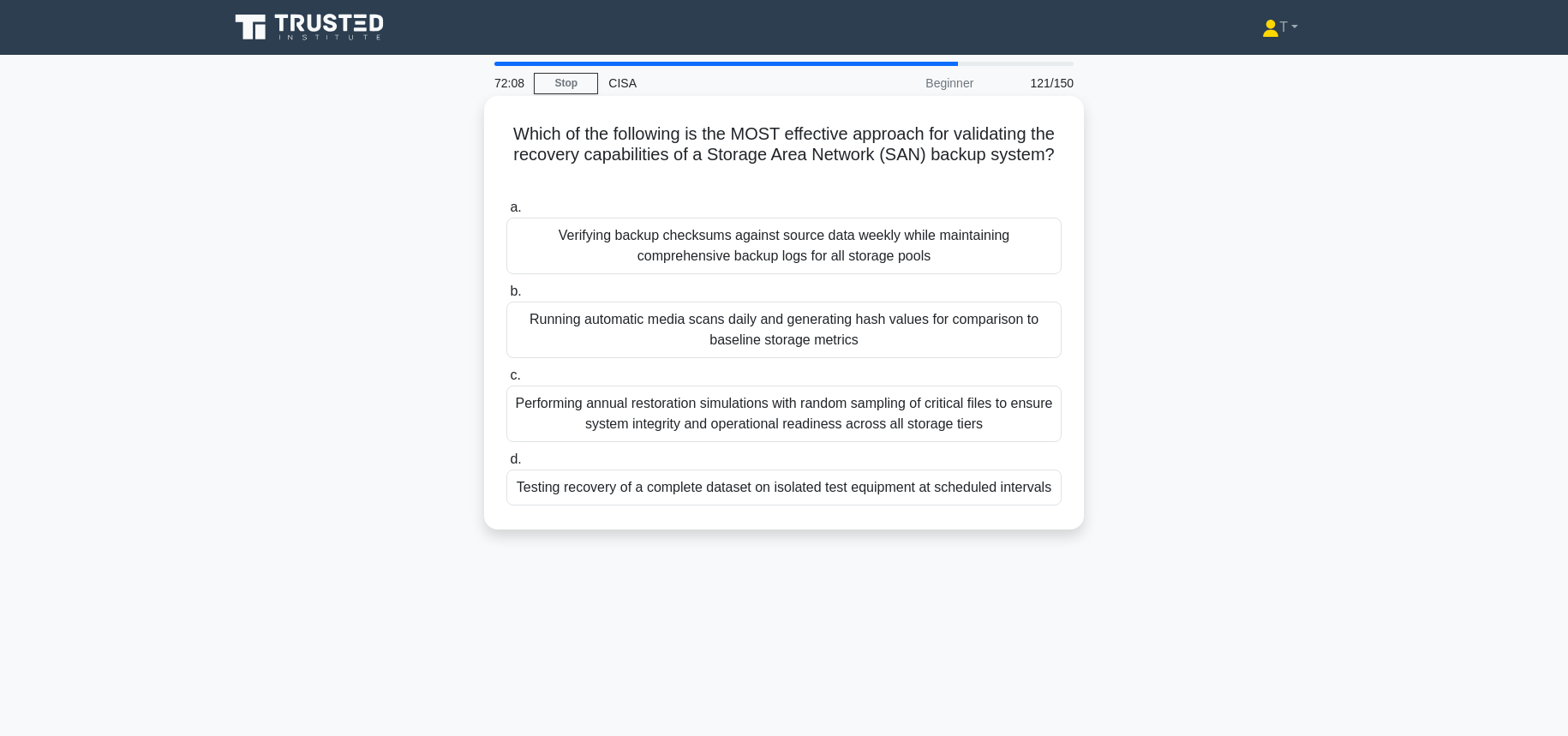
click at [867, 495] on div "Testing recovery of a complete dataset on isolated test equipment at scheduled …" at bounding box center [784, 487] width 555 height 36
click at [507, 465] on input "d. Testing recovery of a complete dataset on isolated test equipment at schedul…" at bounding box center [507, 459] width 0 height 11
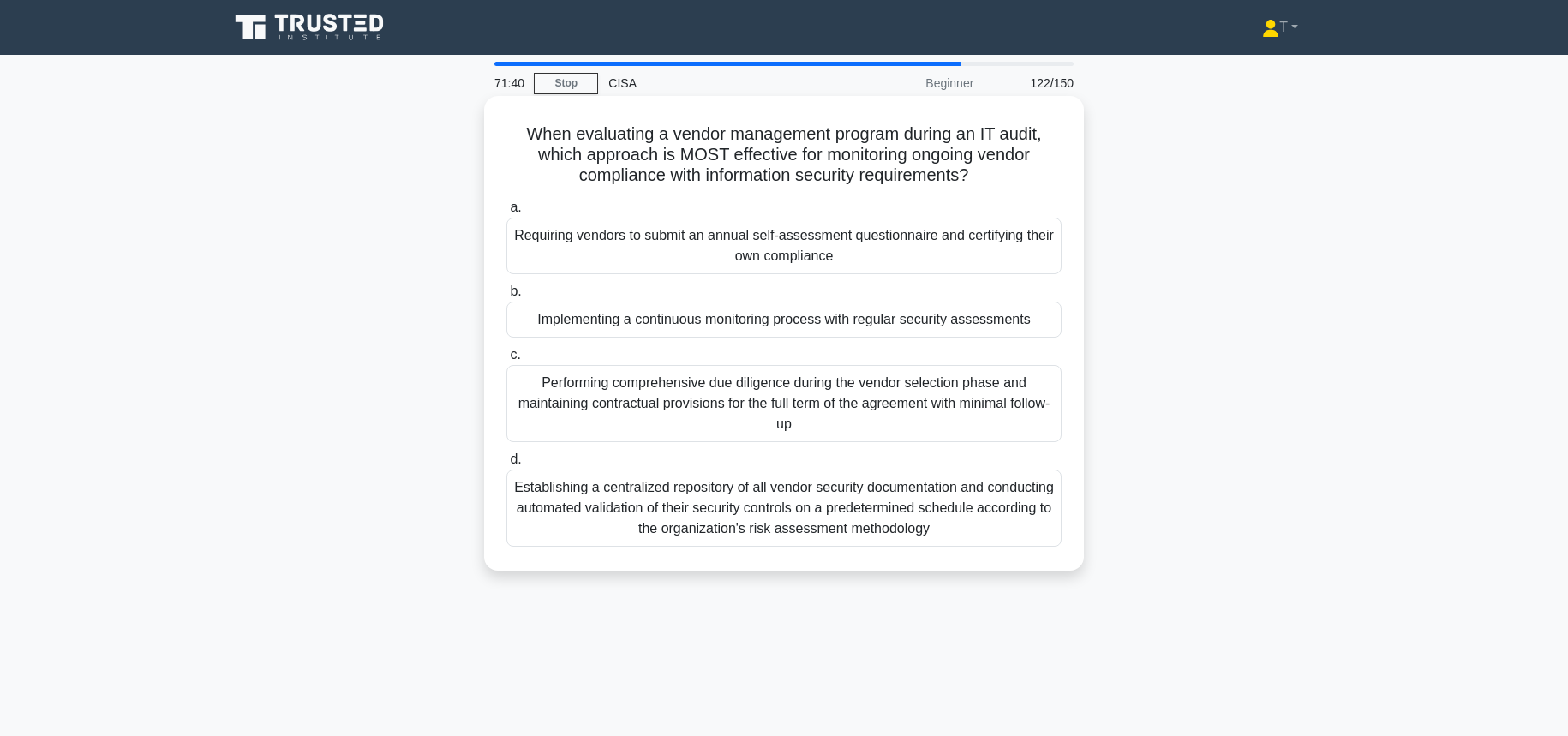
click at [1005, 507] on div "Establishing a centralized repository of all vendor security documentation and …" at bounding box center [784, 507] width 555 height 77
click at [507, 465] on input "d. Establishing a centralized repository of all vendor security documentation a…" at bounding box center [507, 459] width 0 height 11
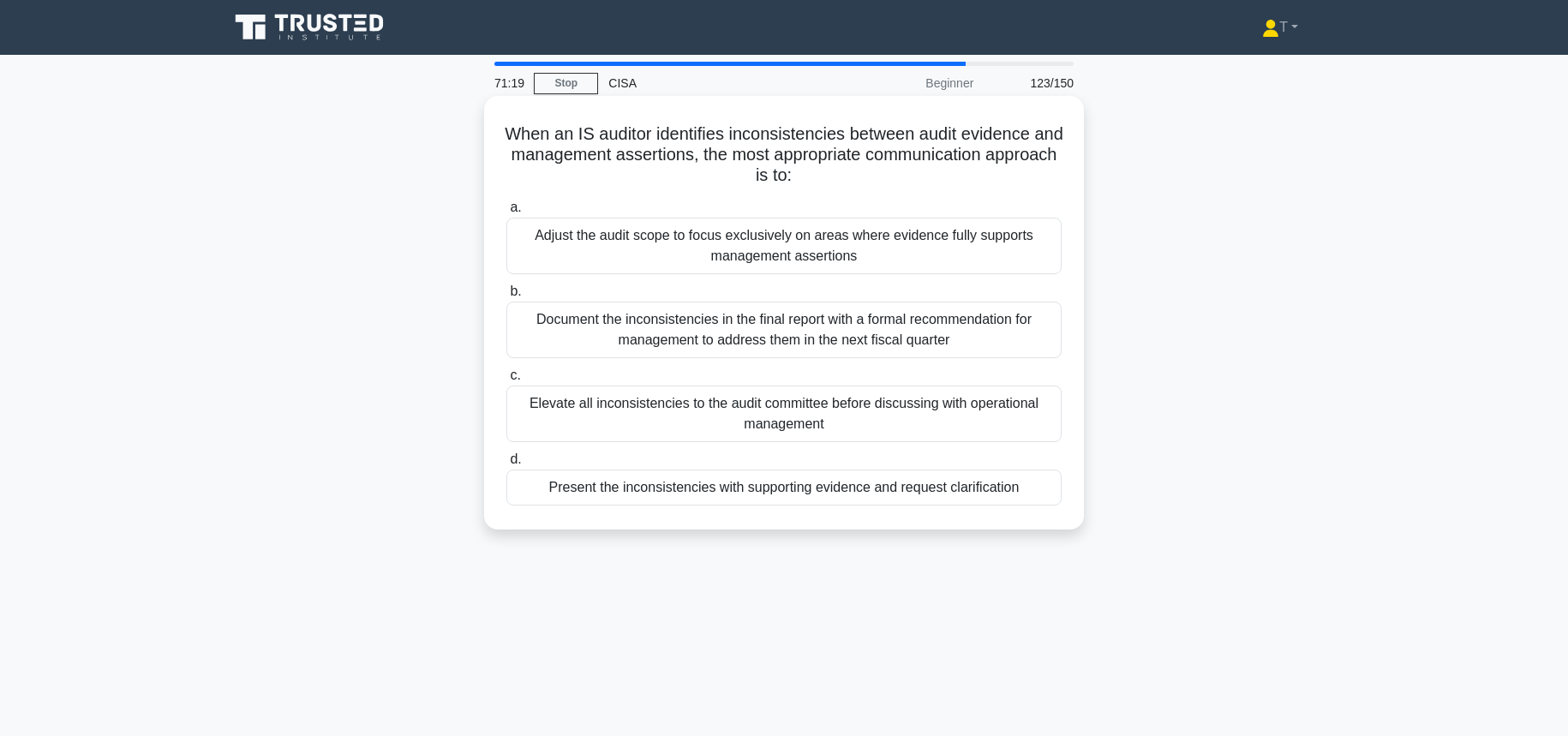
click at [859, 494] on div "Present the inconsistencies with supporting evidence and request clarification" at bounding box center [784, 487] width 555 height 36
click at [507, 465] on input "d. Present the inconsistencies with supporting evidence and request clarificati…" at bounding box center [507, 459] width 0 height 11
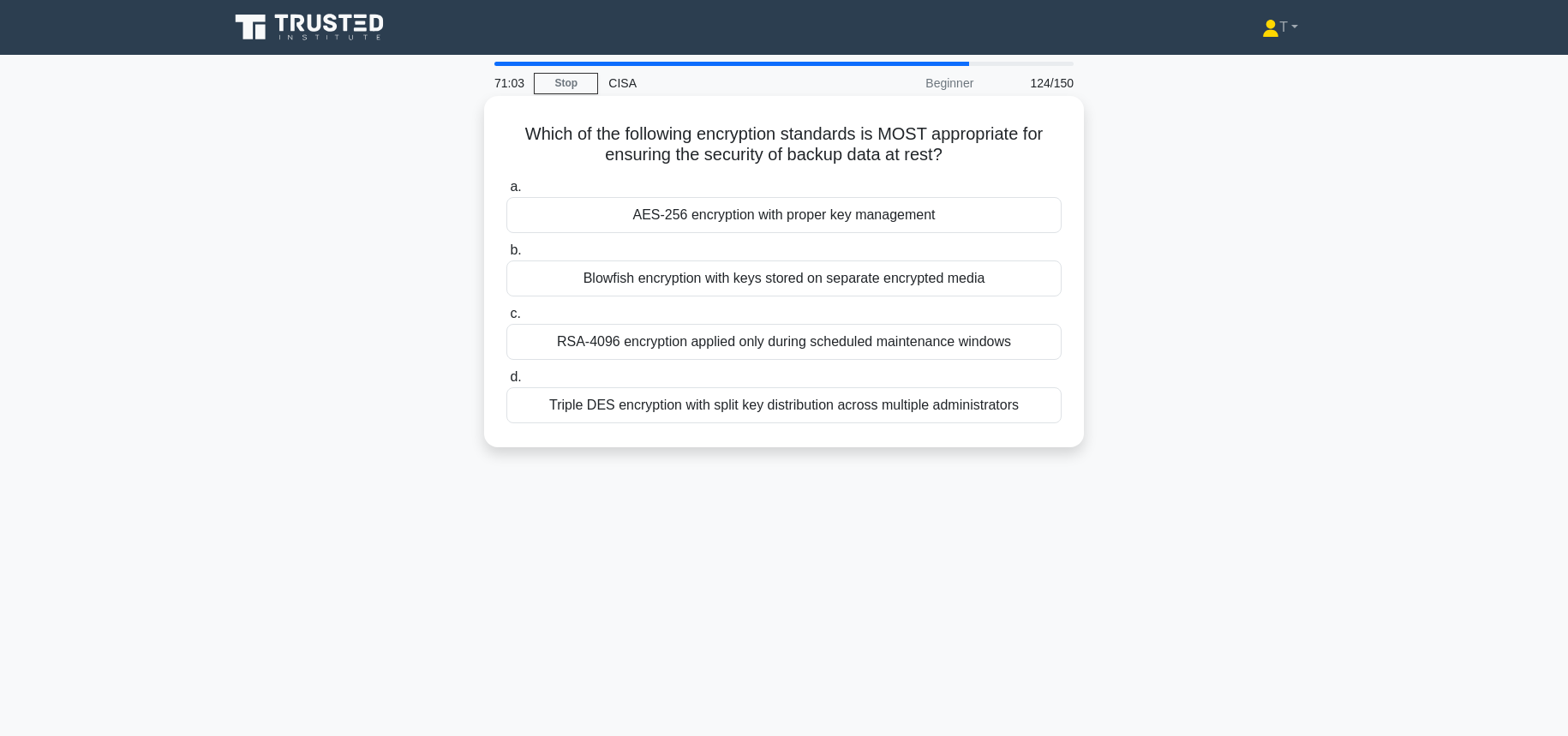
click at [908, 224] on div "AES-256 encryption with proper key management" at bounding box center [784, 215] width 555 height 36
click at [507, 193] on input "a. AES-256 encryption with proper key management" at bounding box center [507, 187] width 0 height 11
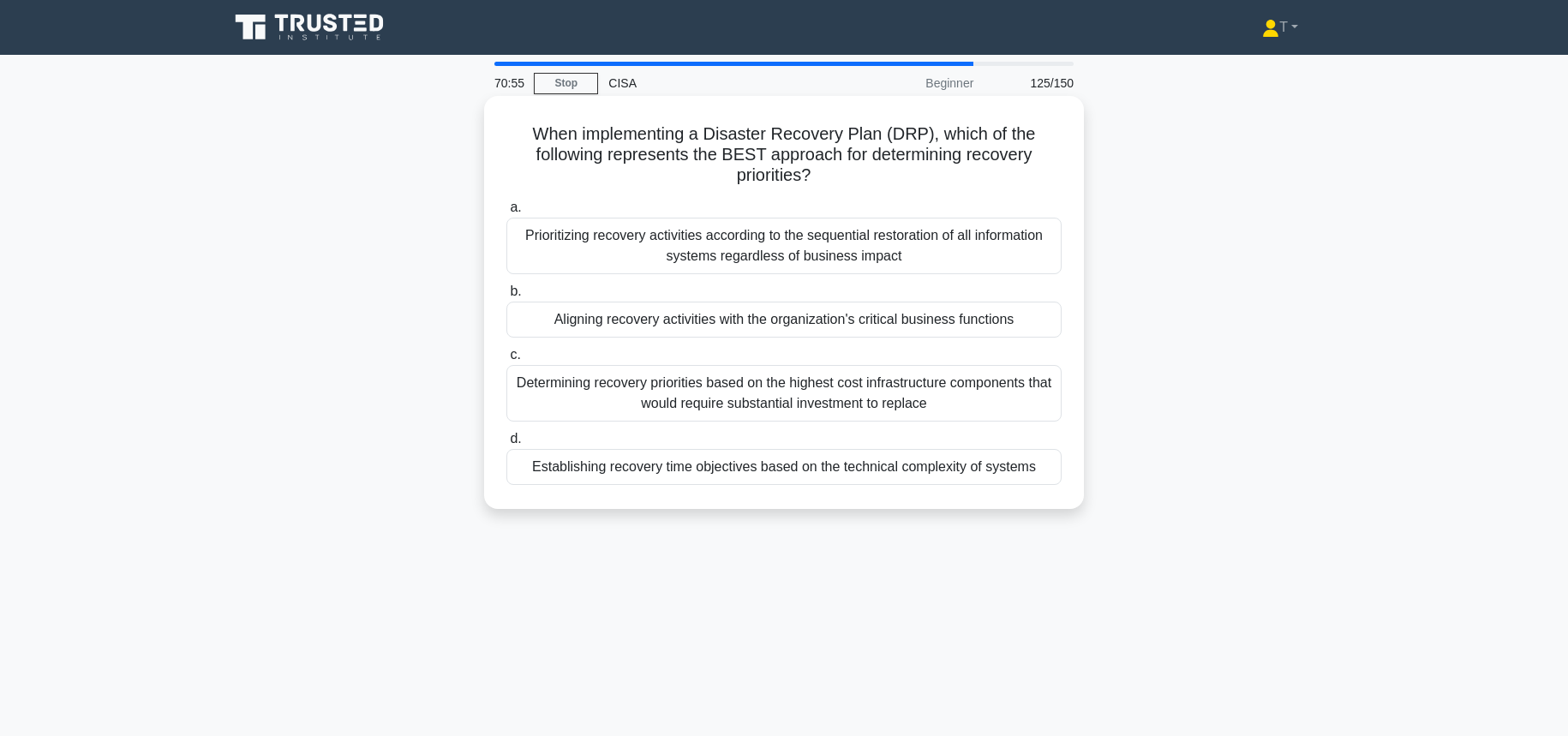
click at [884, 315] on div "Aligning recovery activities with the organization's critical business functions" at bounding box center [784, 319] width 555 height 36
click at [507, 297] on input "b. Aligning recovery activities with the organization's critical business funct…" at bounding box center [507, 292] width 0 height 11
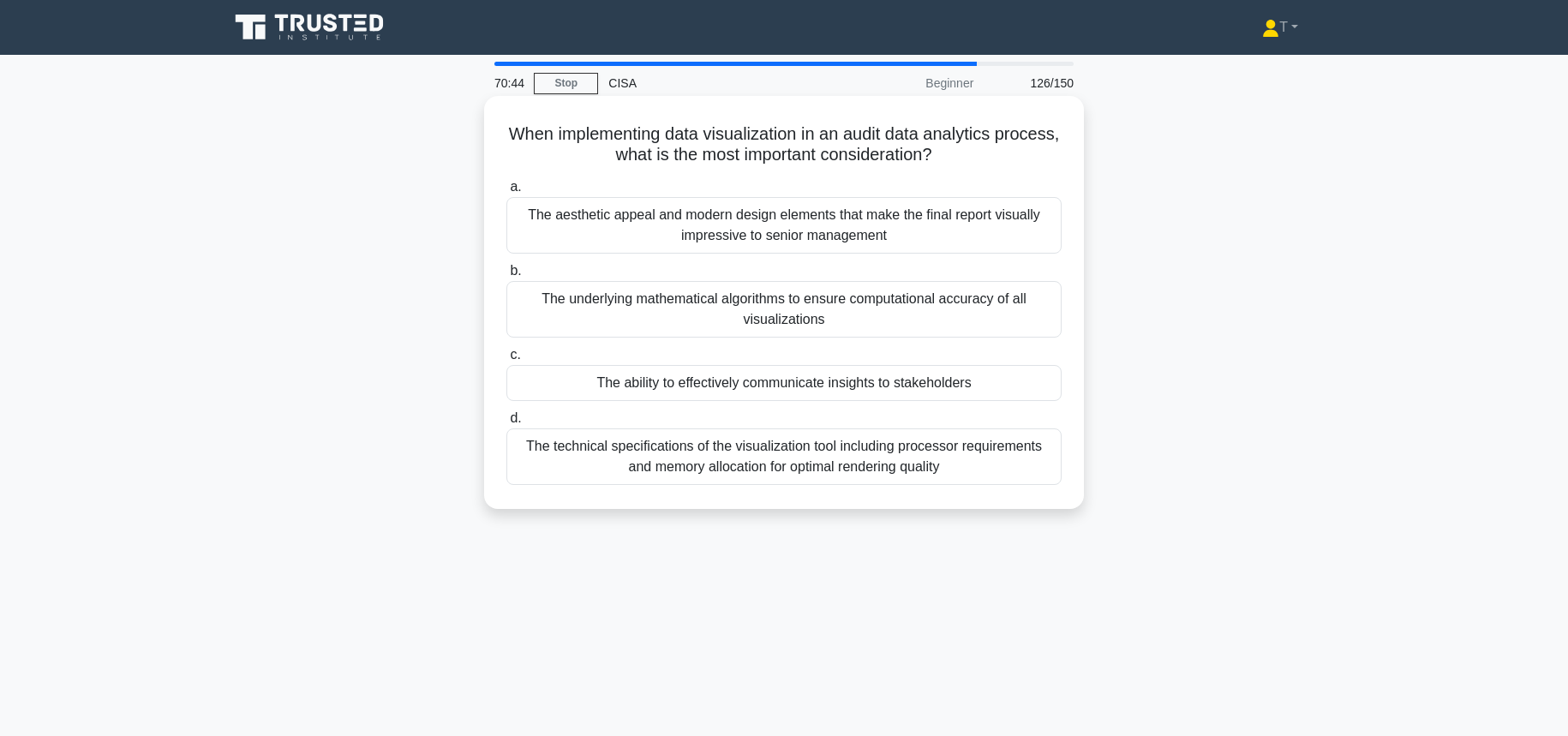
click at [935, 394] on div "The ability to effectively communicate insights to stakeholders" at bounding box center [784, 382] width 555 height 36
click at [507, 360] on input "c. The ability to effectively communicate insights to stakeholders" at bounding box center [507, 355] width 0 height 11
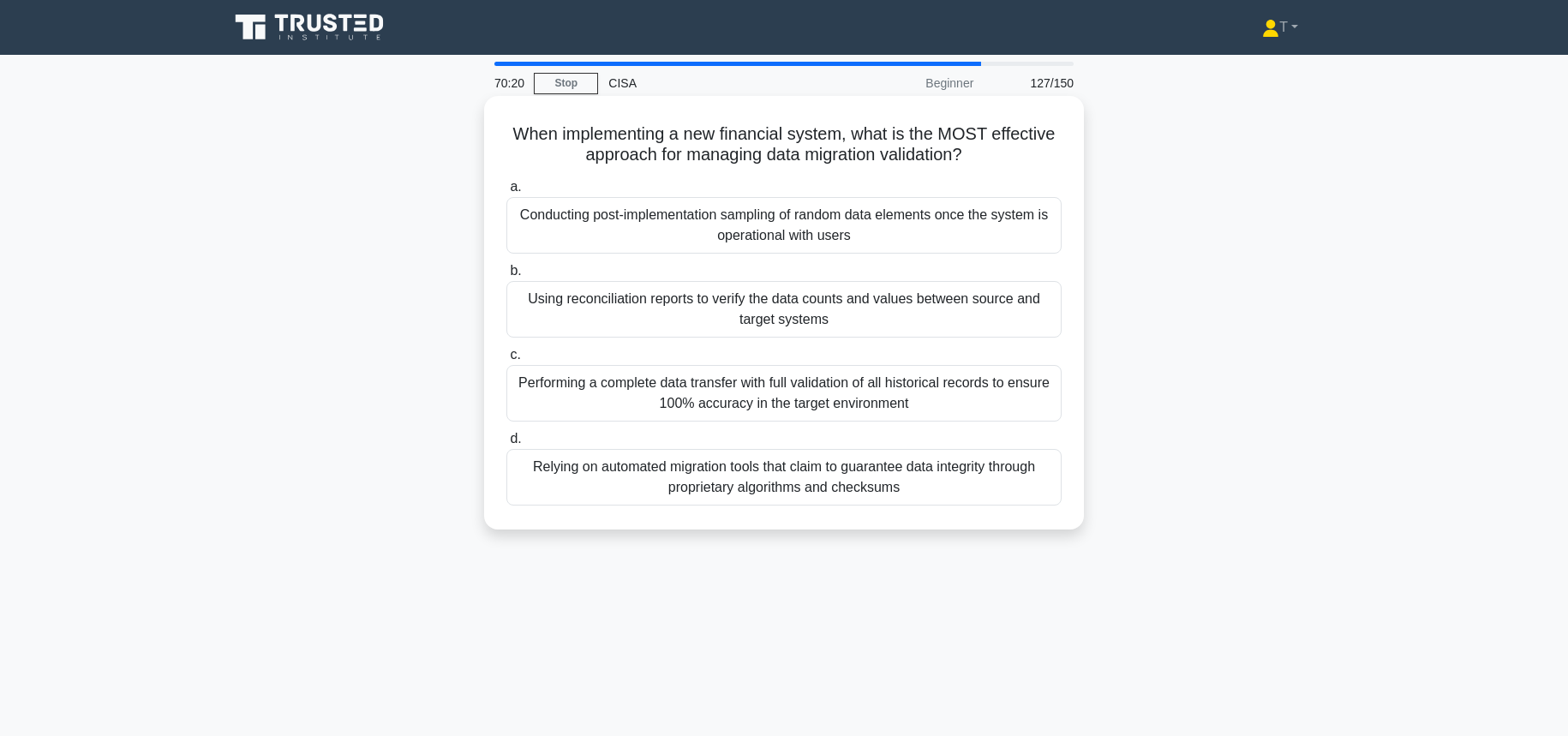
click at [924, 299] on div "Using reconciliation reports to verify the data counts and values between sourc…" at bounding box center [784, 308] width 555 height 56
click at [507, 277] on input "b. Using reconciliation reports to verify the data counts and values between so…" at bounding box center [507, 271] width 0 height 11
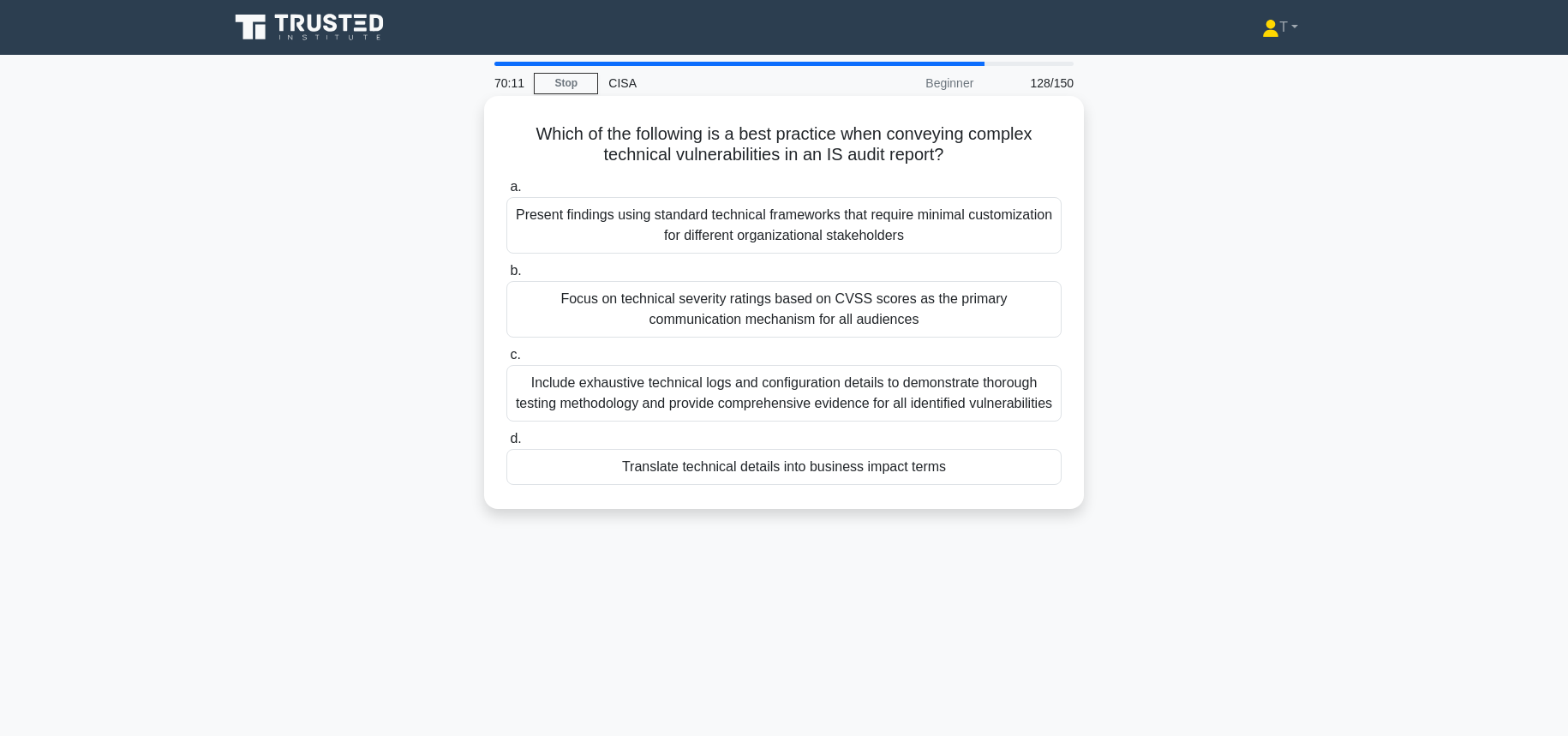
click at [753, 484] on div "Translate technical details into business impact terms" at bounding box center [784, 467] width 555 height 36
click at [507, 444] on input "d. Translate technical details into business impact terms" at bounding box center [507, 439] width 0 height 11
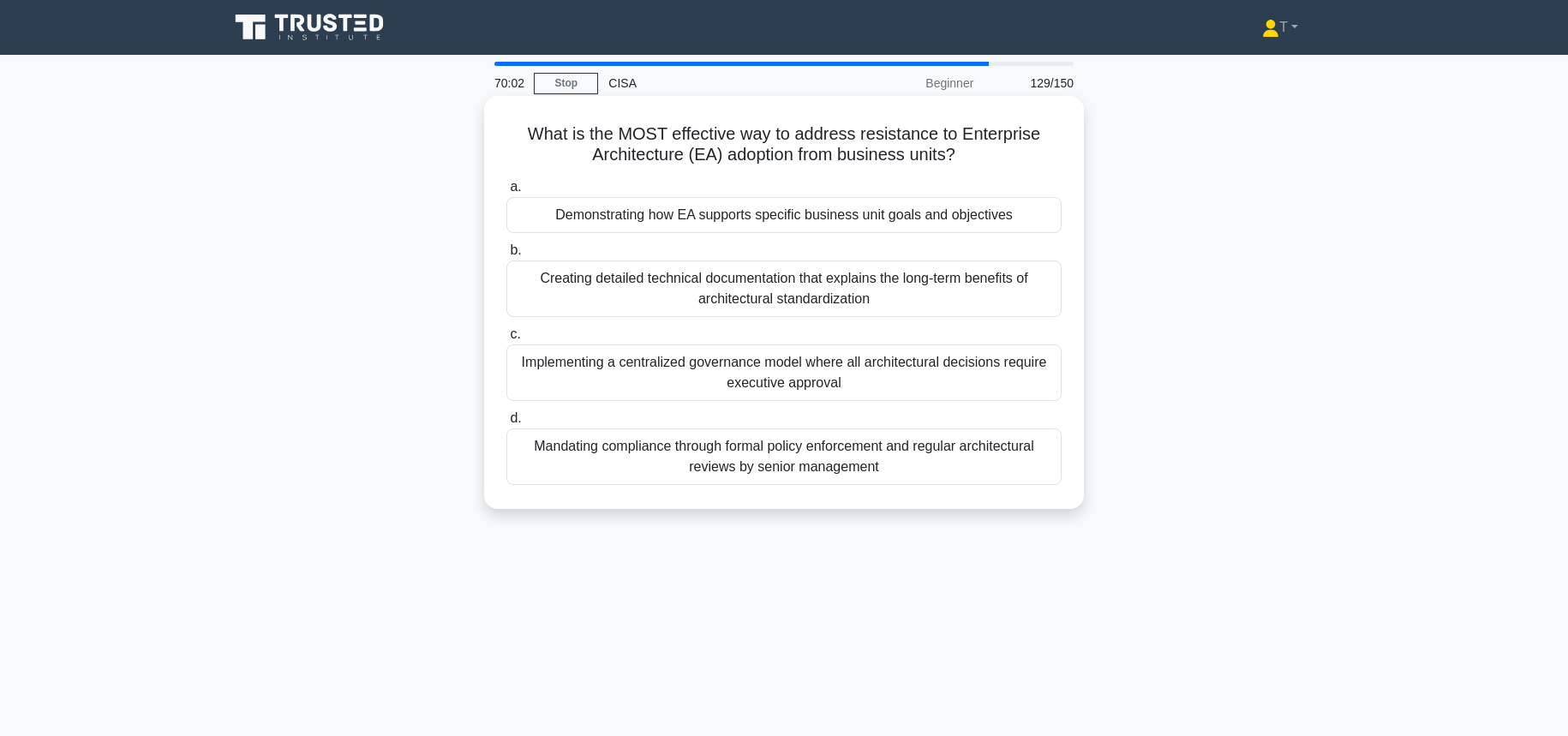
click at [960, 216] on div "Demonstrating how EA supports specific business unit goals and objectives" at bounding box center [784, 215] width 555 height 36
click at [507, 193] on input "a. Demonstrating how EA supports specific business unit goals and objectives" at bounding box center [507, 187] width 0 height 11
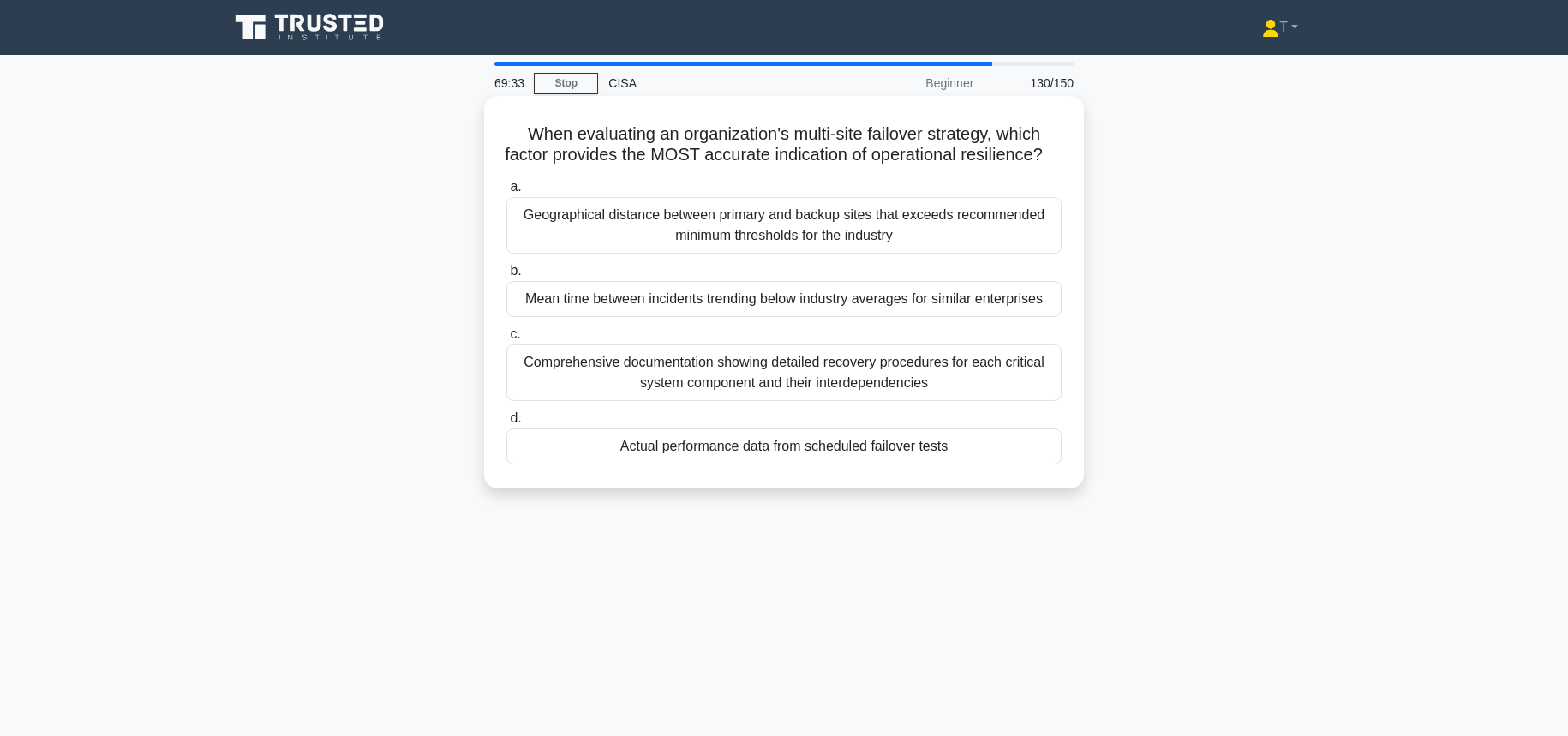
click at [910, 444] on div "Actual performance data from scheduled failover tests" at bounding box center [784, 445] width 555 height 36
click at [507, 424] on input "d. Actual performance data from scheduled failover tests" at bounding box center [507, 418] width 0 height 11
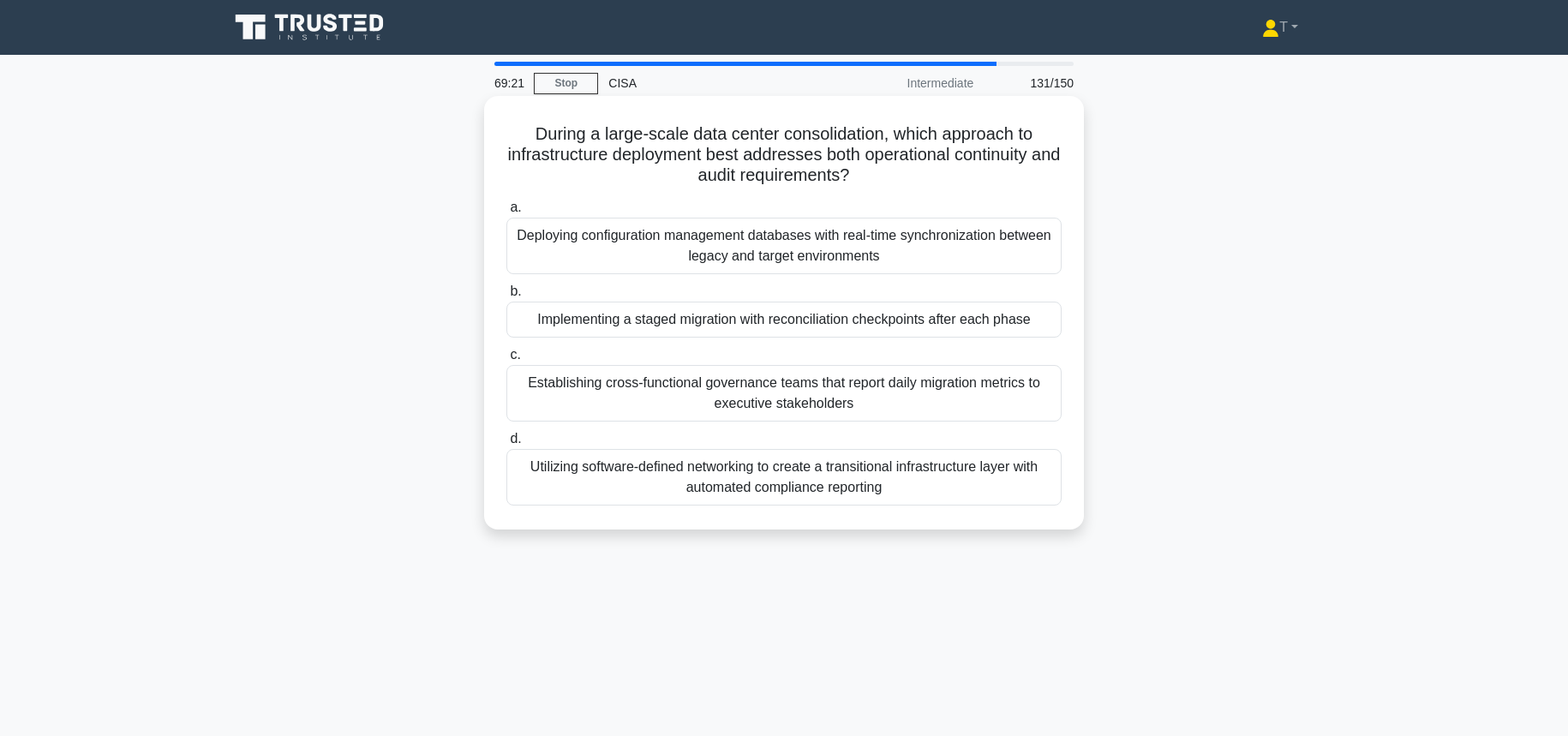
click at [904, 327] on div "Implementing a staged migration with reconciliation checkpoints after each phase" at bounding box center [784, 319] width 555 height 36
click at [507, 297] on input "b. Implementing a staged migration with reconciliation checkpoints after each p…" at bounding box center [507, 292] width 0 height 11
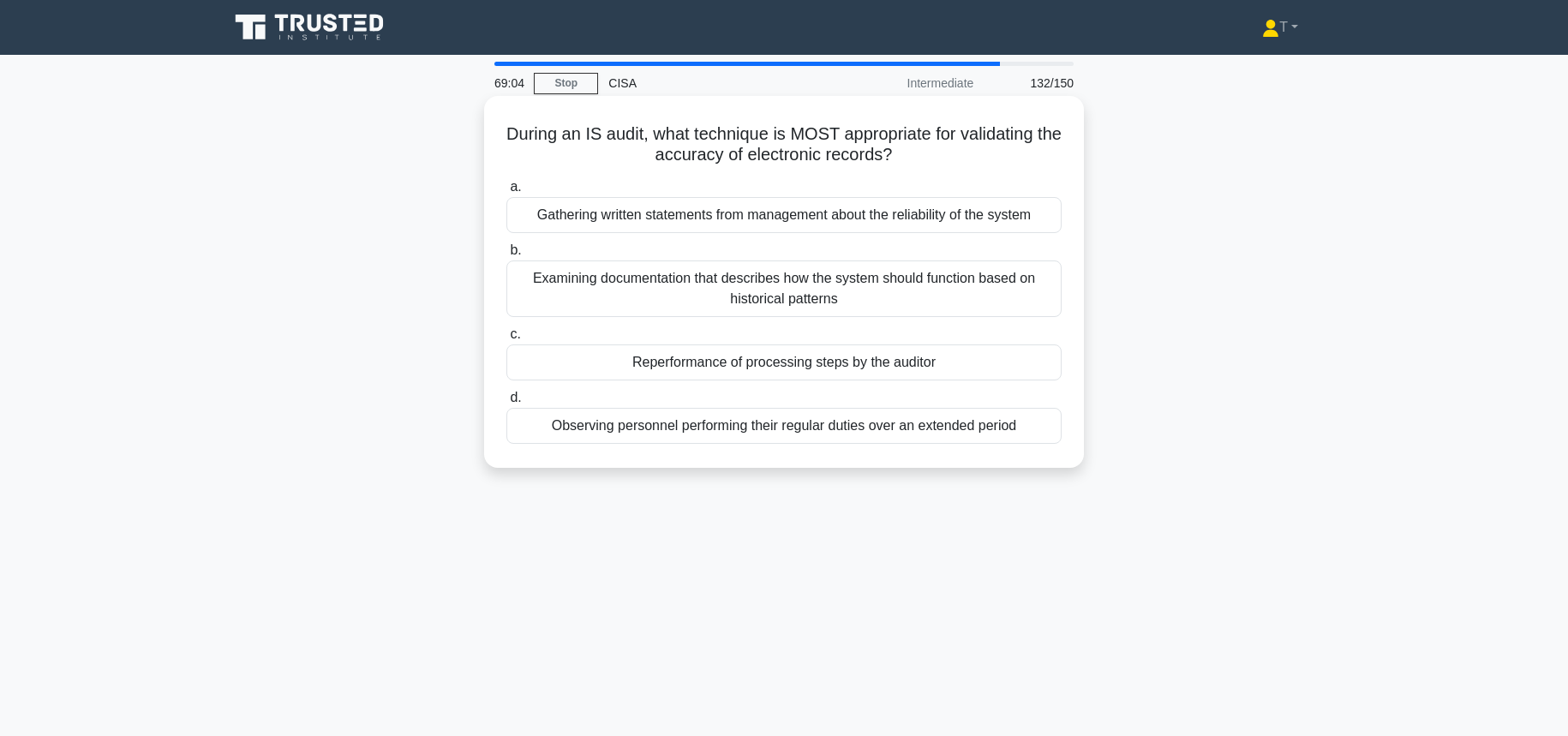
click at [971, 367] on div "Reperformance of processing steps by the auditor" at bounding box center [784, 362] width 555 height 36
click at [507, 340] on input "c. Reperformance of processing steps by the auditor" at bounding box center [507, 334] width 0 height 11
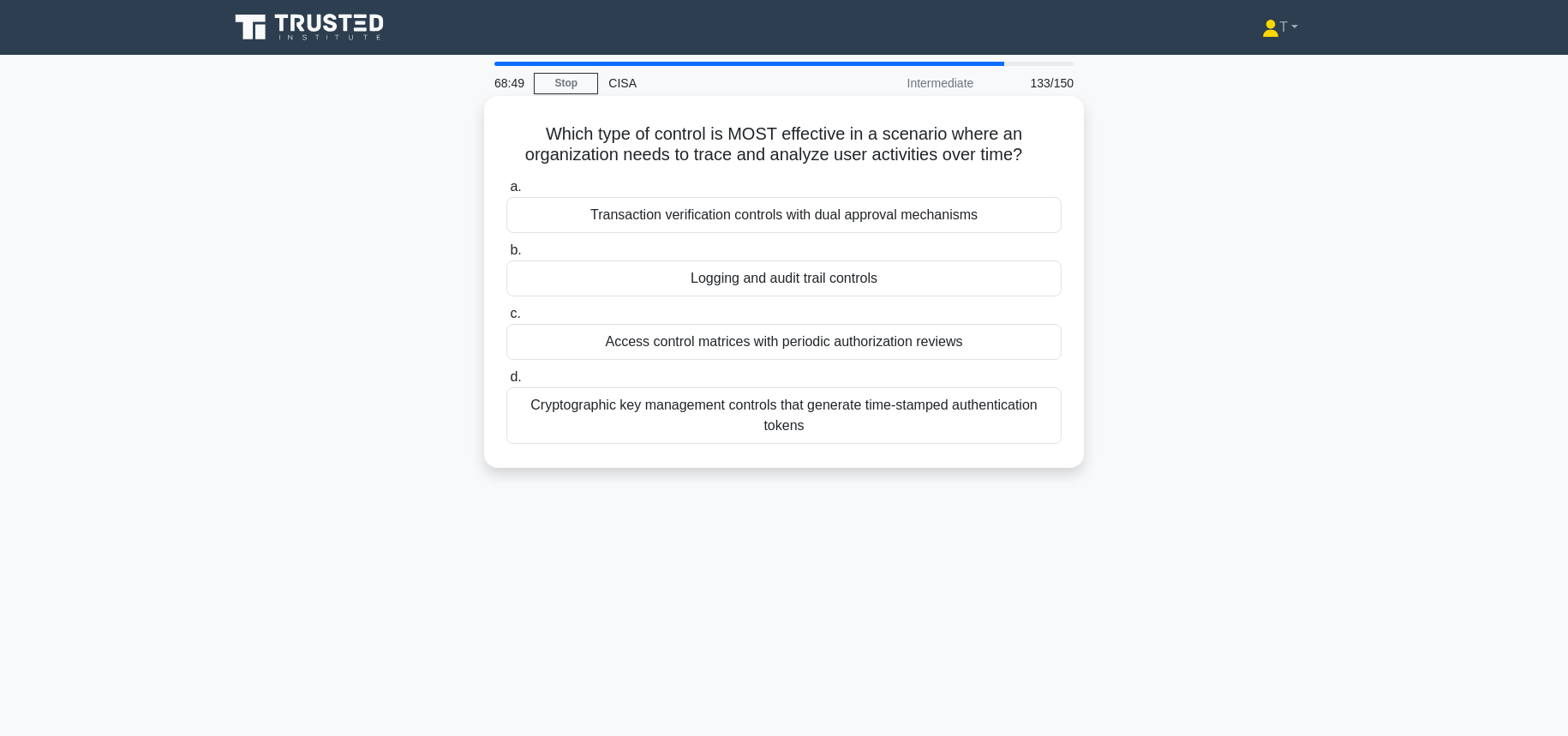
click at [917, 282] on div "Logging and audit trail controls" at bounding box center [784, 278] width 555 height 36
click at [507, 256] on input "b. Logging and audit trail controls" at bounding box center [507, 251] width 0 height 11
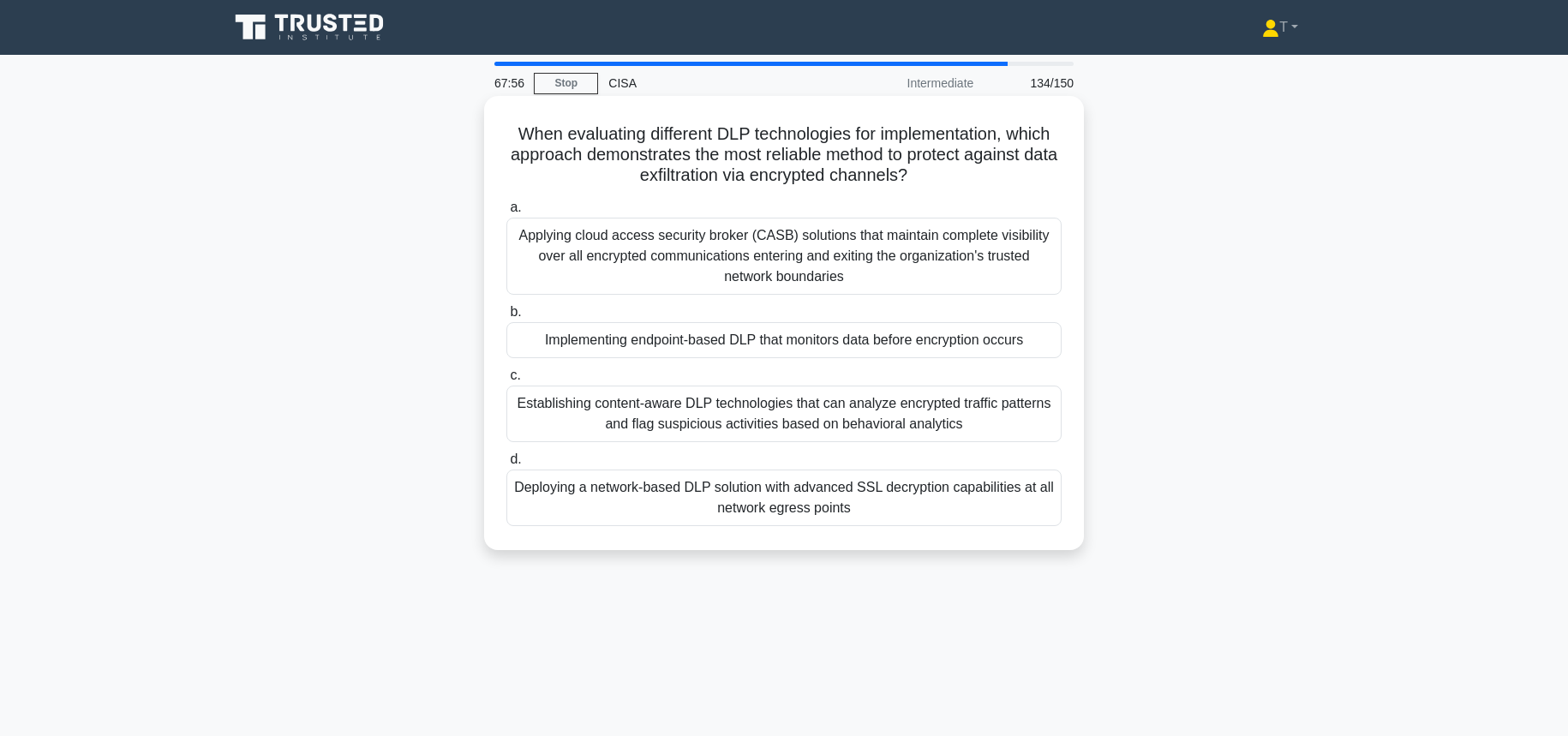
click at [1016, 491] on div "Deploying a network-based DLP solution with advanced SSL decryption capabilitie…" at bounding box center [784, 497] width 555 height 56
click at [507, 465] on input "d. Deploying a network-based DLP solution with advanced SSL decryption capabili…" at bounding box center [507, 459] width 0 height 11
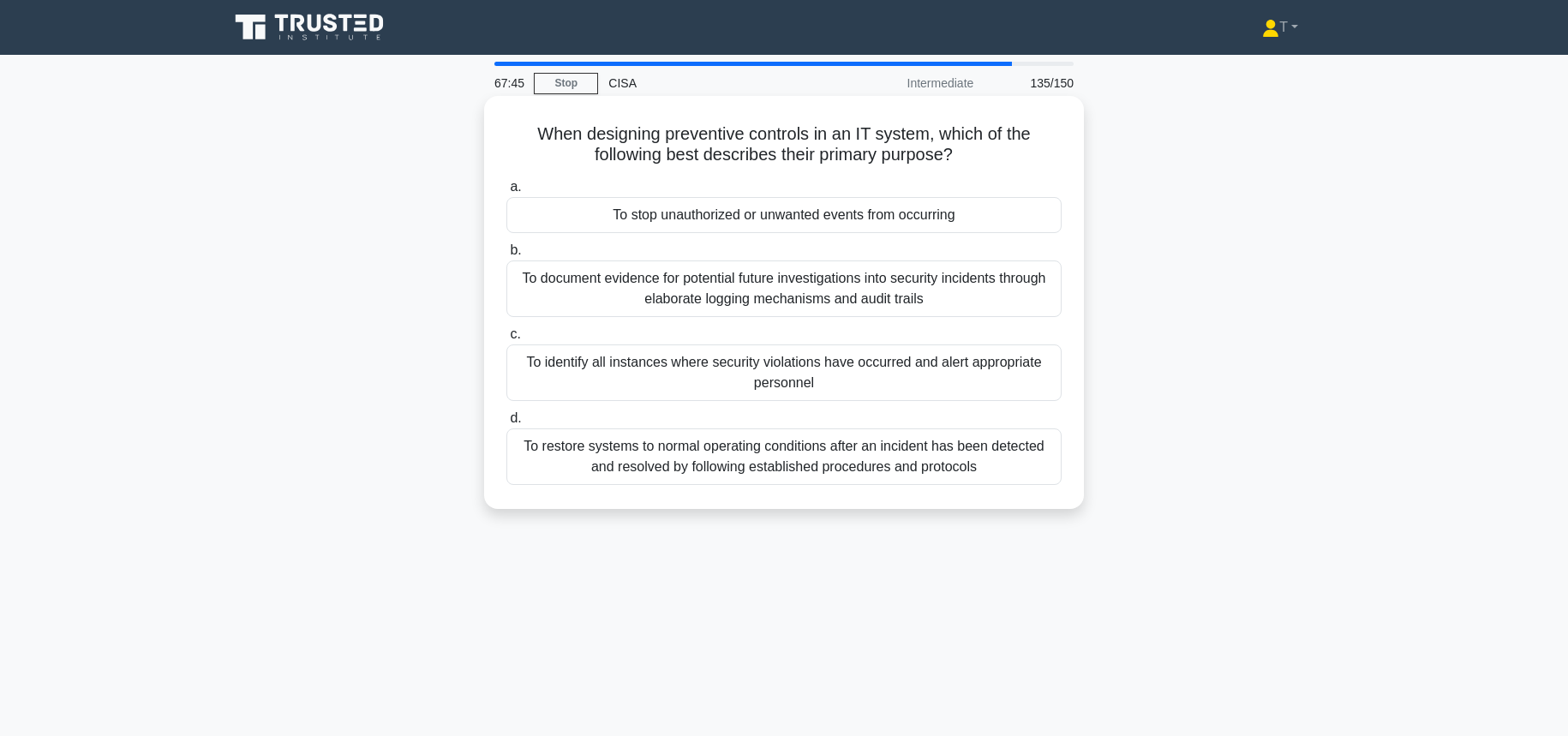
click at [920, 210] on div "To stop unauthorized or unwanted events from occurring" at bounding box center [784, 215] width 555 height 36
click at [507, 193] on input "a. To stop unauthorized or unwanted events from occurring" at bounding box center [507, 187] width 0 height 11
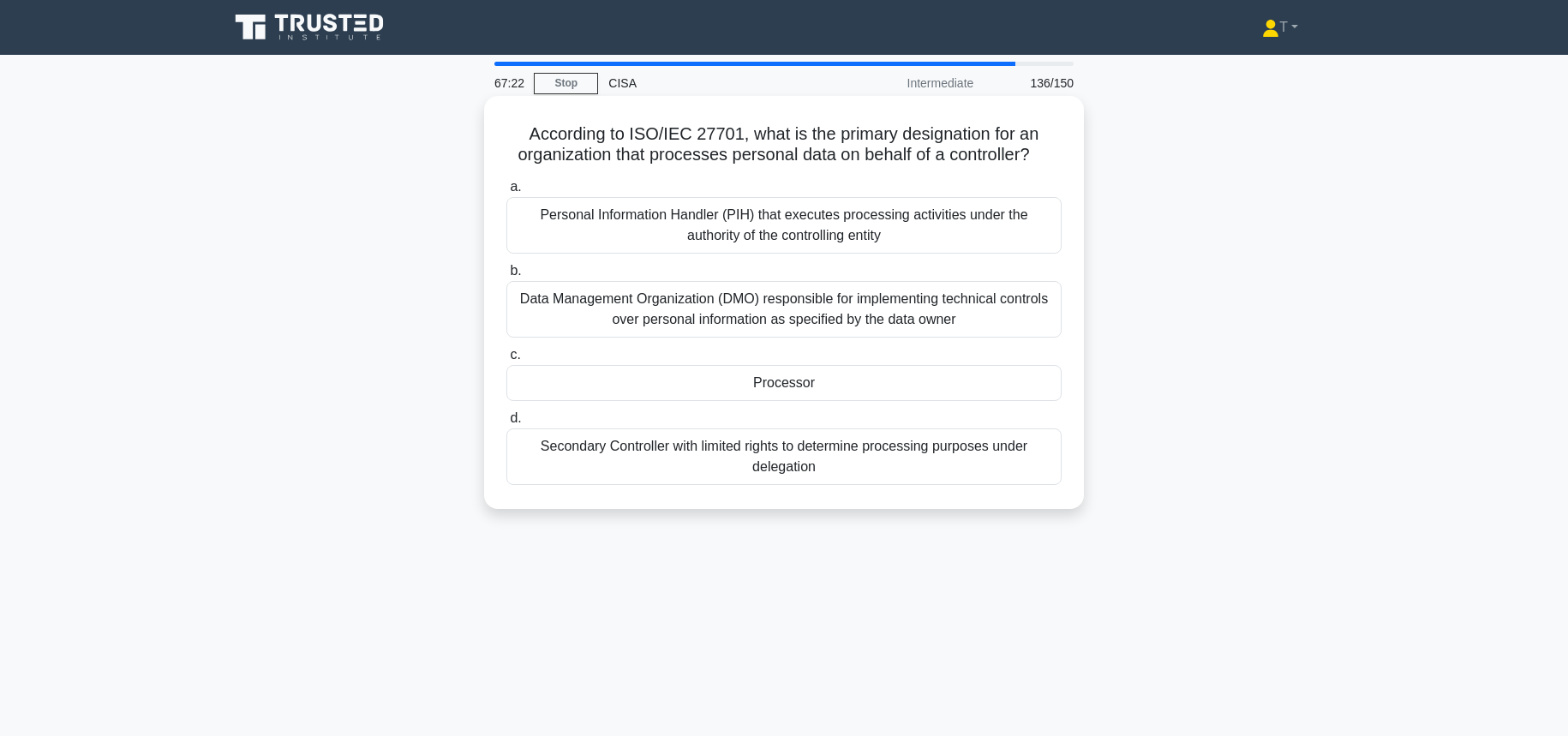
click at [920, 234] on div "Personal Information Handler (PIH) that executes processing activities under th…" at bounding box center [784, 225] width 555 height 56
click at [507, 193] on input "a. Personal Information Handler (PIH) that executes processing activities under…" at bounding box center [507, 187] width 0 height 11
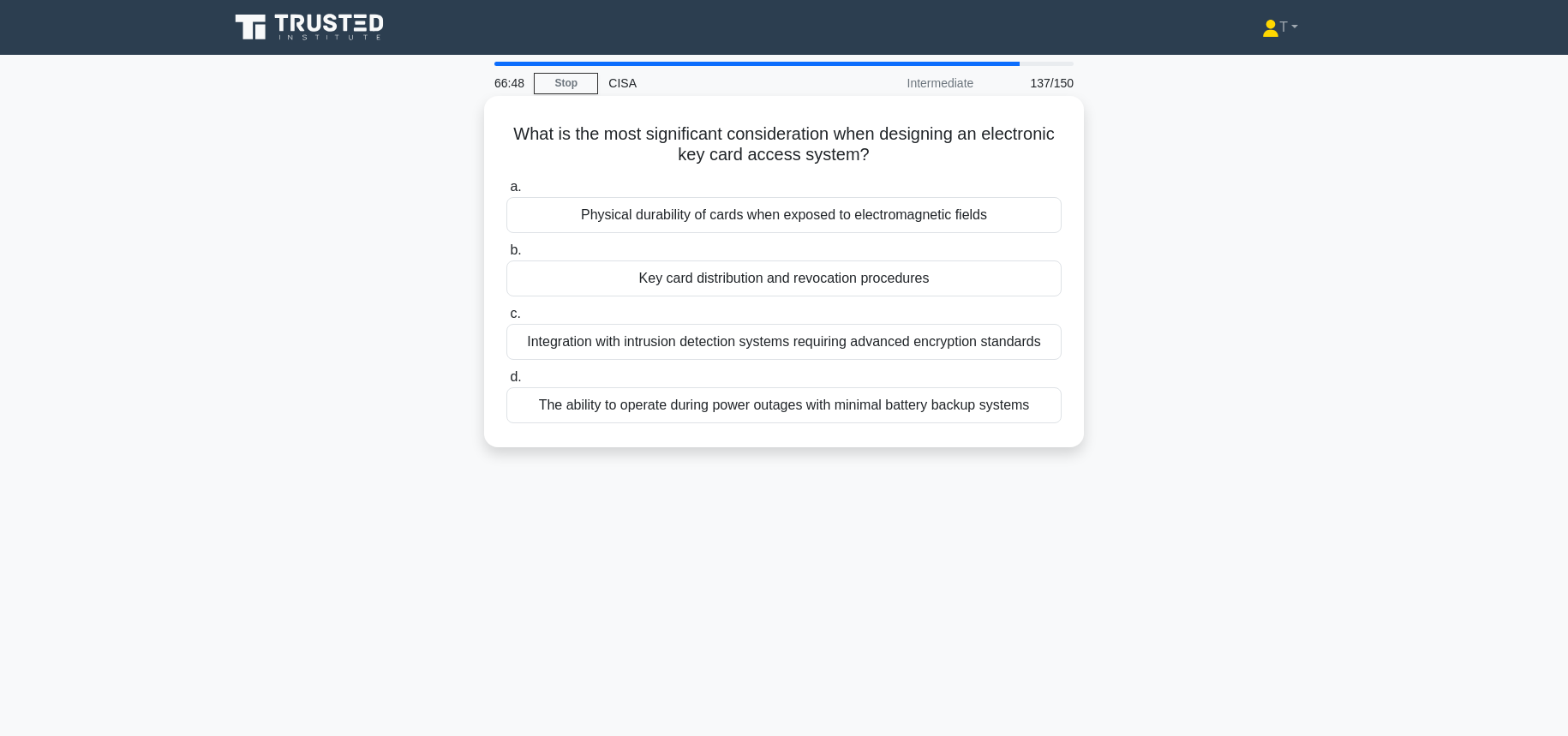
click at [930, 280] on div "Key card distribution and revocation procedures" at bounding box center [784, 278] width 555 height 36
click at [507, 256] on input "b. Key card distribution and revocation procedures" at bounding box center [507, 251] width 0 height 11
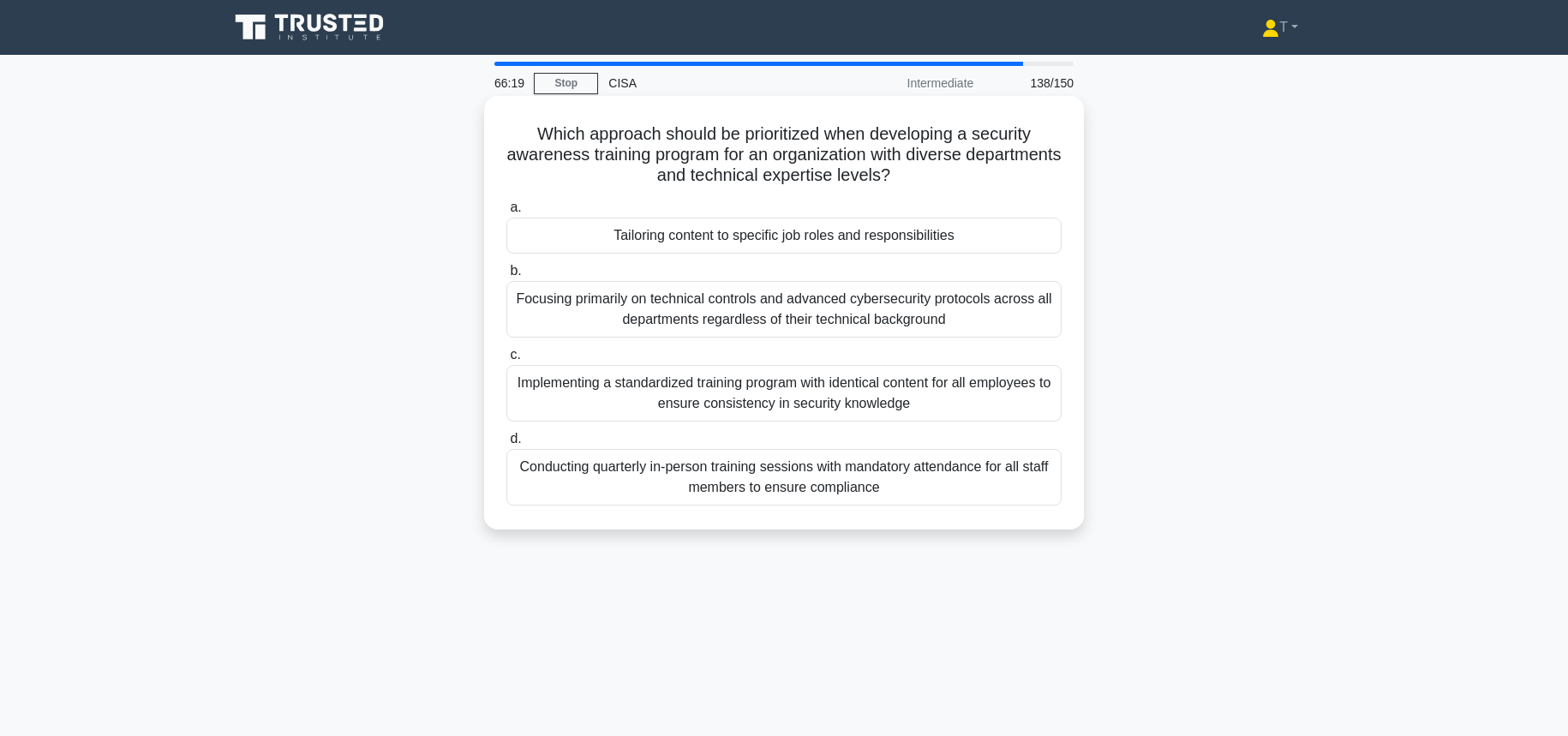
click at [814, 234] on div "Tailoring content to specific job roles and responsibilities" at bounding box center [784, 235] width 555 height 36
click at [507, 213] on input "a. Tailoring content to specific job roles and responsibilities" at bounding box center [507, 207] width 0 height 11
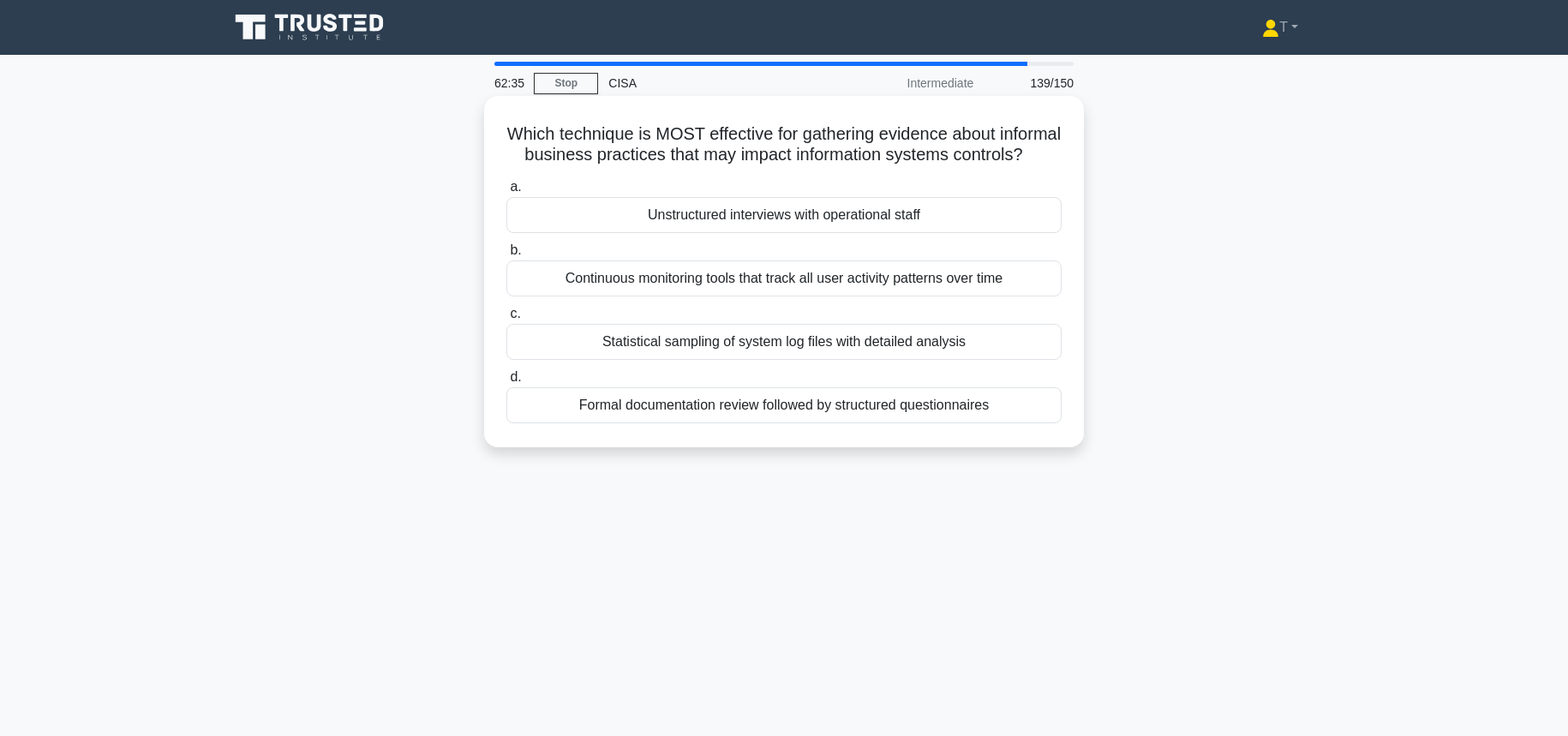
click at [815, 285] on div "Continuous monitoring tools that track all user activity patterns over time" at bounding box center [784, 278] width 555 height 36
click at [507, 256] on input "b. Continuous monitoring tools that track all user activity patterns over time" at bounding box center [507, 251] width 0 height 11
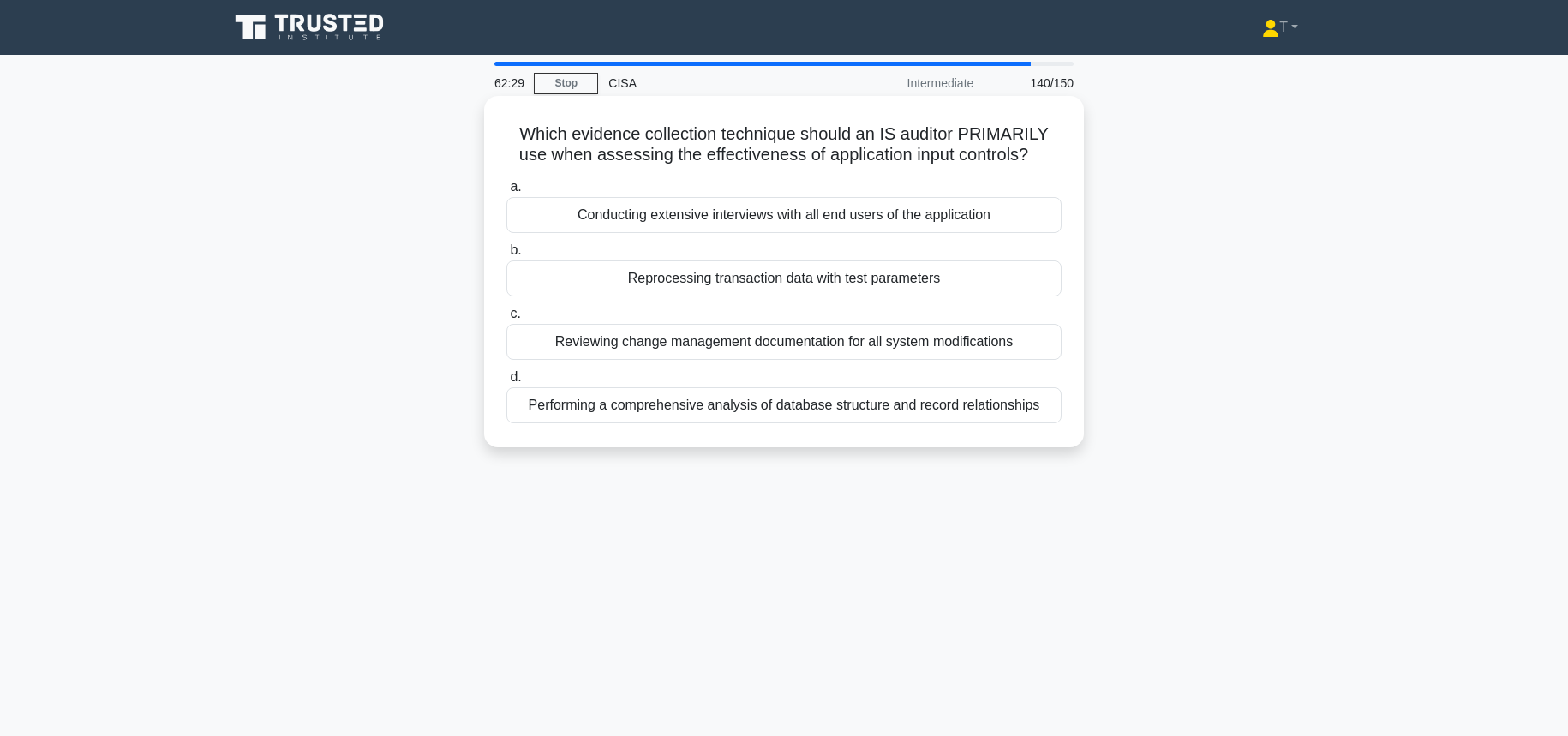
click at [844, 335] on div "Reviewing change management documentation for all system modifications" at bounding box center [784, 342] width 555 height 36
click at [507, 319] on input "c. Reviewing change management documentation for all system modifications" at bounding box center [507, 314] width 0 height 11
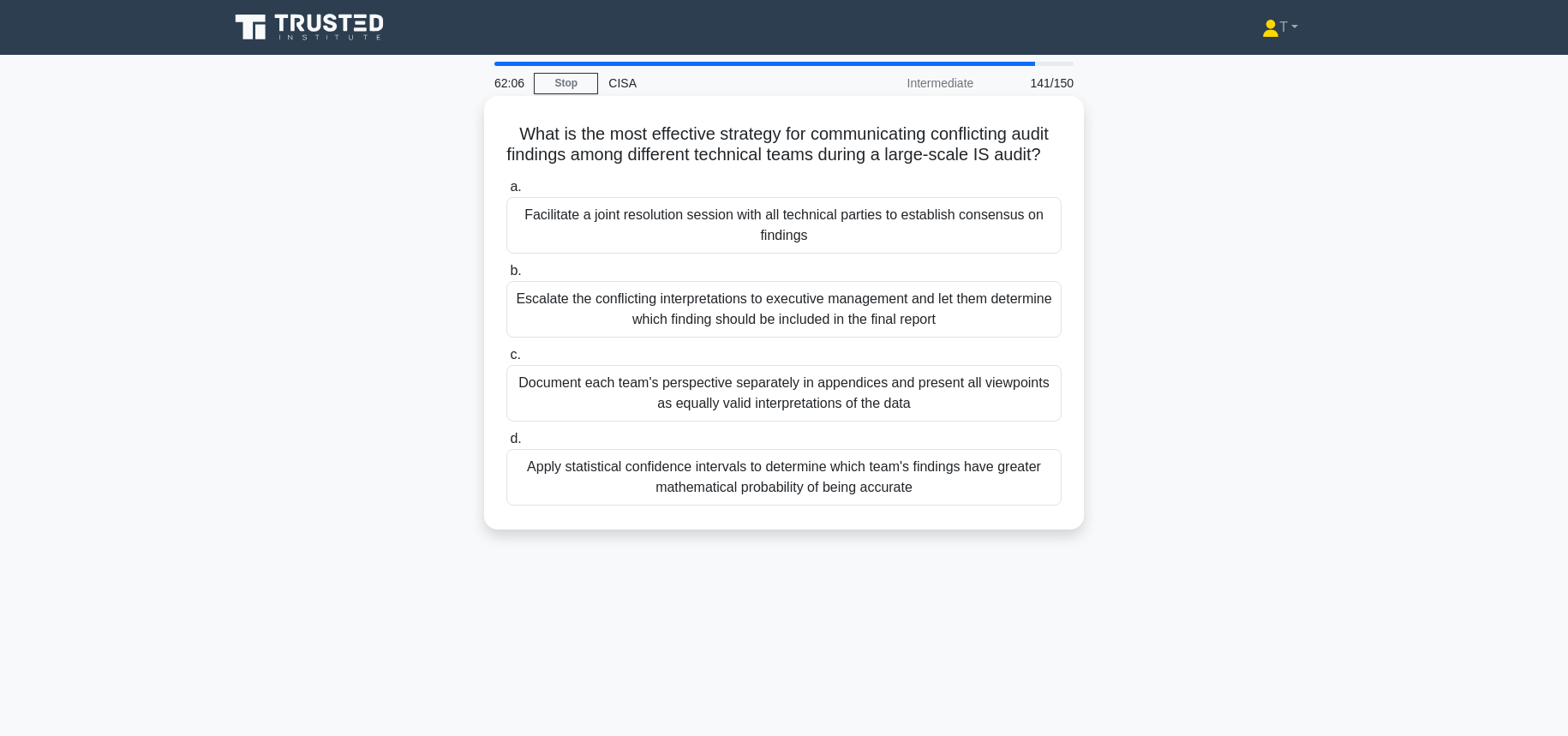
click at [985, 254] on div "Facilitate a joint resolution session with all technical parties to establish c…" at bounding box center [784, 225] width 555 height 56
click at [507, 193] on input "a. Facilitate a joint resolution session with all technical parties to establis…" at bounding box center [507, 187] width 0 height 11
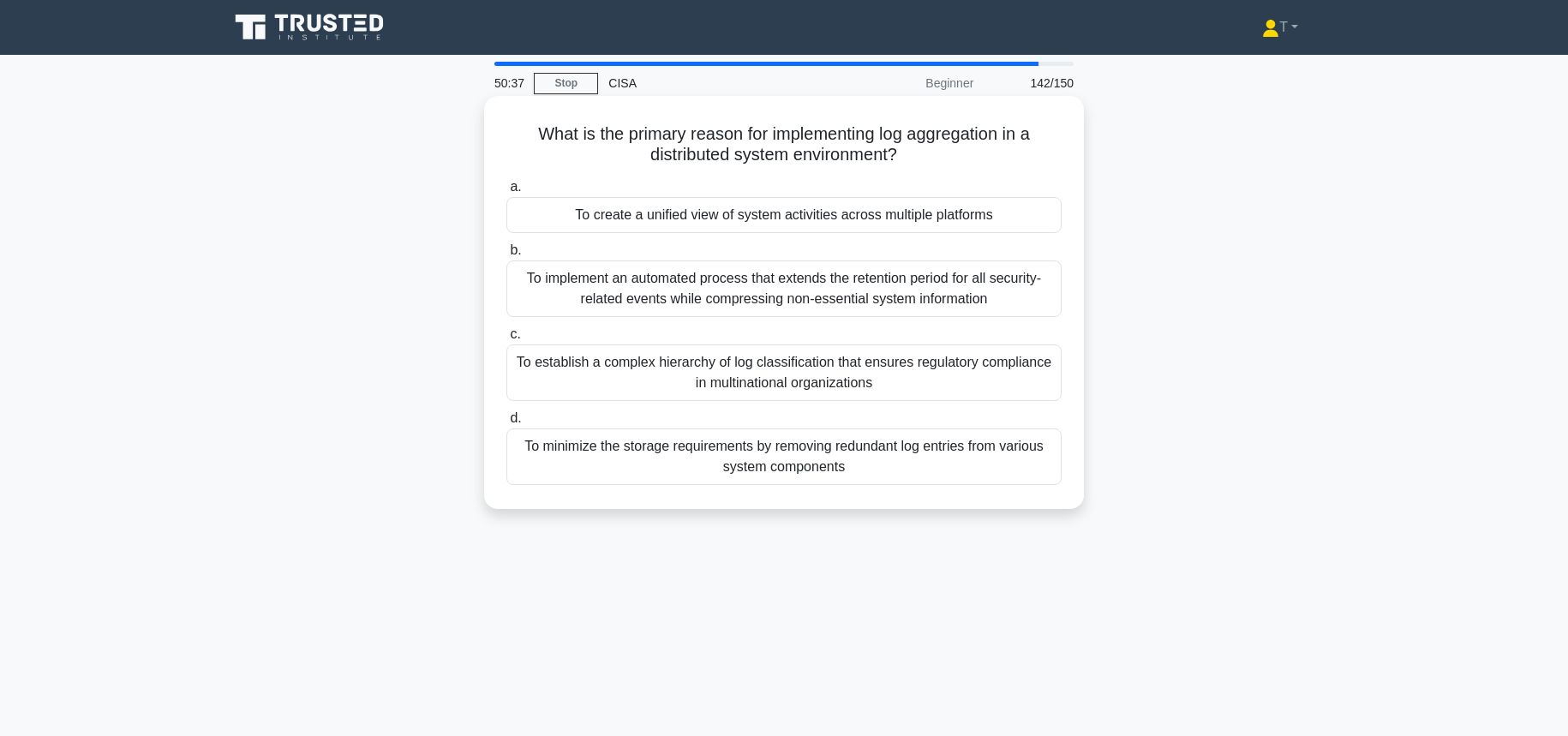
click at [882, 205] on div "To create a unified view of system activities across multiple platforms" at bounding box center [784, 215] width 555 height 36
click at [507, 193] on input "a. To create a unified view of system activities across multiple platforms" at bounding box center [507, 187] width 0 height 11
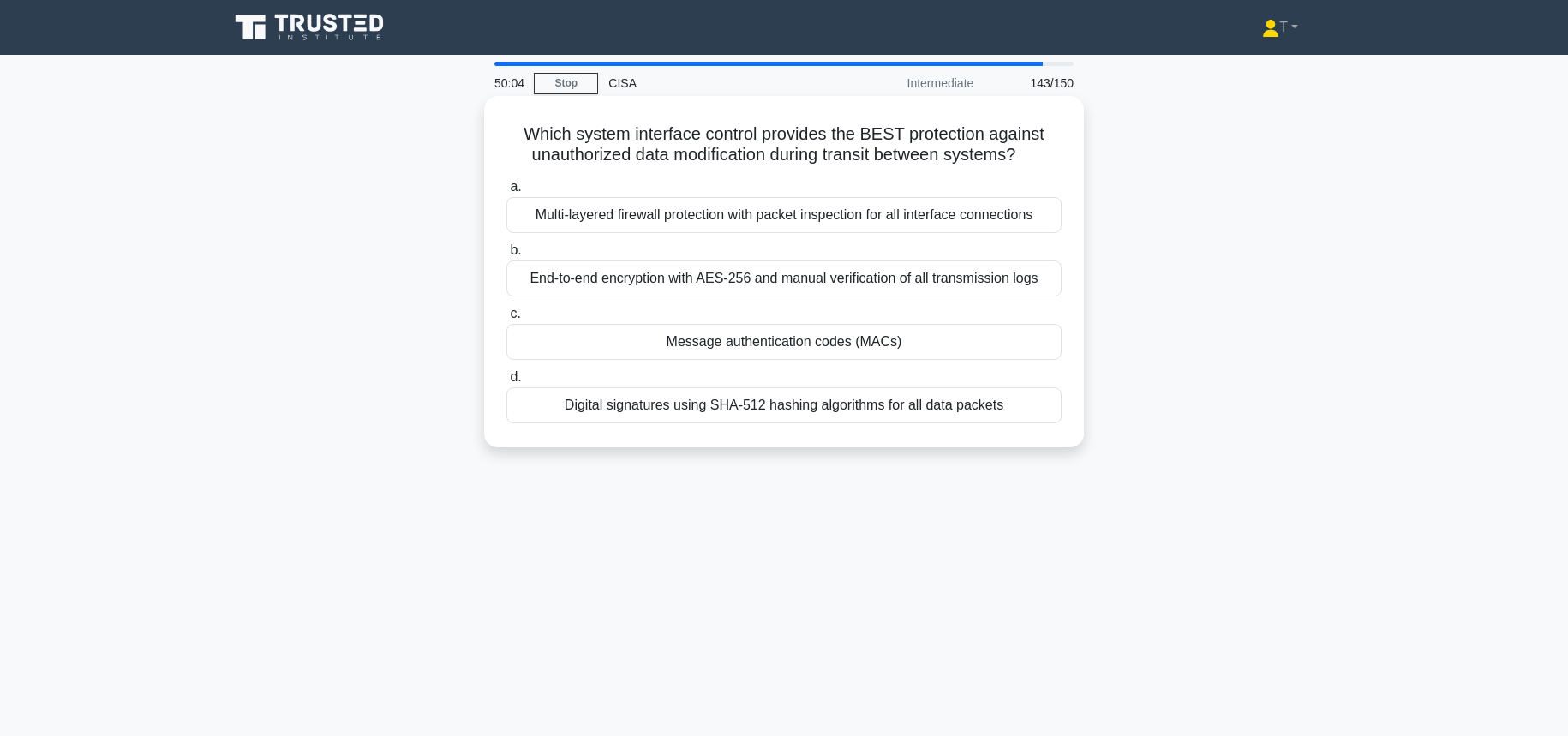
click at [841, 403] on div "Digital signatures using SHA-512 hashing algorithms for all data packets" at bounding box center [784, 405] width 555 height 36
click at [507, 382] on input "d. Digital signatures using SHA-512 hashing algorithms for all data packets" at bounding box center [507, 377] width 0 height 11
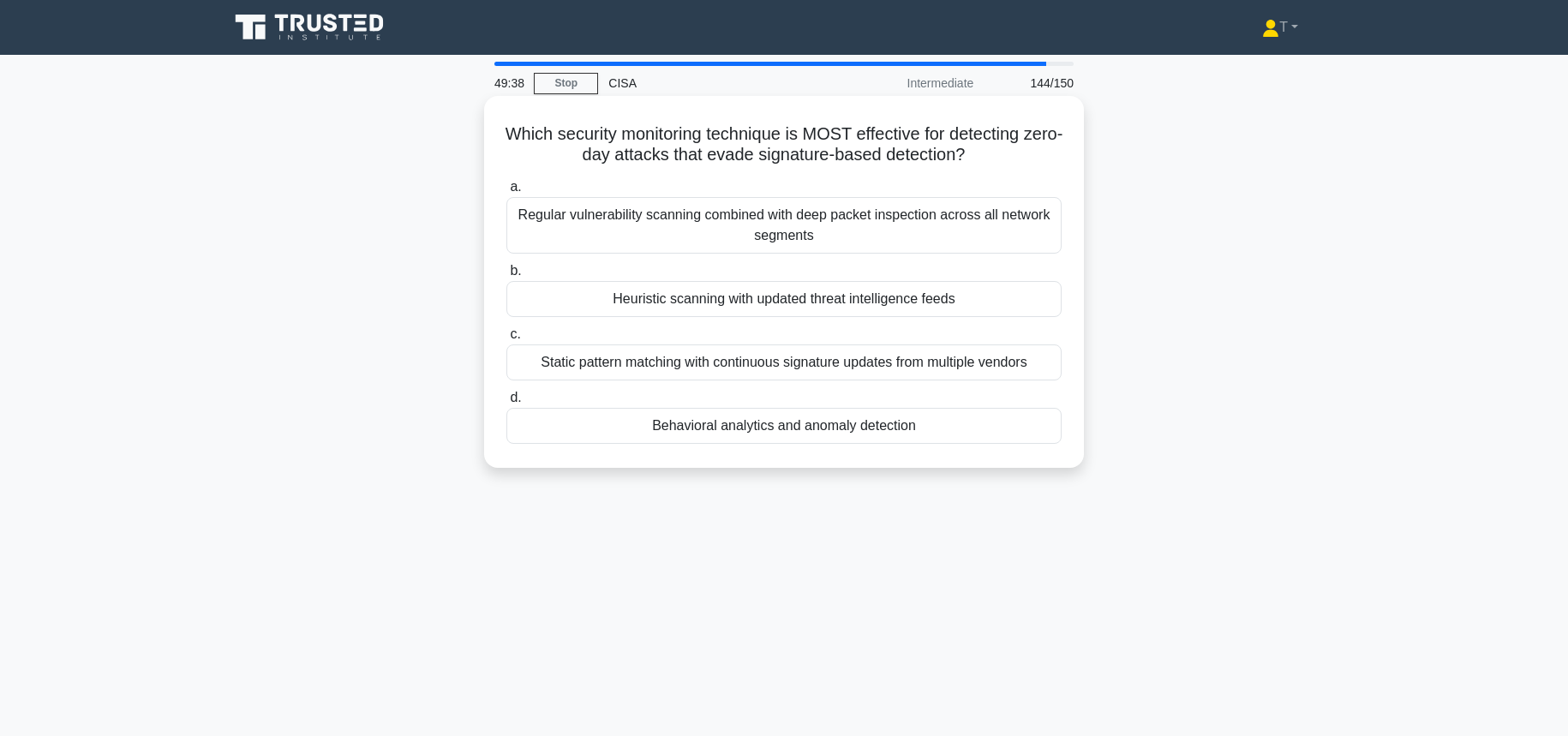
click at [829, 434] on div "Behavioral analytics and anomaly detection" at bounding box center [784, 425] width 555 height 36
click at [507, 404] on input "d. Behavioral analytics and anomaly detection" at bounding box center [507, 398] width 0 height 11
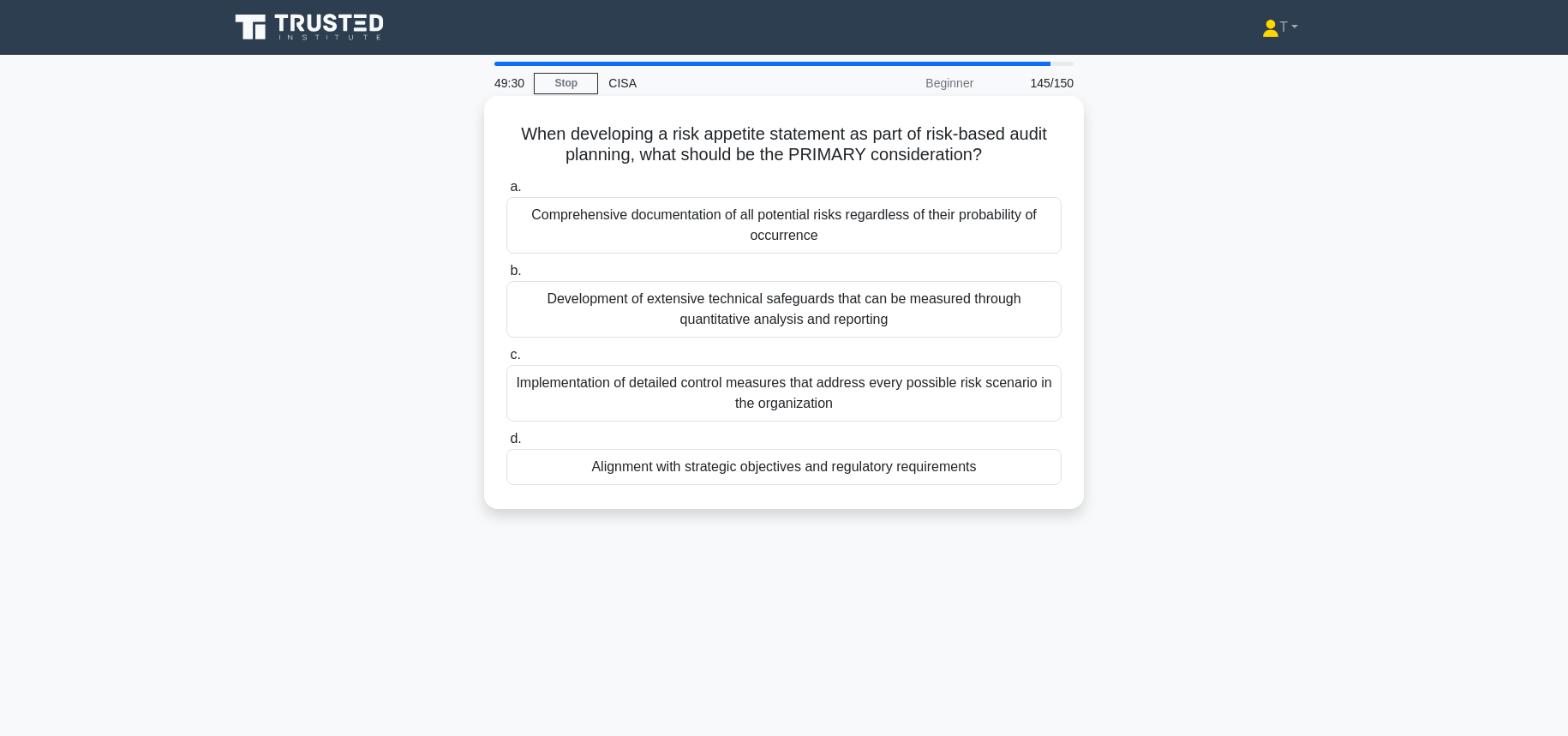
click at [881, 474] on div "Alignment with strategic objectives and regulatory requirements" at bounding box center [784, 467] width 555 height 36
click at [507, 444] on input "d. Alignment with strategic objectives and regulatory requirements" at bounding box center [507, 439] width 0 height 11
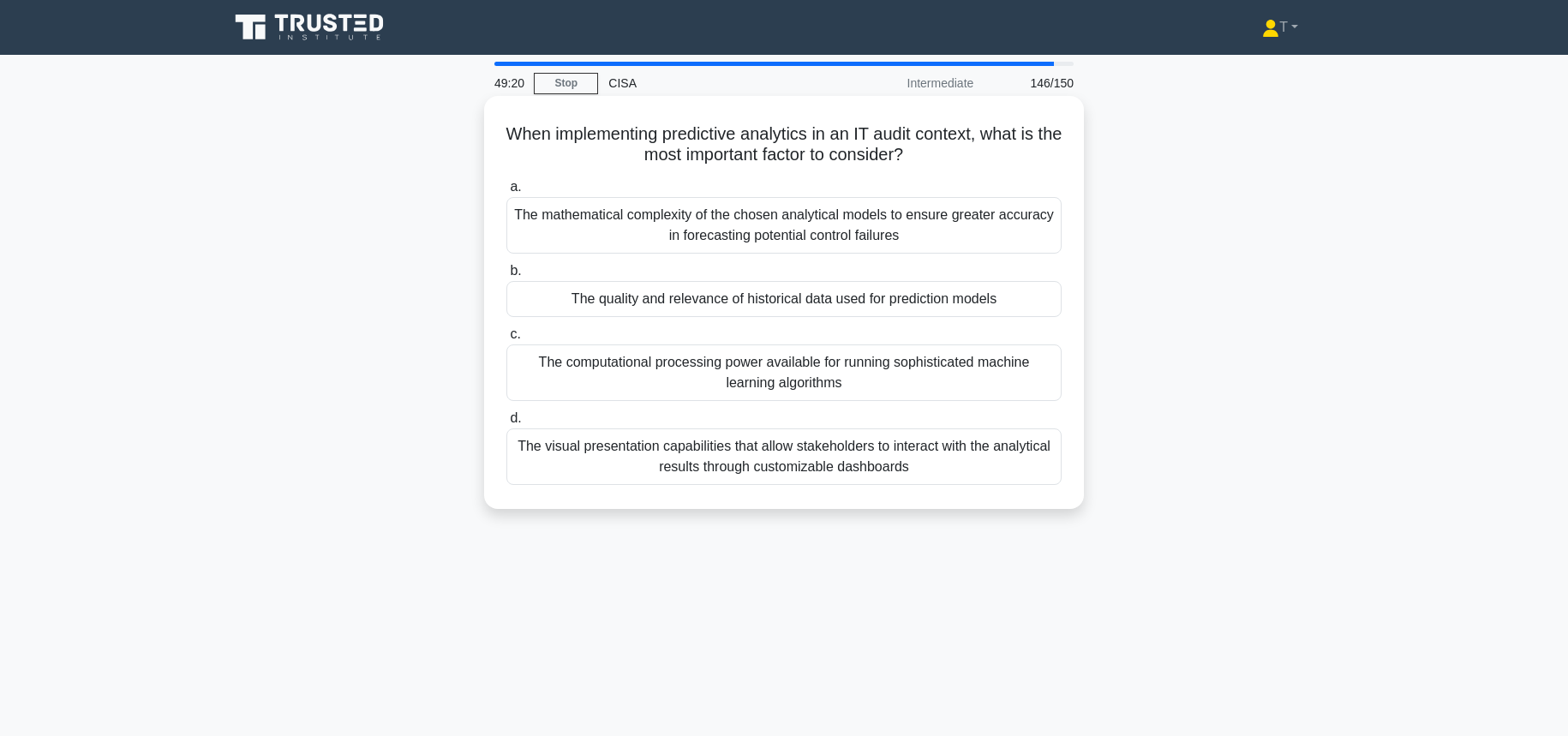
click at [898, 299] on div "The quality and relevance of historical data used for prediction models" at bounding box center [784, 298] width 555 height 36
click at [507, 277] on input "b. The quality and relevance of historical data used for prediction models" at bounding box center [507, 271] width 0 height 11
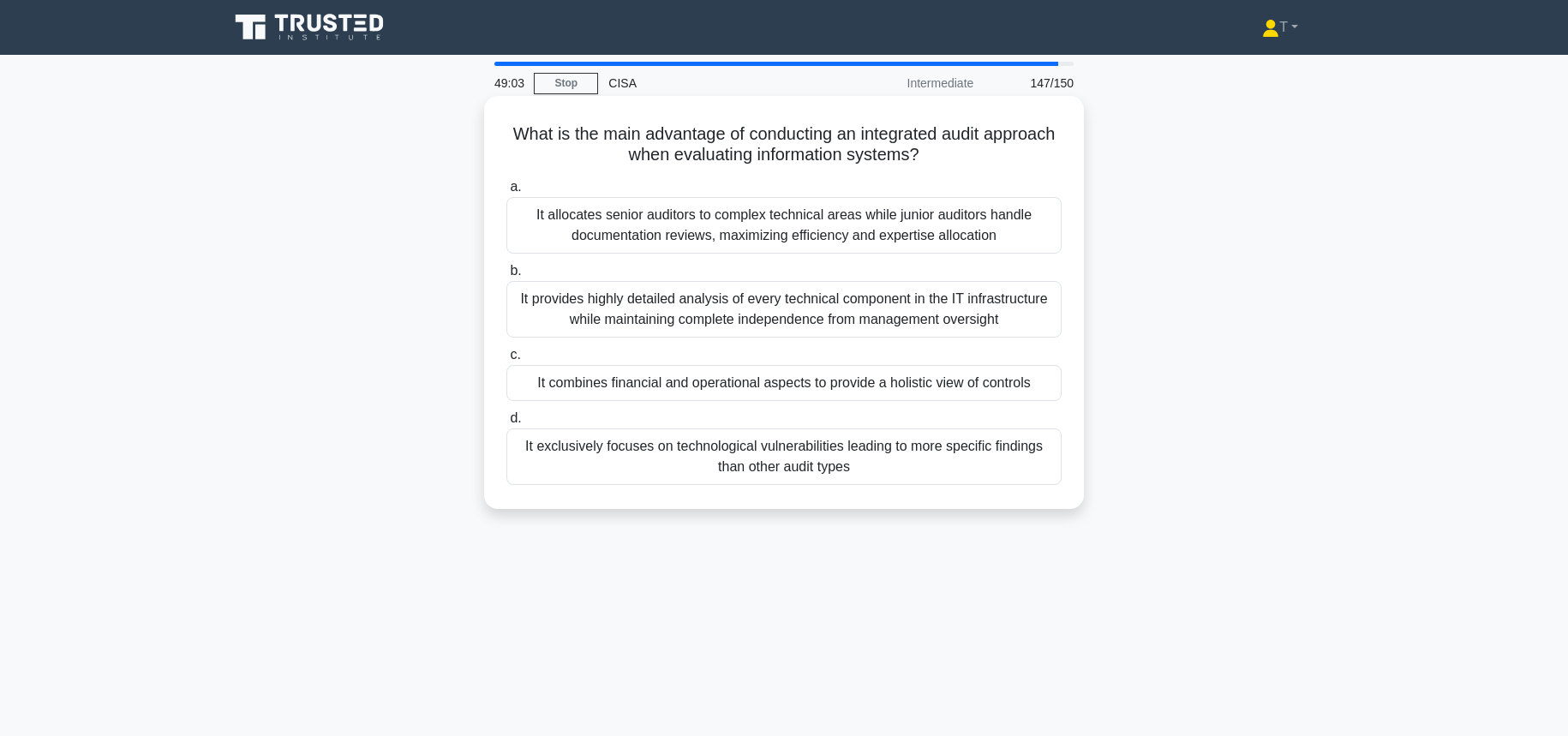
click at [860, 384] on div "It combines financial and operational aspects to provide a holistic view of con…" at bounding box center [784, 382] width 555 height 36
click at [507, 360] on input "c. It combines financial and operational aspects to provide a holistic view of …" at bounding box center [507, 355] width 0 height 11
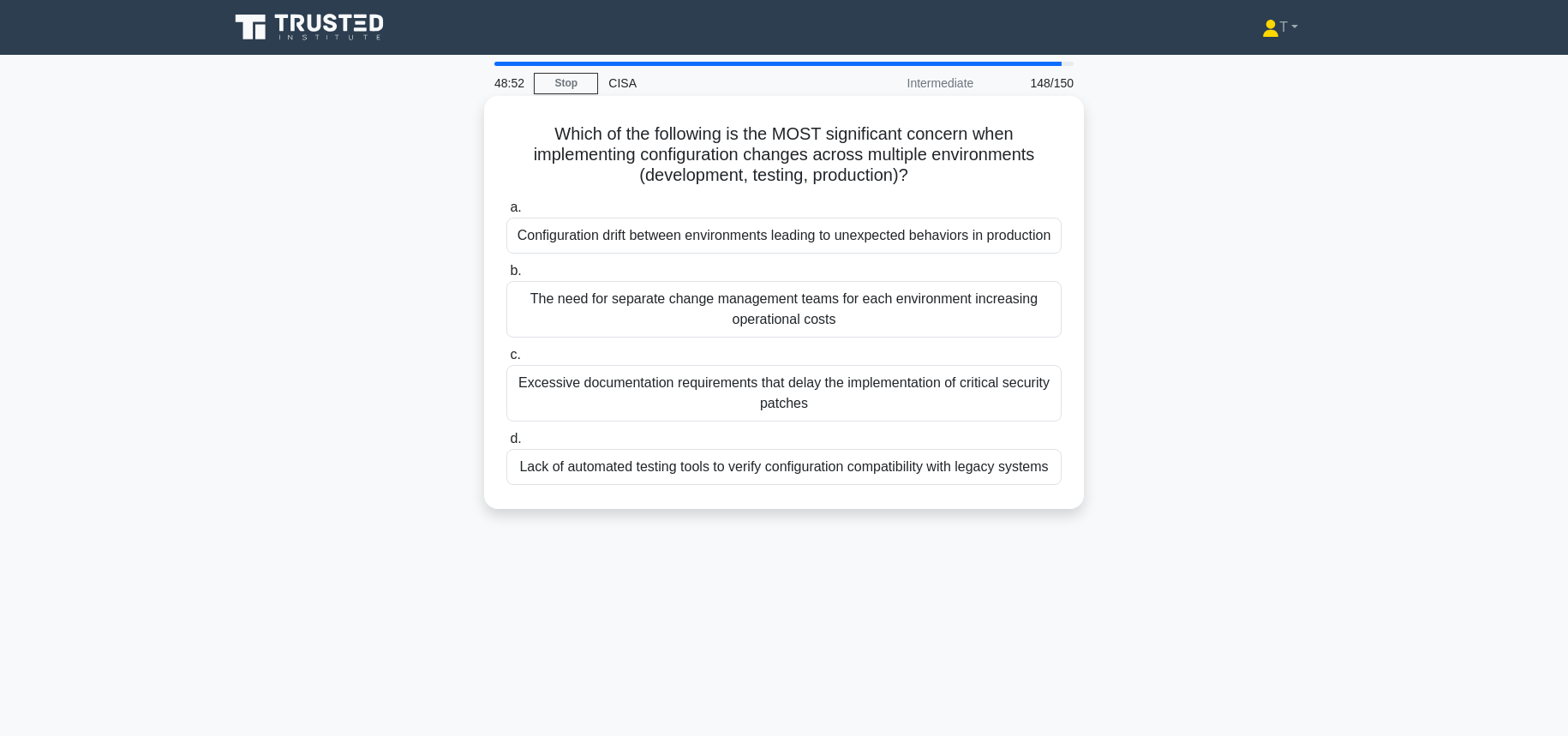
click at [932, 239] on div "Configuration drift between environments leading to unexpected behaviors in pro…" at bounding box center [784, 235] width 555 height 36
click at [507, 213] on input "a. Configuration drift between environments leading to unexpected behaviors in …" at bounding box center [507, 207] width 0 height 11
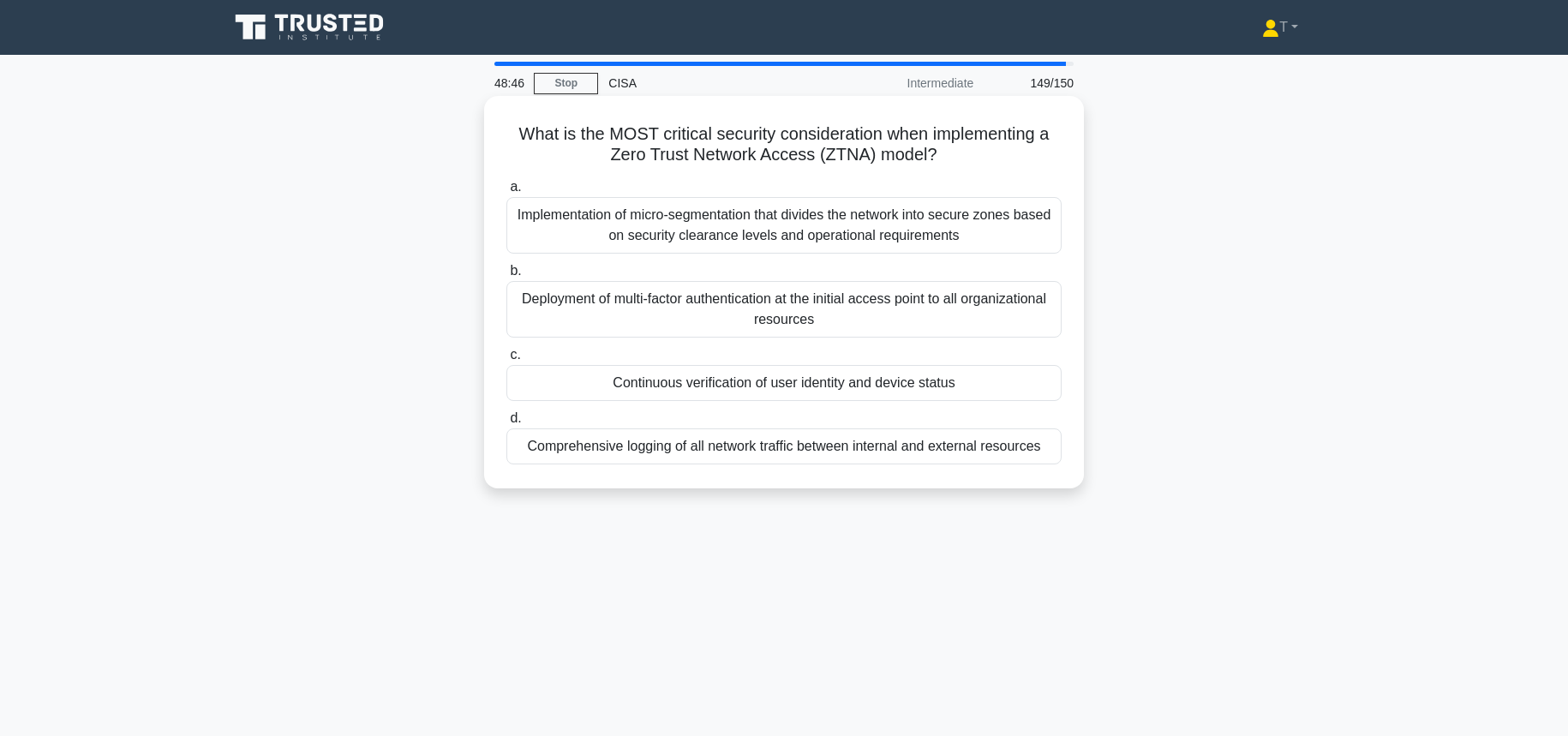
click at [885, 385] on div "Continuous verification of user identity and device status" at bounding box center [784, 382] width 555 height 36
click at [507, 360] on input "c. Continuous verification of user identity and device status" at bounding box center [507, 355] width 0 height 11
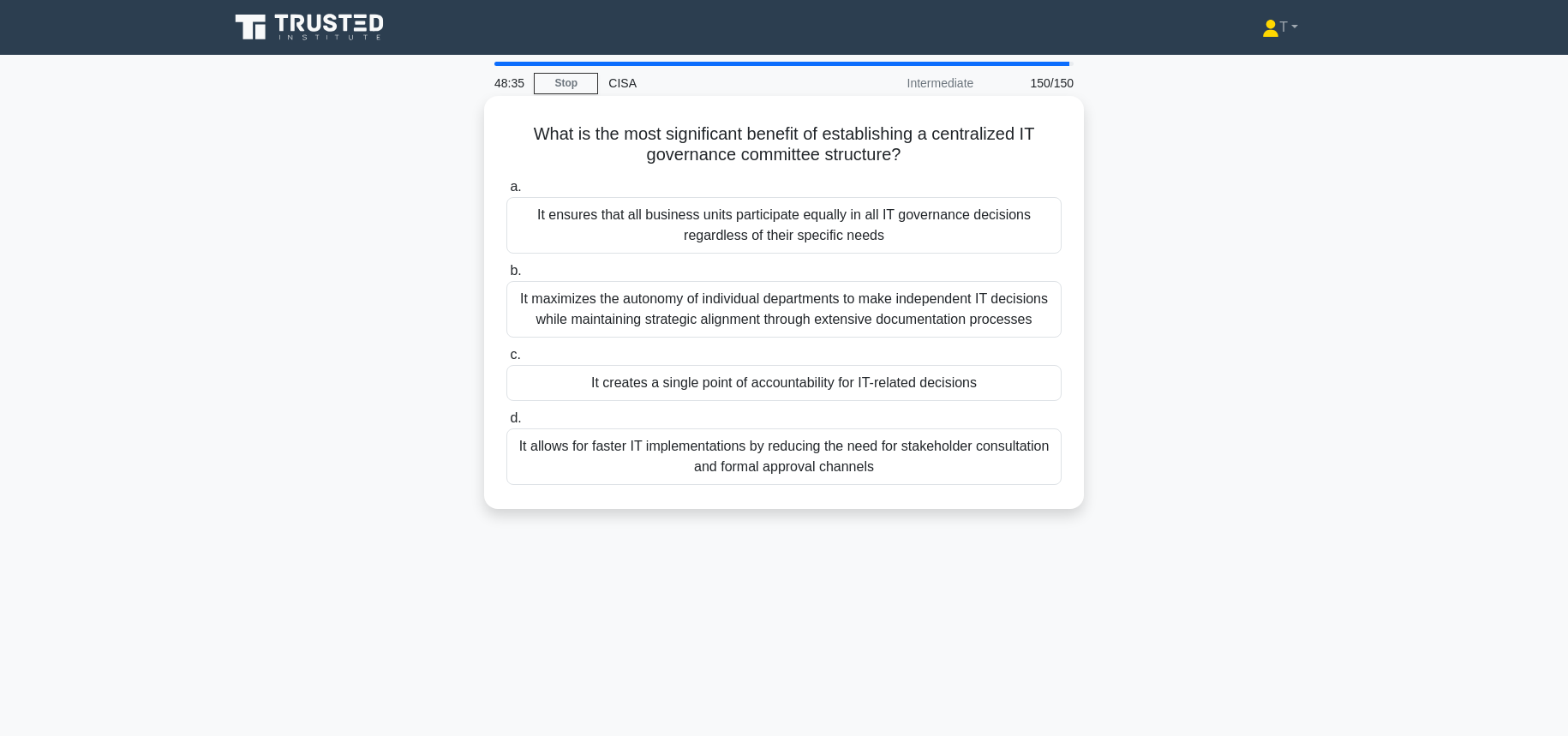
click at [960, 236] on div "It ensures that all business units participate equally in all IT governance dec…" at bounding box center [784, 225] width 555 height 56
click at [507, 193] on input "a. It ensures that all business units participate equally in all IT governance …" at bounding box center [507, 187] width 0 height 11
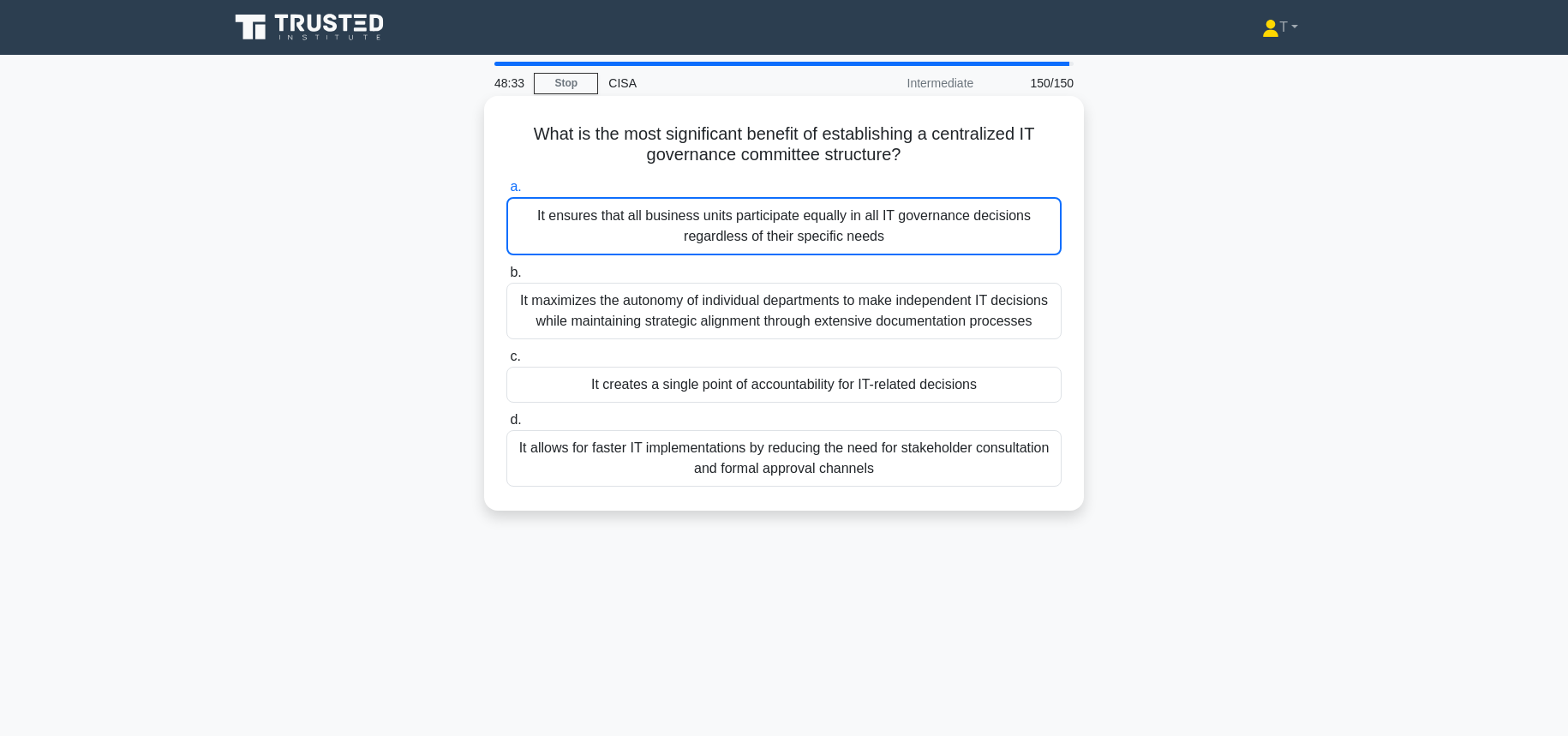
click at [960, 236] on div "It ensures that all business units participate equally in all IT governance dec…" at bounding box center [784, 226] width 555 height 58
click at [507, 193] on input "a. It ensures that all business units participate equally in all IT governance …" at bounding box center [507, 187] width 0 height 11
click at [960, 236] on div "It ensures that all business units participate equally in all IT governance dec…" at bounding box center [784, 226] width 555 height 58
click at [507, 193] on input "a. It ensures that all business units participate equally in all IT governance …" at bounding box center [507, 187] width 0 height 11
click at [960, 236] on div "It ensures that all business units participate equally in all IT governance dec…" at bounding box center [784, 226] width 555 height 58
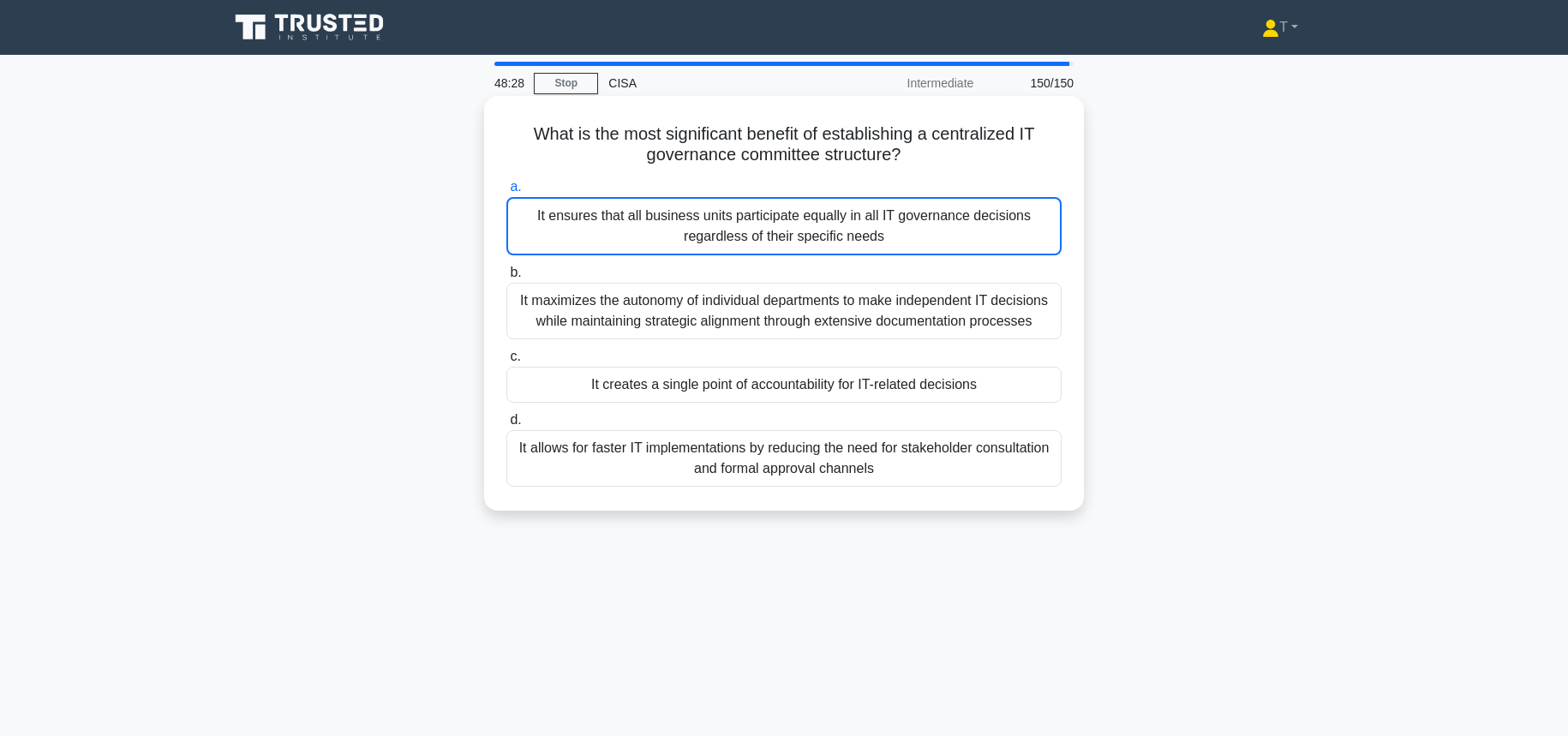
click at [507, 193] on input "a. It ensures that all business units participate equally in all IT governance …" at bounding box center [507, 187] width 0 height 11
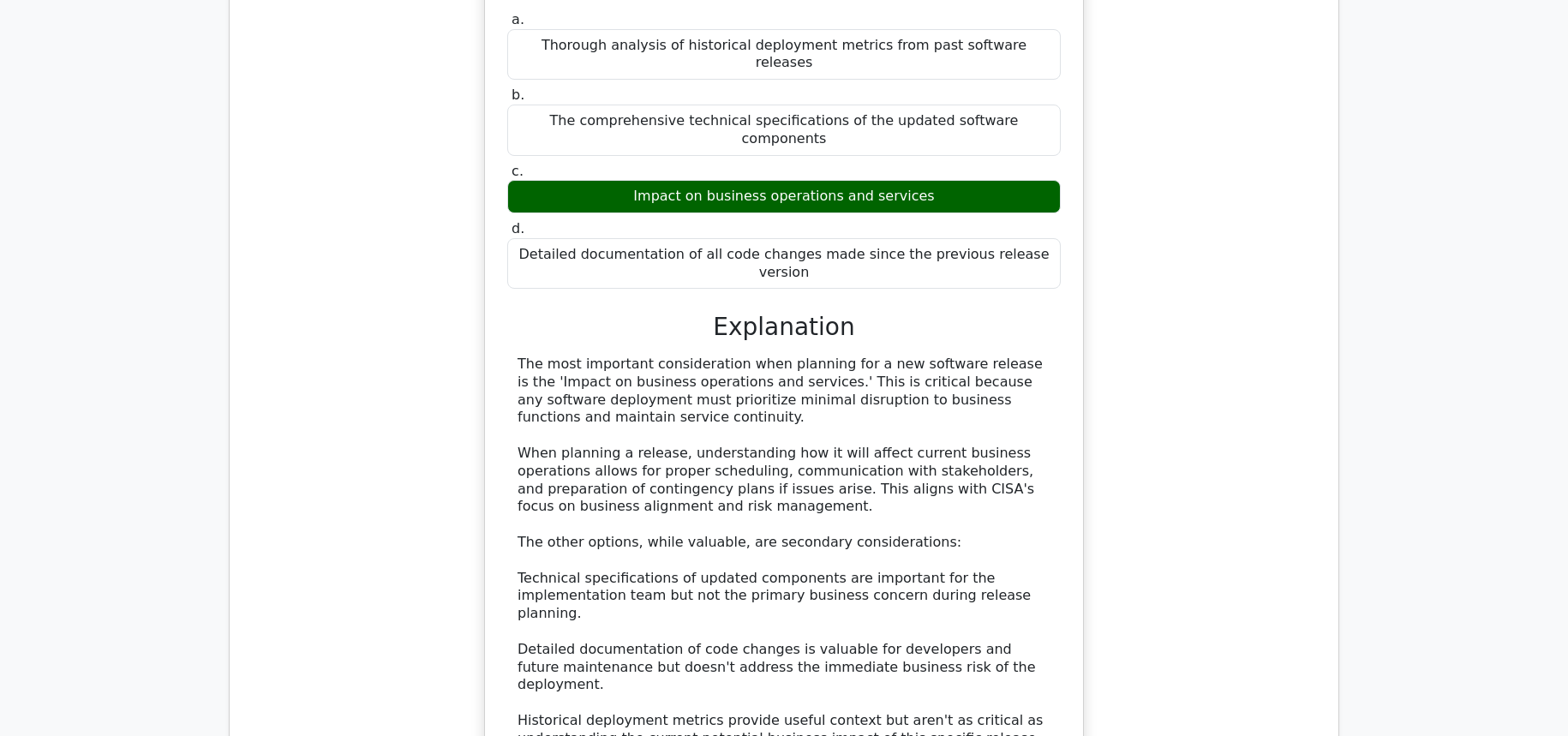
scroll to position [1761, 0]
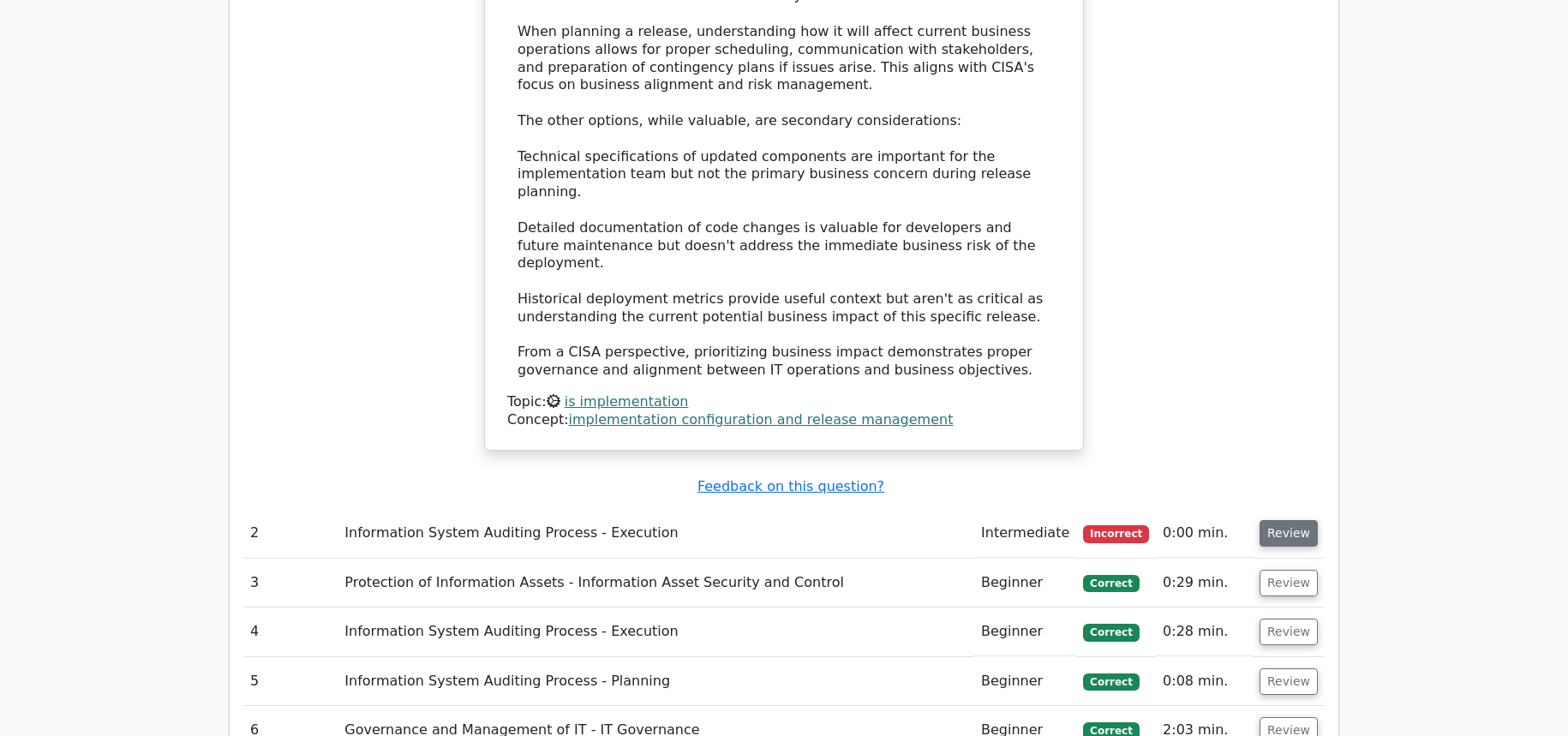
click at [1276, 519] on button "Review" at bounding box center [1288, 532] width 58 height 27
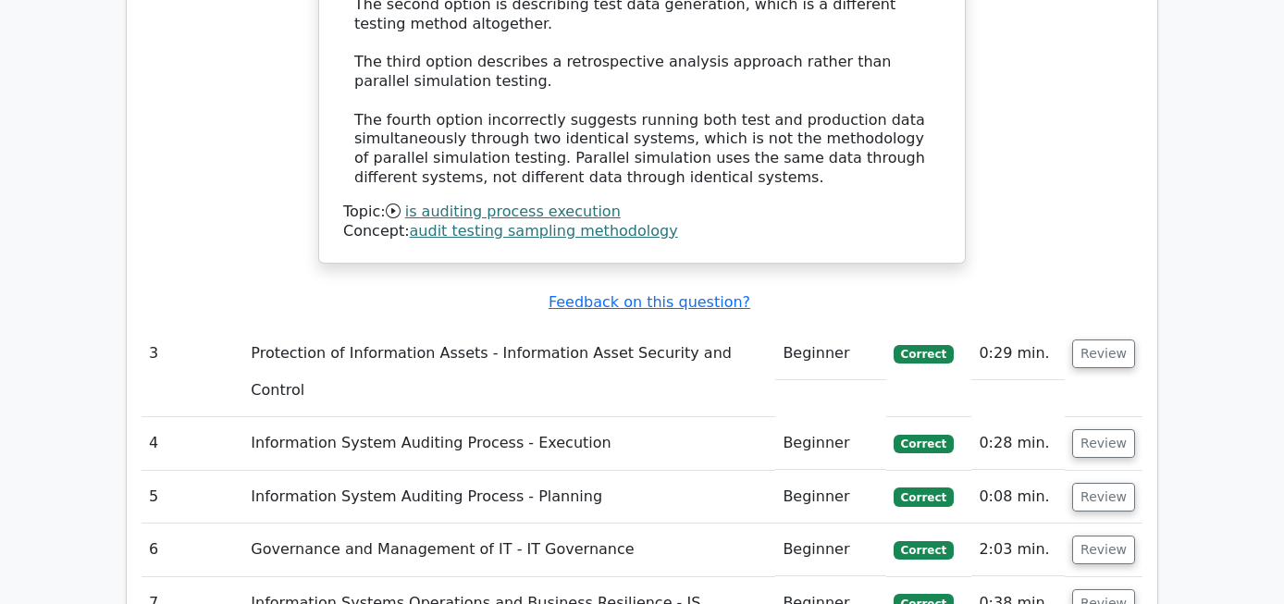
scroll to position [3270, 0]
